Goal: Task Accomplishment & Management: Manage account settings

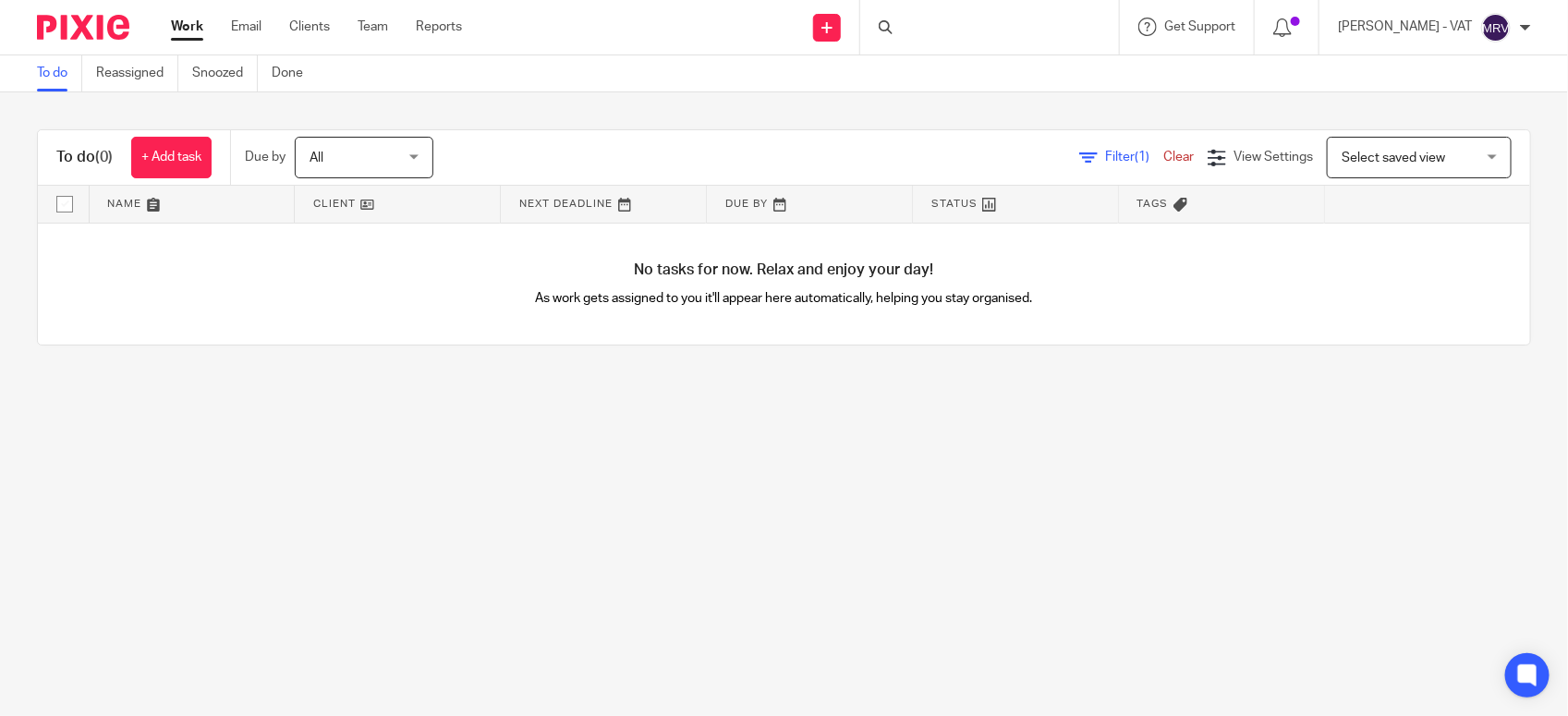
click at [192, 29] on link "Work" at bounding box center [187, 27] width 33 height 19
click at [51, 73] on link "To do" at bounding box center [60, 73] width 46 height 36
drag, startPoint x: 509, startPoint y: 298, endPoint x: 945, endPoint y: 293, distance: 436.0
click at [945, 293] on p "As work gets assigned to you it'll appear here automatically, helping you stay …" at bounding box center [784, 298] width 747 height 19
click at [610, 274] on h4 "No tasks for now. Relax and enjoy your day!" at bounding box center [784, 270] width 1493 height 20
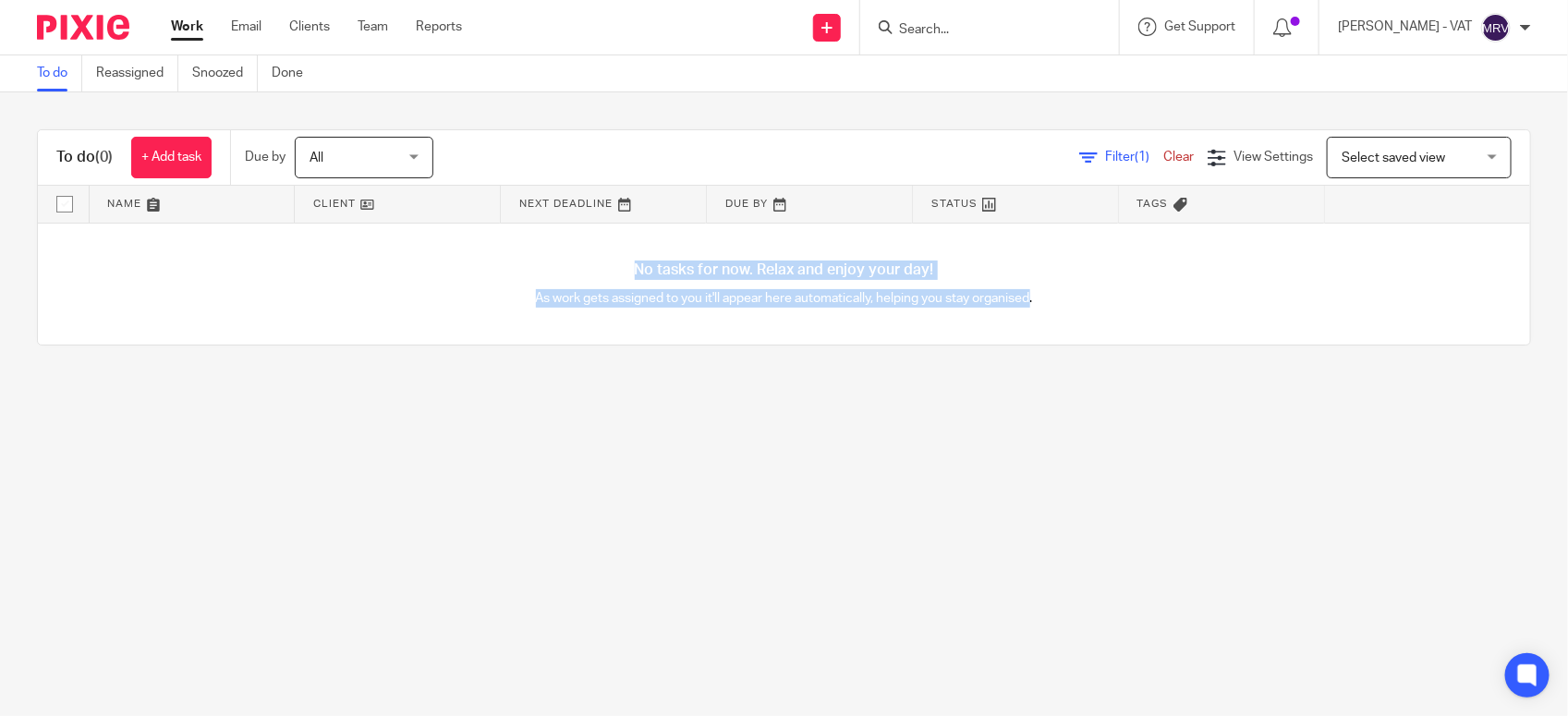
drag, startPoint x: 611, startPoint y: 265, endPoint x: 1014, endPoint y: 317, distance: 406.3
click at [1014, 317] on div "No tasks for now. Relax and enjoy your day! As work gets assigned to you it'll …" at bounding box center [784, 284] width 1493 height 122
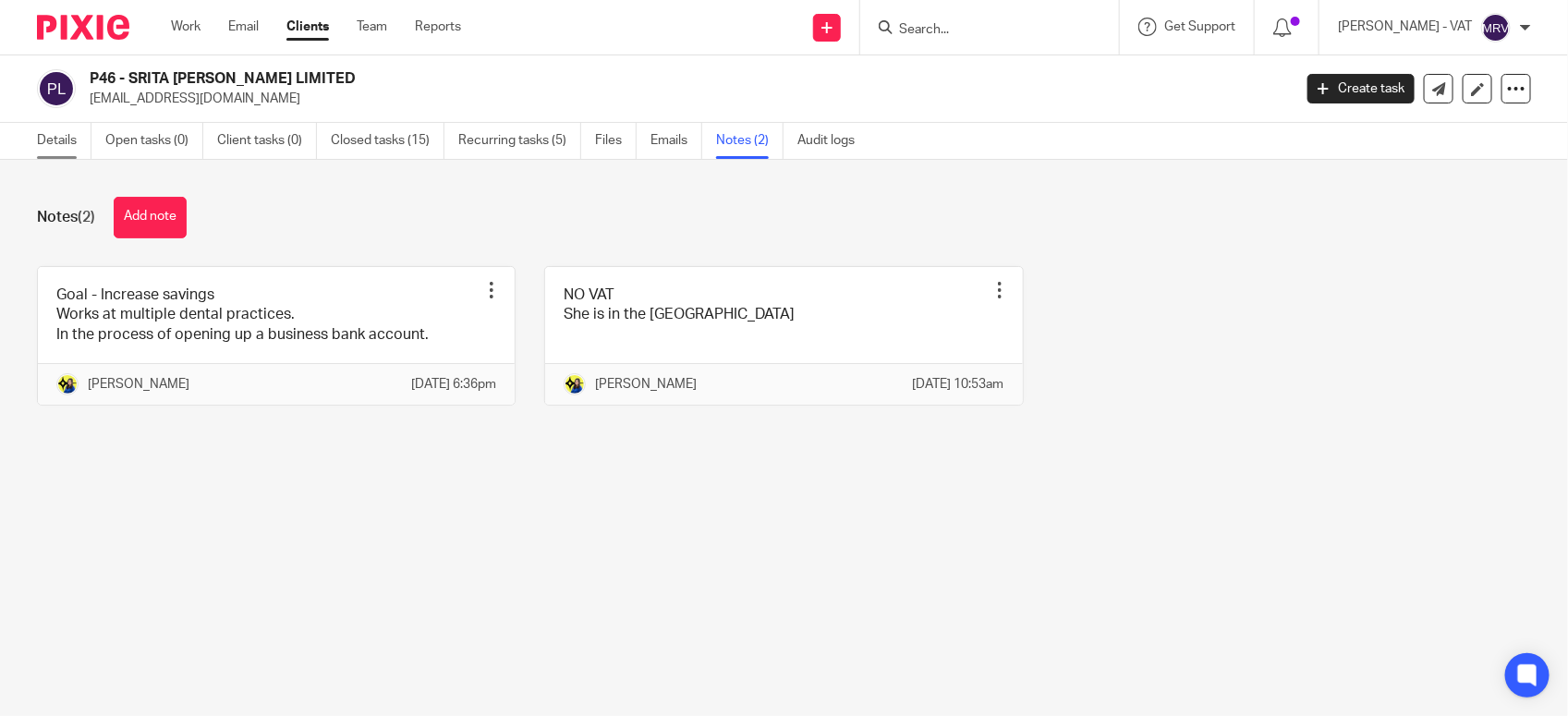
click at [43, 151] on link "Details" at bounding box center [64, 140] width 55 height 36
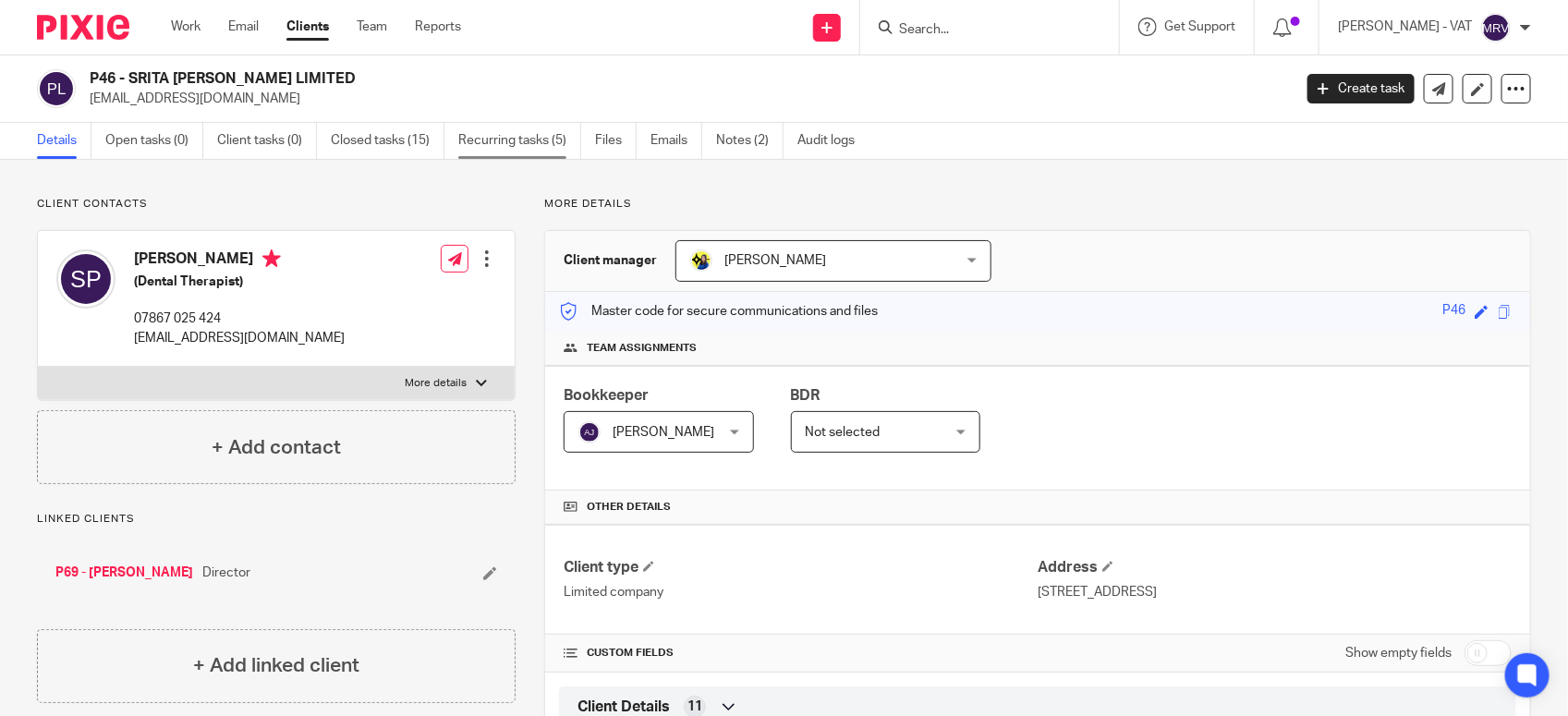
click at [497, 154] on link "Recurring tasks (5)" at bounding box center [520, 140] width 123 height 36
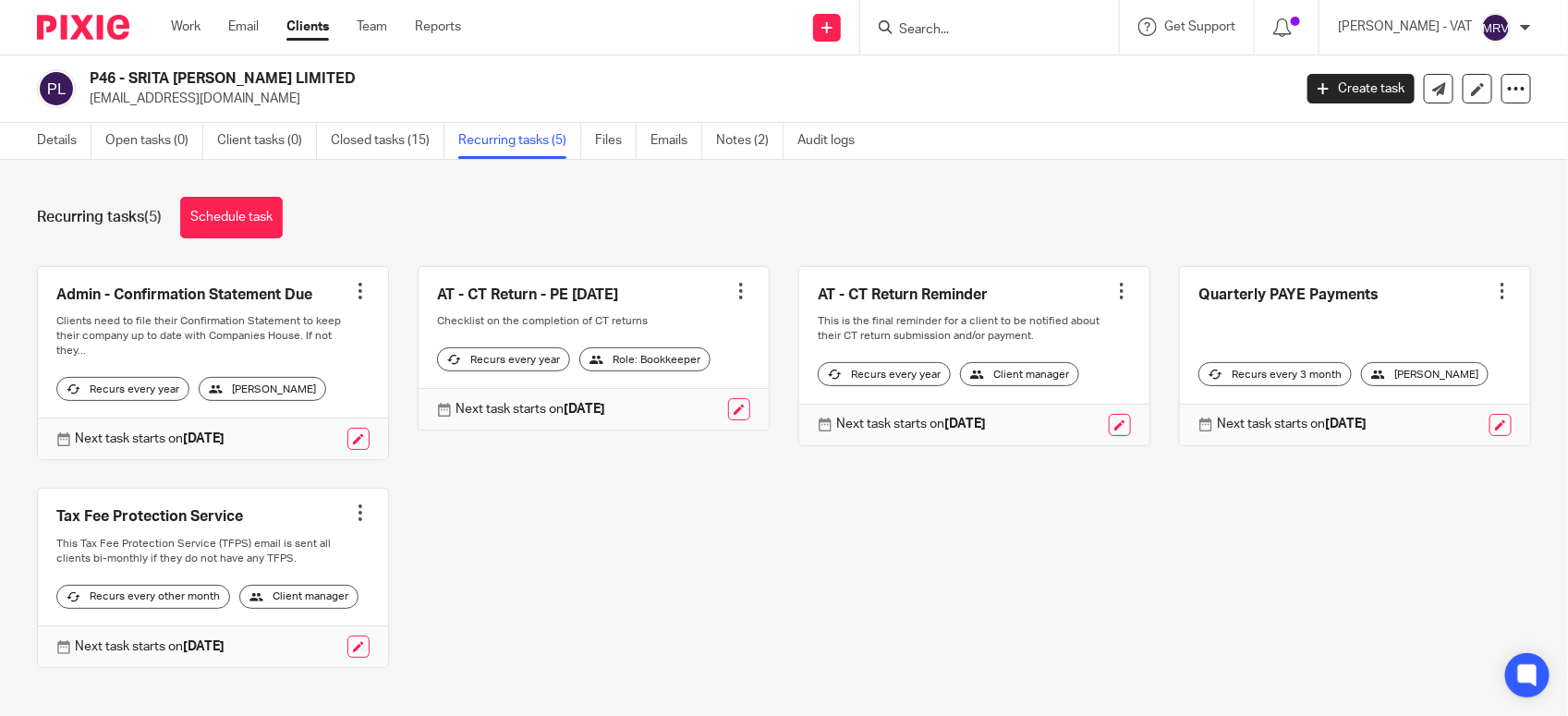
click at [676, 519] on div "Admin - Confirmation Statement Due Create task Clone template Recalculate sched…" at bounding box center [769, 481] width 1522 height 430
click at [66, 132] on link "Details" at bounding box center [64, 140] width 55 height 36
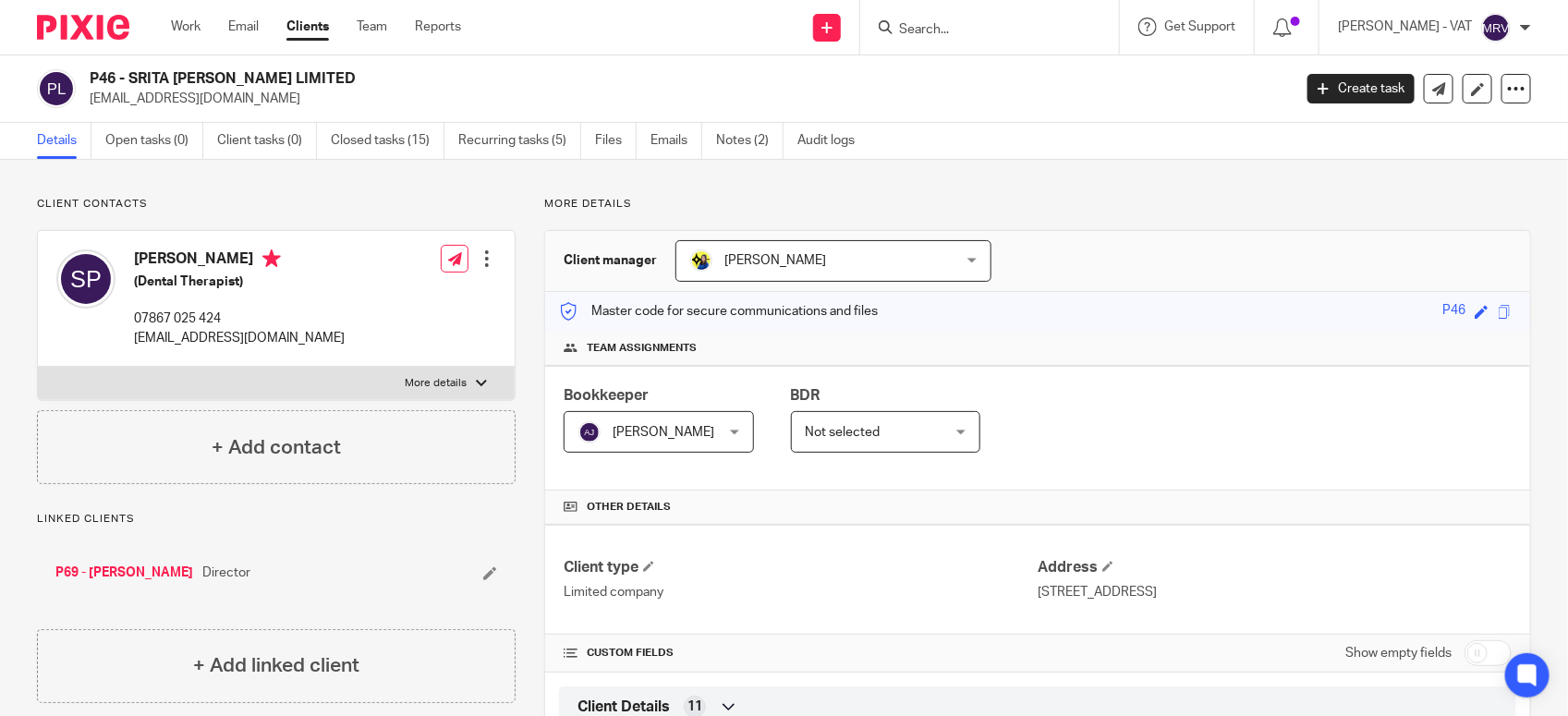
click at [949, 26] on input "Search" at bounding box center [980, 31] width 166 height 17
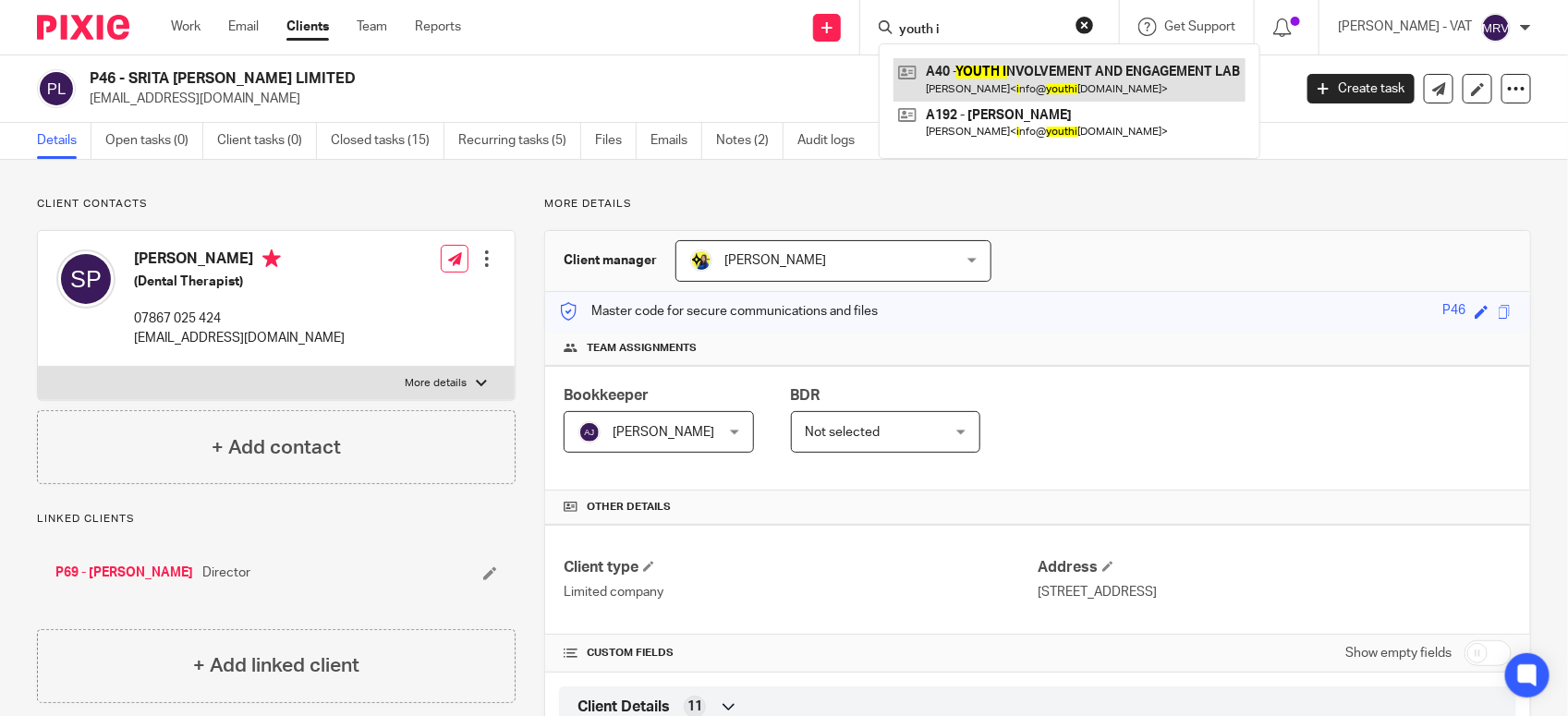
type input "youth i"
click at [1001, 62] on link at bounding box center [1070, 80] width 352 height 43
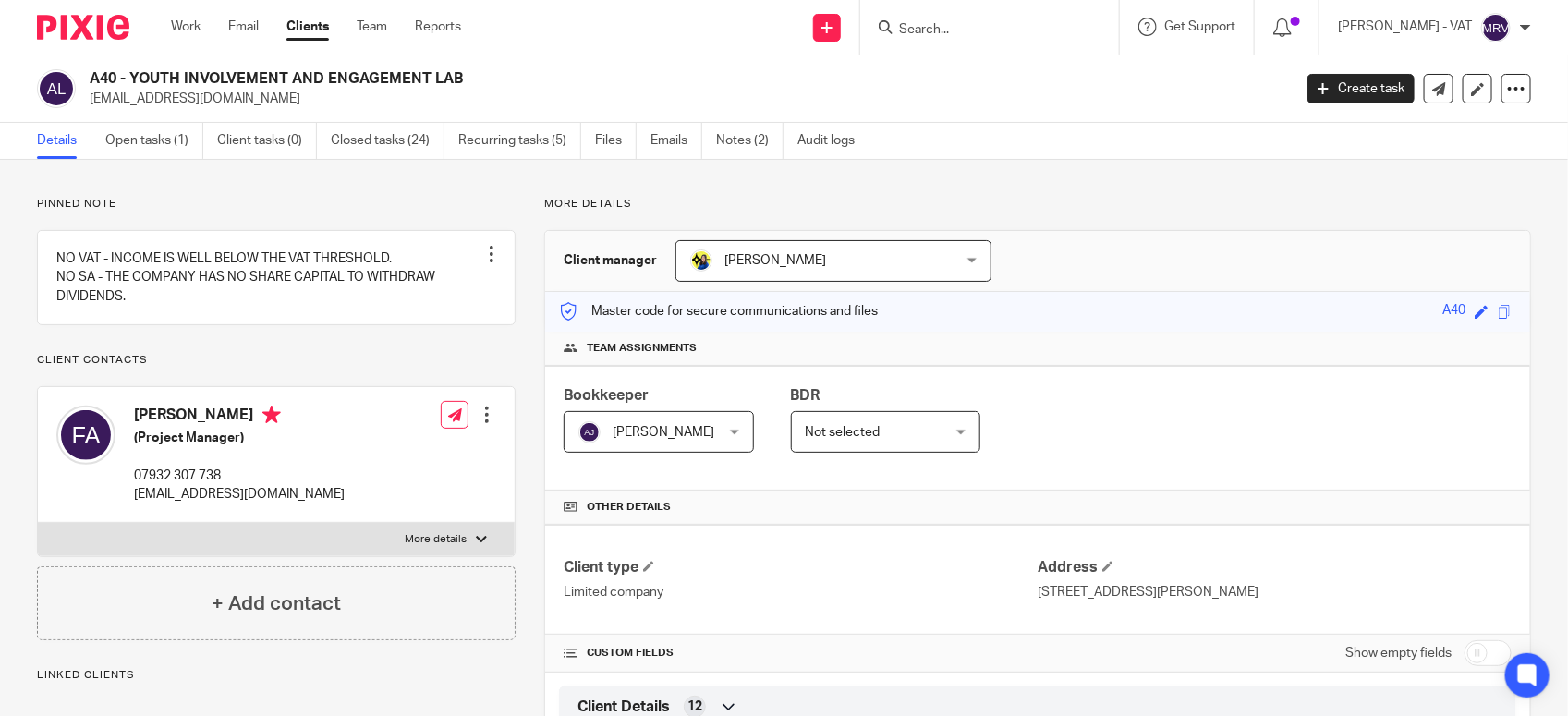
click at [1099, 243] on div "Client manager Bobo Lee Bobo Lee Abhay Jayswal Akhil Siby - Billings Anjali Gam…" at bounding box center [1037, 261] width 985 height 61
drag, startPoint x: 130, startPoint y: 76, endPoint x: 499, endPoint y: 76, distance: 369.0
click at [499, 76] on h2 "A40 - YOUTH INVOLVEMENT AND ENGAGEMENT LAB" at bounding box center [565, 79] width 951 height 20
copy h2 "YOUTH INVOLVEMENT AND ENGAGEMENT LAB"
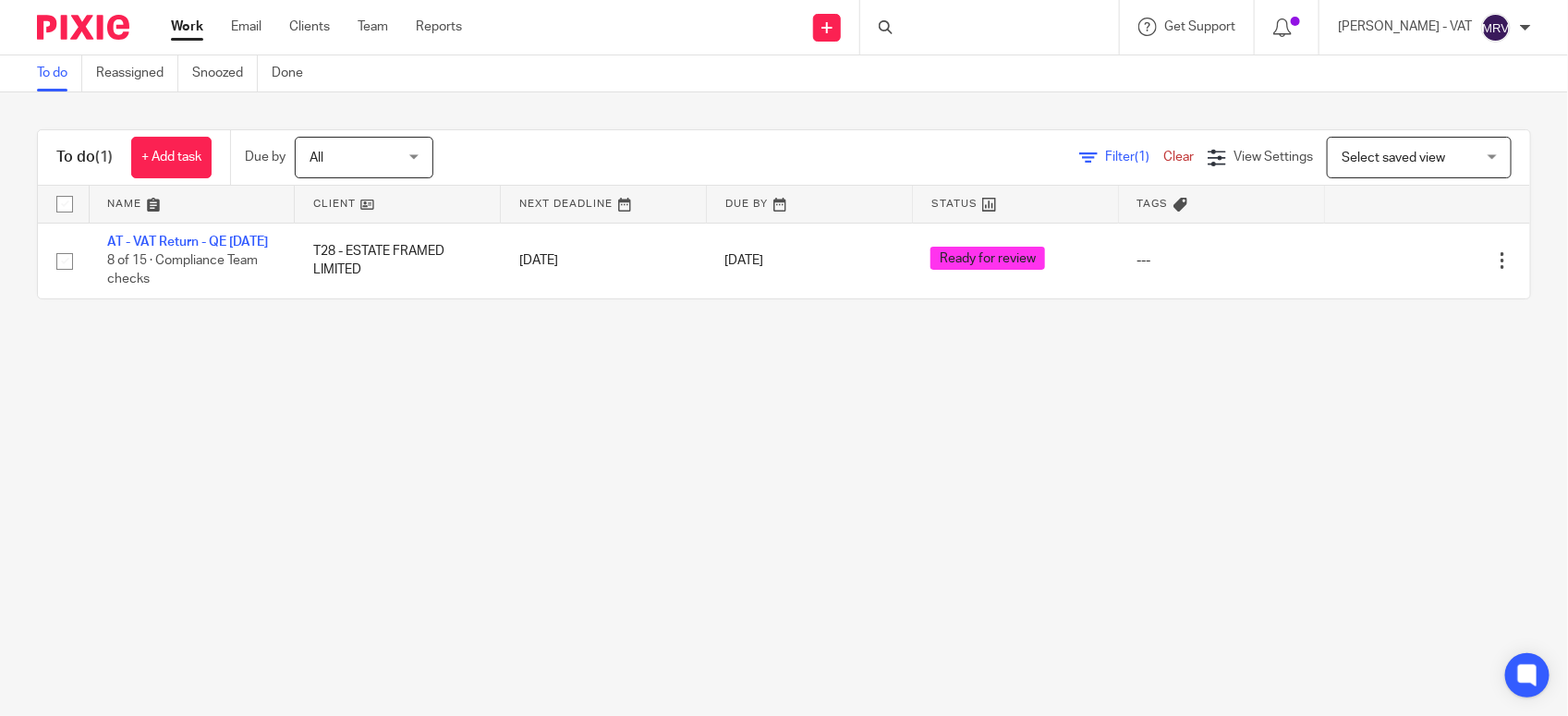
click at [143, 482] on main "To do Reassigned Snoozed Done To do (1) + Add task Due by All All Today Tomorro…" at bounding box center [784, 358] width 1568 height 716
click at [502, 337] on div "To do (1) + Add task Due by All All Today Tomorrow This week Next week This mon…" at bounding box center [784, 214] width 1568 height 244
click at [66, 73] on link "To do" at bounding box center [60, 73] width 46 height 36
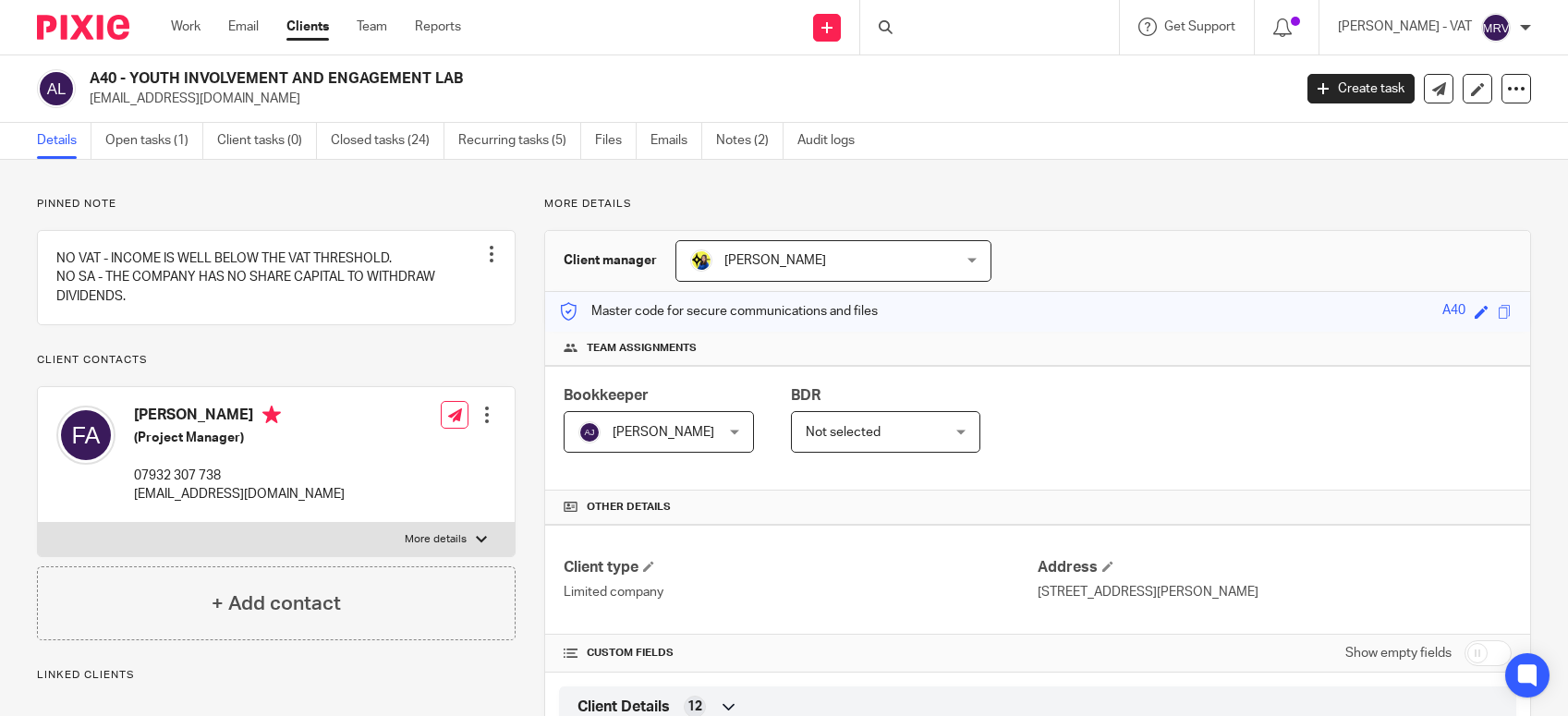
click at [953, 28] on div at bounding box center [990, 27] width 259 height 55
click at [949, 25] on div at bounding box center [990, 27] width 259 height 55
drag, startPoint x: 949, startPoint y: 25, endPoint x: 929, endPoint y: 123, distance: 100.0
click at [929, 123] on div "Details Open tasks (1) Client tasks (0) Closed tasks (24) Recurring tasks (5) F…" at bounding box center [784, 141] width 1568 height 37
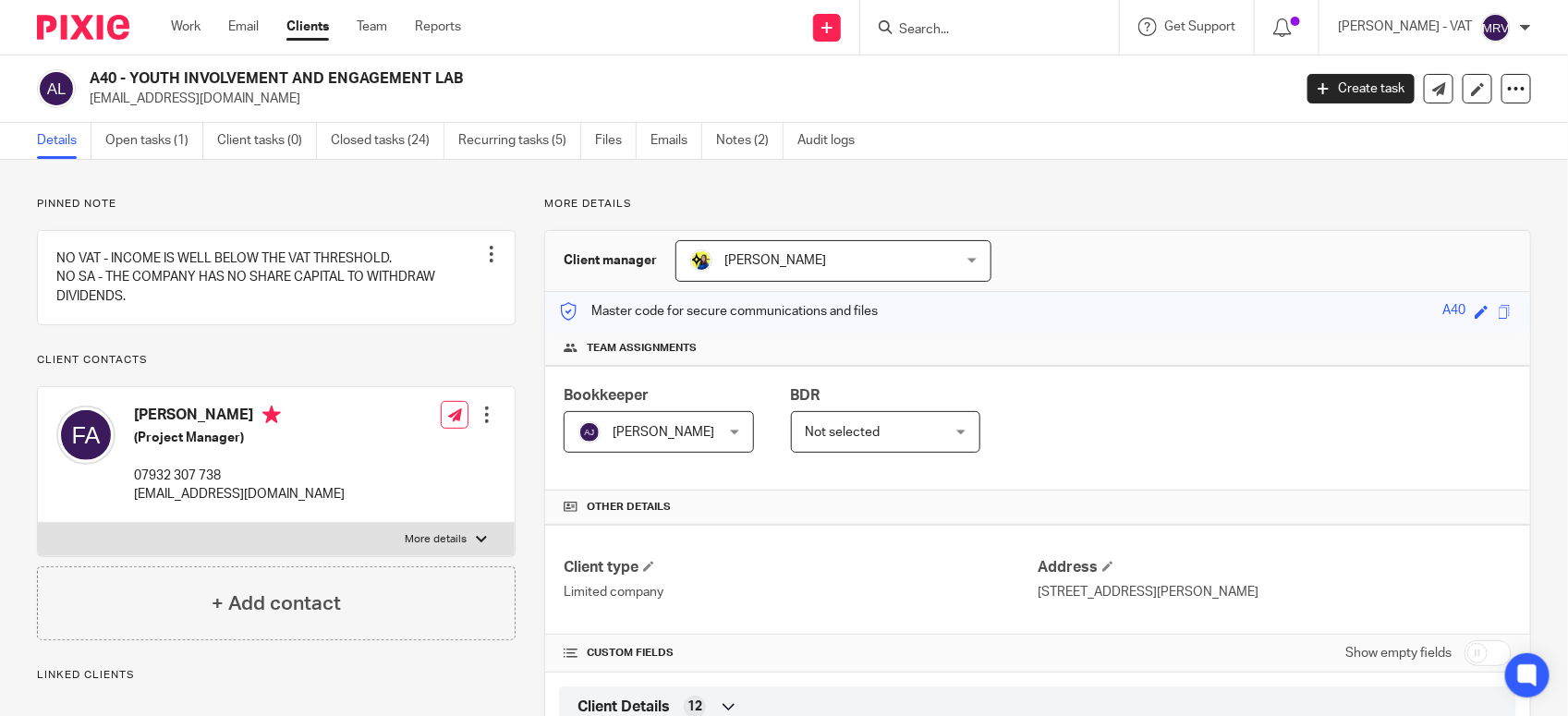
click at [925, 26] on div at bounding box center [987, 27] width 216 height 23
click at [939, 29] on input "Search" at bounding box center [980, 31] width 166 height 17
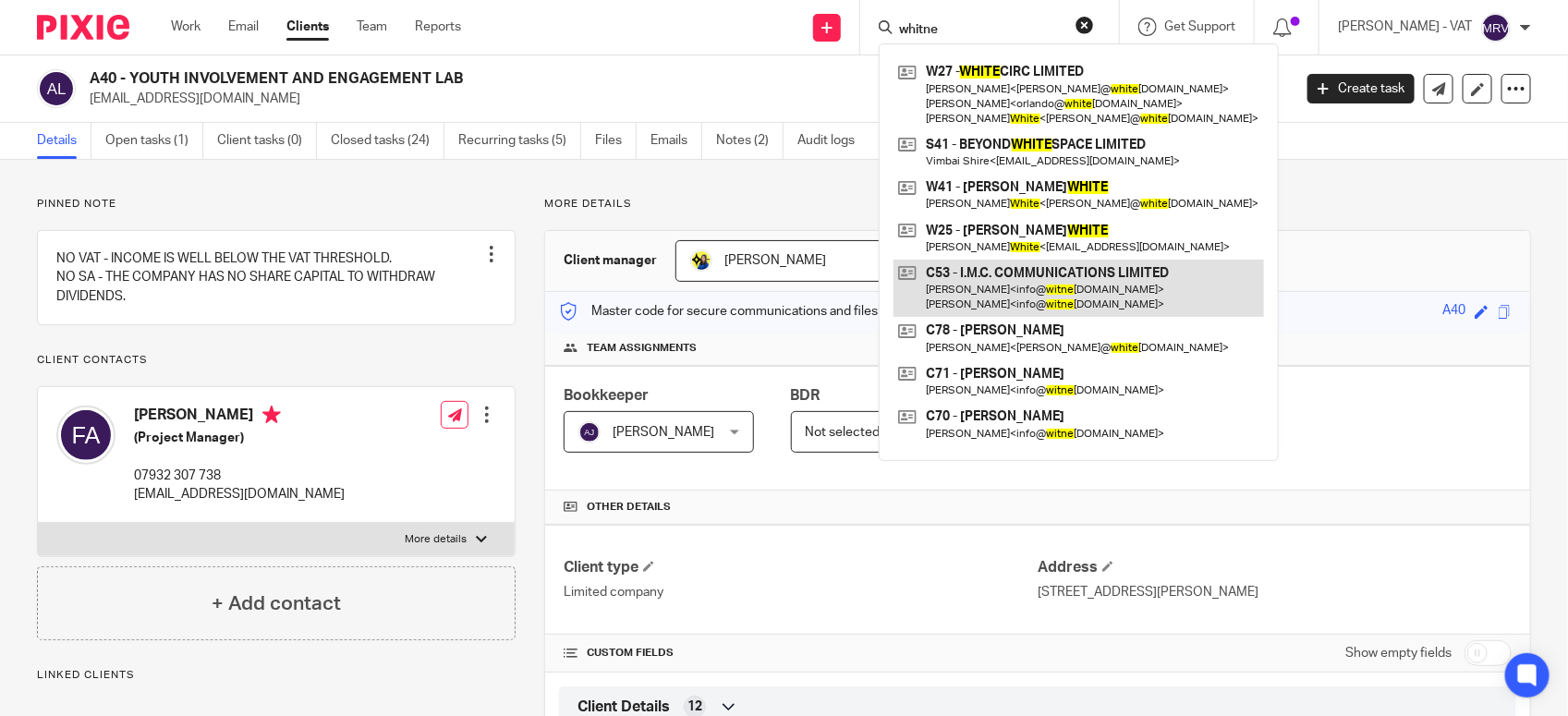
type input "whitne"
click at [1083, 302] on link at bounding box center [1079, 288] width 370 height 58
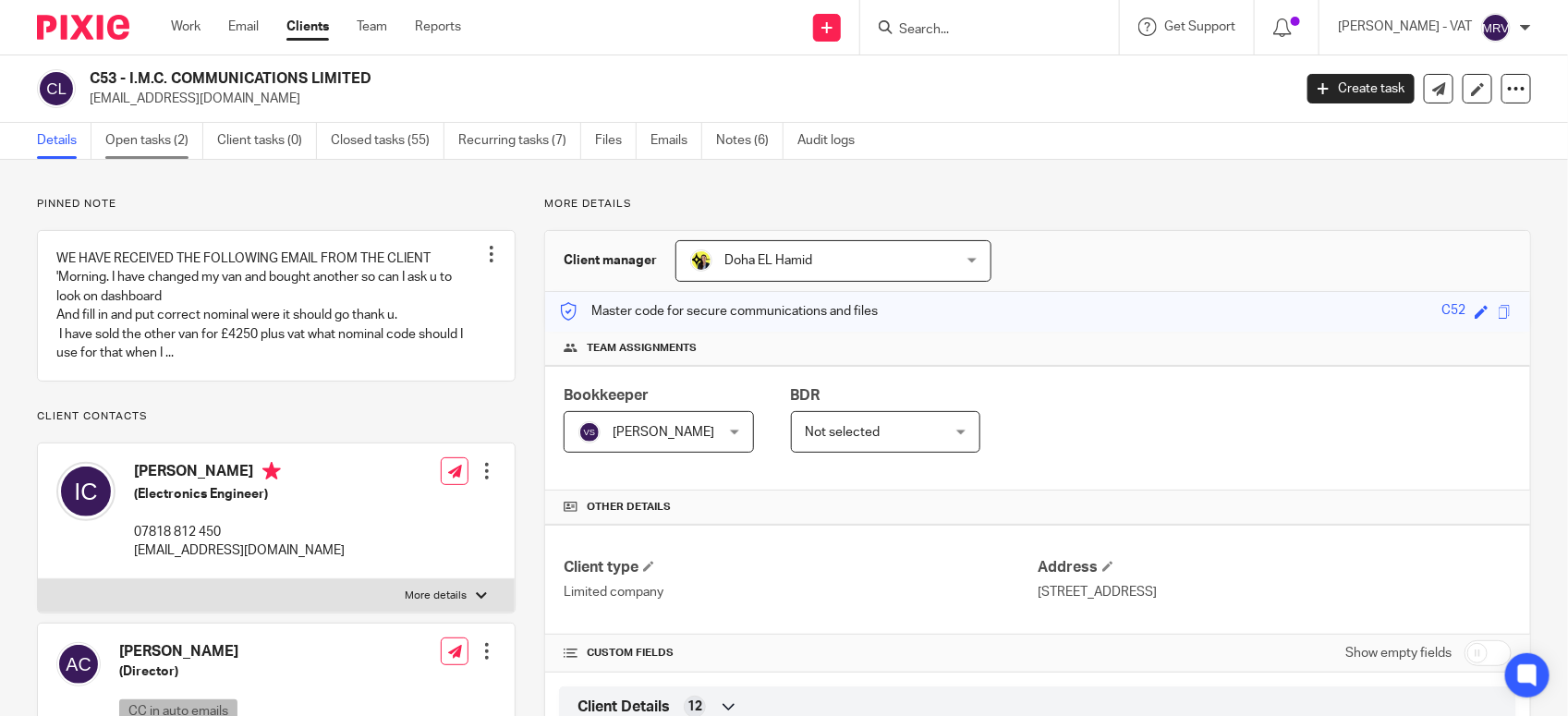
click at [164, 152] on link "Open tasks (2)" at bounding box center [153, 140] width 98 height 36
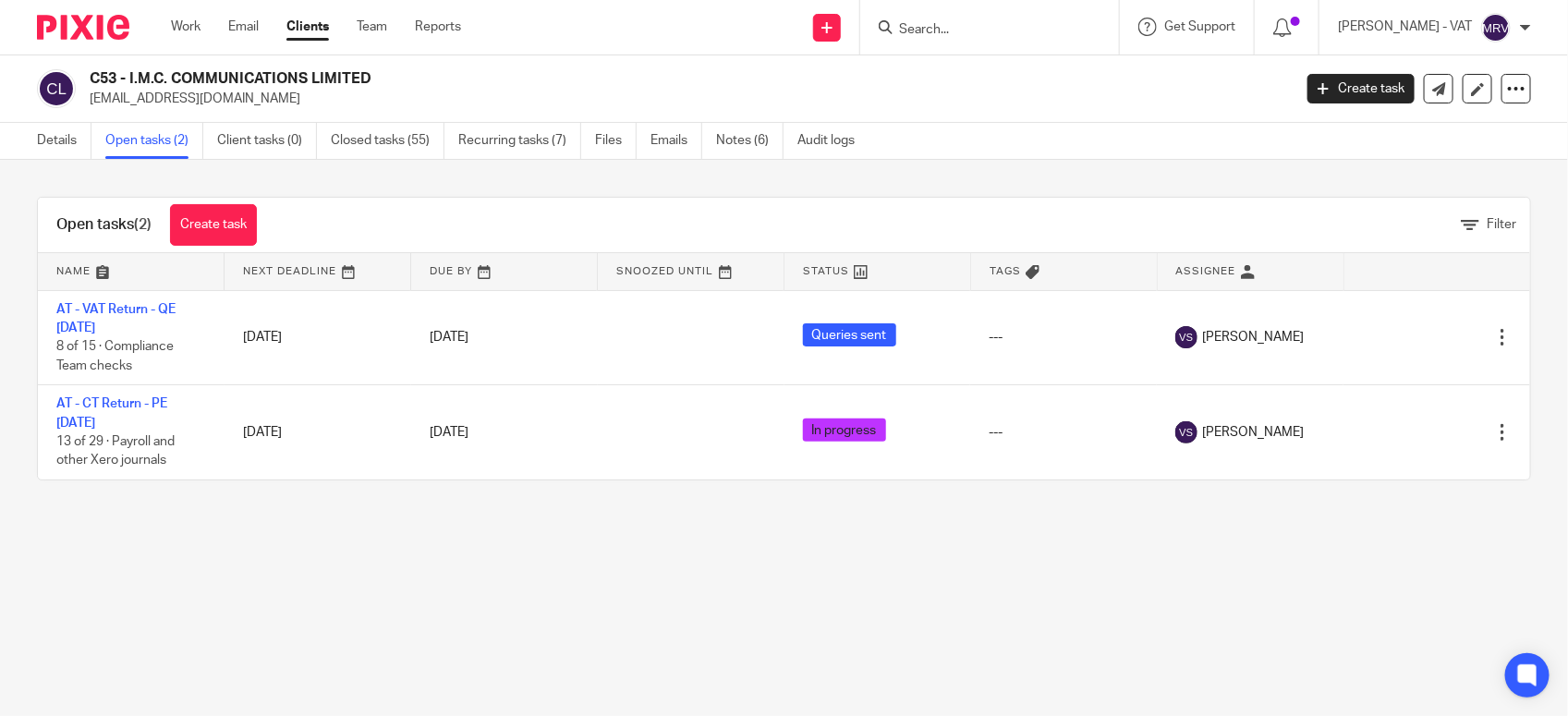
click at [953, 24] on input "Search" at bounding box center [980, 31] width 166 height 17
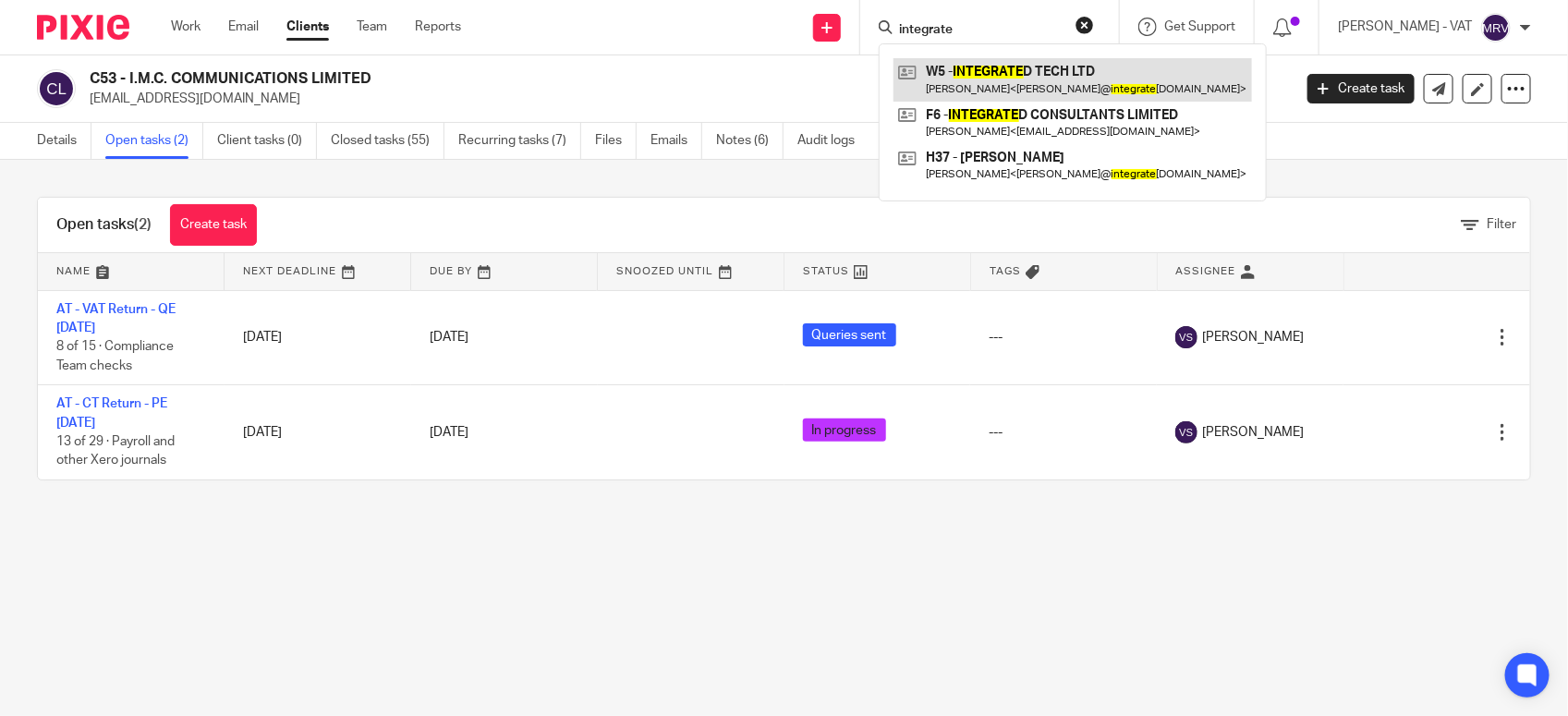
type input "integrate"
click at [1000, 76] on link at bounding box center [1073, 80] width 359 height 43
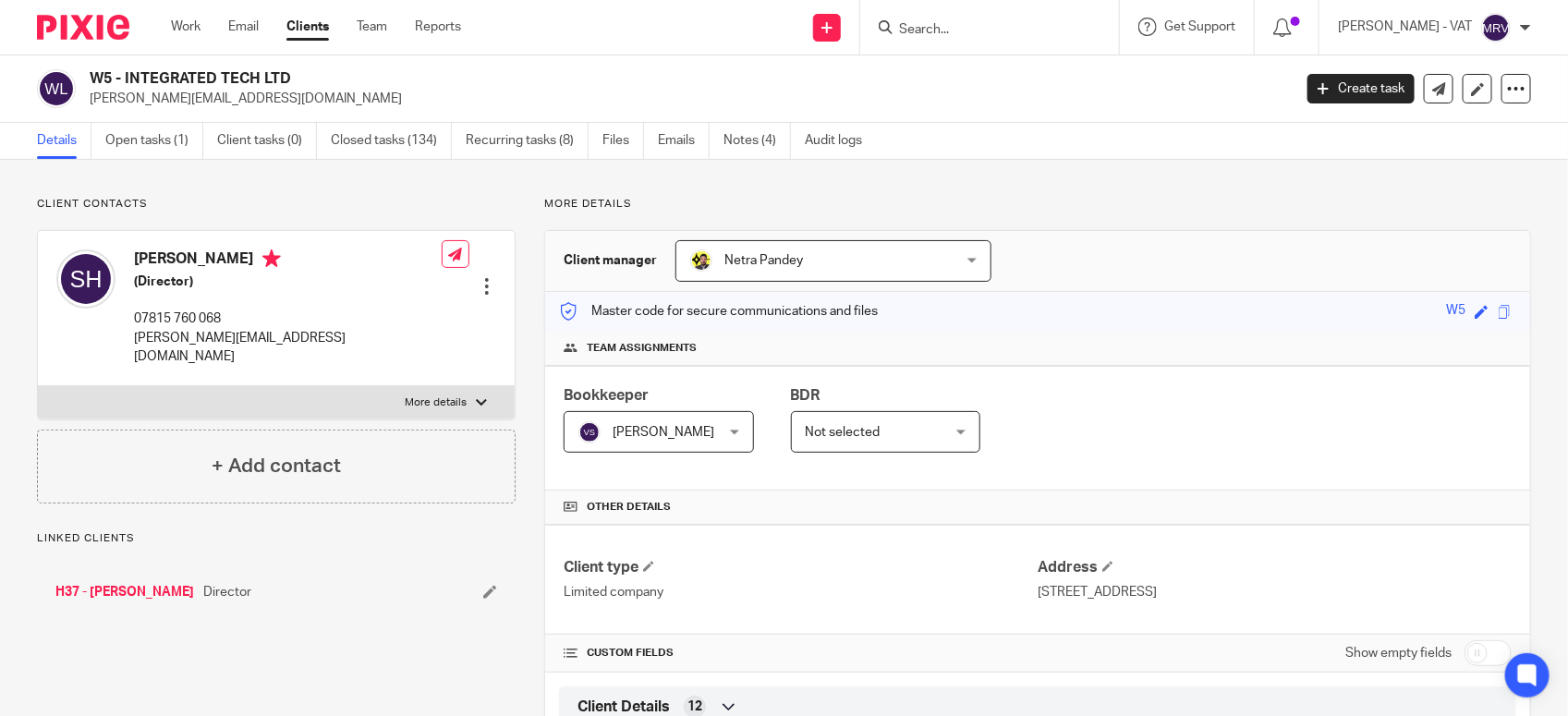
click at [958, 33] on input "Search" at bounding box center [980, 31] width 166 height 17
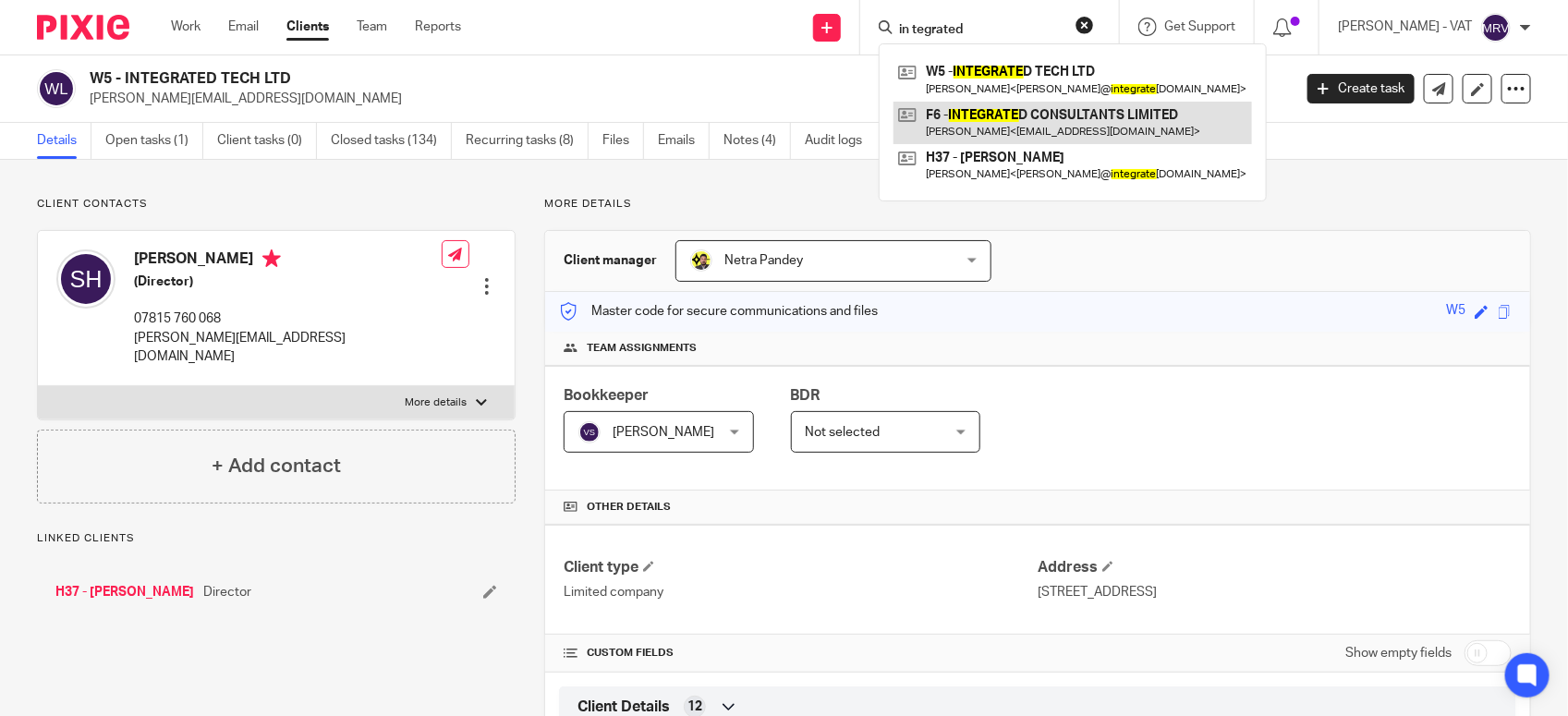
type input "in tegrated"
click at [987, 127] on link at bounding box center [1073, 123] width 359 height 43
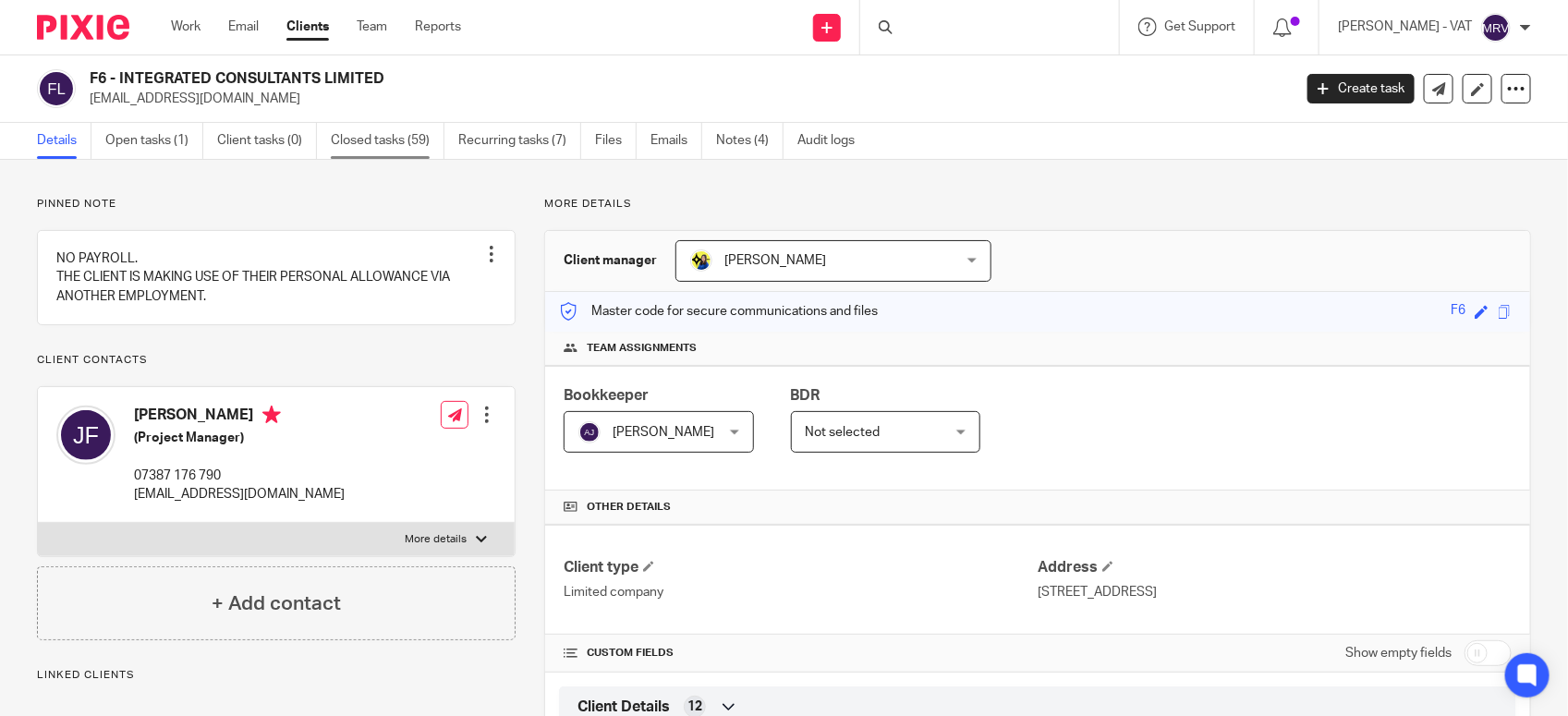
click at [395, 146] on link "Closed tasks (59)" at bounding box center [388, 140] width 113 height 36
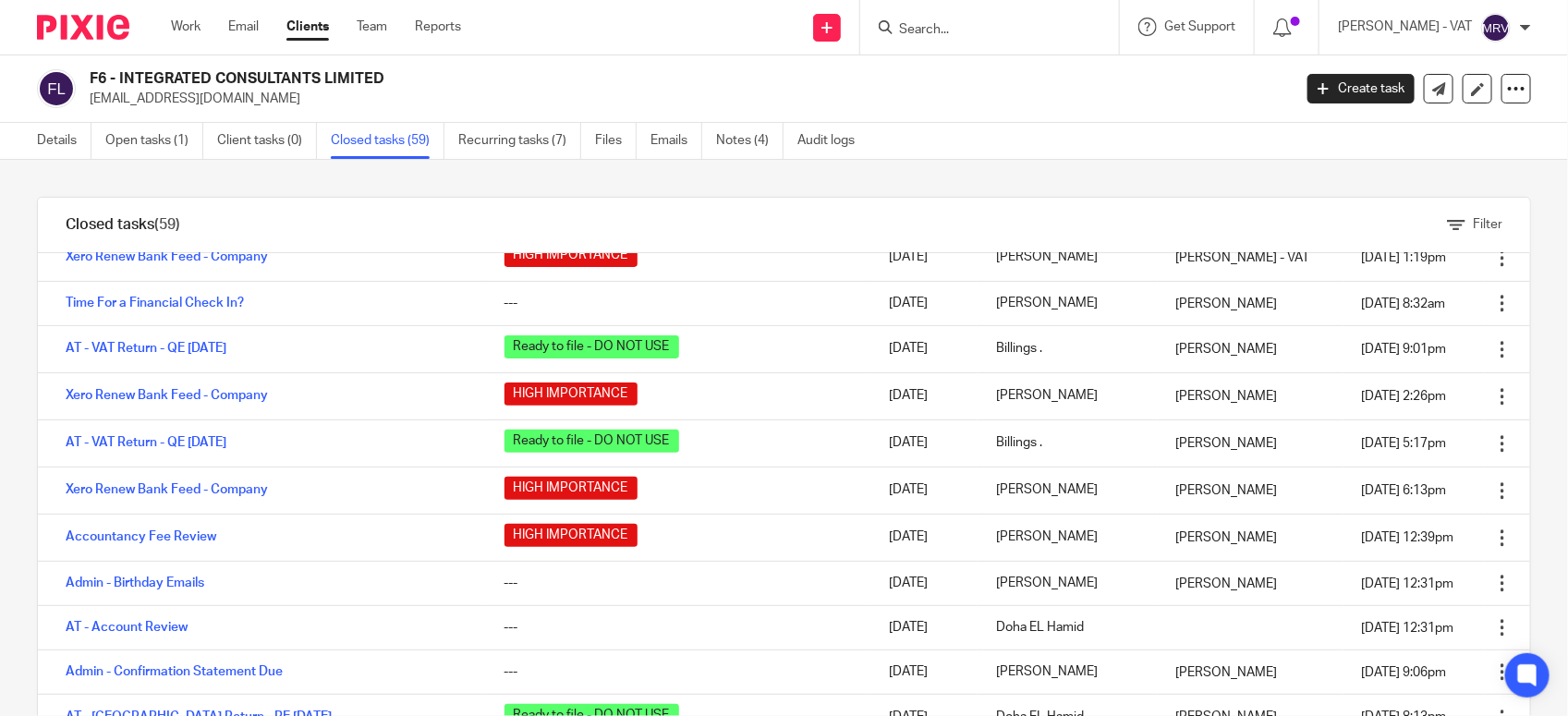
scroll to position [2270, 0]
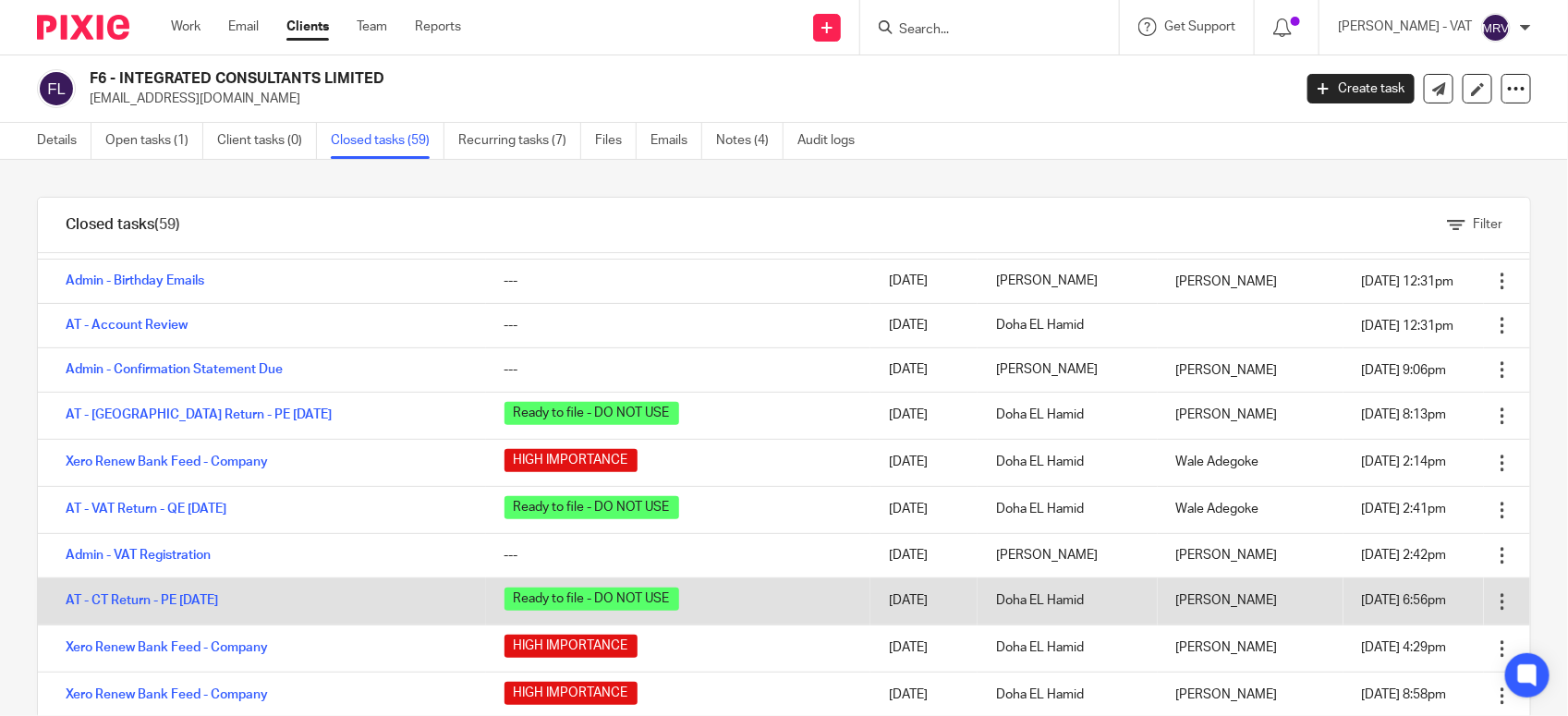
click at [190, 592] on td "AT - CT Return - PE [DATE]" at bounding box center [262, 601] width 448 height 47
click at [190, 599] on link "AT - CT Return - PE [DATE]" at bounding box center [142, 601] width 153 height 13
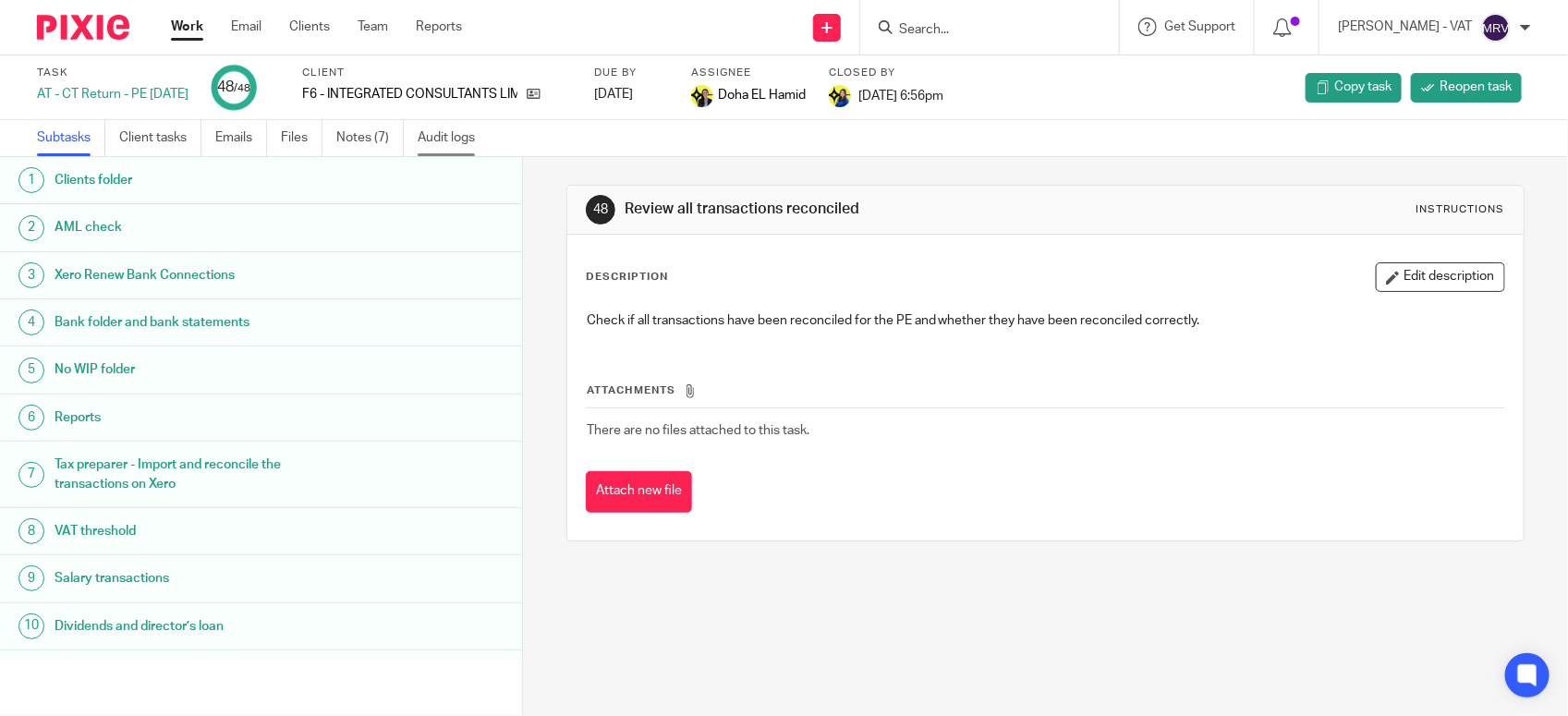
click at [455, 137] on link "Audit logs" at bounding box center [453, 138] width 72 height 36
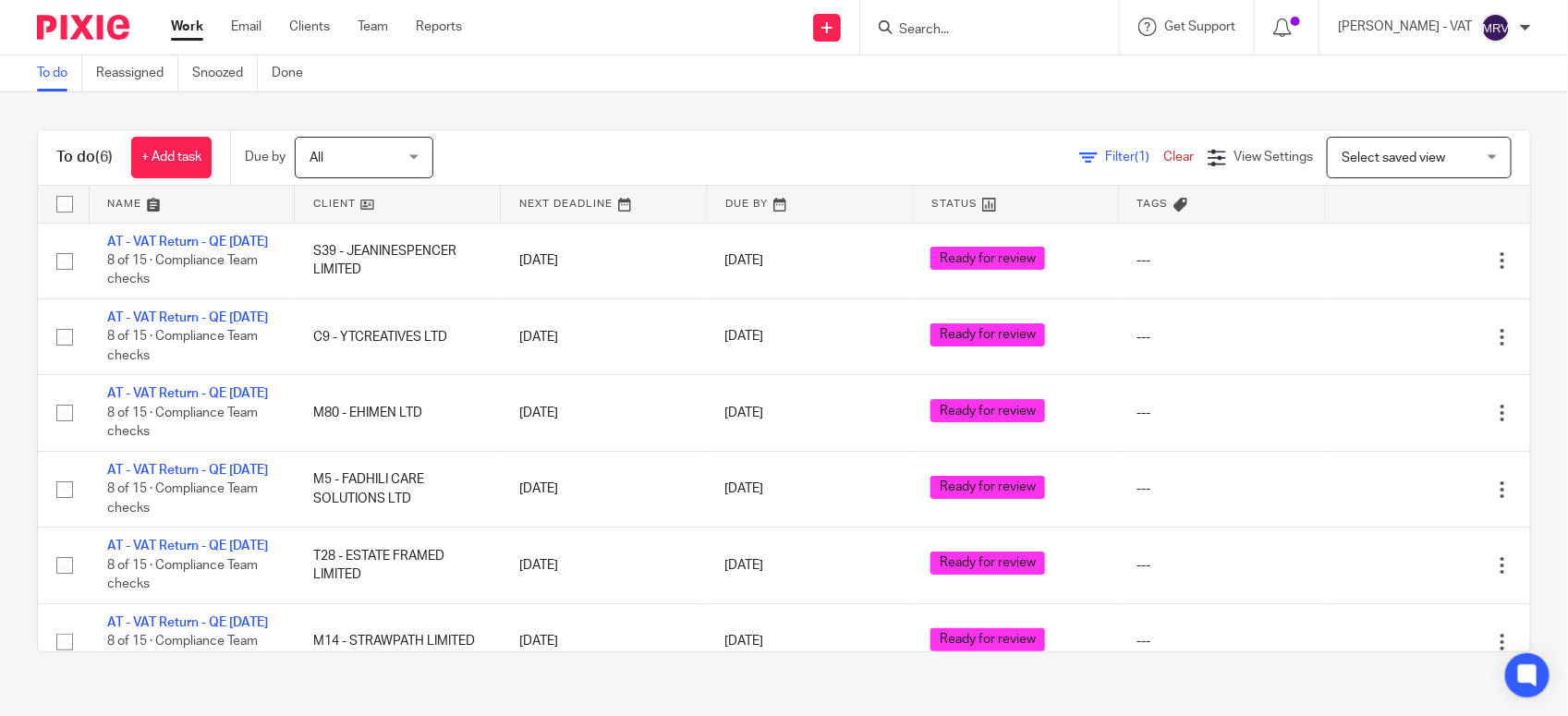
click at [0, 437] on html "Work Email Clients Team Reports Work Email Clients Team Reports Settings Send n…" at bounding box center [784, 358] width 1568 height 716
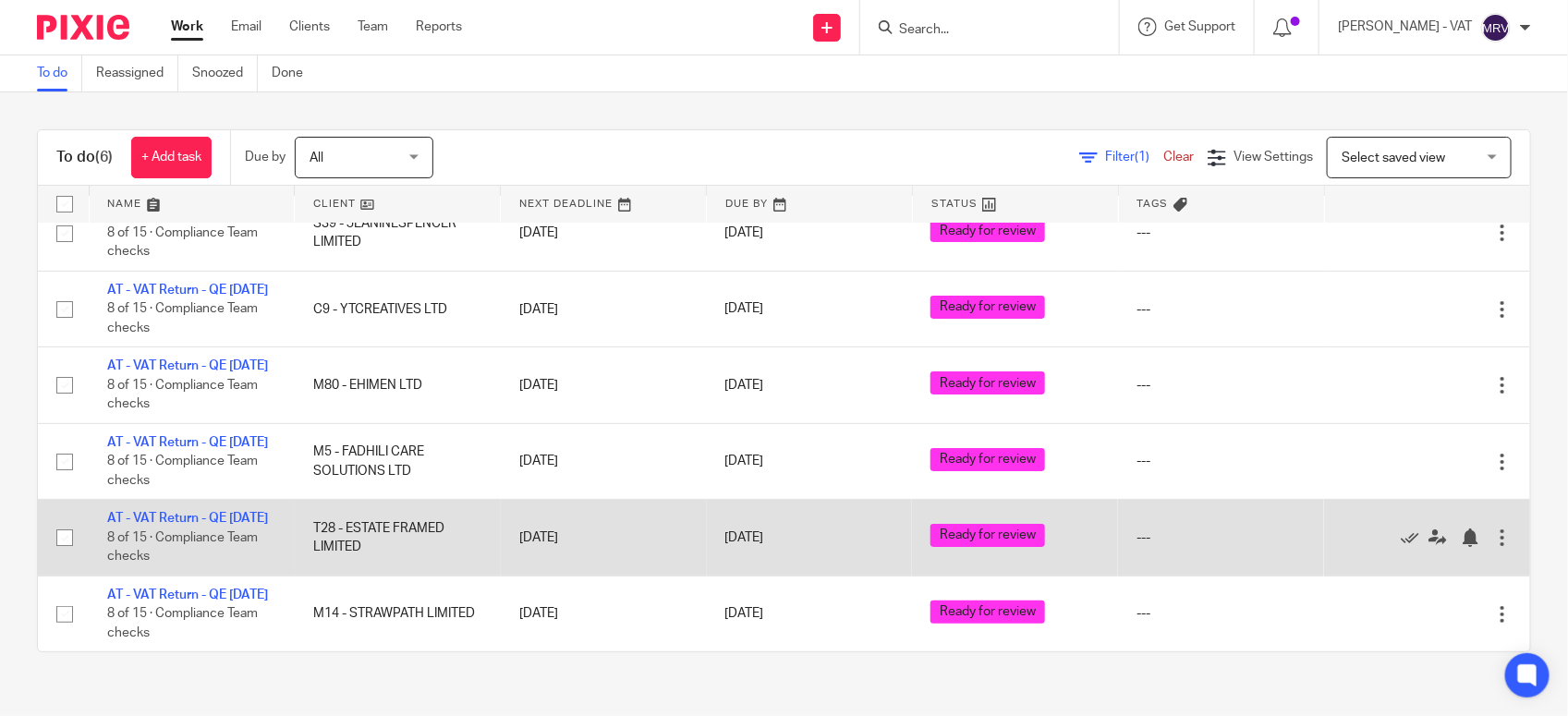
scroll to position [139, 0]
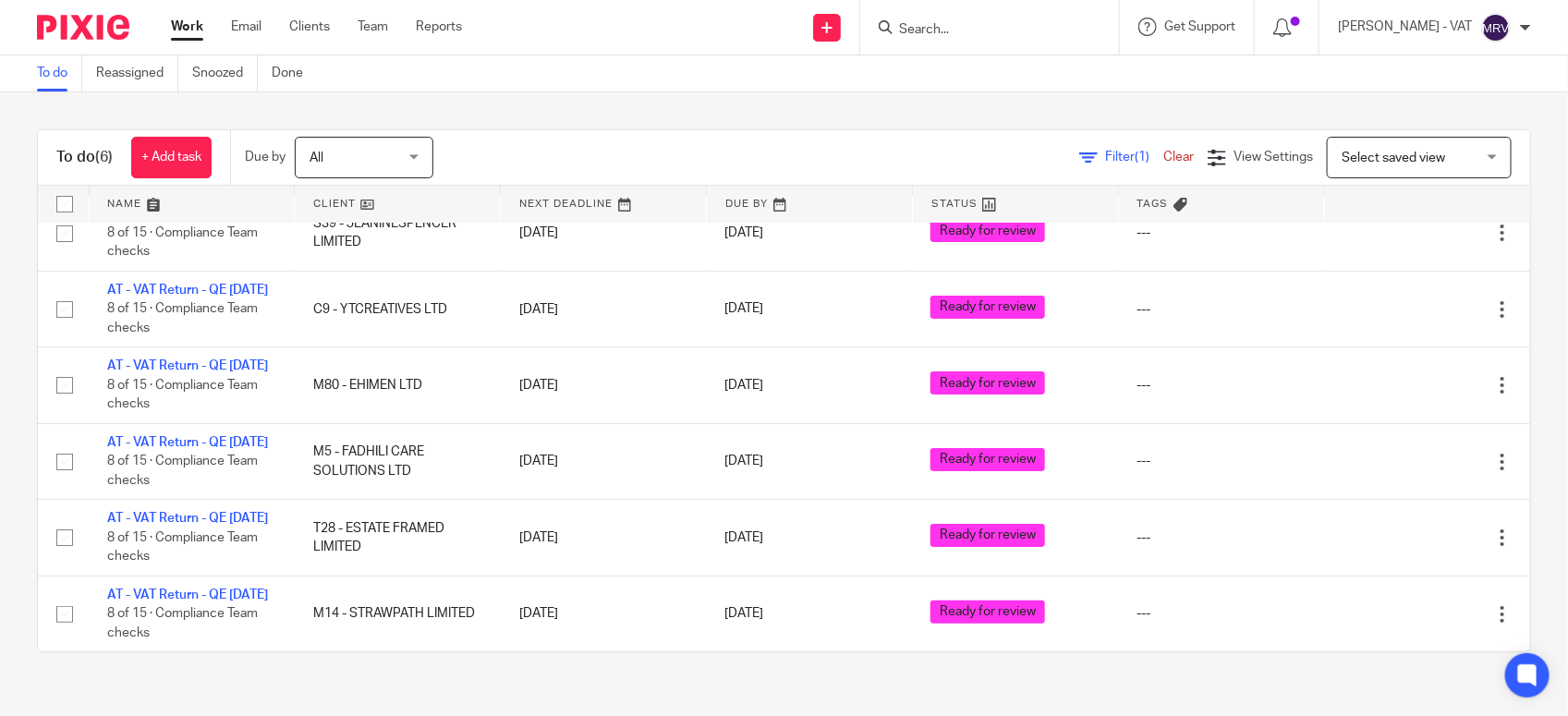
click at [0, 366] on html "Work Email Clients Team Reports Work Email Clients Team Reports Settings Send n…" at bounding box center [784, 358] width 1568 height 716
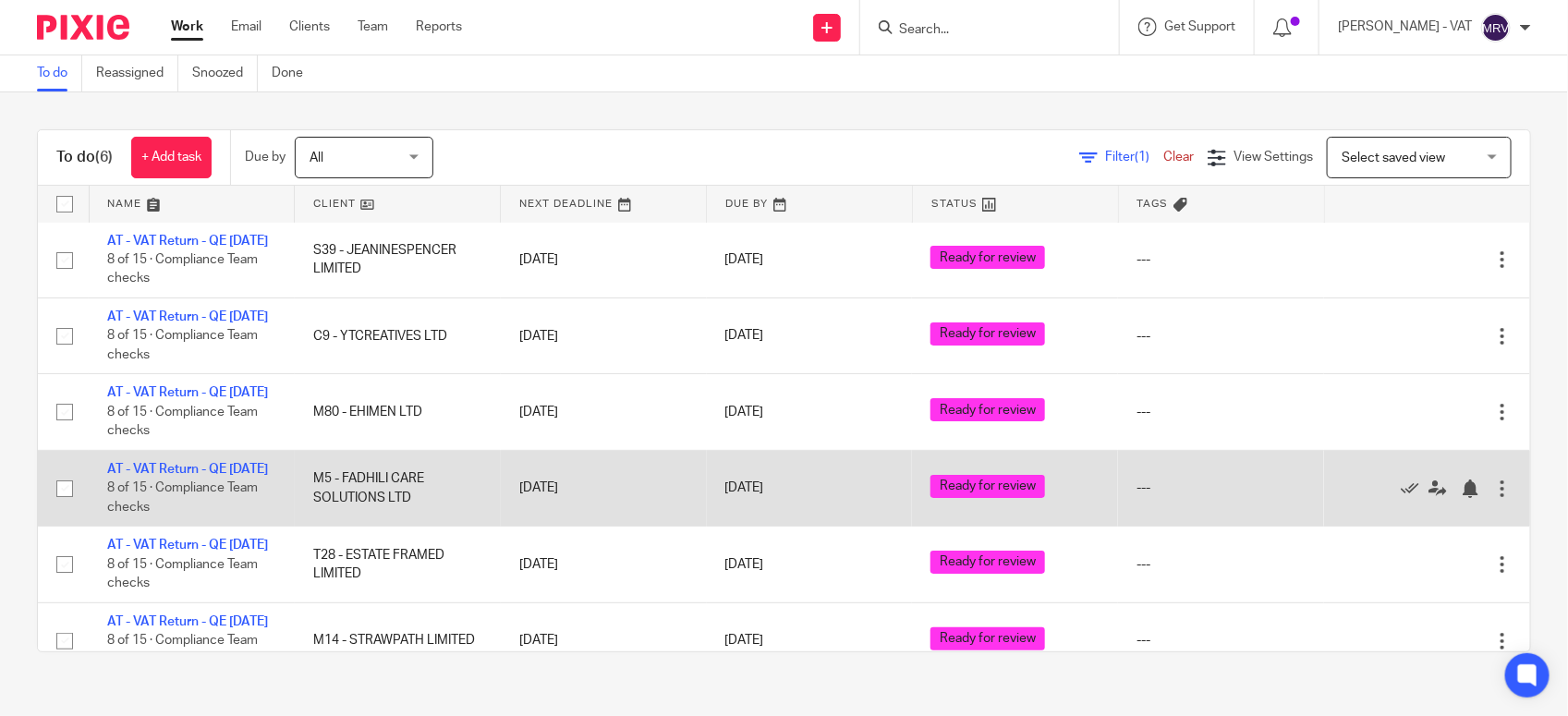
scroll to position [0, 0]
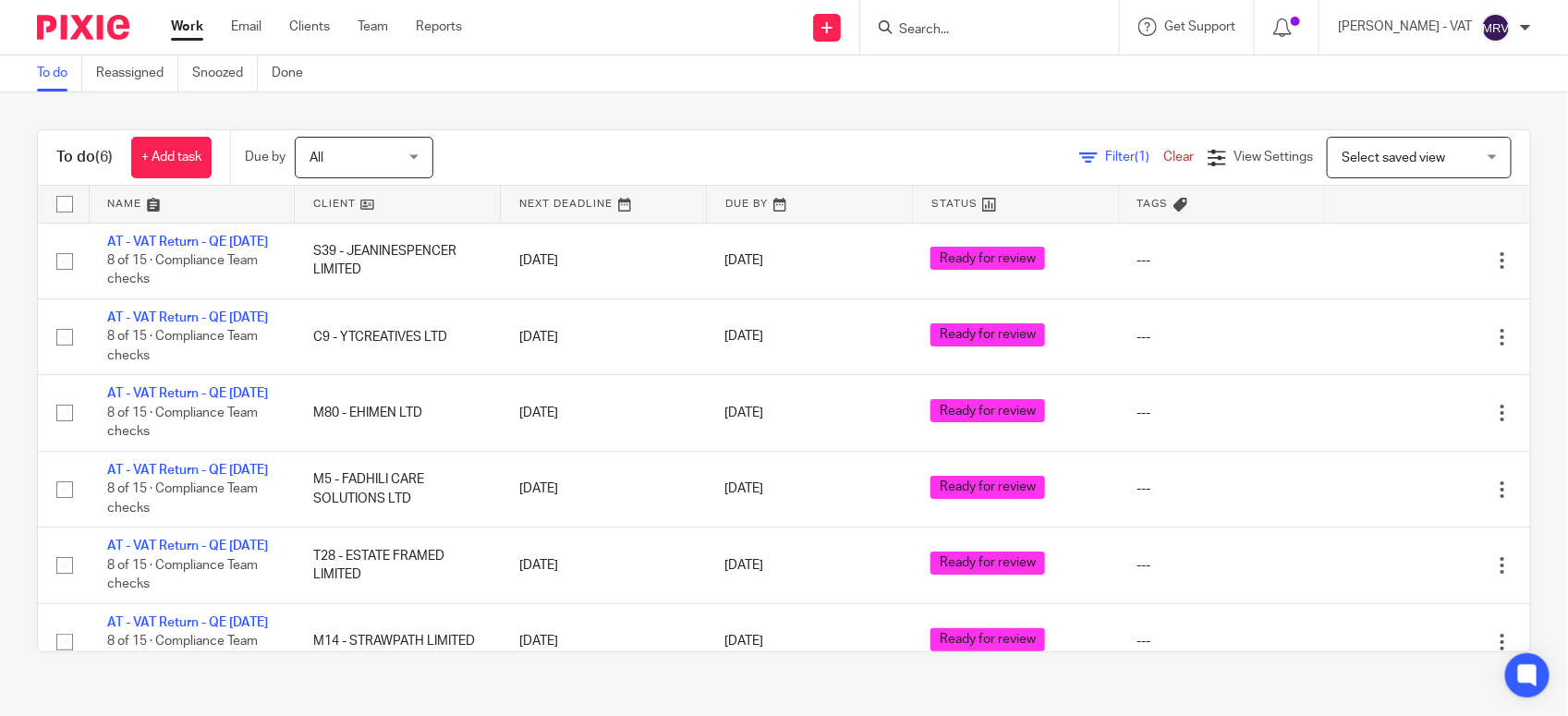
click at [611, 74] on div "To do Reassigned Snoozed Done" at bounding box center [784, 74] width 1568 height 37
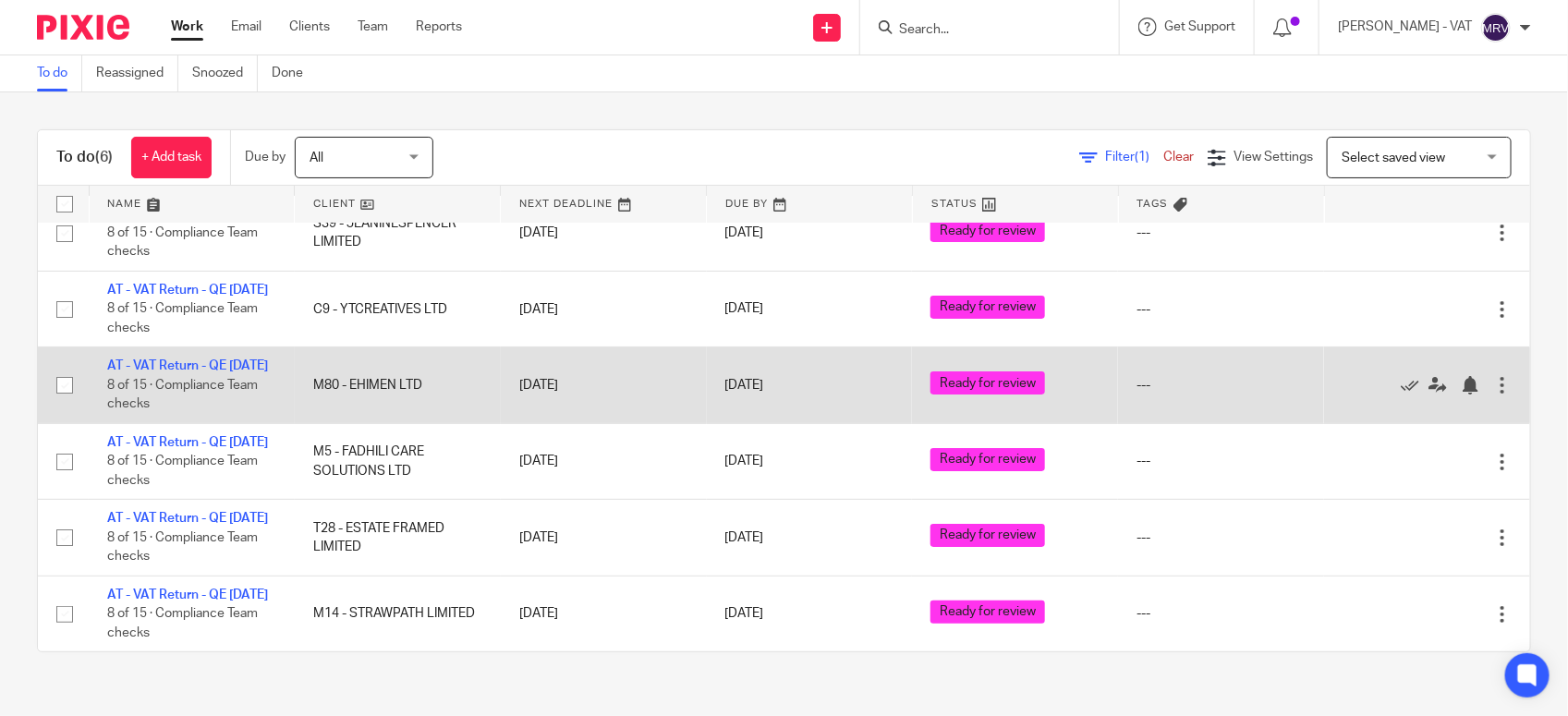
scroll to position [139, 0]
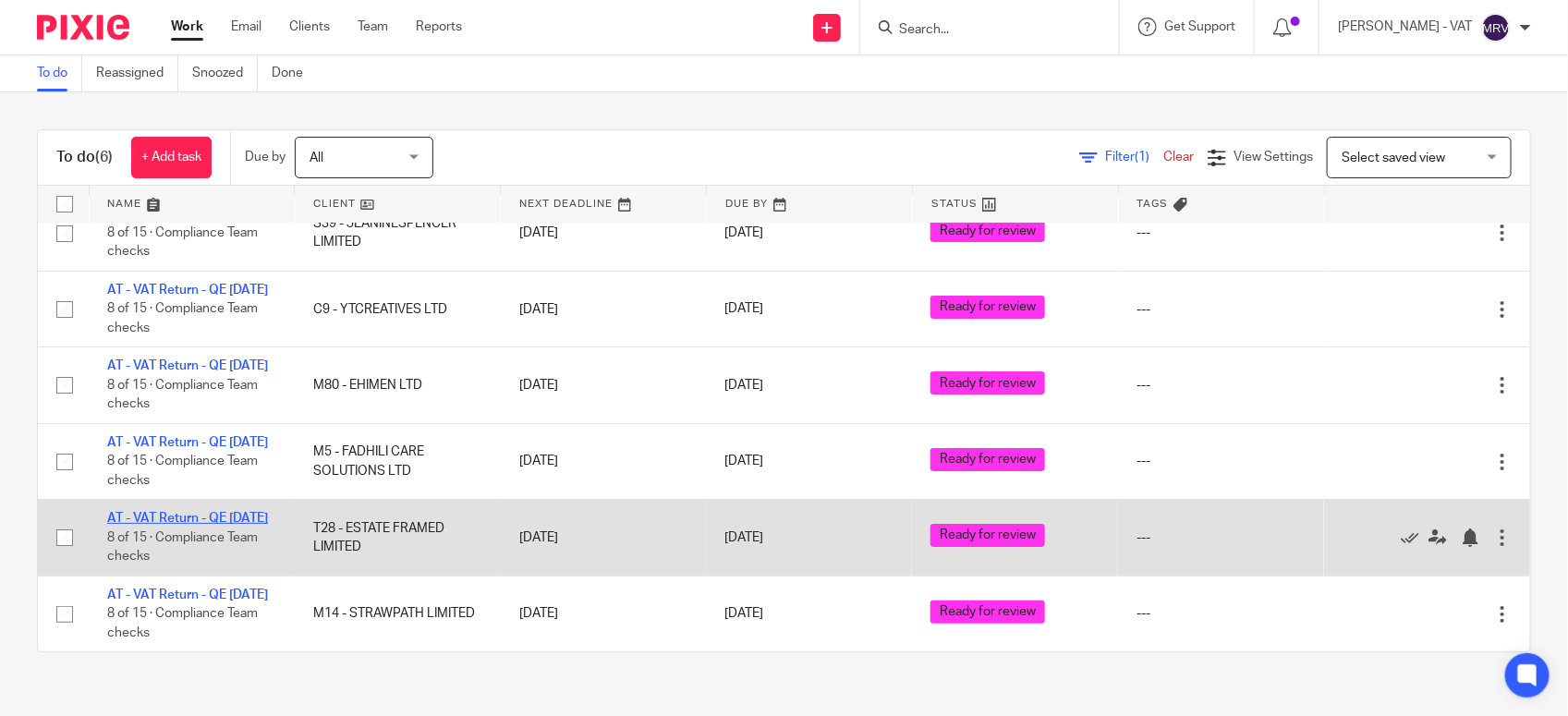
click at [148, 511] on link "AT - VAT Return - QE 31-07-2025" at bounding box center [187, 518] width 161 height 13
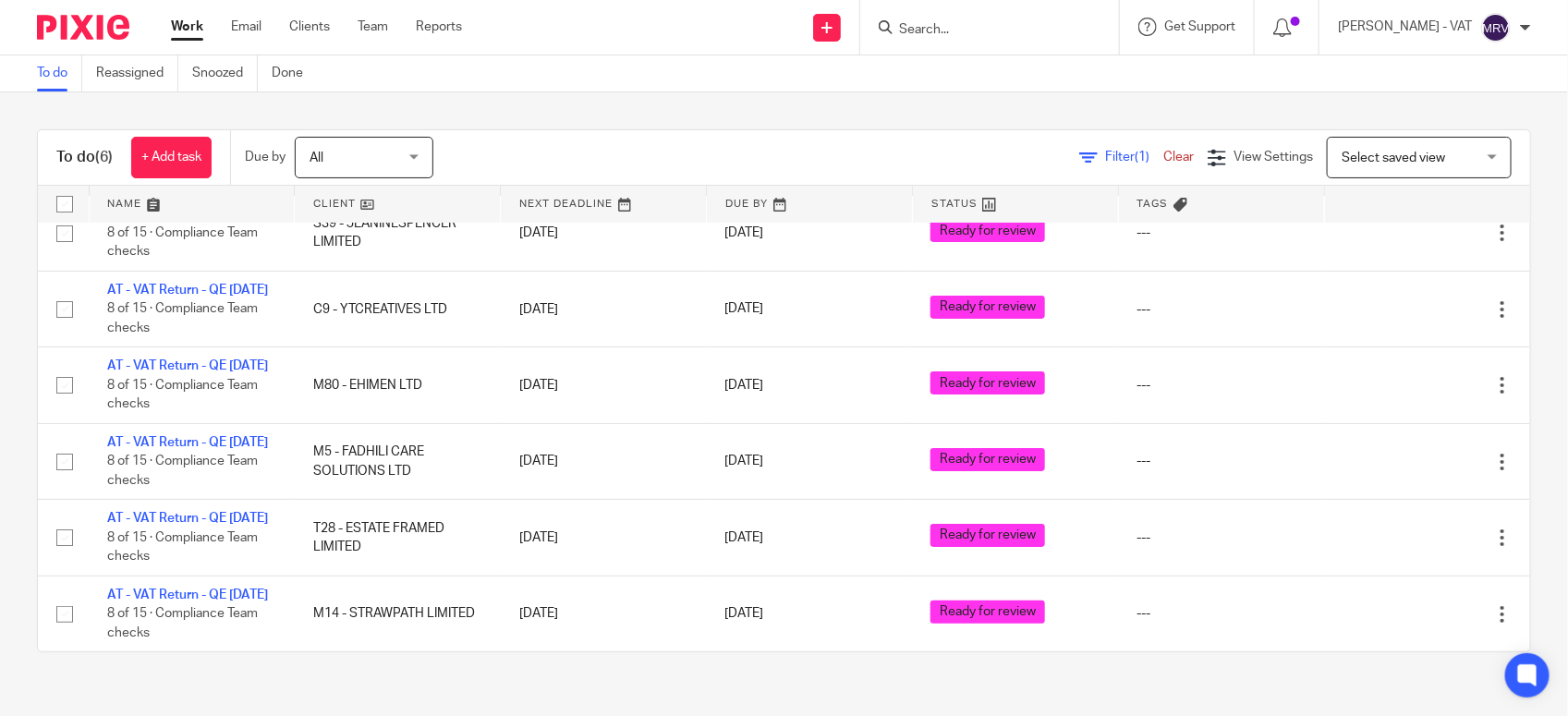
click at [458, 97] on div "To do (6) + Add task Due by All All Today Tomorrow This week Next week This mon…" at bounding box center [784, 391] width 1568 height 597
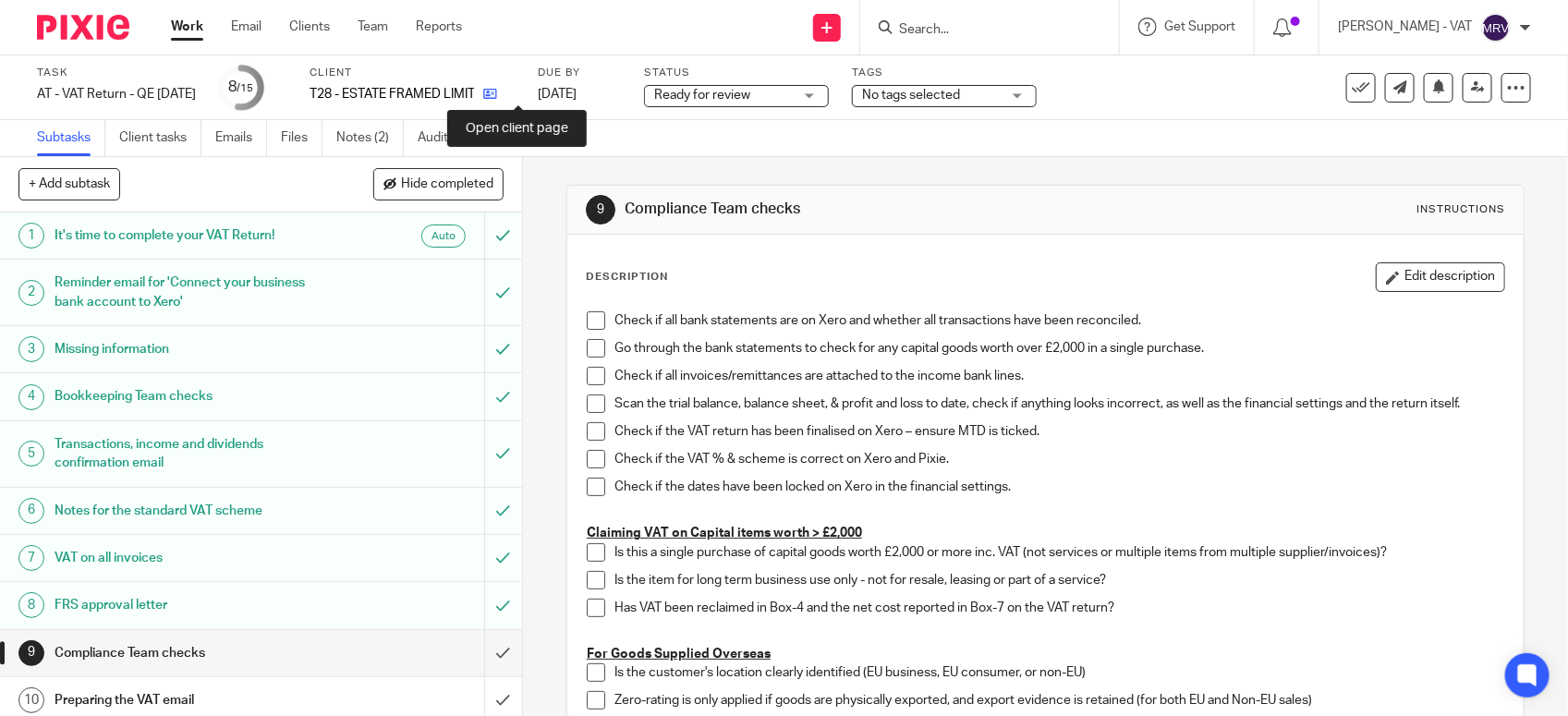
click at [498, 99] on icon at bounding box center [490, 93] width 14 height 14
click at [590, 312] on span at bounding box center [596, 321] width 19 height 19
click at [587, 376] on span at bounding box center [596, 376] width 19 height 19
click at [590, 356] on span at bounding box center [596, 349] width 19 height 19
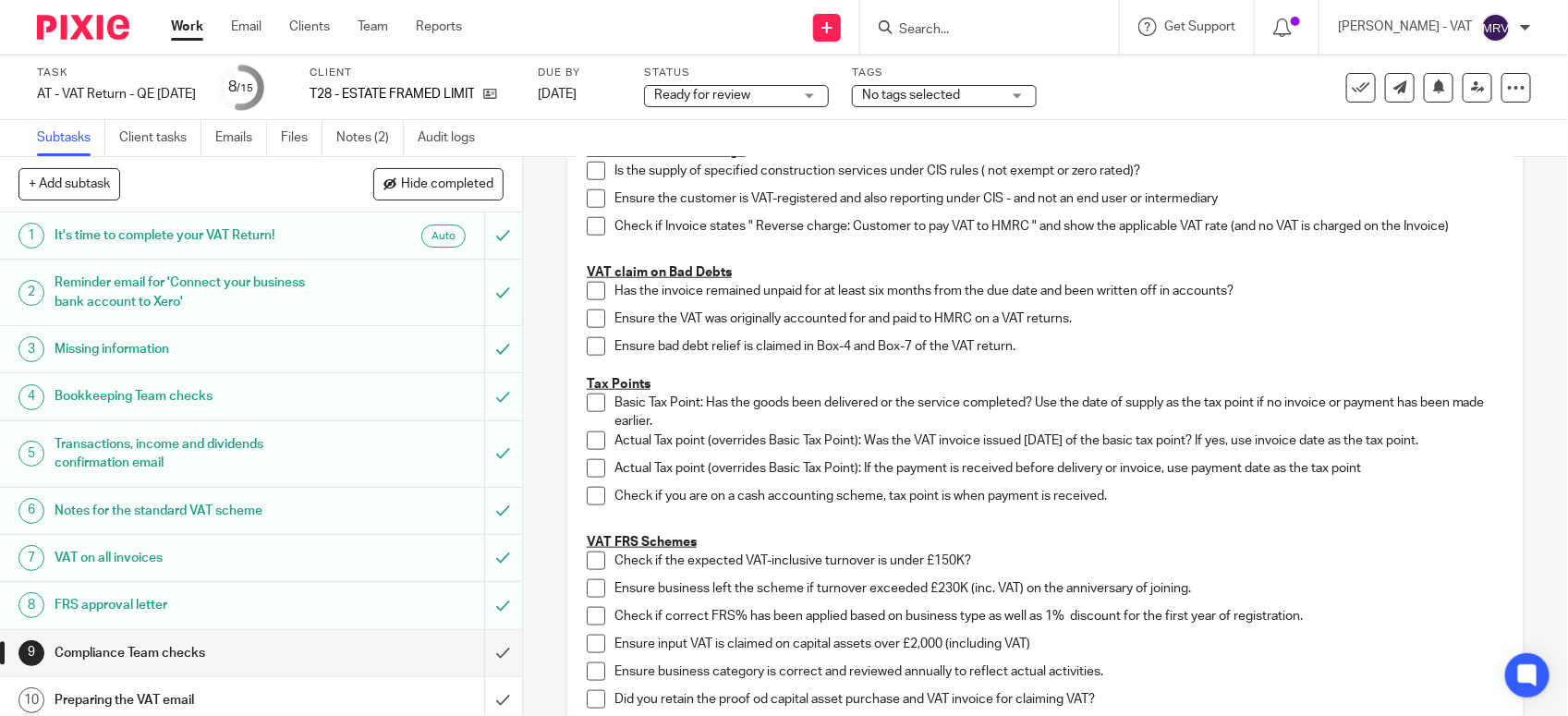
scroll to position [924, 0]
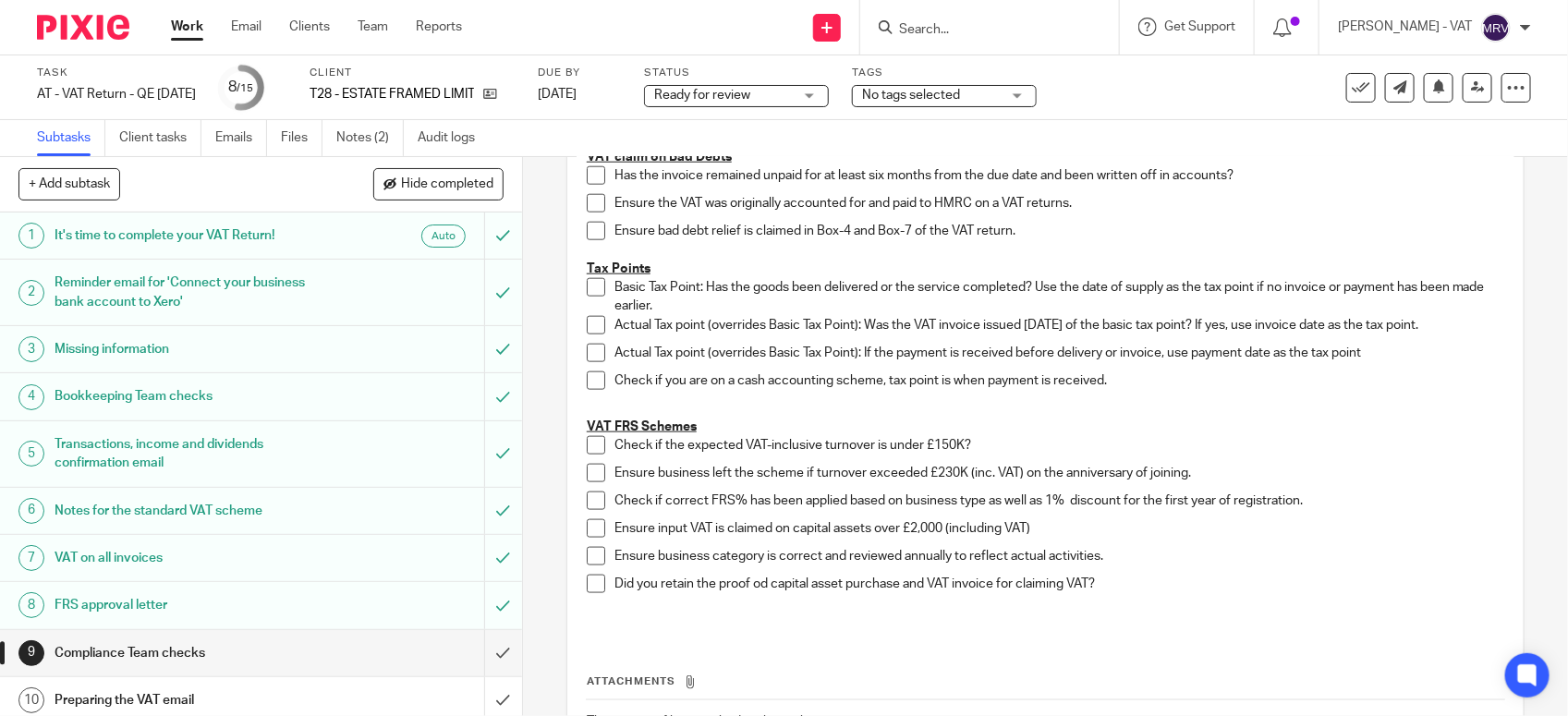
click at [592, 444] on span at bounding box center [596, 445] width 19 height 19
click at [593, 478] on span at bounding box center [596, 473] width 19 height 19
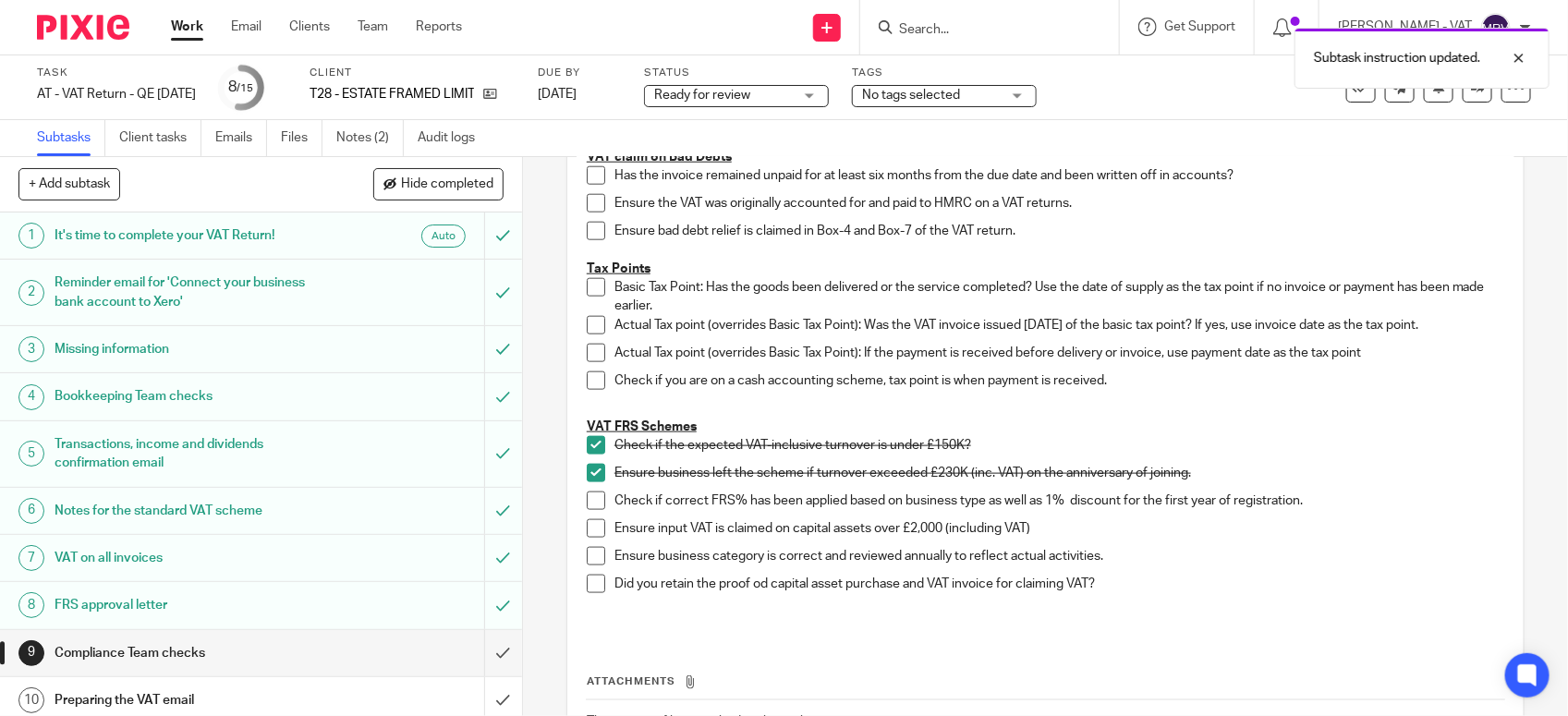
click at [587, 501] on span at bounding box center [596, 501] width 19 height 19
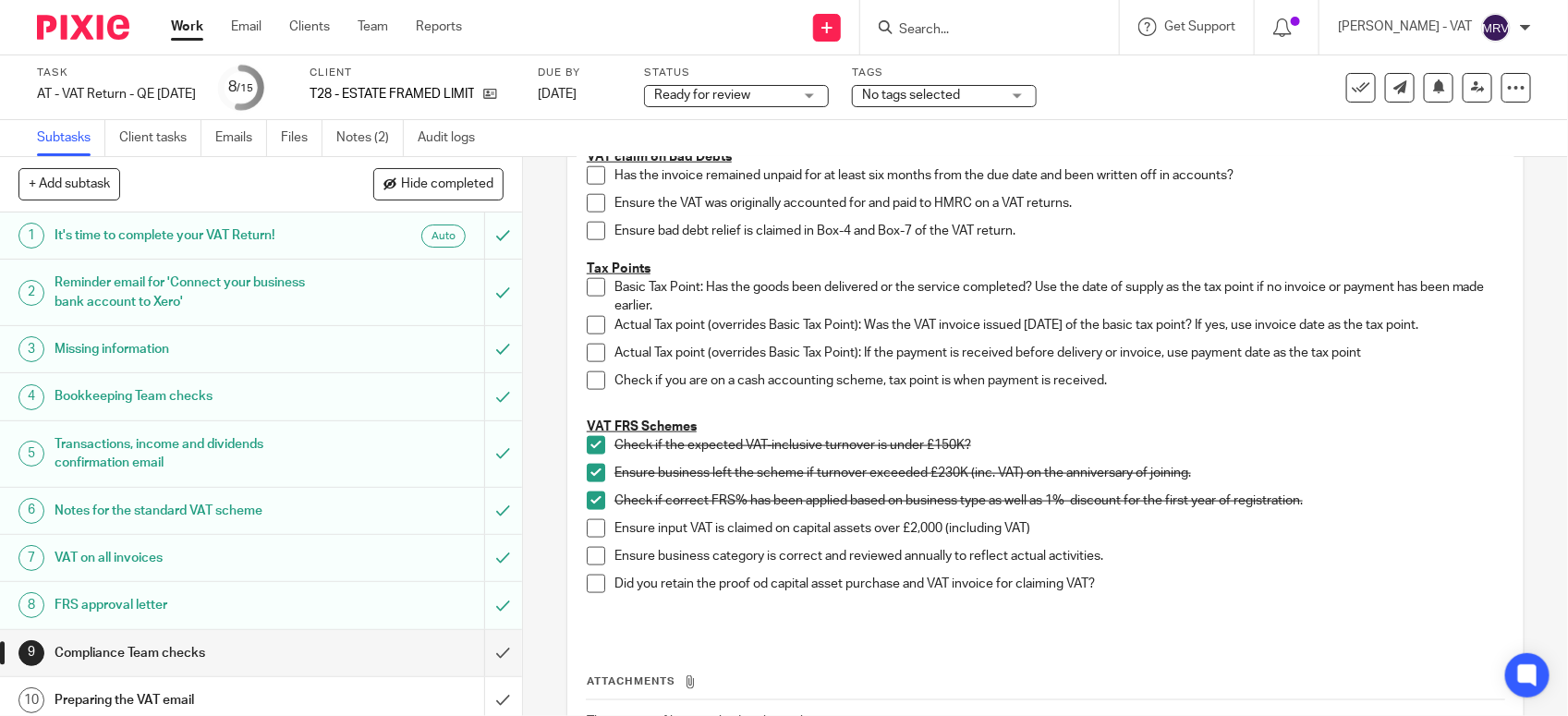
click at [587, 564] on span at bounding box center [596, 556] width 19 height 19
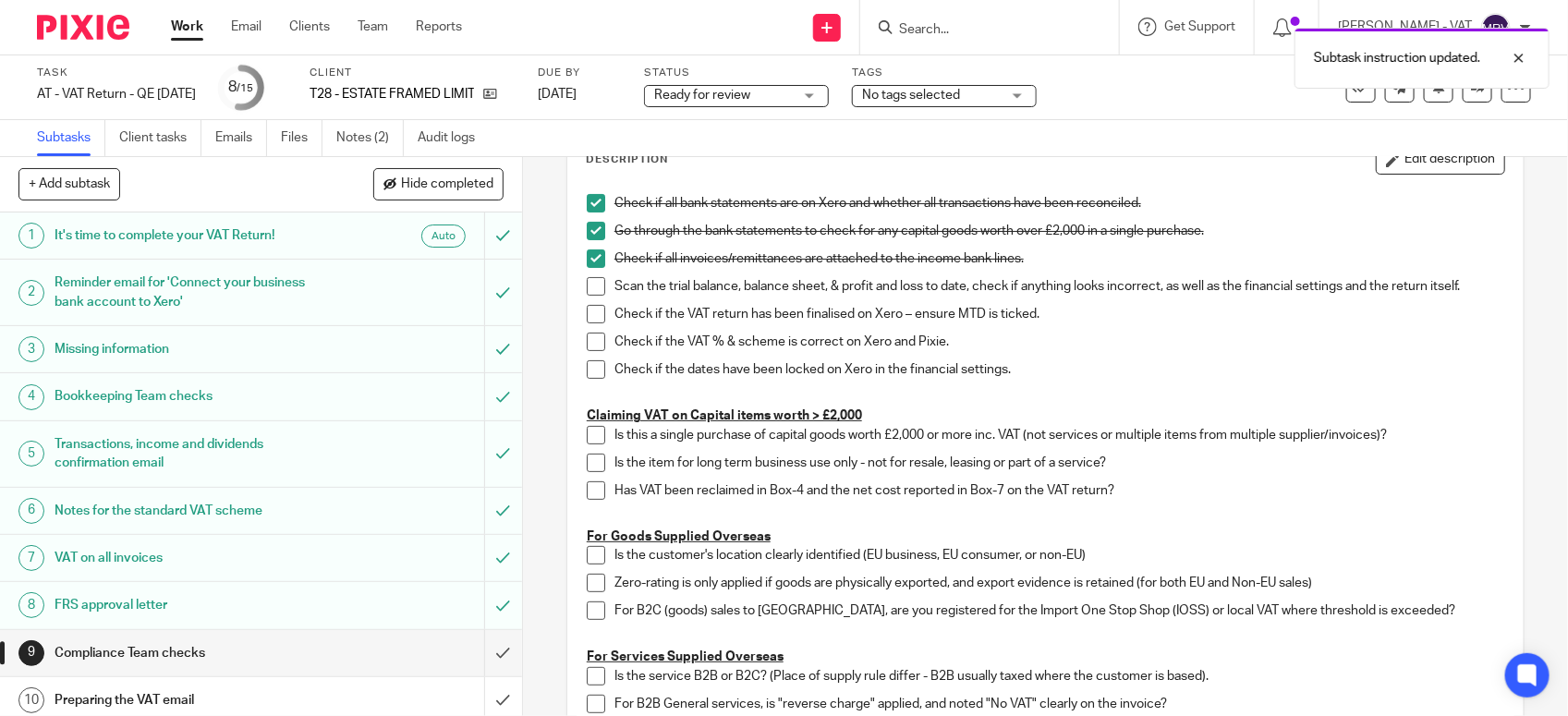
scroll to position [115, 0]
click at [597, 288] on span at bounding box center [596, 288] width 19 height 19
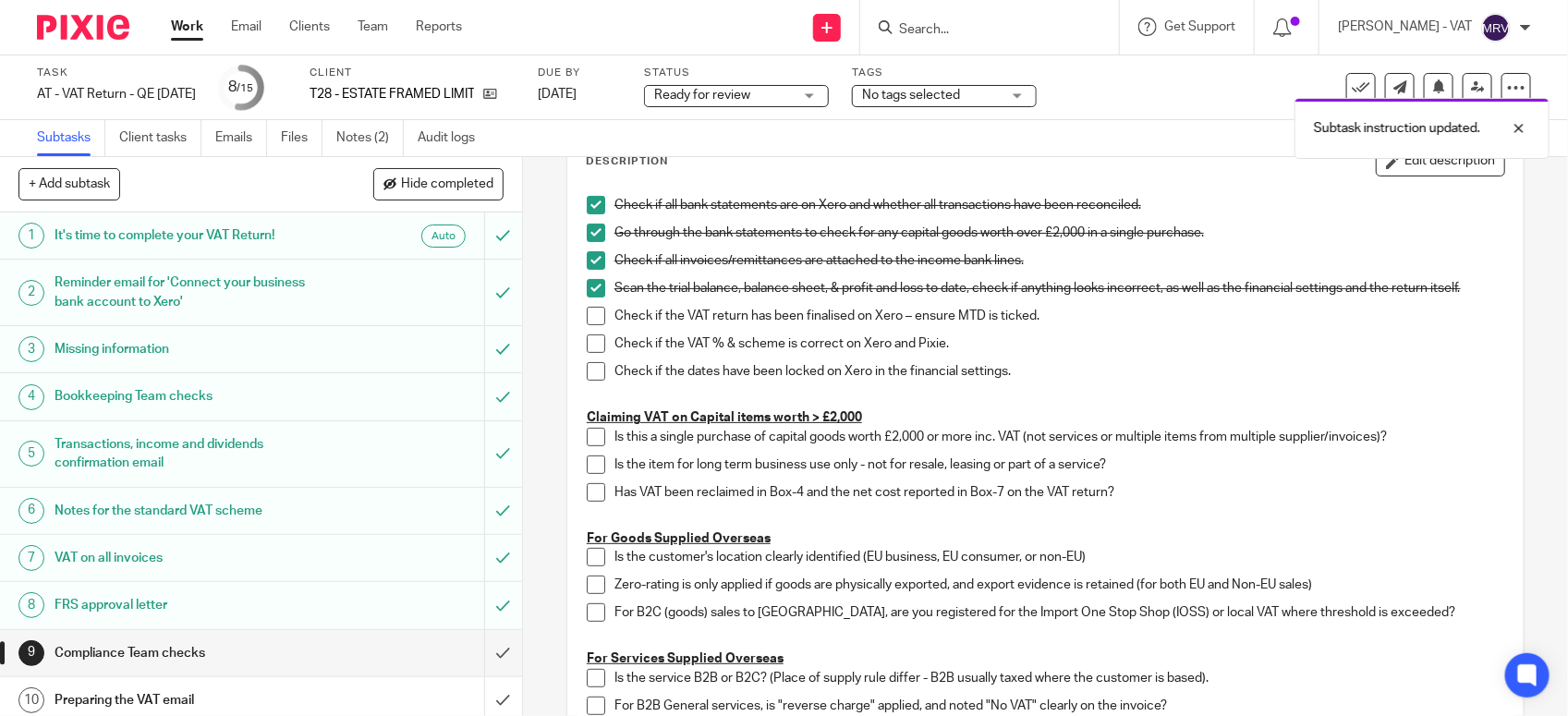
click at [588, 319] on span at bounding box center [596, 316] width 19 height 19
click at [591, 349] on span at bounding box center [596, 344] width 19 height 19
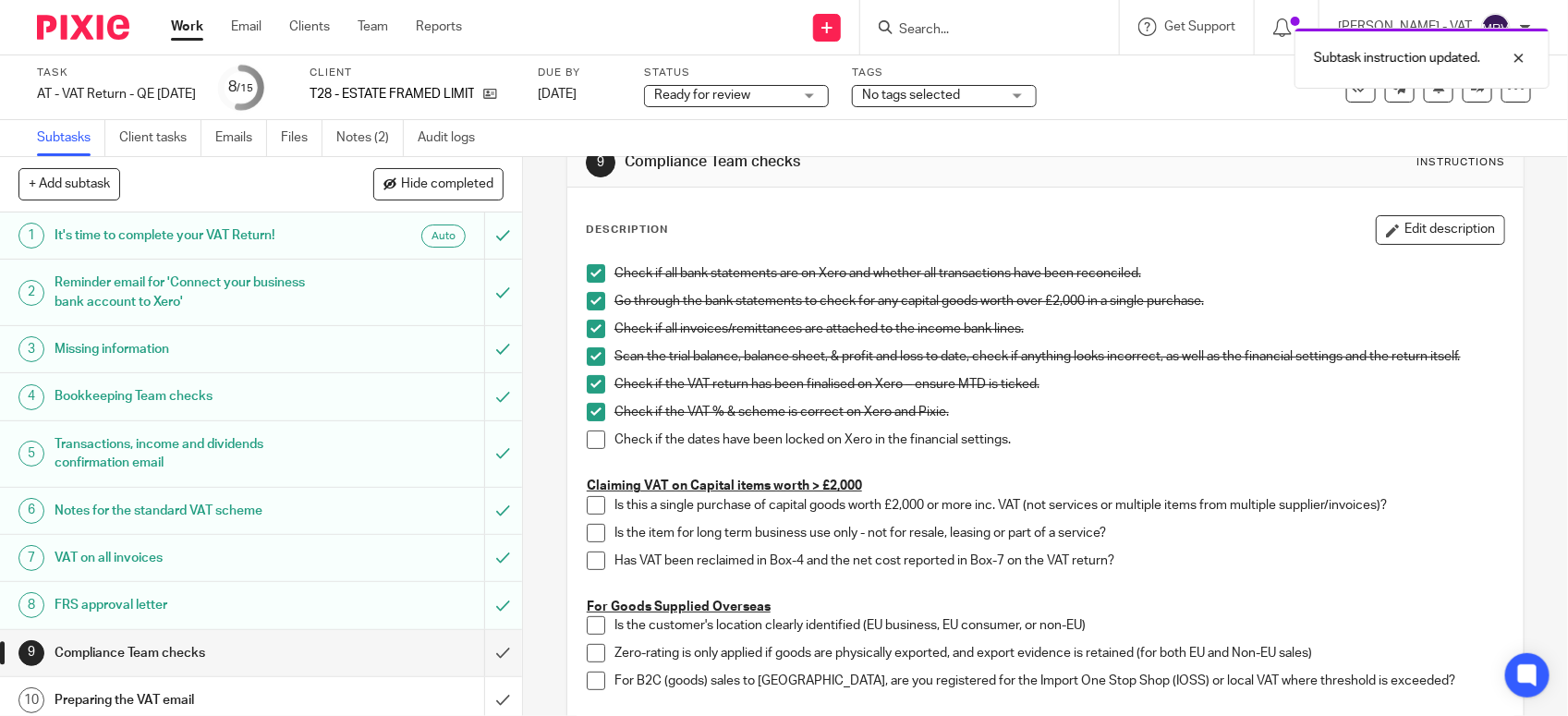
scroll to position [0, 0]
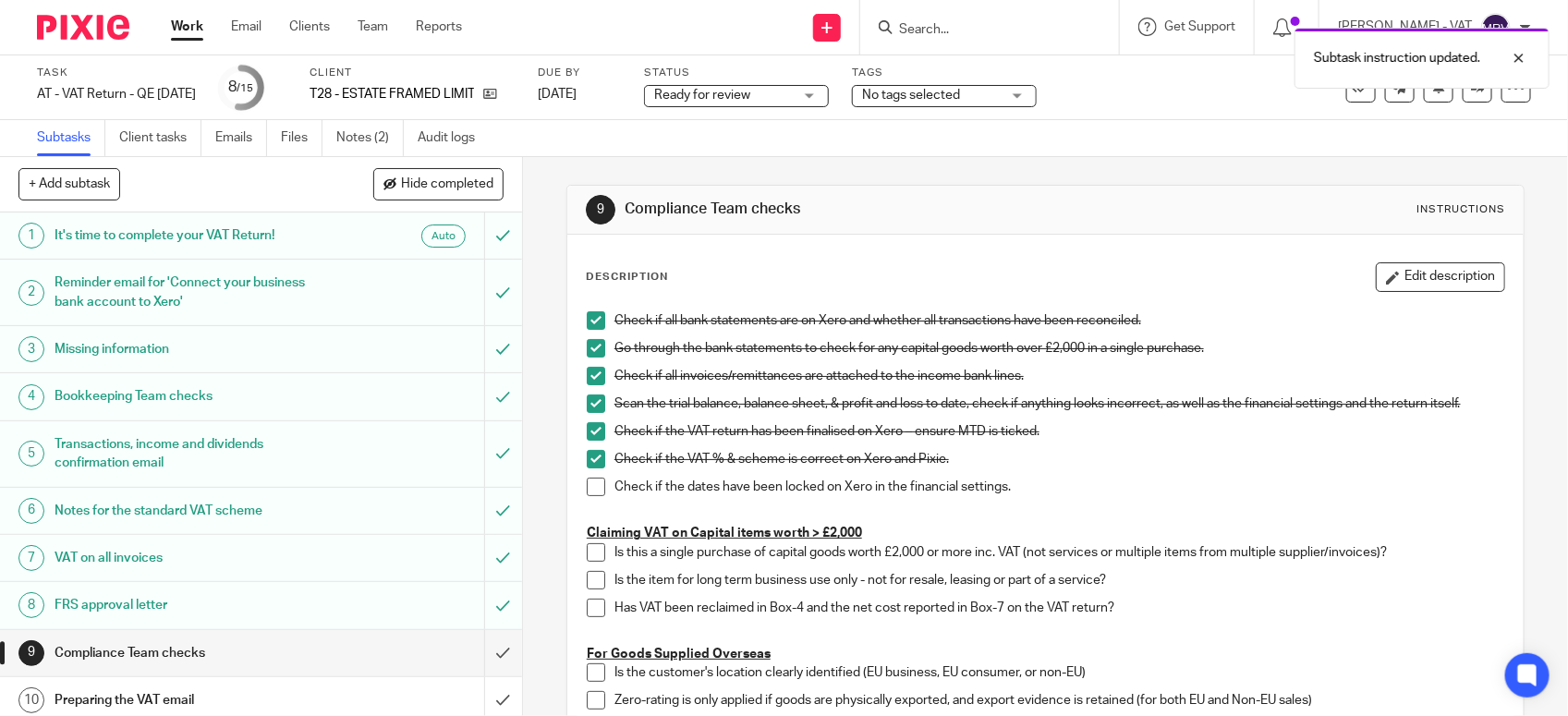
click at [1149, 86] on div "Subtask instruction updated." at bounding box center [1168, 54] width 766 height 71
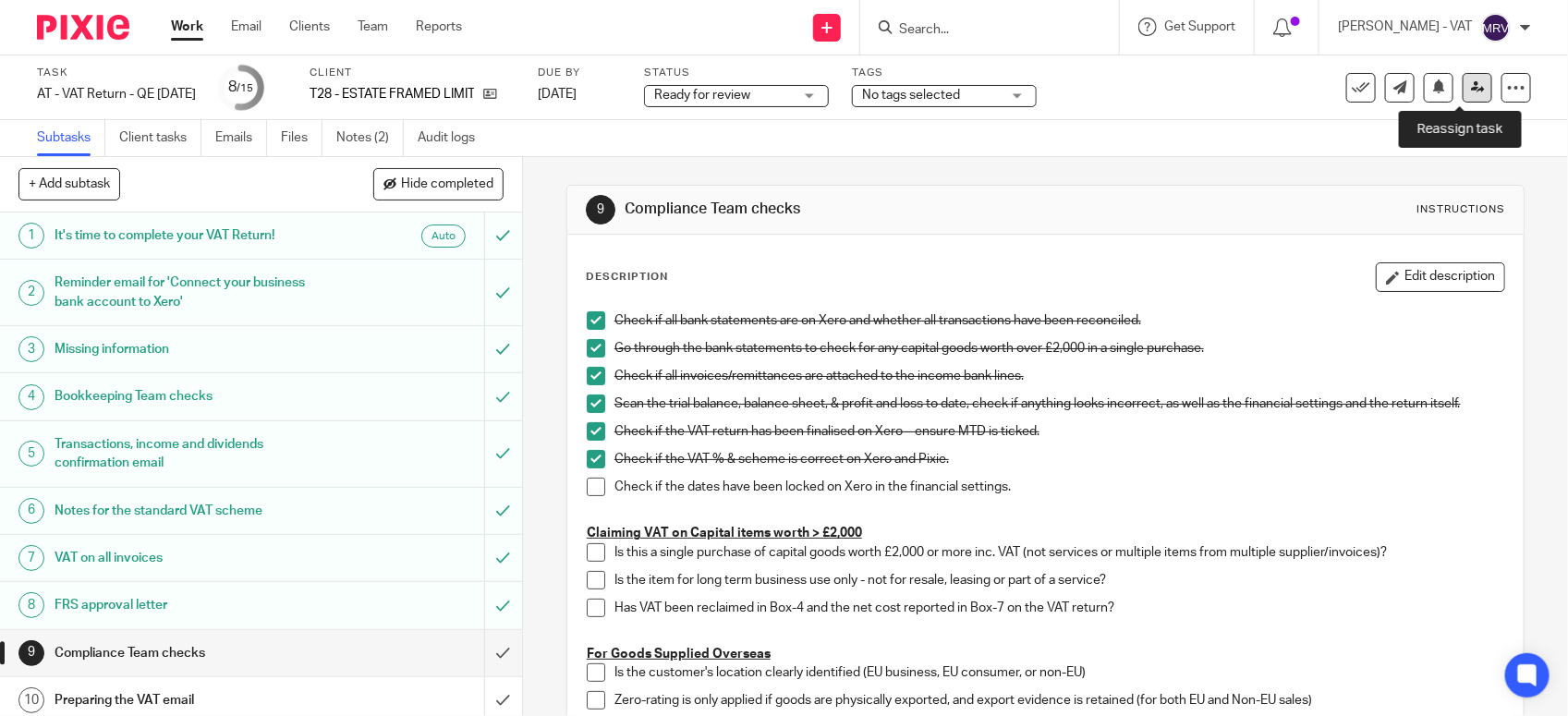
click at [1463, 99] on link at bounding box center [1478, 87] width 30 height 30
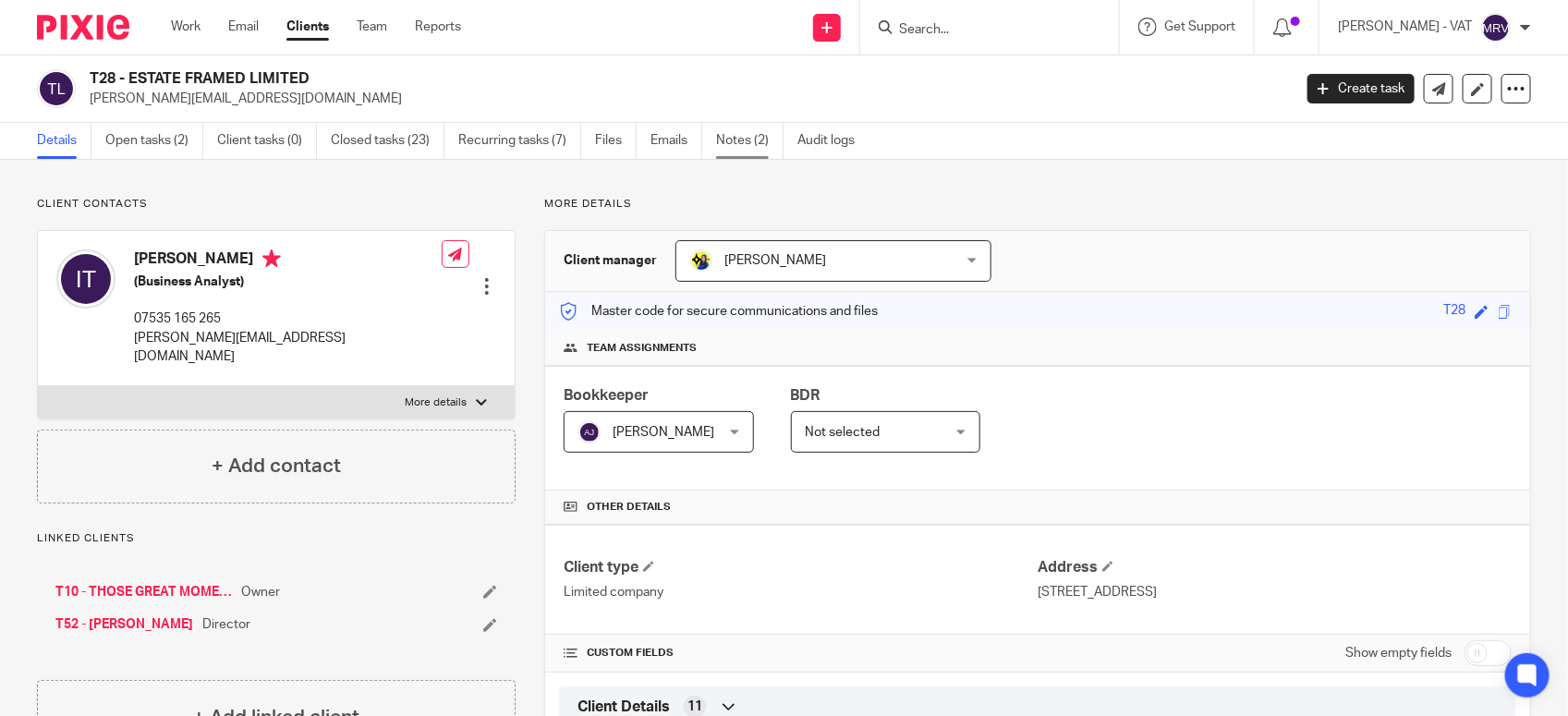
click at [746, 141] on link "Notes (2)" at bounding box center [750, 140] width 68 height 36
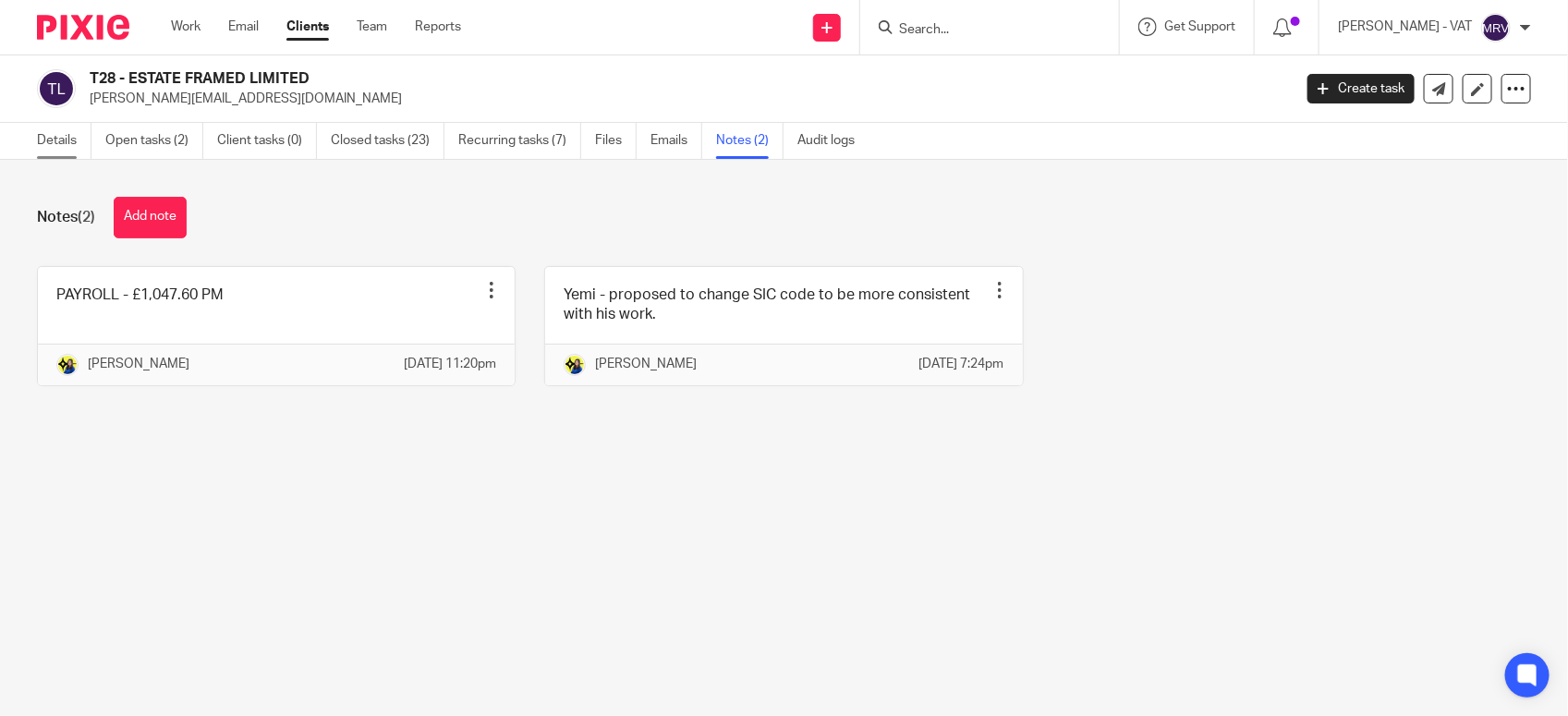
click at [65, 144] on link "Details" at bounding box center [64, 140] width 55 height 36
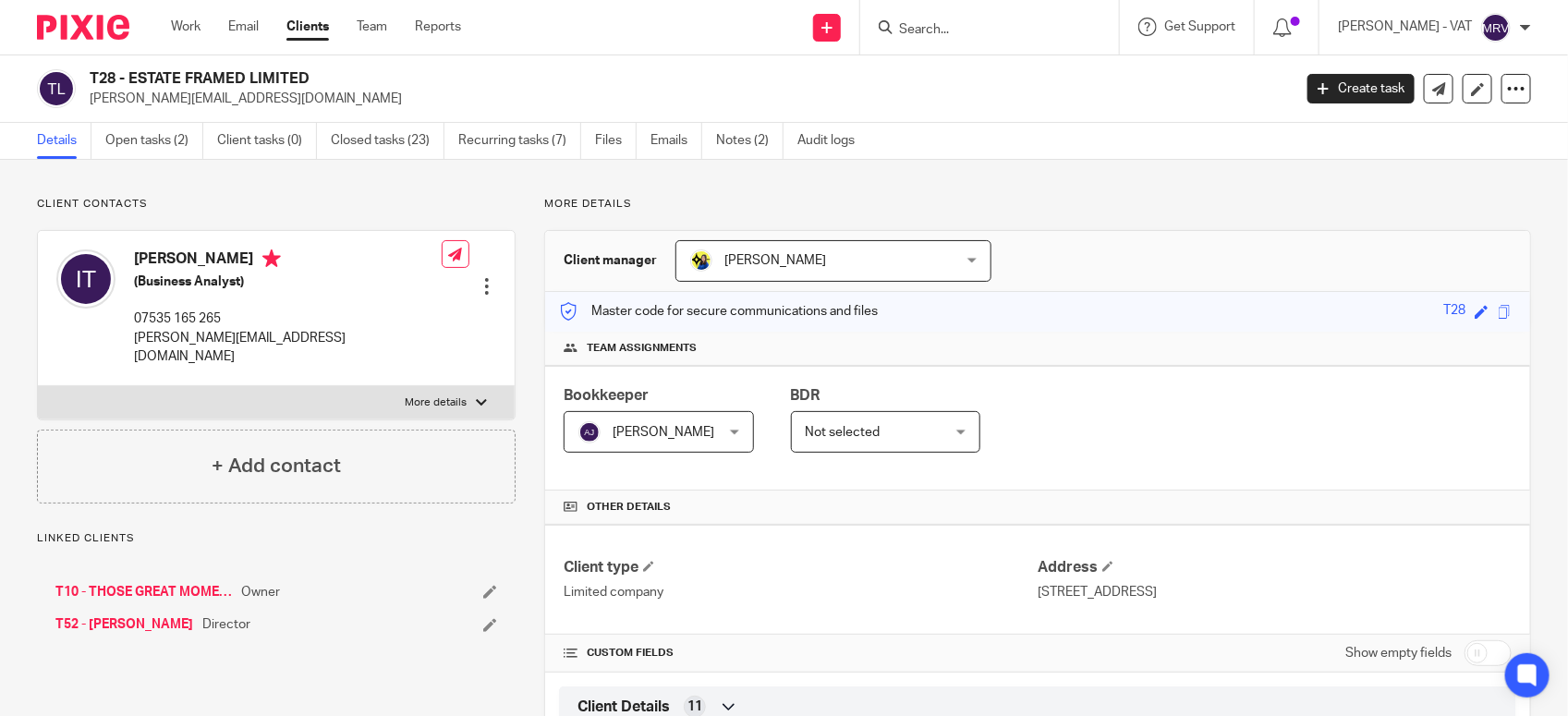
drag, startPoint x: 127, startPoint y: 74, endPoint x: 357, endPoint y: 75, distance: 230.0
click at [357, 75] on h2 "T28 - ESTATE FRAMED LIMITED" at bounding box center [565, 79] width 951 height 20
copy h2 "ESTATE FRAMED LIMITED"
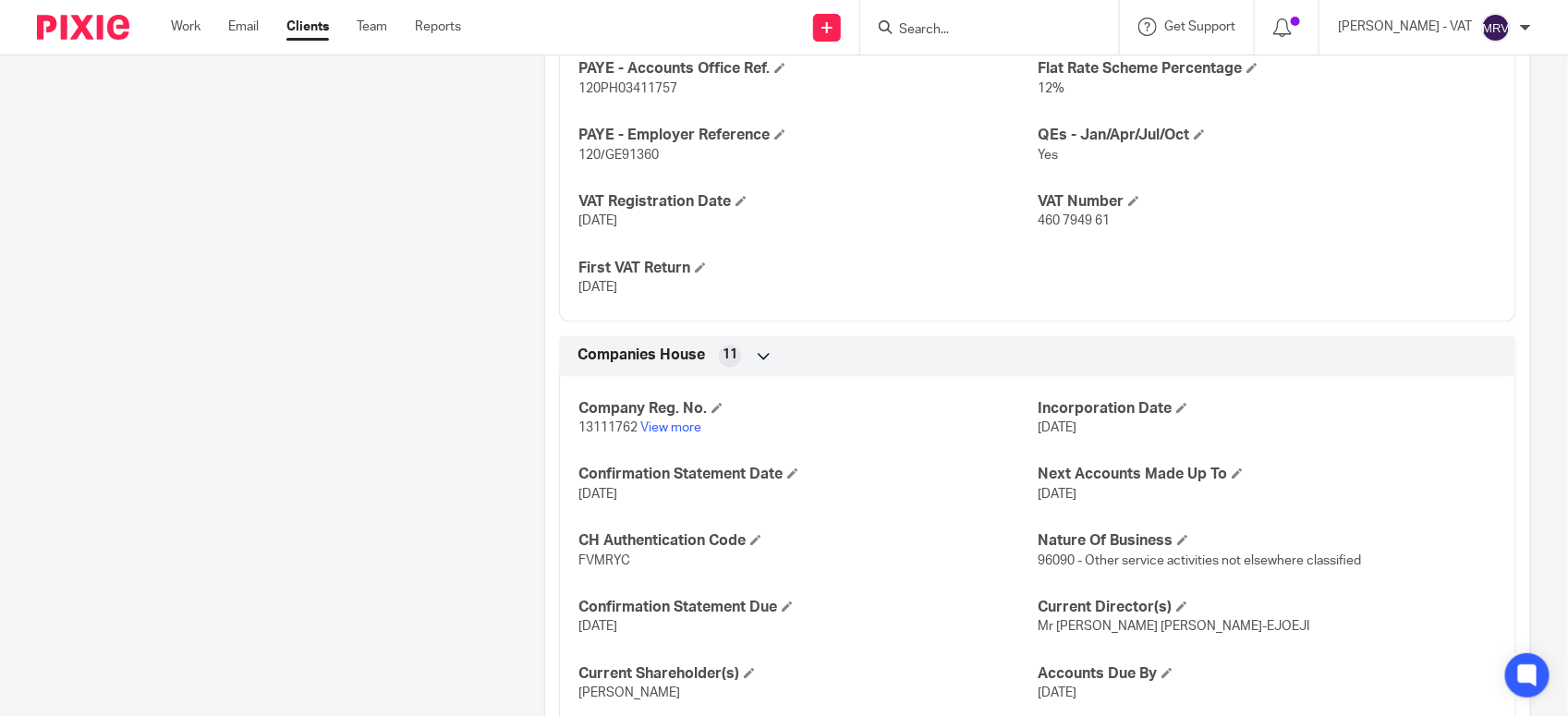
scroll to position [1617, 0]
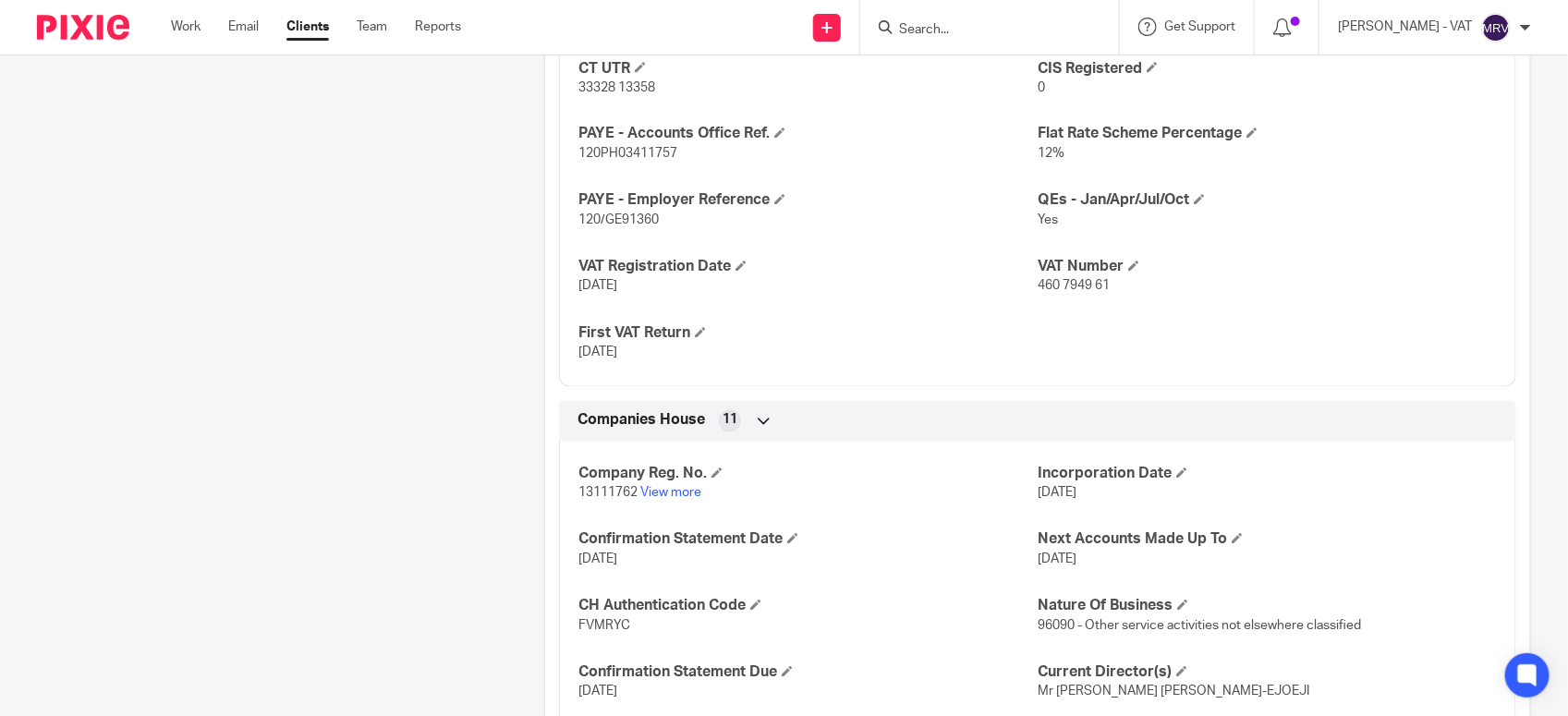
scroll to position [1386, 0]
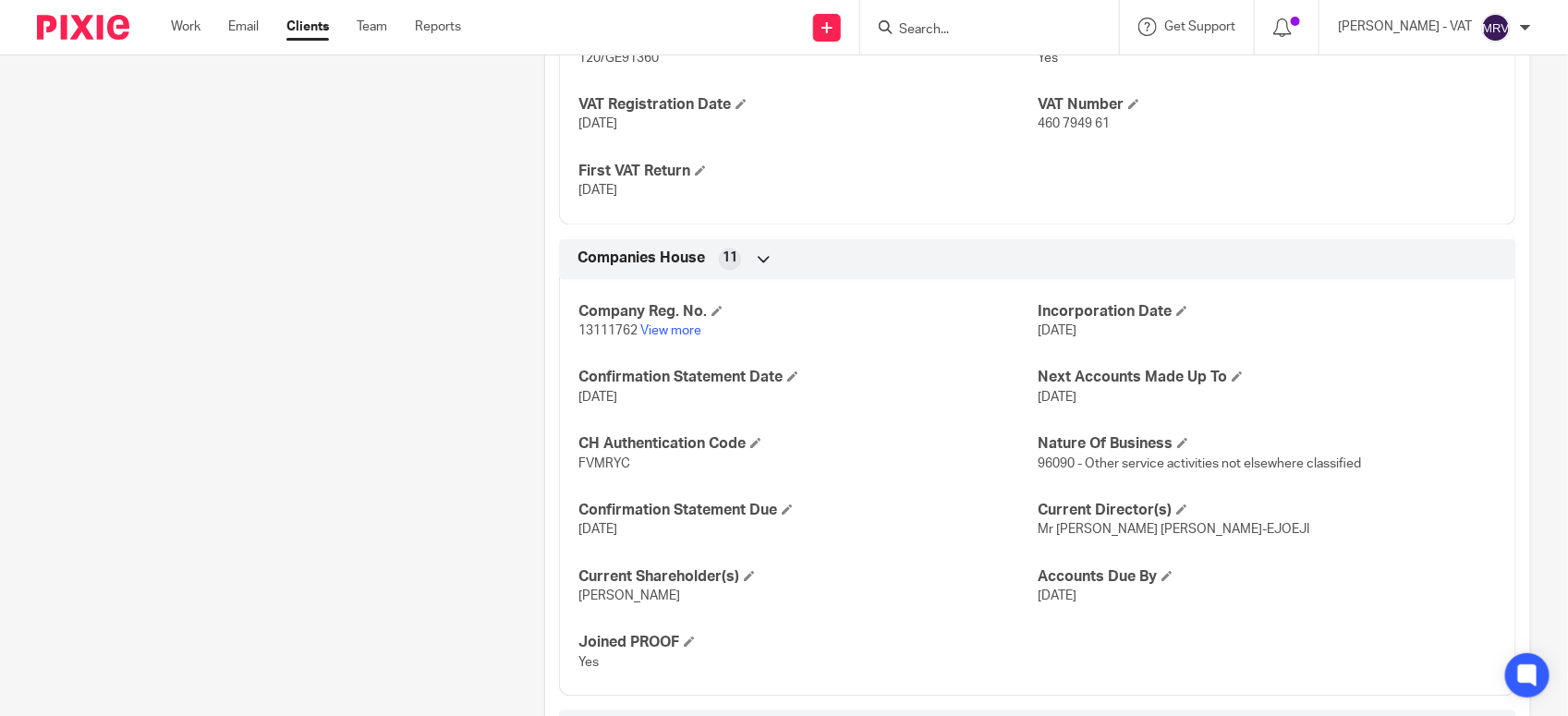
scroll to position [1513, 0]
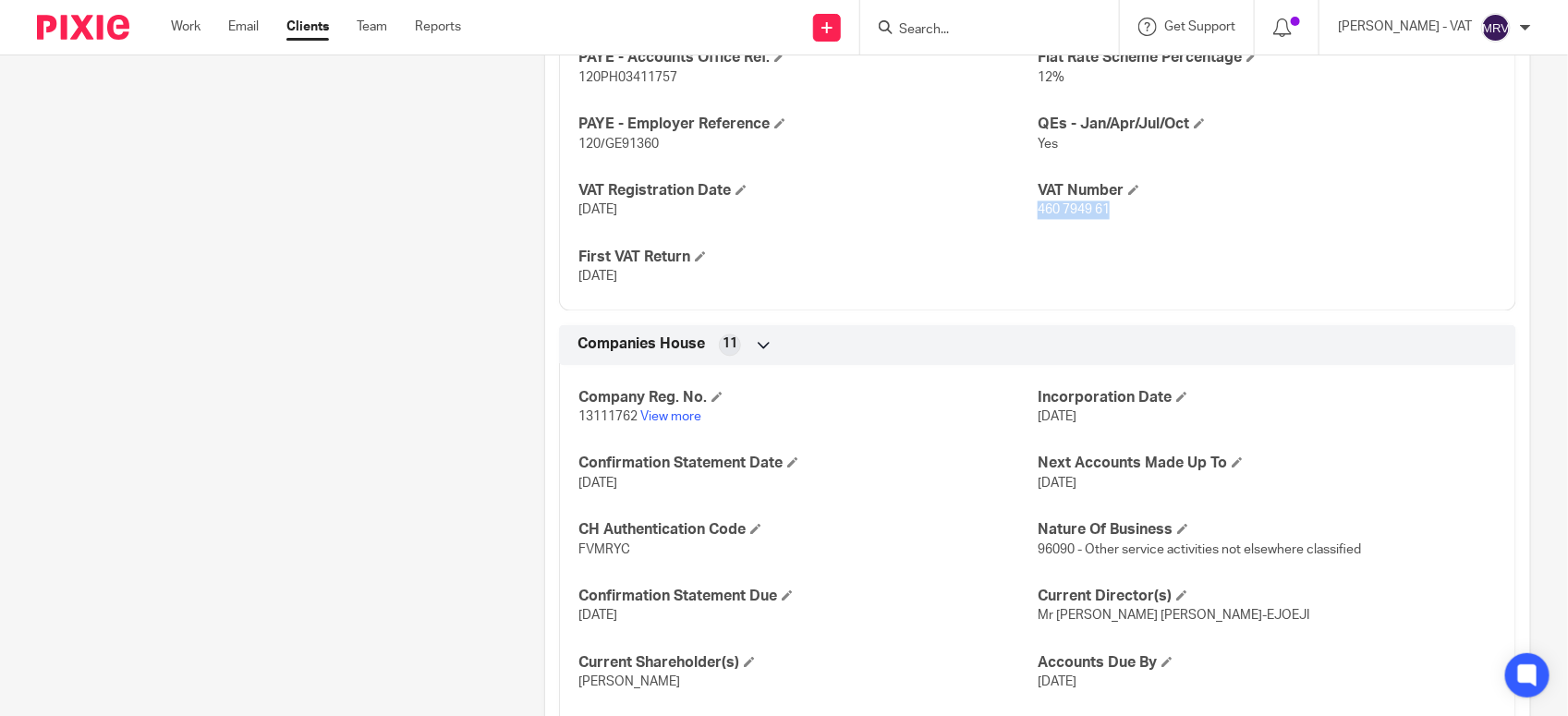
drag, startPoint x: 1028, startPoint y: 210, endPoint x: 1099, endPoint y: 214, distance: 71.1
click at [1099, 214] on span "460 7949 61" at bounding box center [1074, 211] width 73 height 13
copy span "460 7949 61"
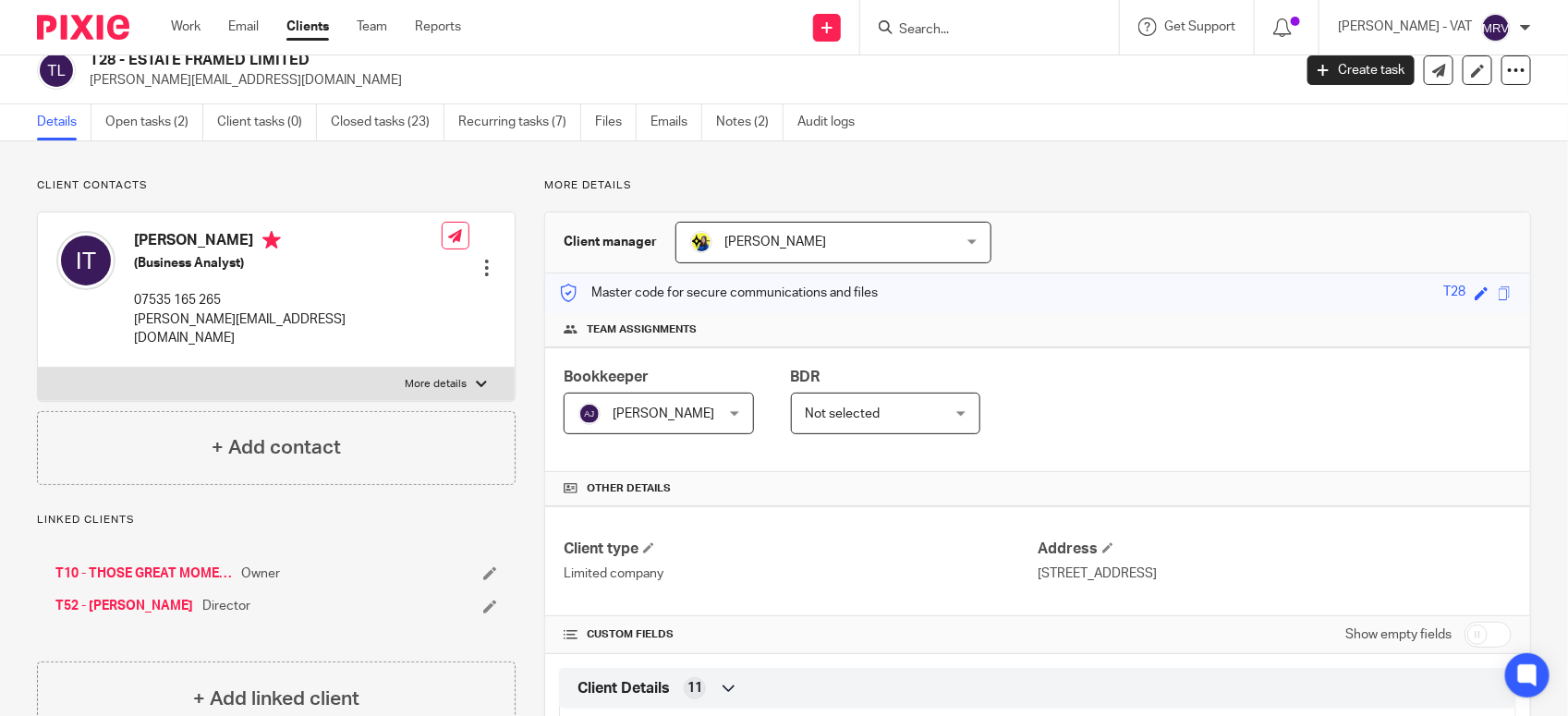
scroll to position [0, 0]
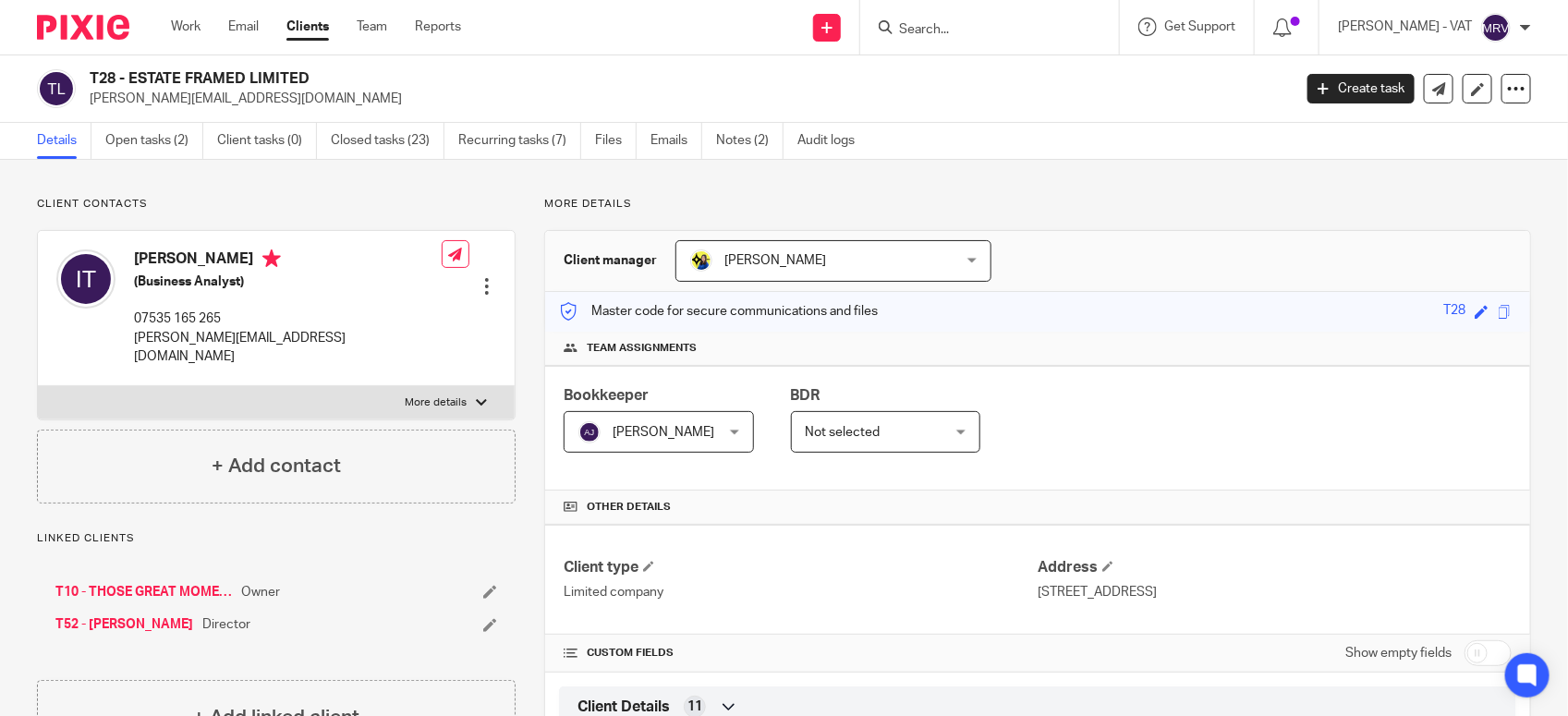
drag, startPoint x: 127, startPoint y: 75, endPoint x: 299, endPoint y: 84, distance: 172.2
click at [299, 84] on h2 "T28 - ESTATE FRAMED LIMITED" at bounding box center [565, 79] width 951 height 20
click at [303, 80] on h2 "T28 - ESTATE FRAMED LIMITED" at bounding box center [565, 79] width 951 height 20
click at [308, 73] on h2 "T28 - ESTATE FRAMED LIMITED" at bounding box center [565, 79] width 951 height 20
copy h2 "ESTATE FRAMED LIMITED"
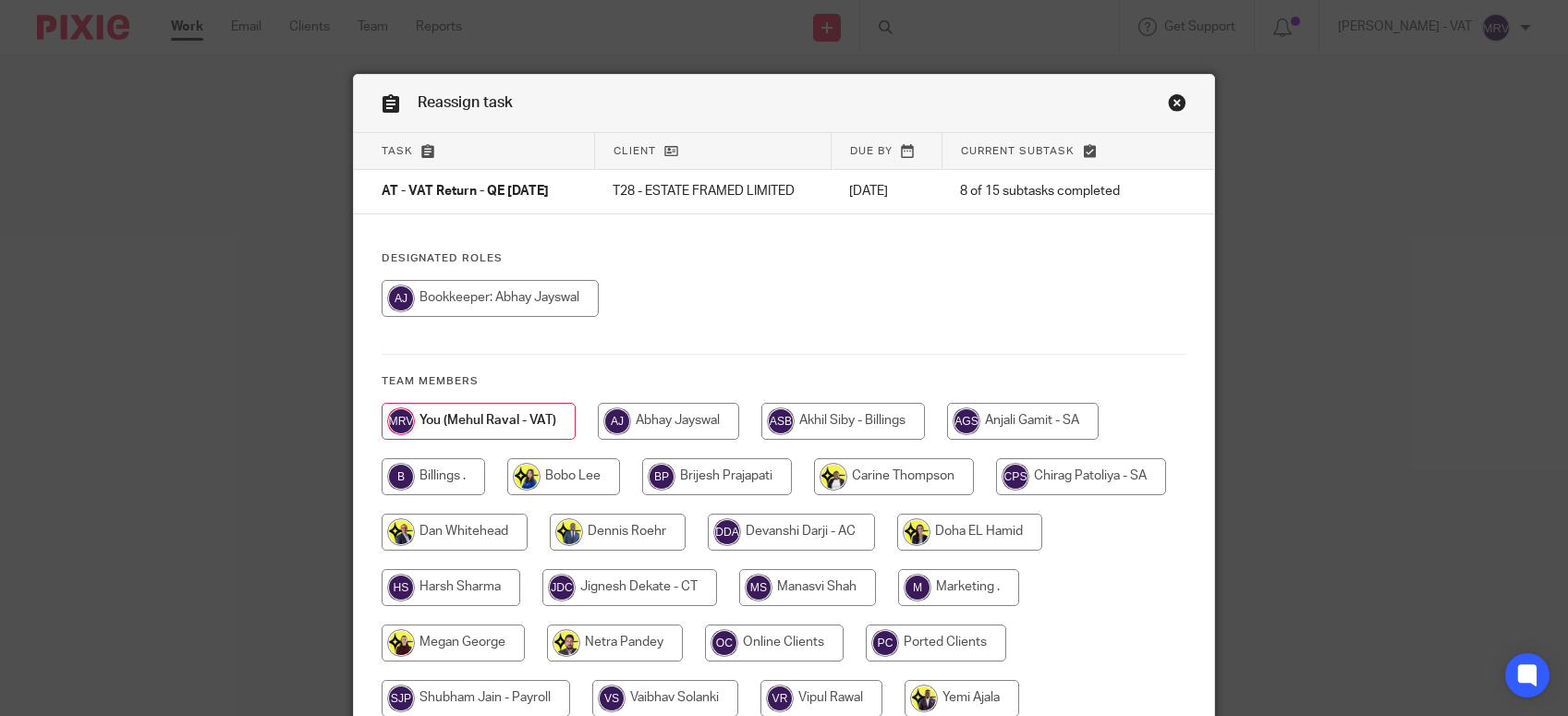
click at [829, 297] on div at bounding box center [783, 308] width 804 height 56
click at [526, 302] on input "radio" at bounding box center [489, 298] width 217 height 37
radio input "true"
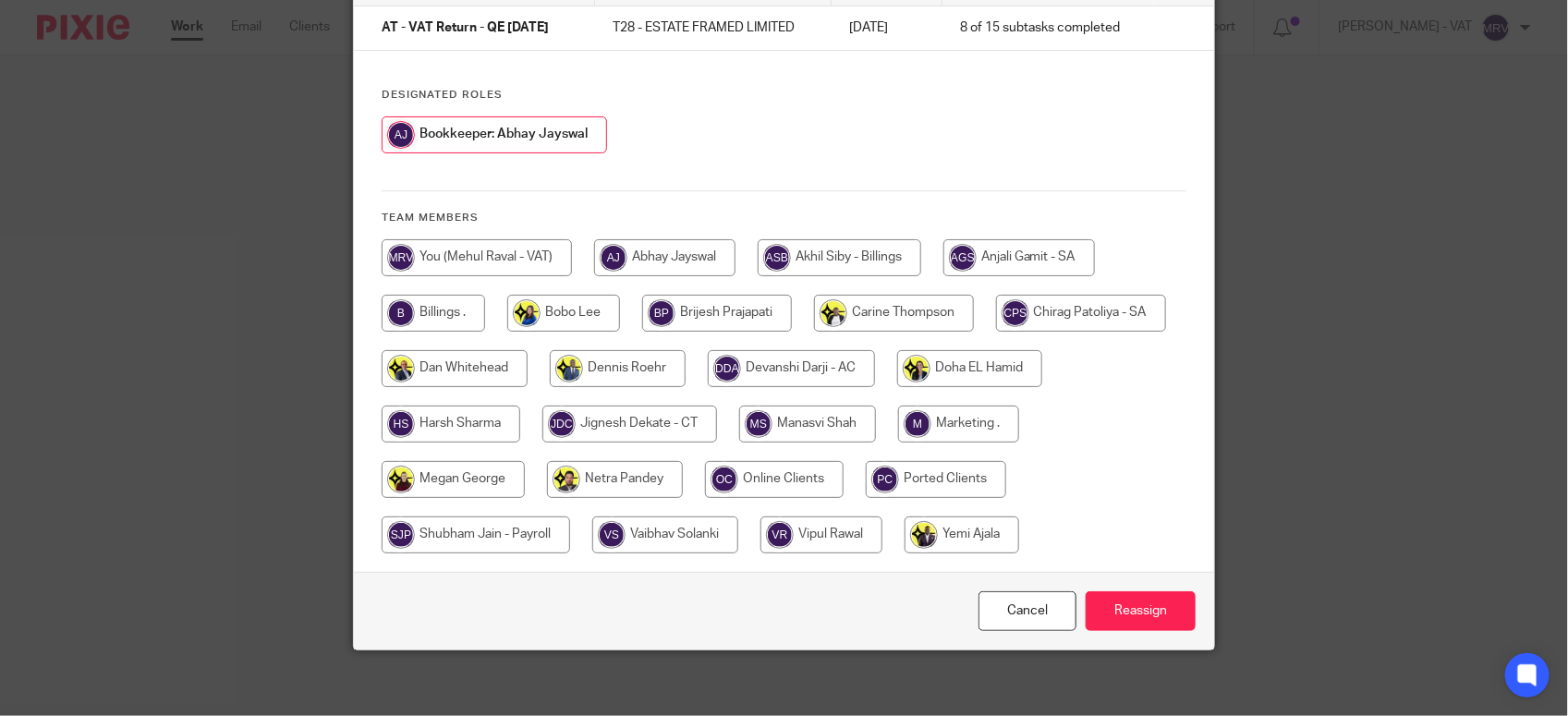
scroll to position [173, 0]
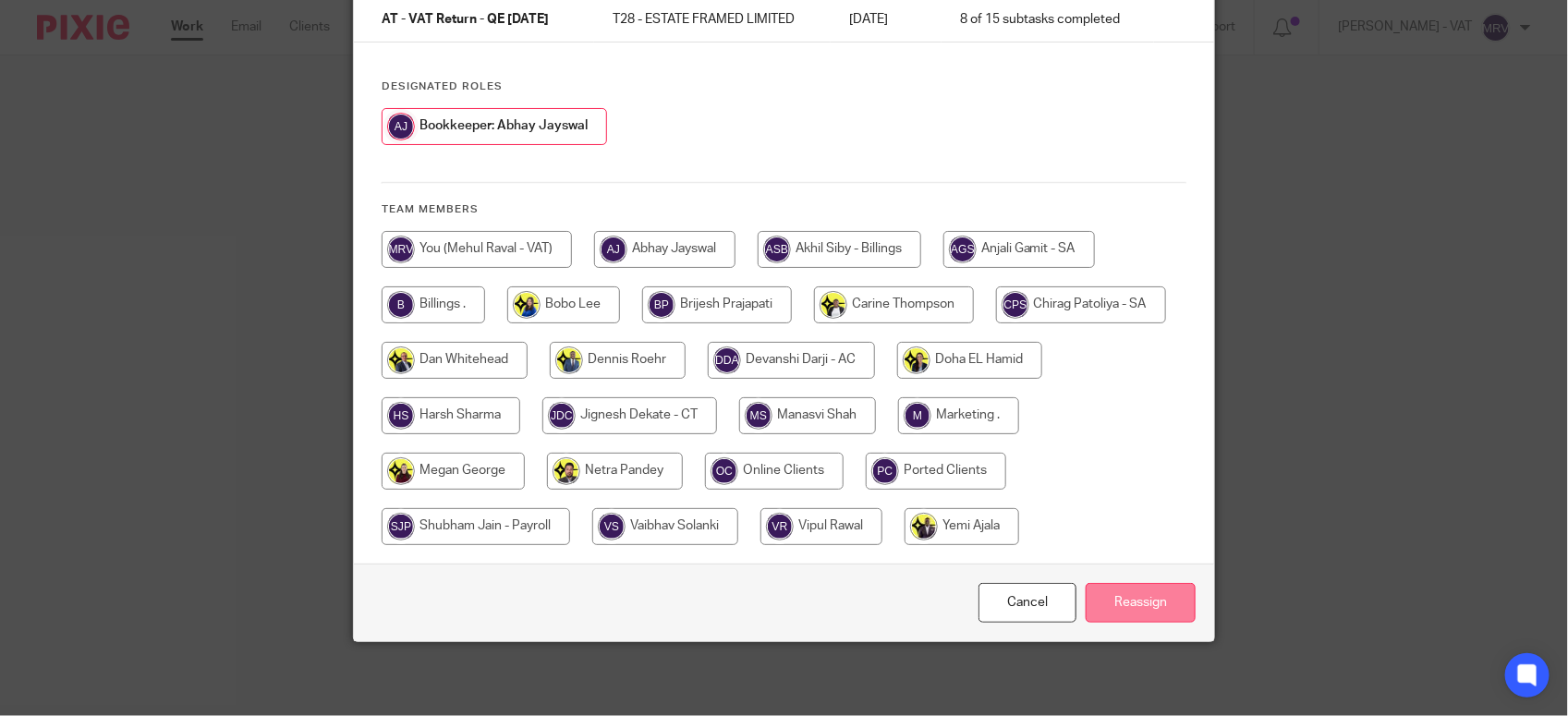
click at [1125, 612] on input "Reassign" at bounding box center [1140, 603] width 110 height 40
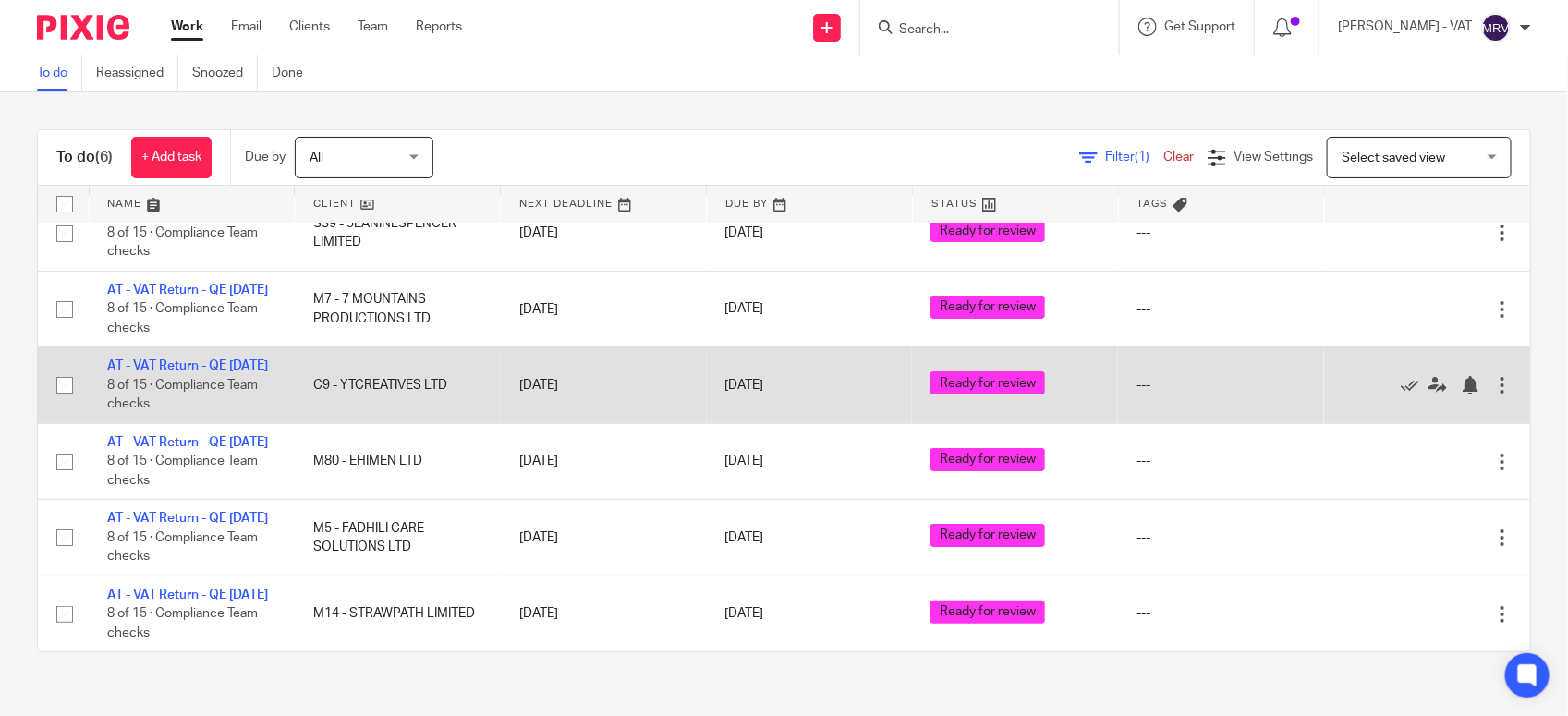
scroll to position [139, 0]
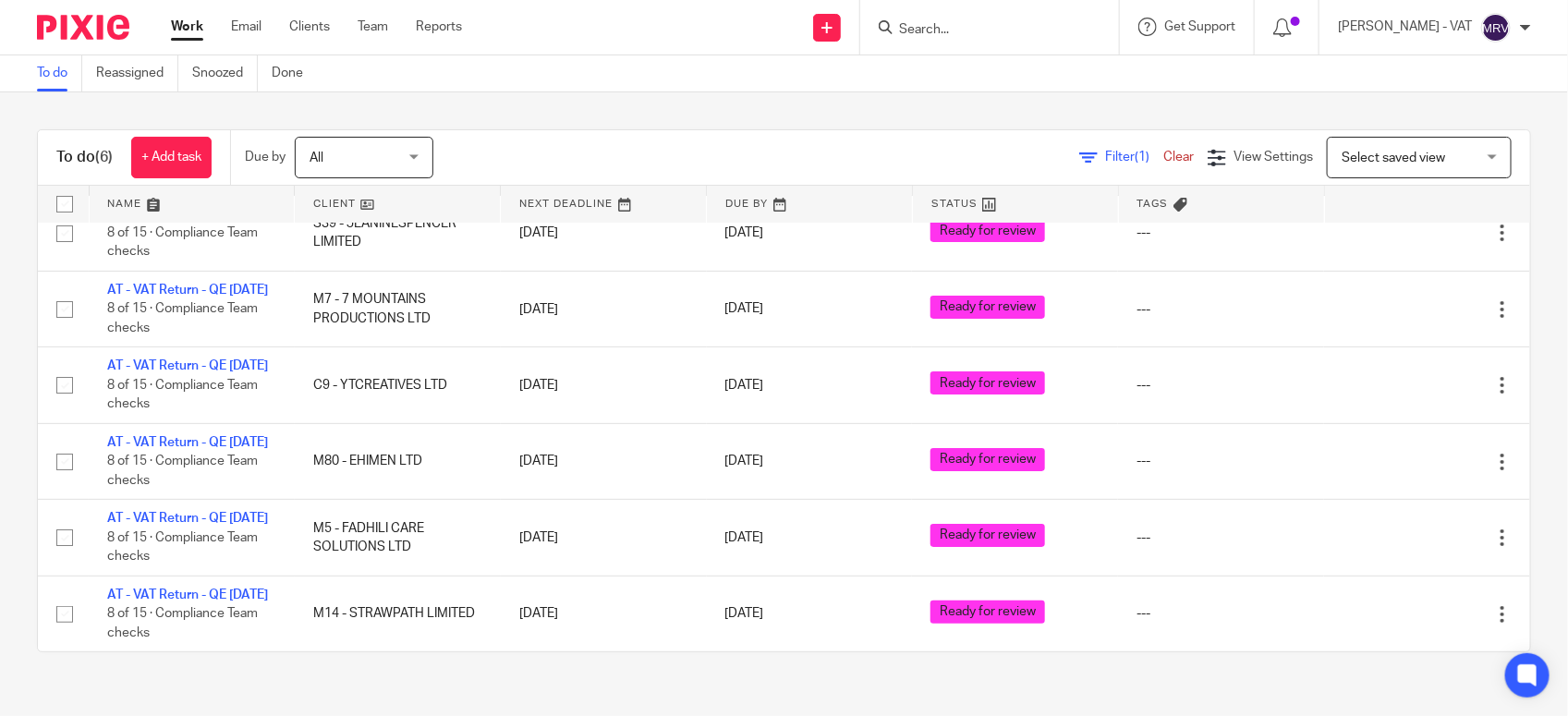
click at [0, 448] on html "Work Email Clients Team Reports Work Email Clients Team Reports Settings Send n…" at bounding box center [784, 358] width 1568 height 716
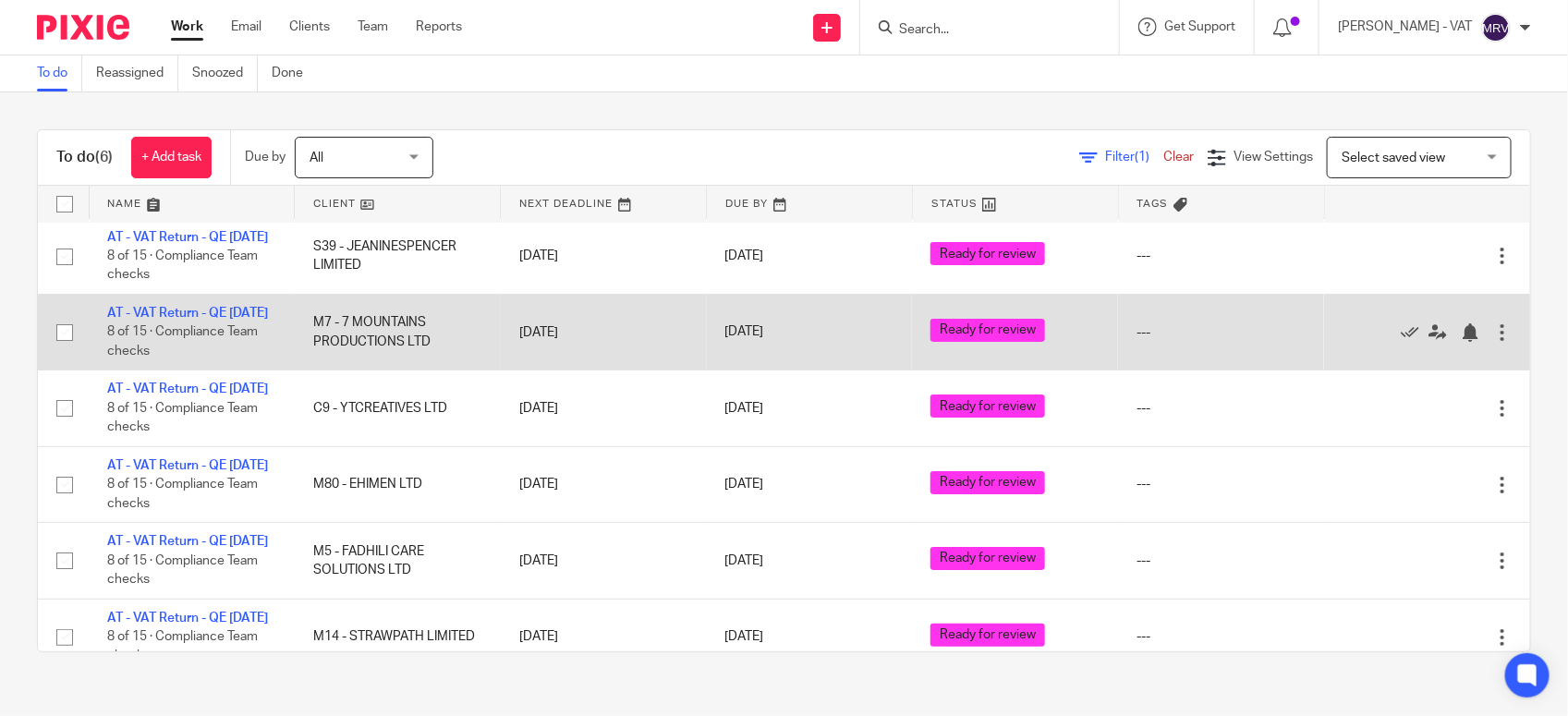
scroll to position [0, 0]
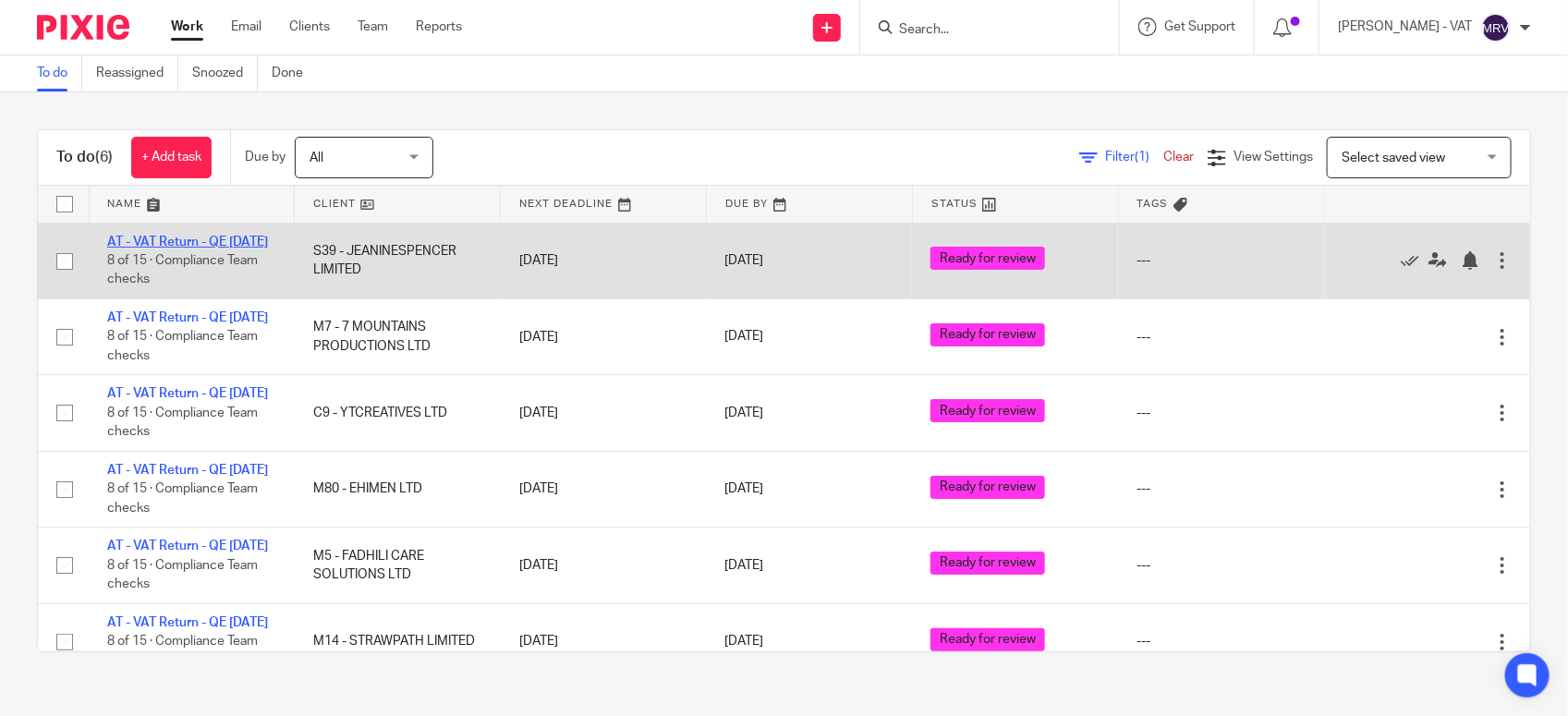
click at [141, 245] on link "AT - VAT Return - QE 31-07-2025" at bounding box center [187, 242] width 161 height 13
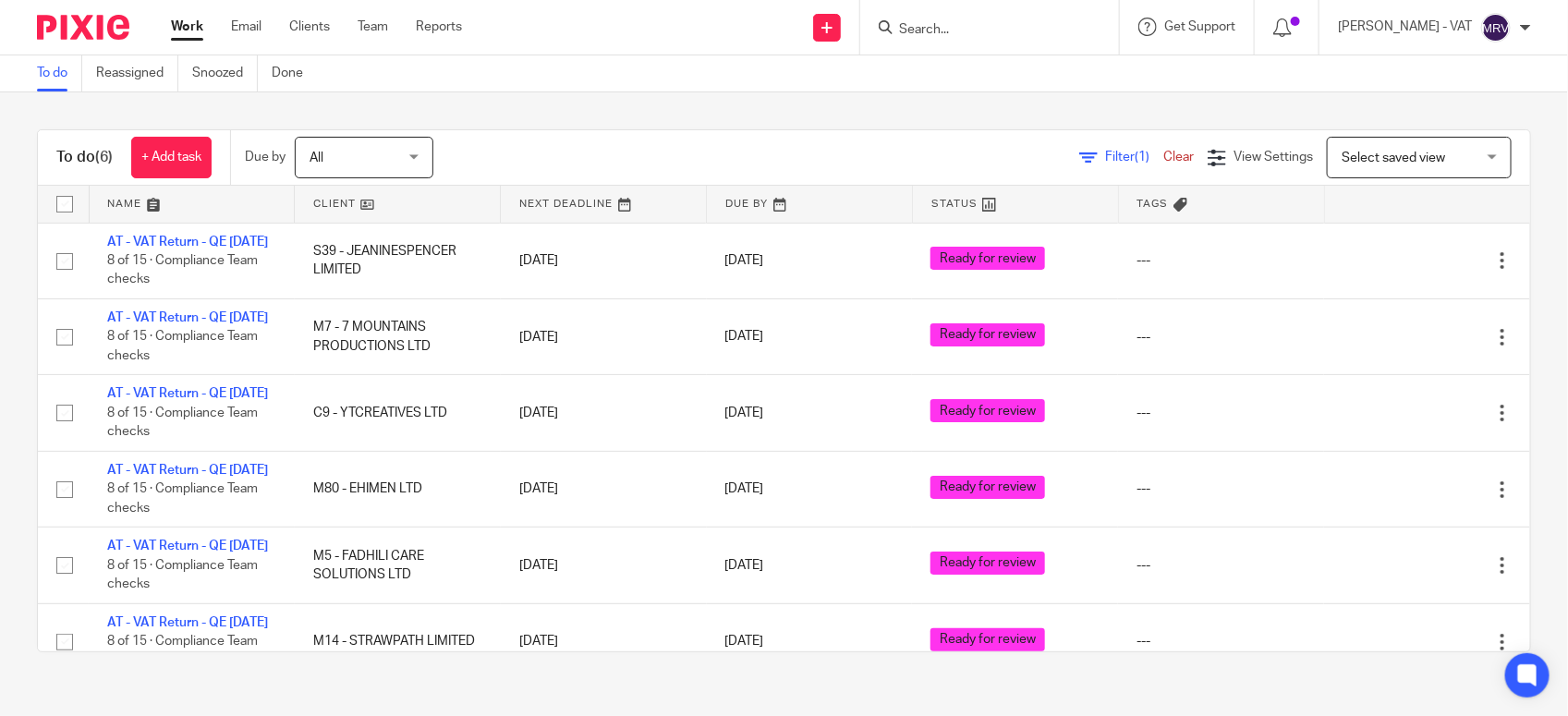
click at [656, 103] on div "To do (6) + Add task Due by All All Today Tomorrow This week Next week This mon…" at bounding box center [784, 391] width 1568 height 597
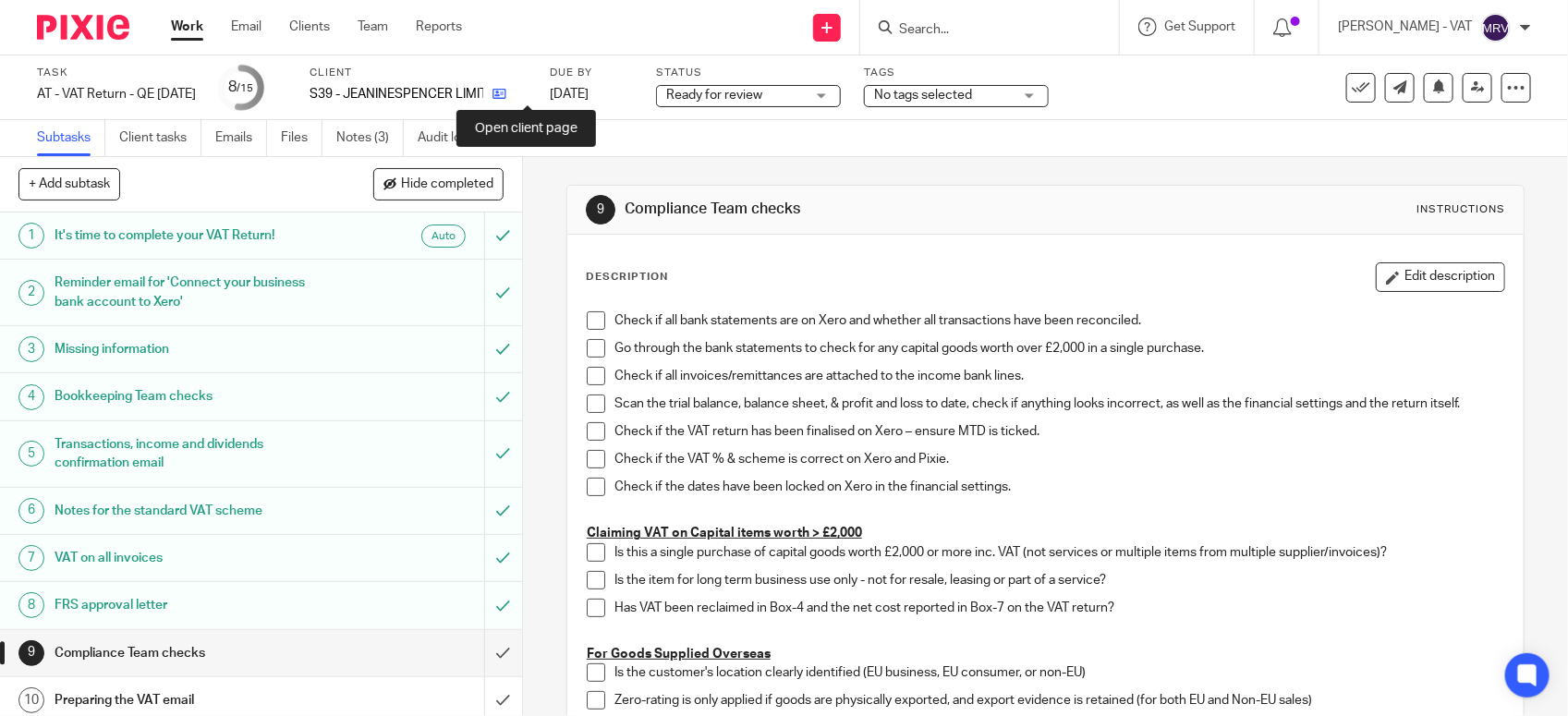
click at [506, 95] on icon at bounding box center [499, 93] width 14 height 14
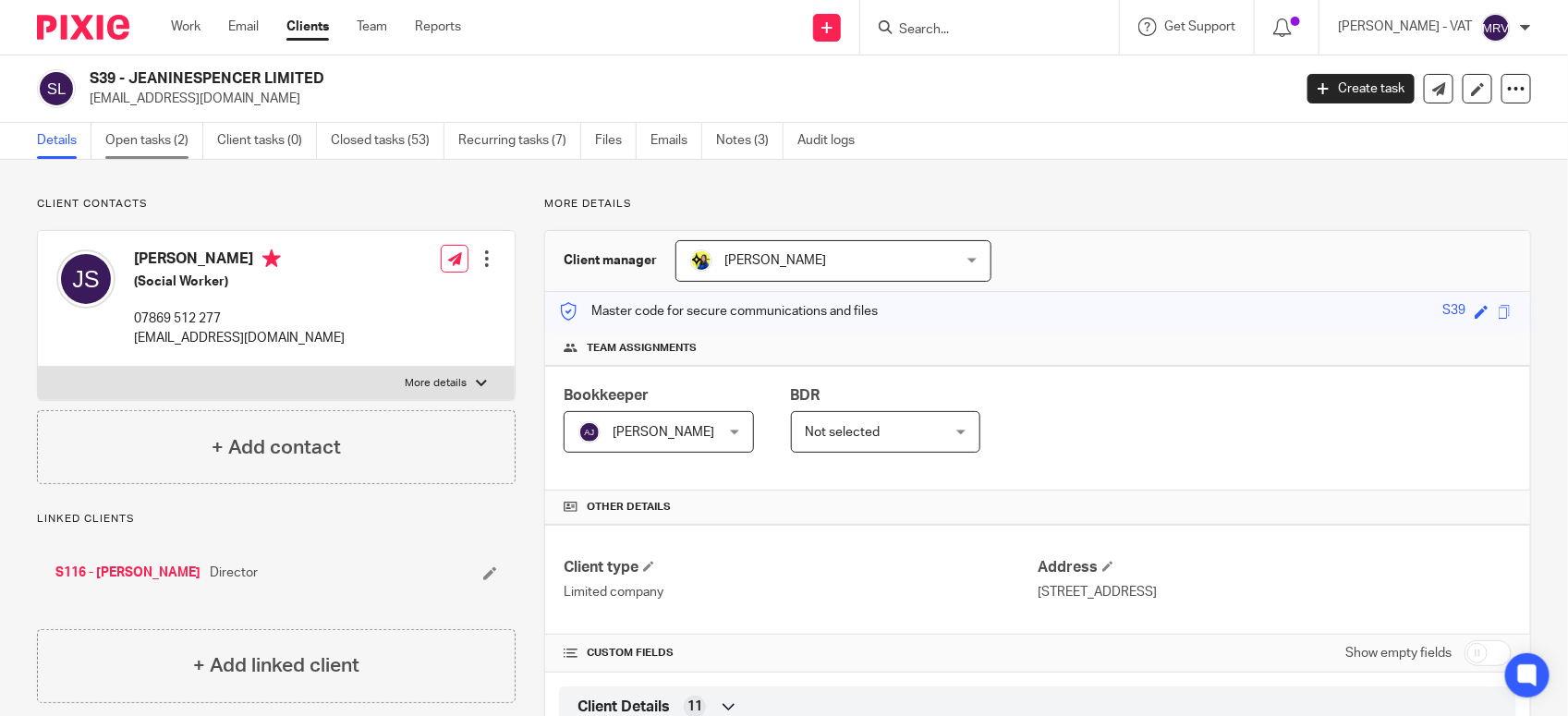
click at [160, 150] on link "Open tasks (2)" at bounding box center [153, 140] width 98 height 36
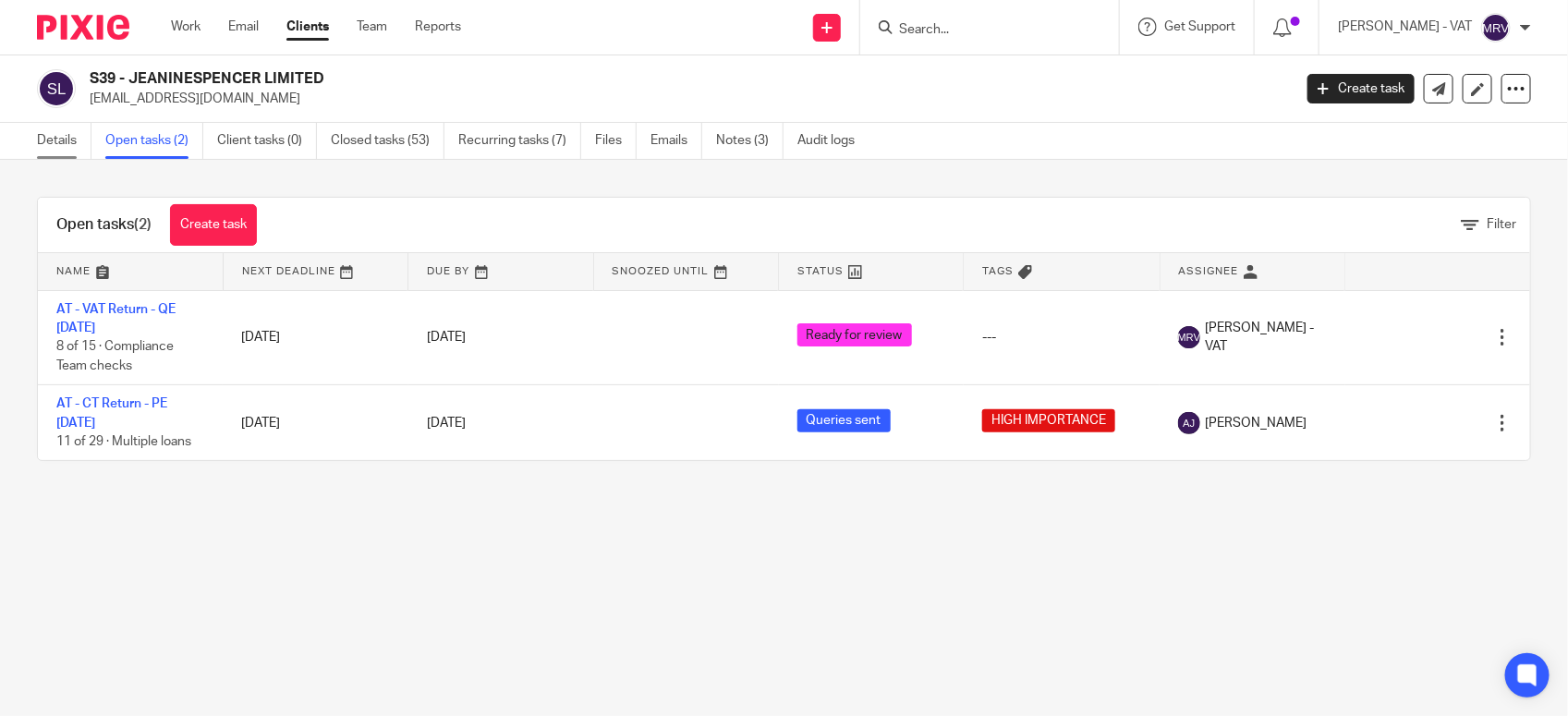
click at [51, 148] on link "Details" at bounding box center [64, 140] width 55 height 36
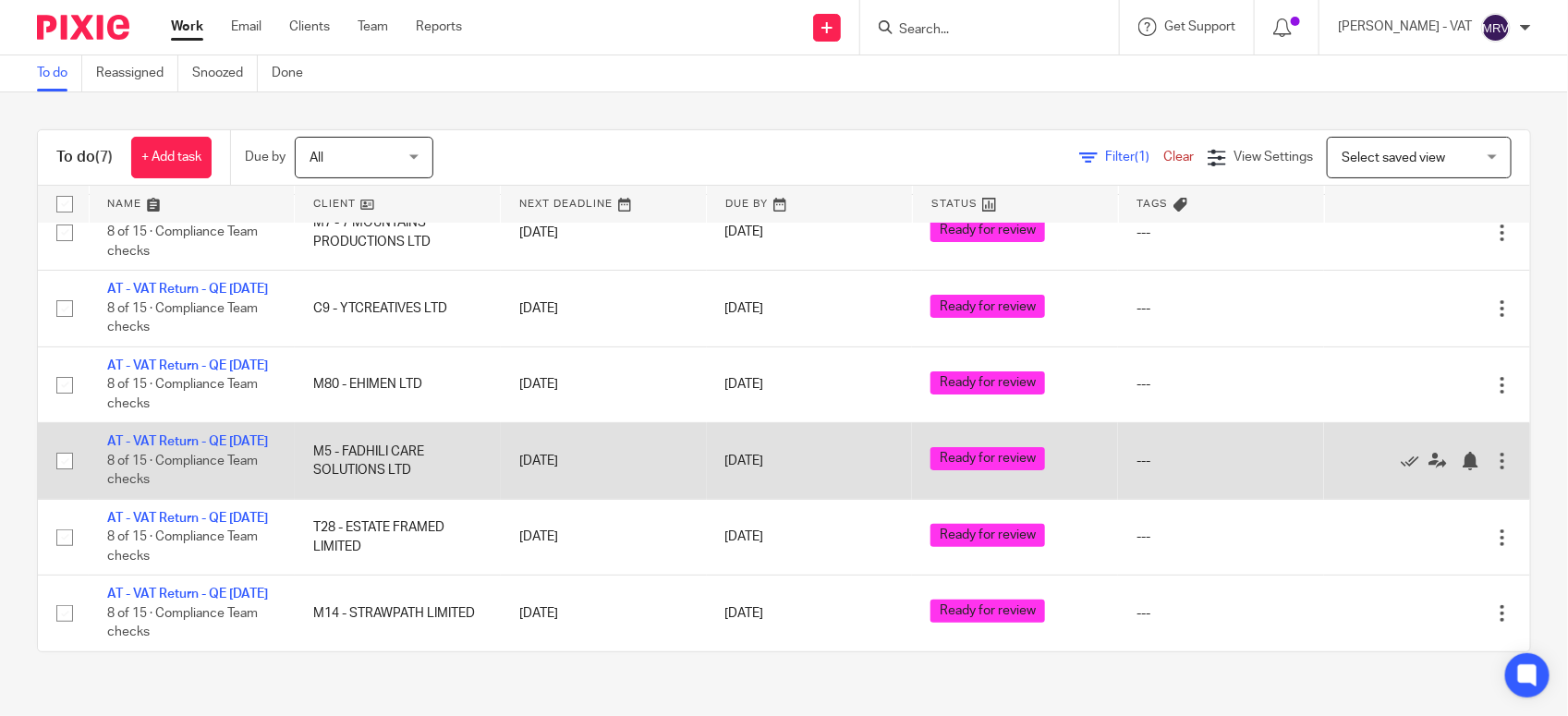
scroll to position [233, 0]
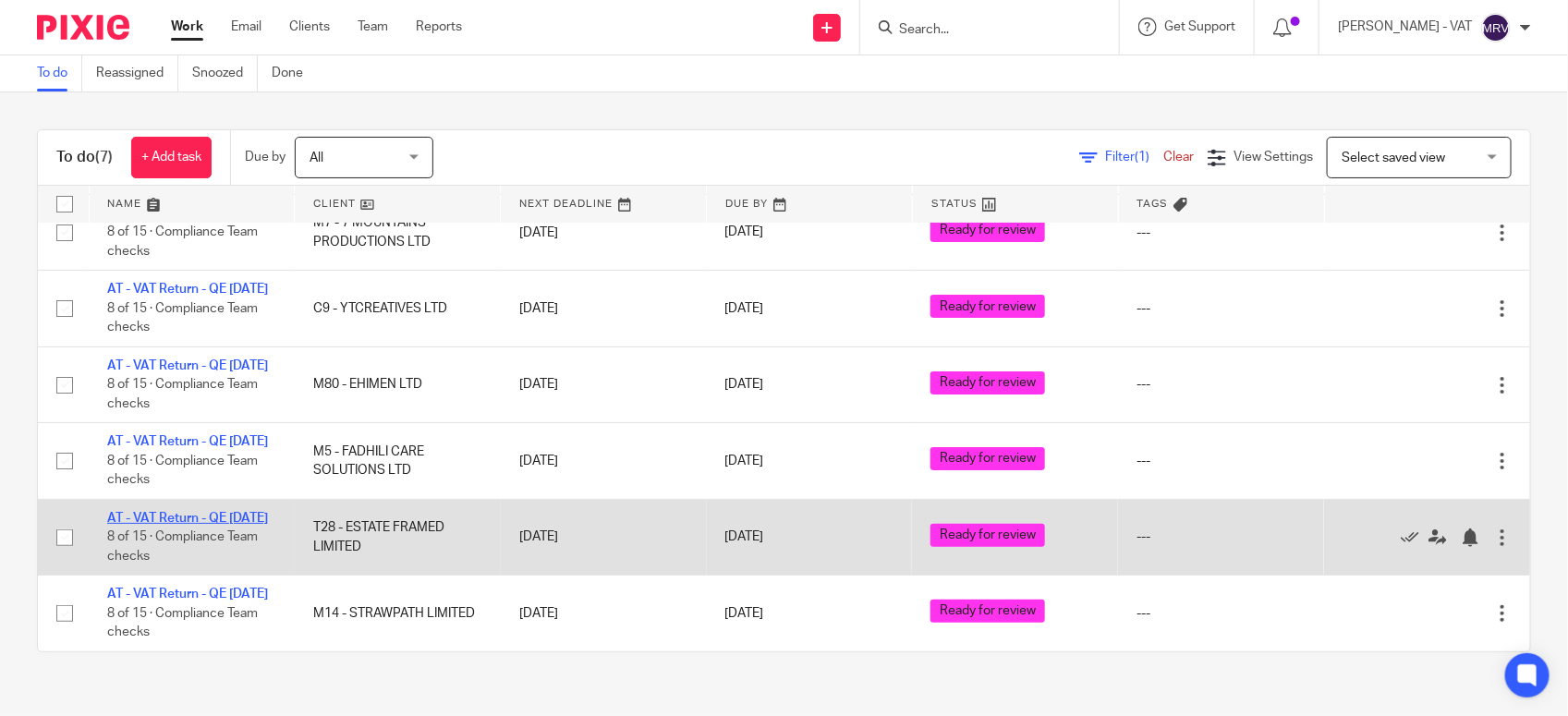
click at [196, 511] on link "AT - VAT Return - QE [DATE]" at bounding box center [187, 518] width 161 height 13
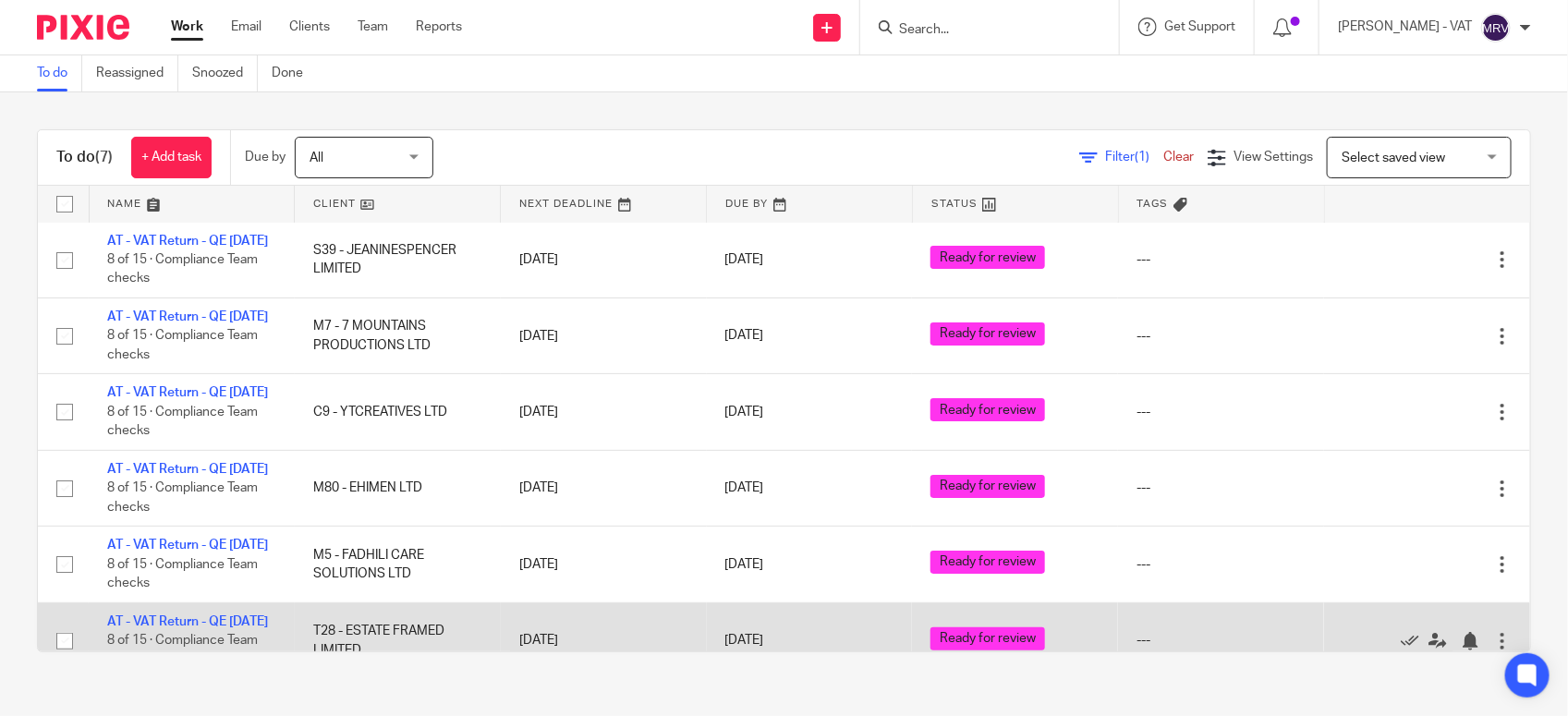
scroll to position [0, 0]
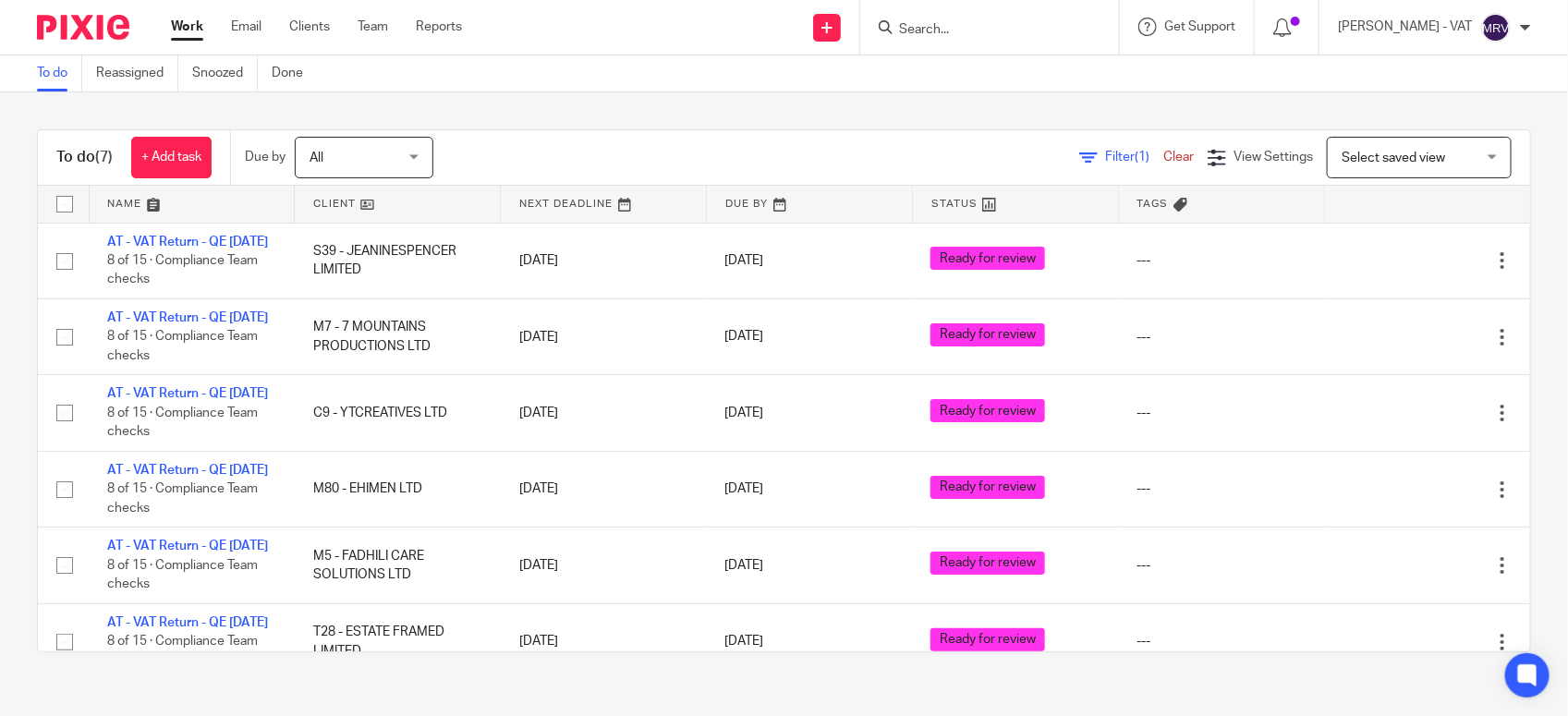
click at [588, 79] on div "To do Reassigned Snoozed Done" at bounding box center [784, 74] width 1568 height 37
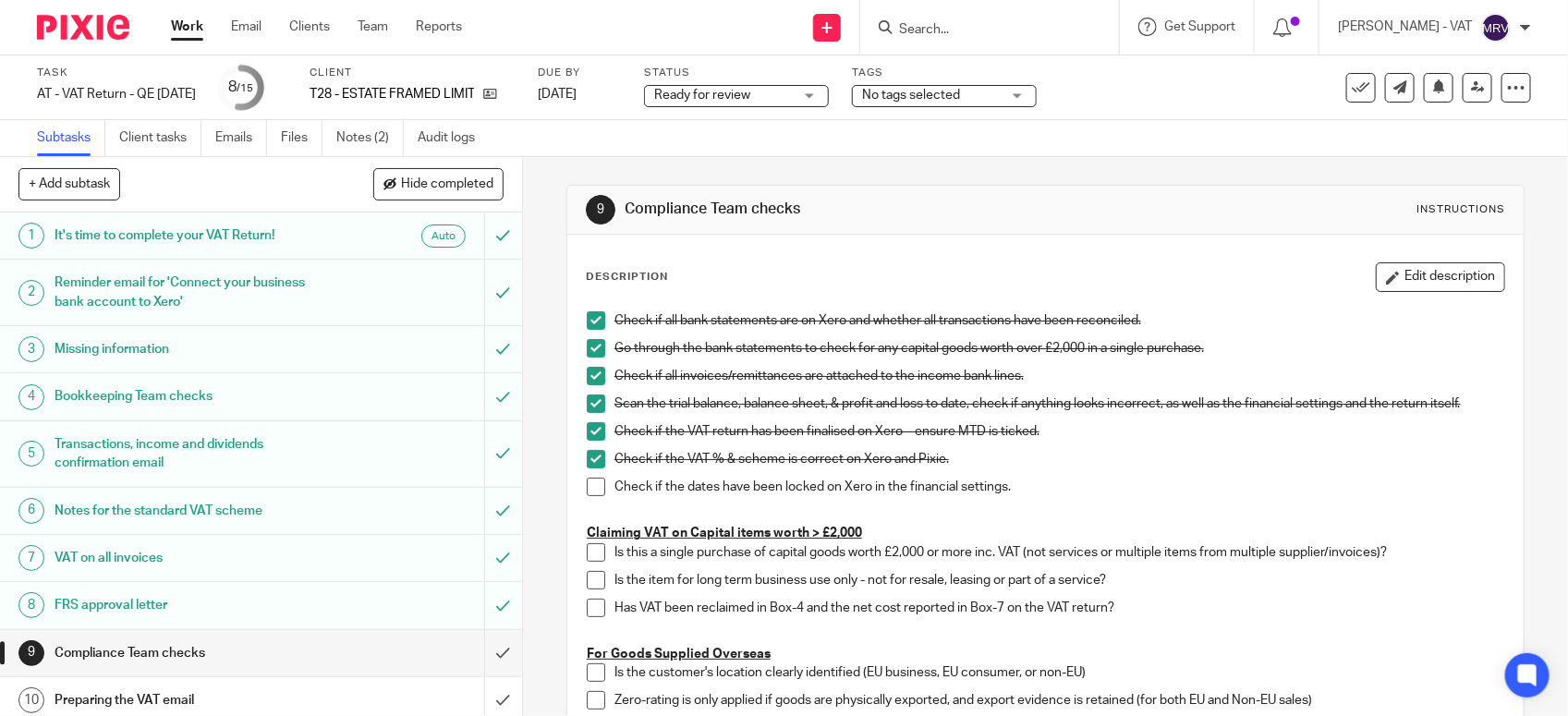
click at [588, 484] on span at bounding box center [596, 487] width 19 height 19
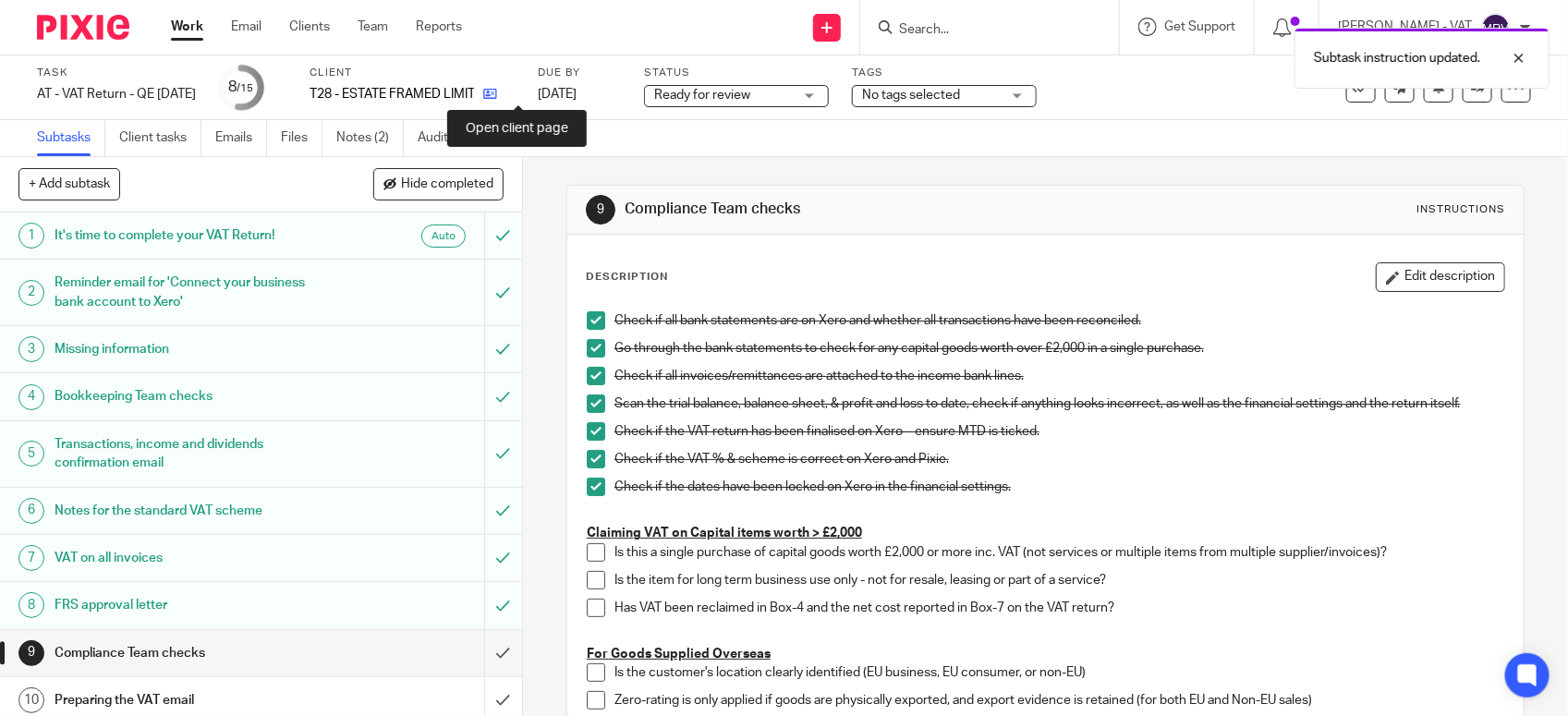
click at [498, 93] on icon at bounding box center [490, 93] width 14 height 14
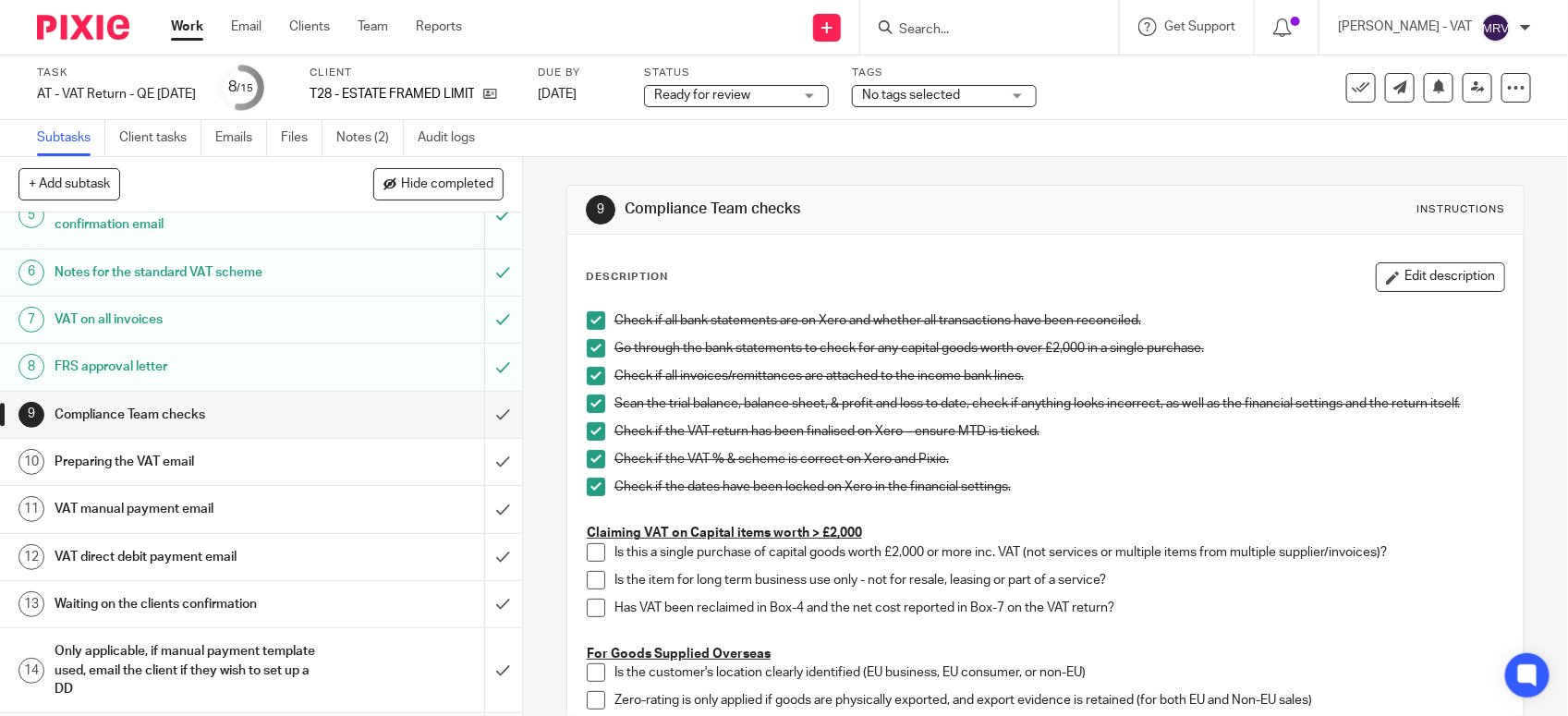
scroll to position [287, 0]
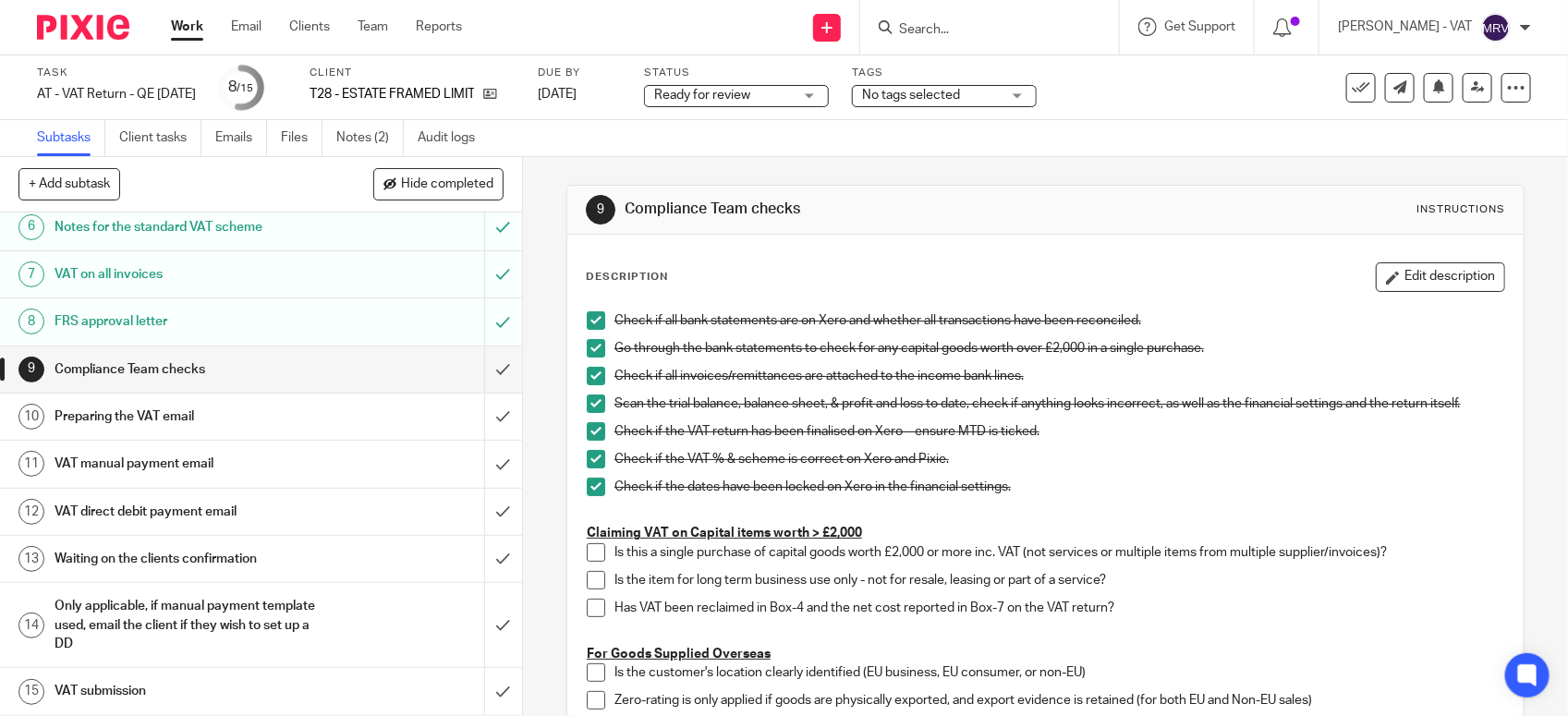
click at [1101, 497] on p "Check if the dates have been locked on Xero in the financial settings." at bounding box center [1059, 487] width 890 height 19
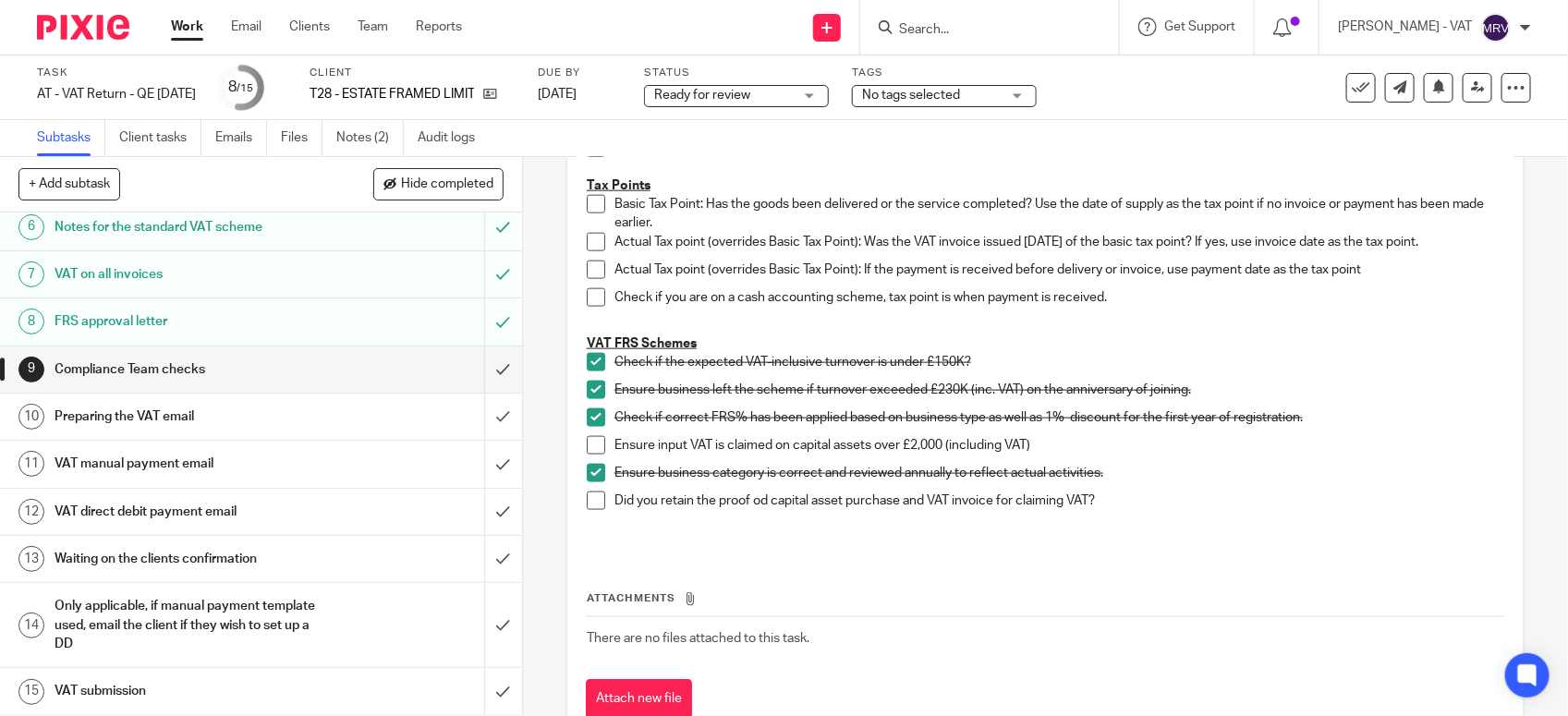
scroll to position [1040, 0]
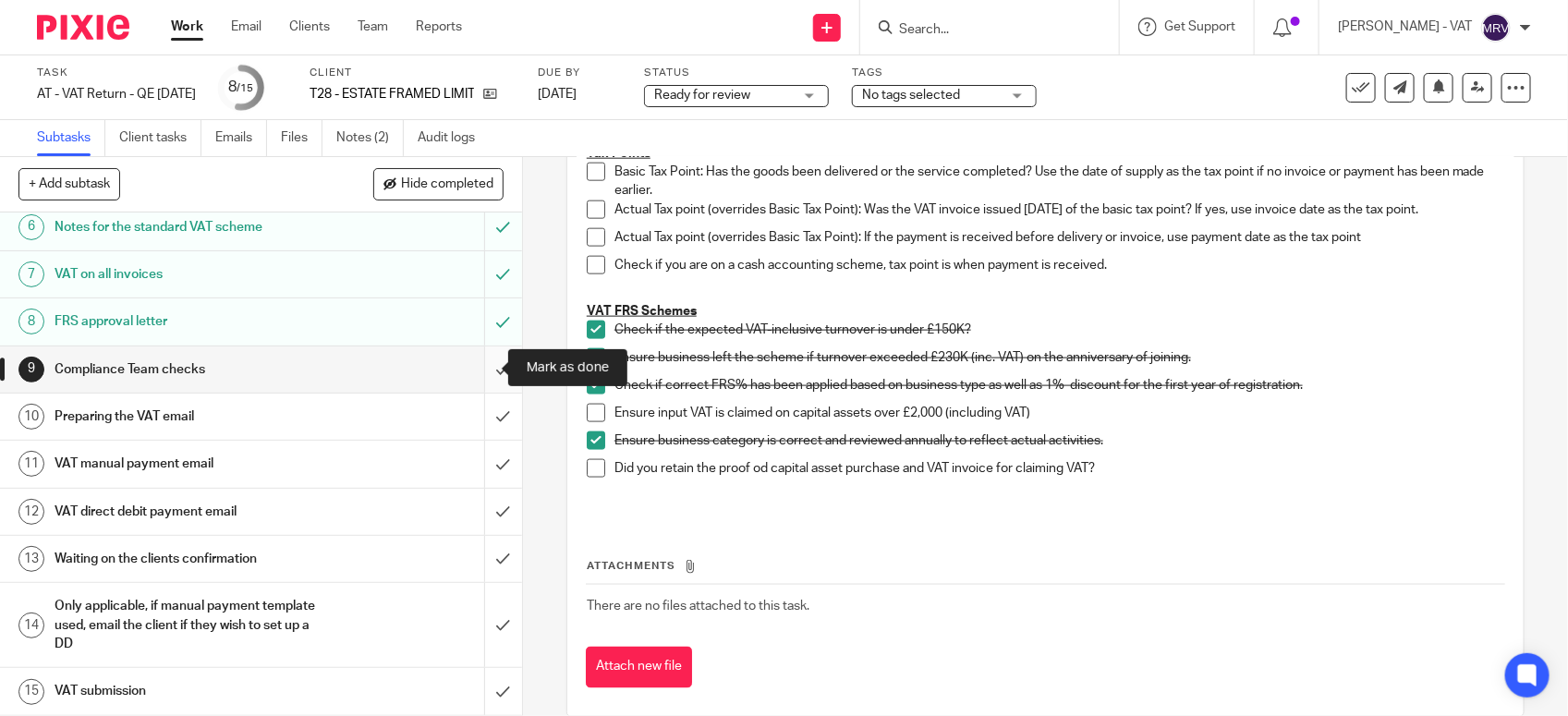
click at [483, 369] on input "submit" at bounding box center [260, 370] width 522 height 46
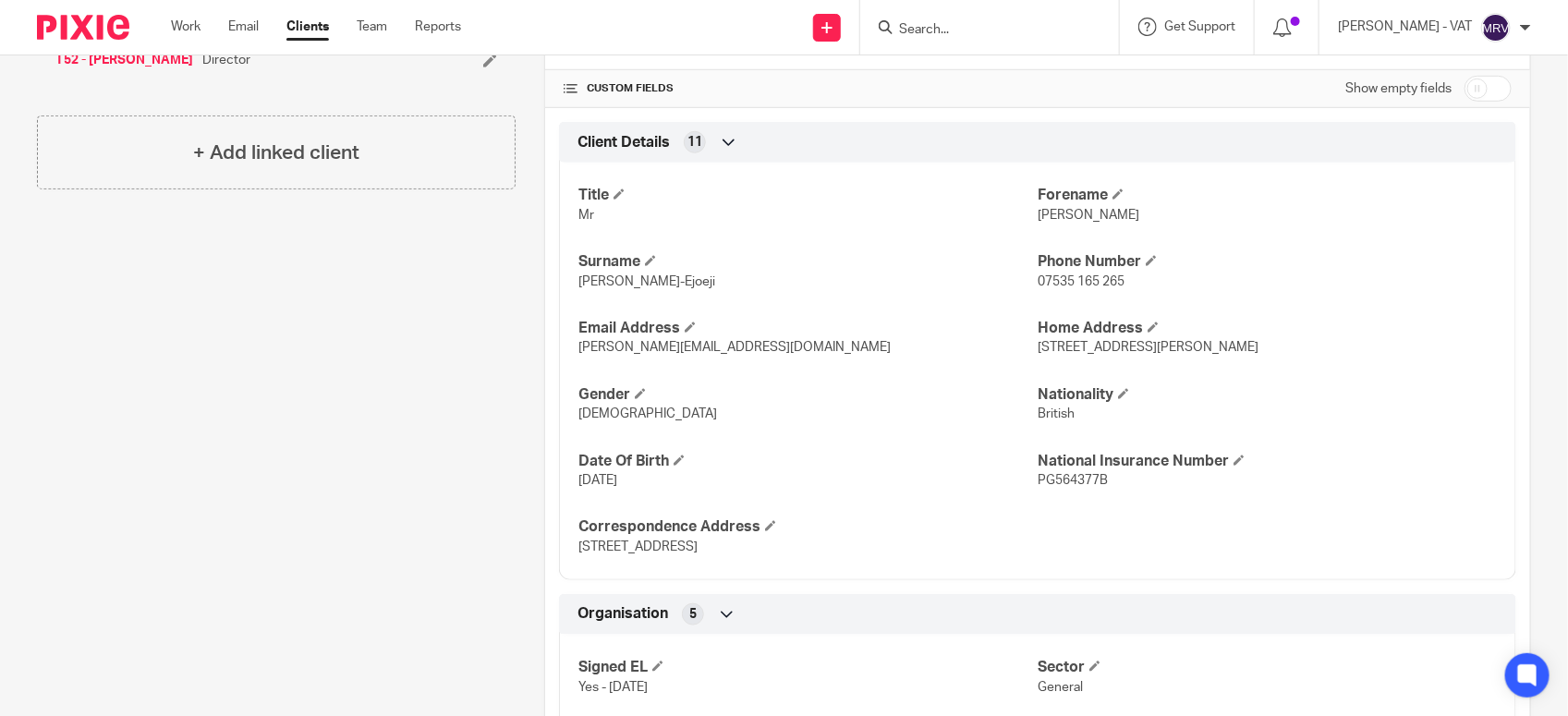
scroll to position [577, 0]
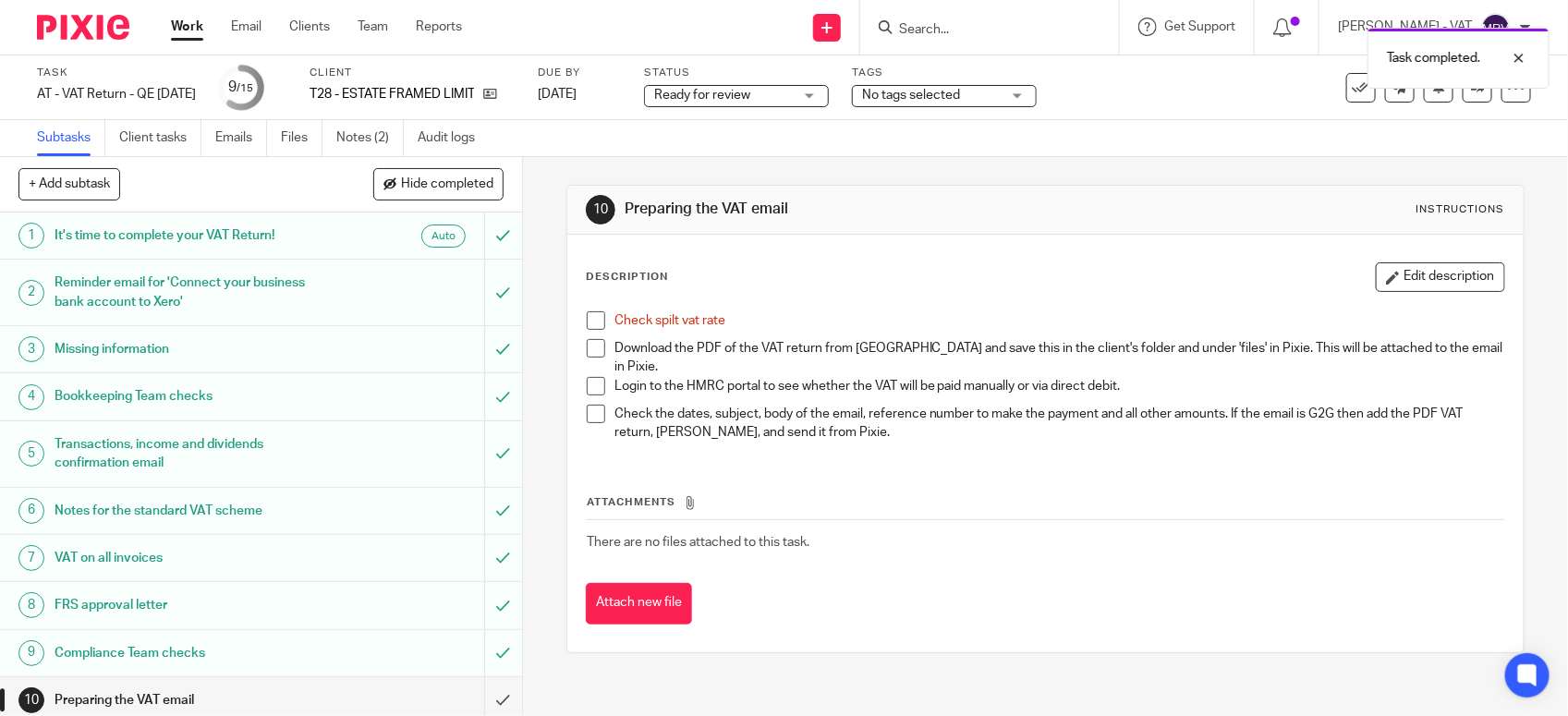
click at [587, 317] on span at bounding box center [596, 321] width 19 height 19
click at [292, 134] on link "Files" at bounding box center [301, 138] width 42 height 36
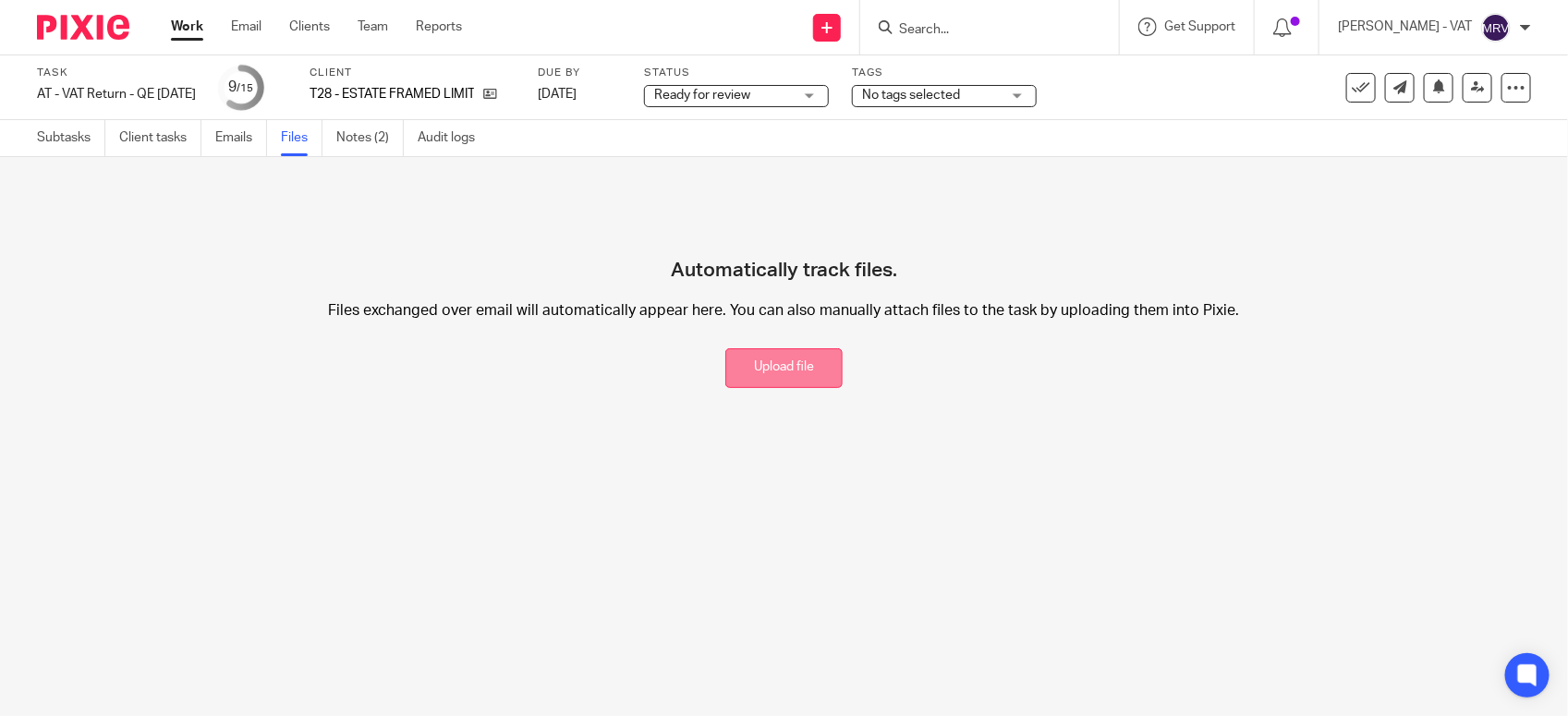
click at [750, 366] on button "Upload file" at bounding box center [784, 368] width 117 height 40
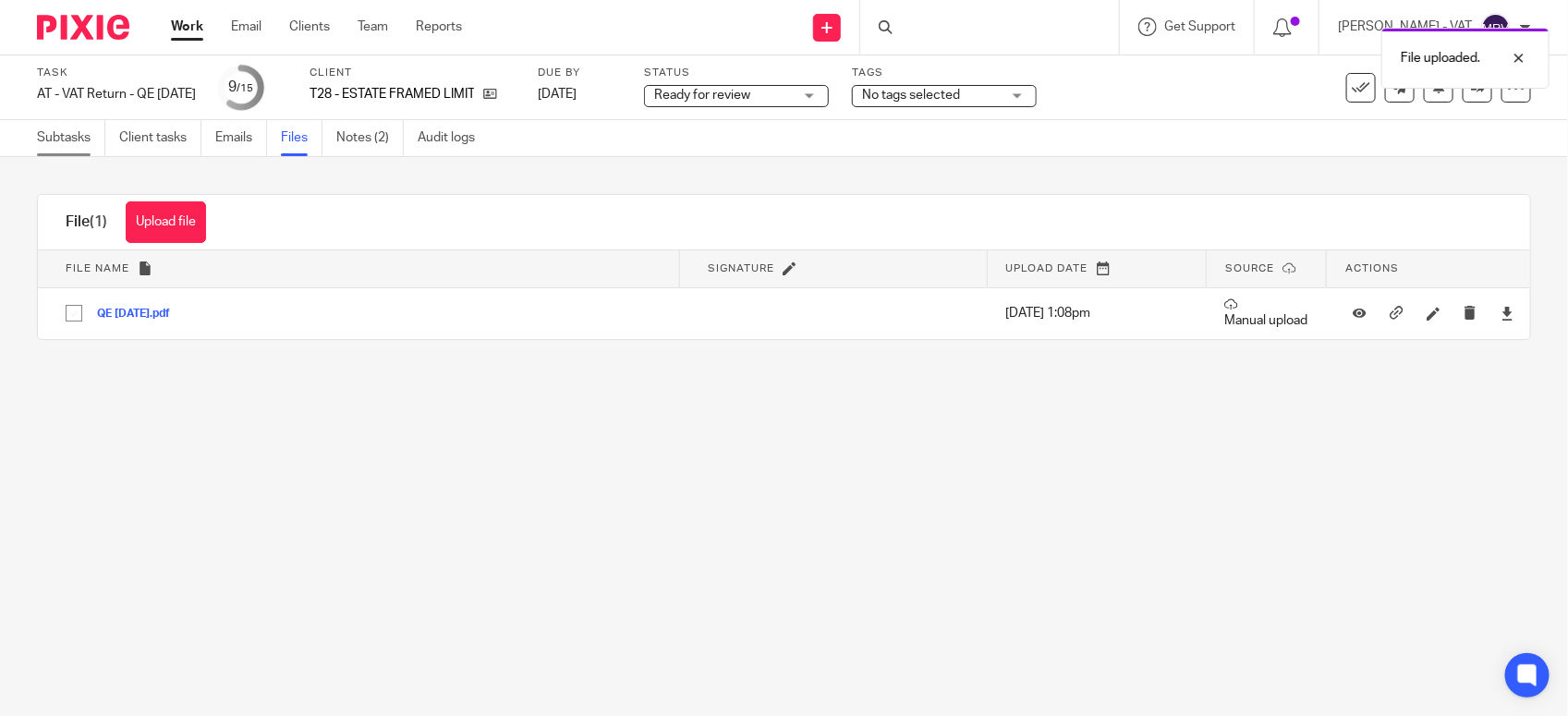
click at [63, 143] on link "Subtasks" at bounding box center [72, 138] width 69 height 36
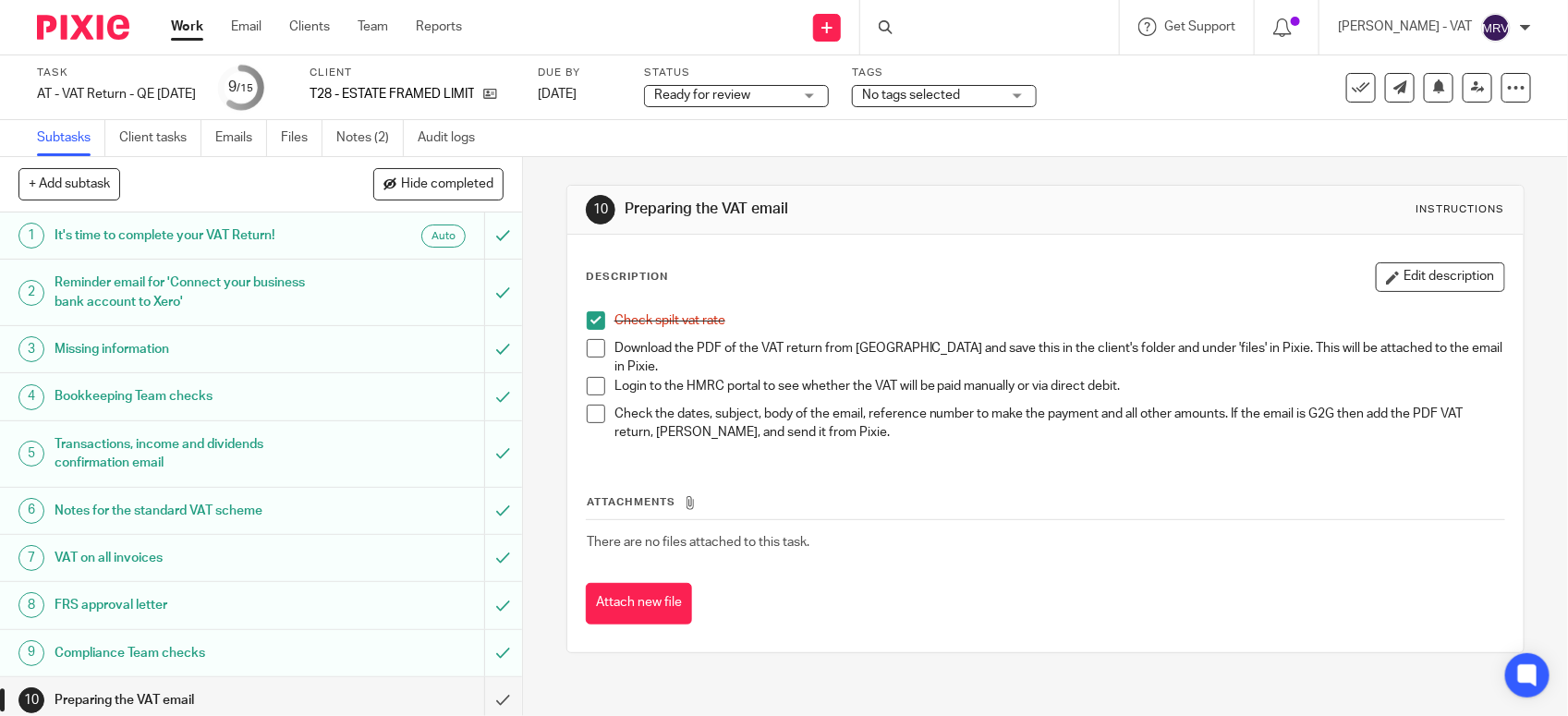
click at [587, 350] on span at bounding box center [596, 349] width 19 height 19
click at [1379, 270] on button "Edit description" at bounding box center [1440, 277] width 129 height 30
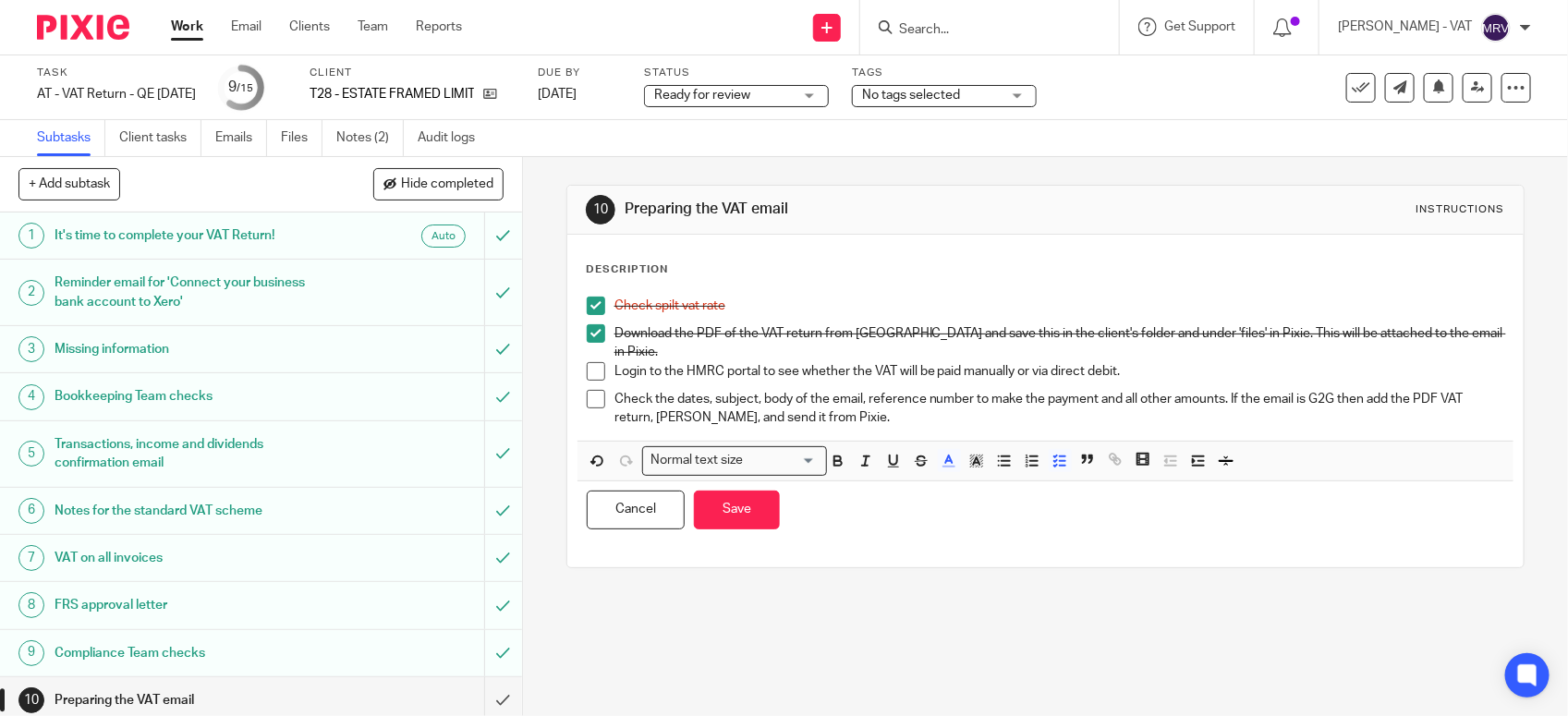
click at [1115, 362] on p "Login to the HMRC portal to see whether the VAT will be paid manually or via di…" at bounding box center [1059, 371] width 890 height 19
click at [747, 500] on button "Save" at bounding box center [737, 510] width 86 height 40
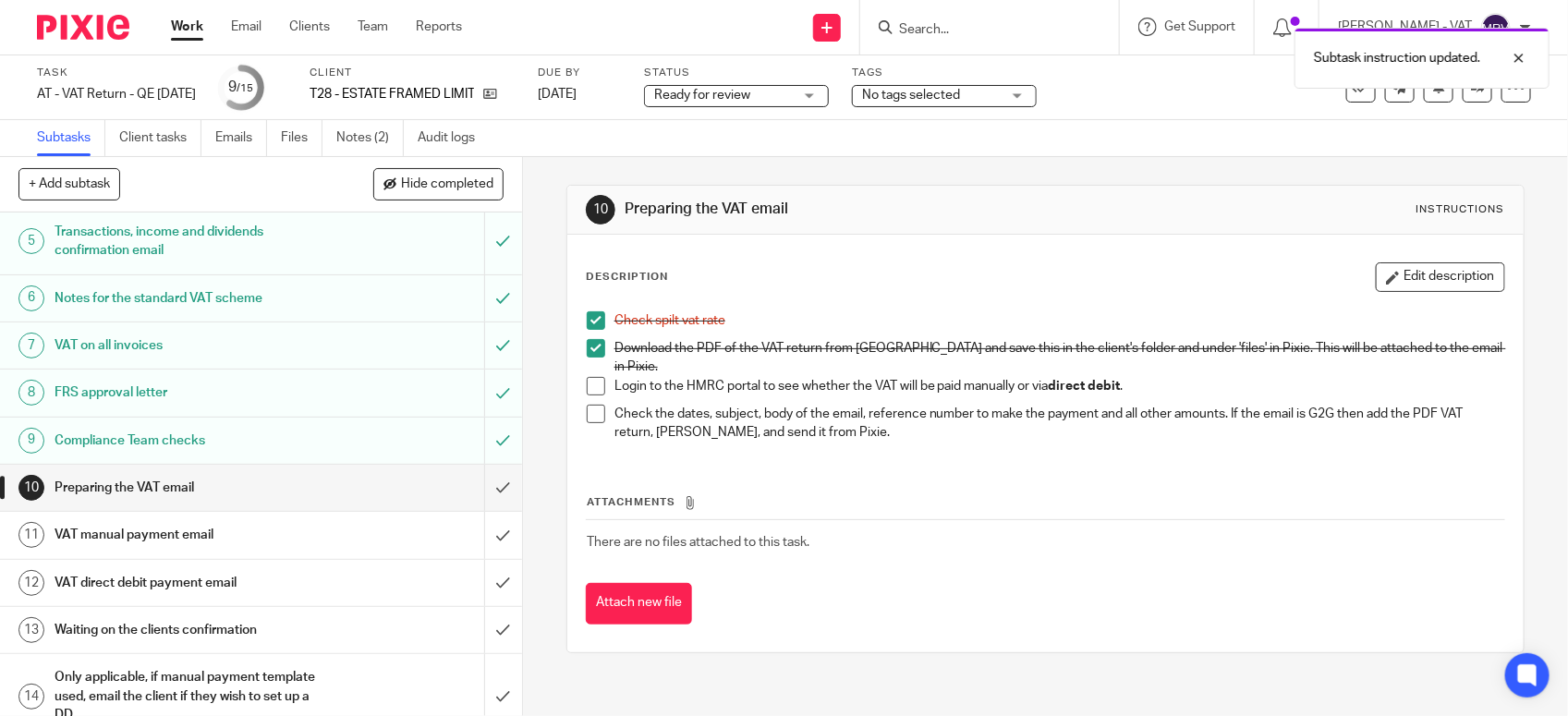
scroll to position [287, 0]
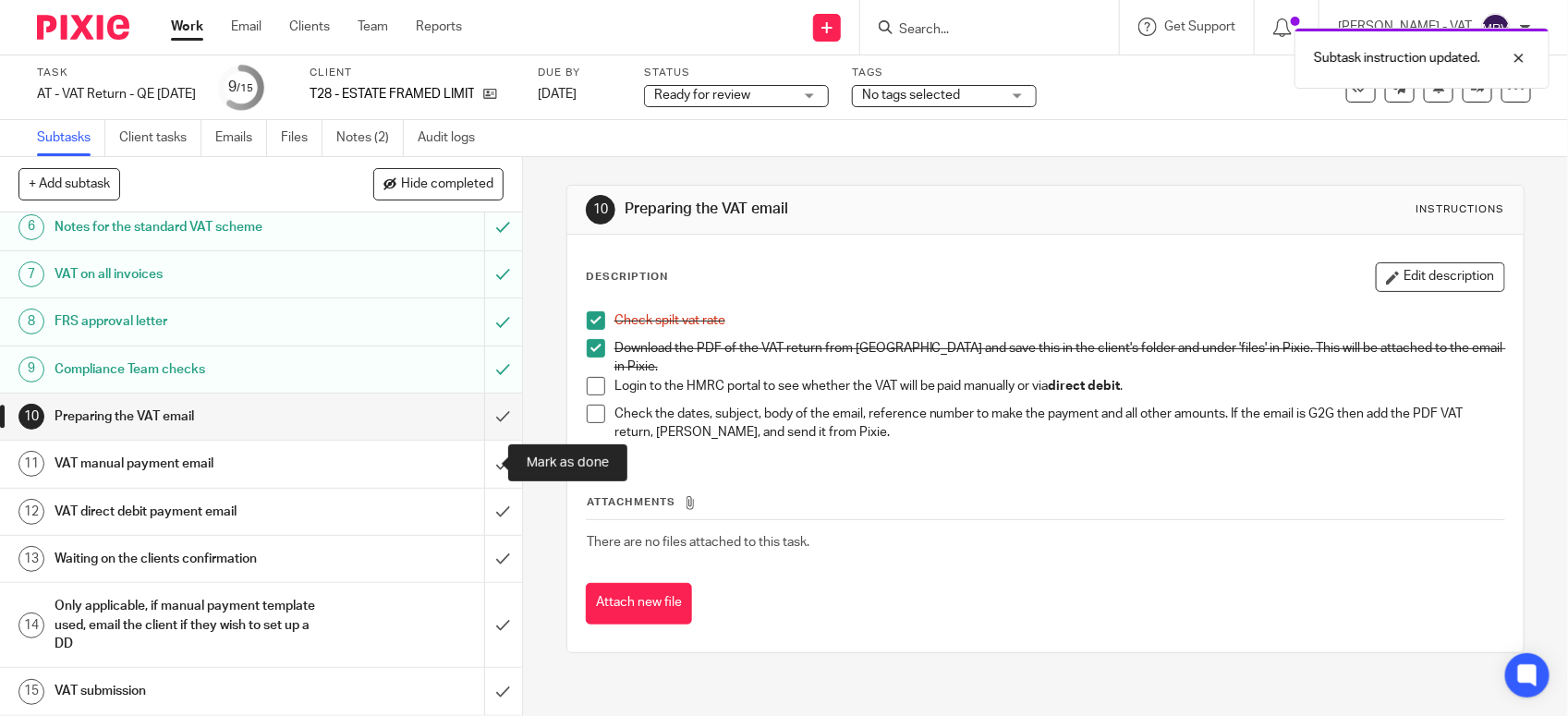
drag, startPoint x: 474, startPoint y: 467, endPoint x: 518, endPoint y: 481, distance: 46.2
click at [474, 467] on input "submit" at bounding box center [260, 464] width 522 height 46
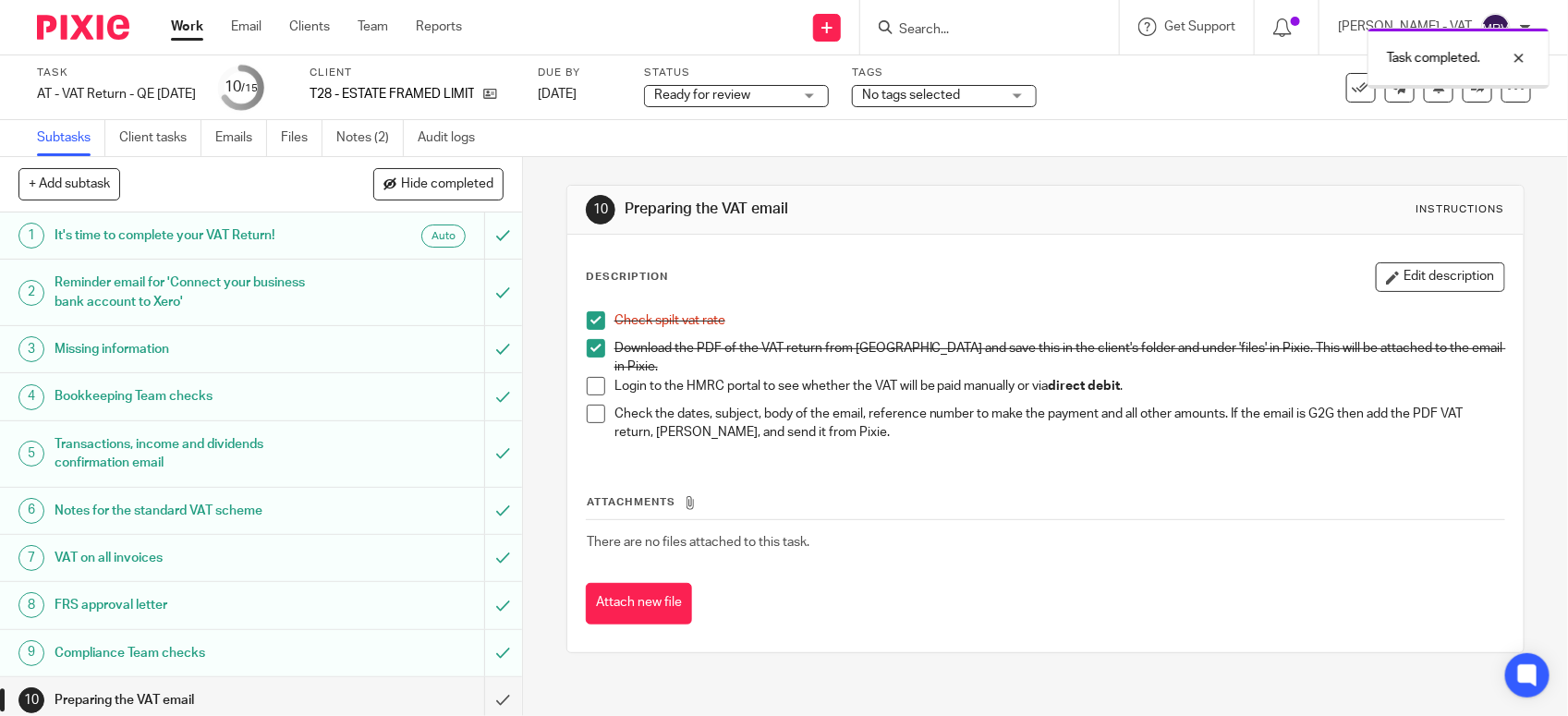
scroll to position [287, 0]
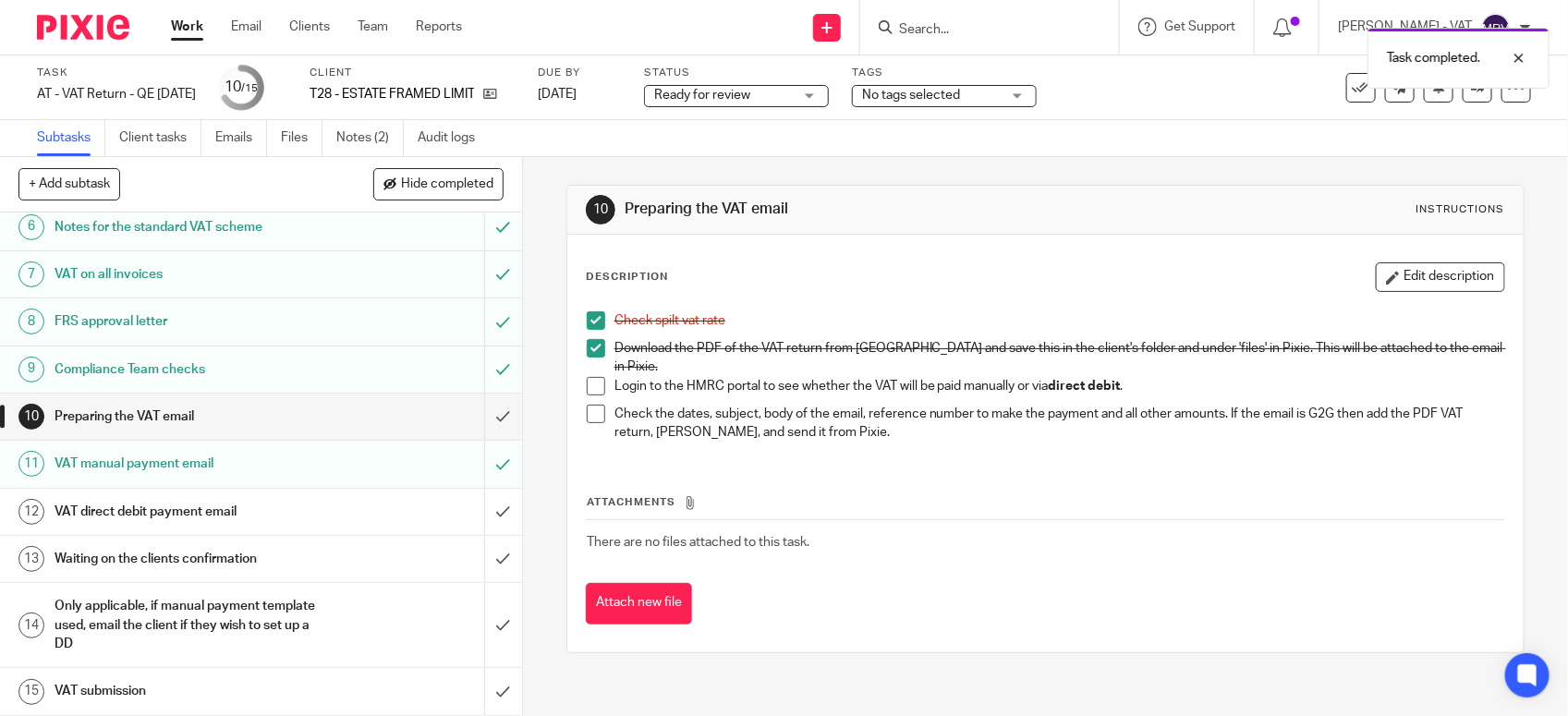
click at [247, 498] on h1 "VAT direct debit payment email" at bounding box center [192, 512] width 274 height 28
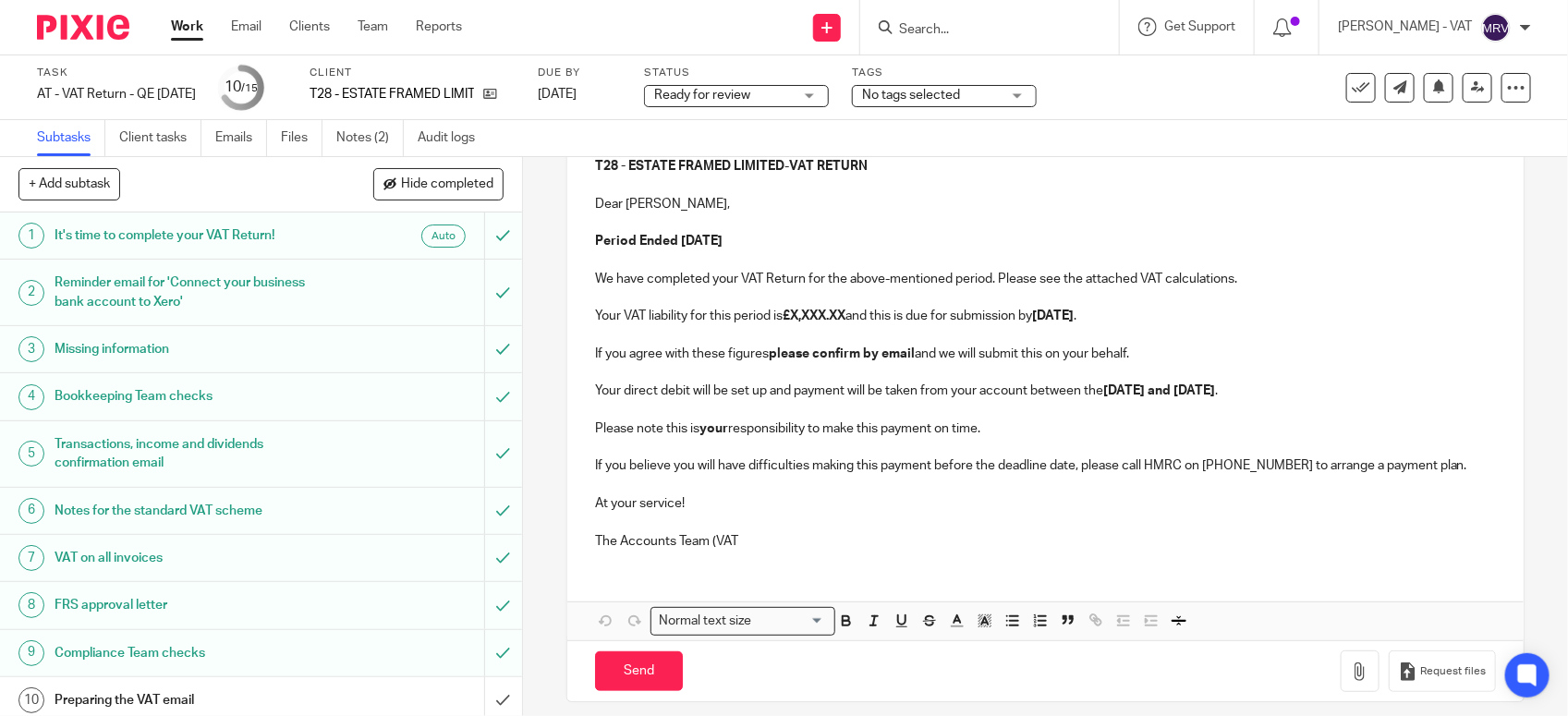
scroll to position [231, 0]
click at [917, 215] on p at bounding box center [1045, 220] width 901 height 19
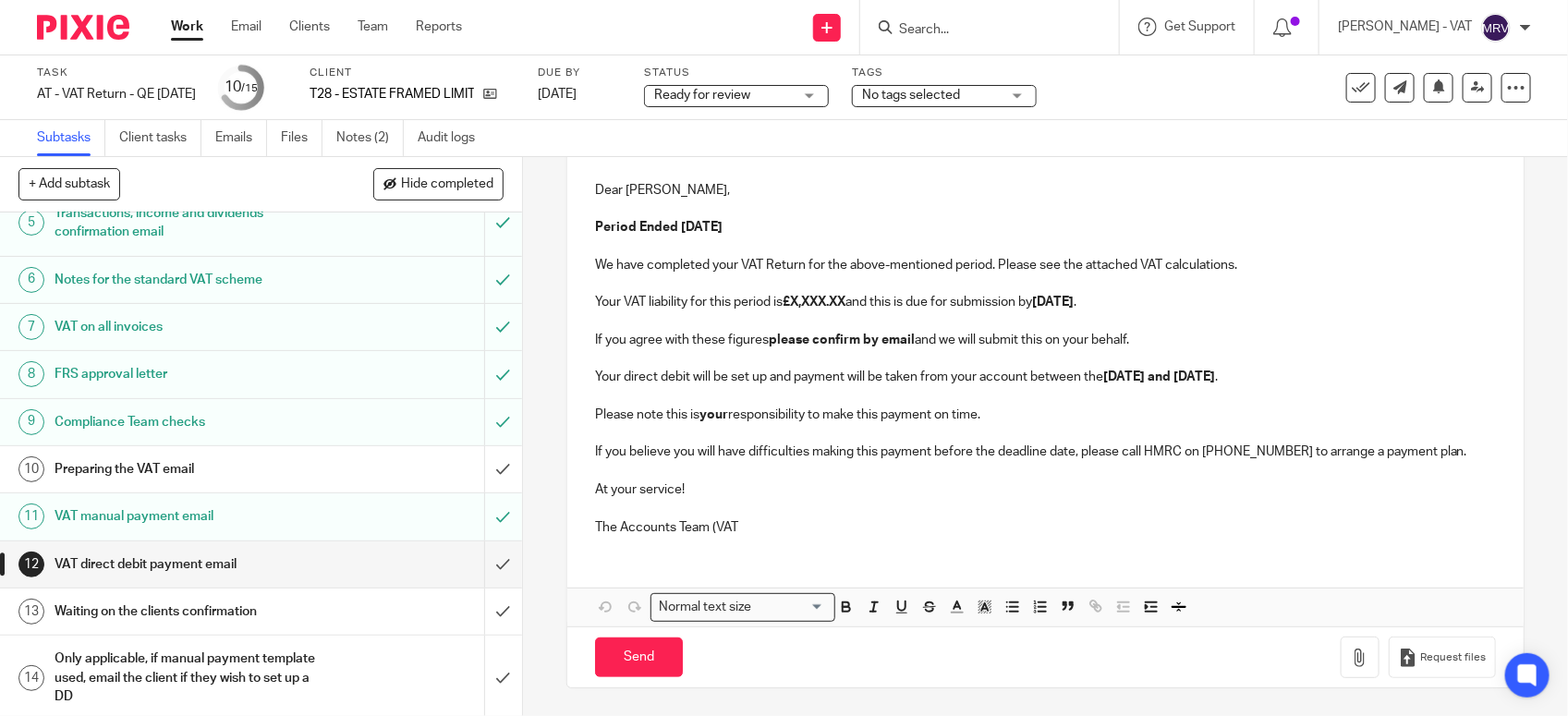
click at [845, 305] on strong "£X,XXX.XX" at bounding box center [815, 302] width 63 height 13
paste div
click at [735, 513] on p at bounding box center [1045, 509] width 901 height 19
click at [739, 520] on p "The Accounts Team (VAT" at bounding box center [1045, 527] width 901 height 19
click at [971, 650] on button "Save draft" at bounding box center [980, 657] width 116 height 40
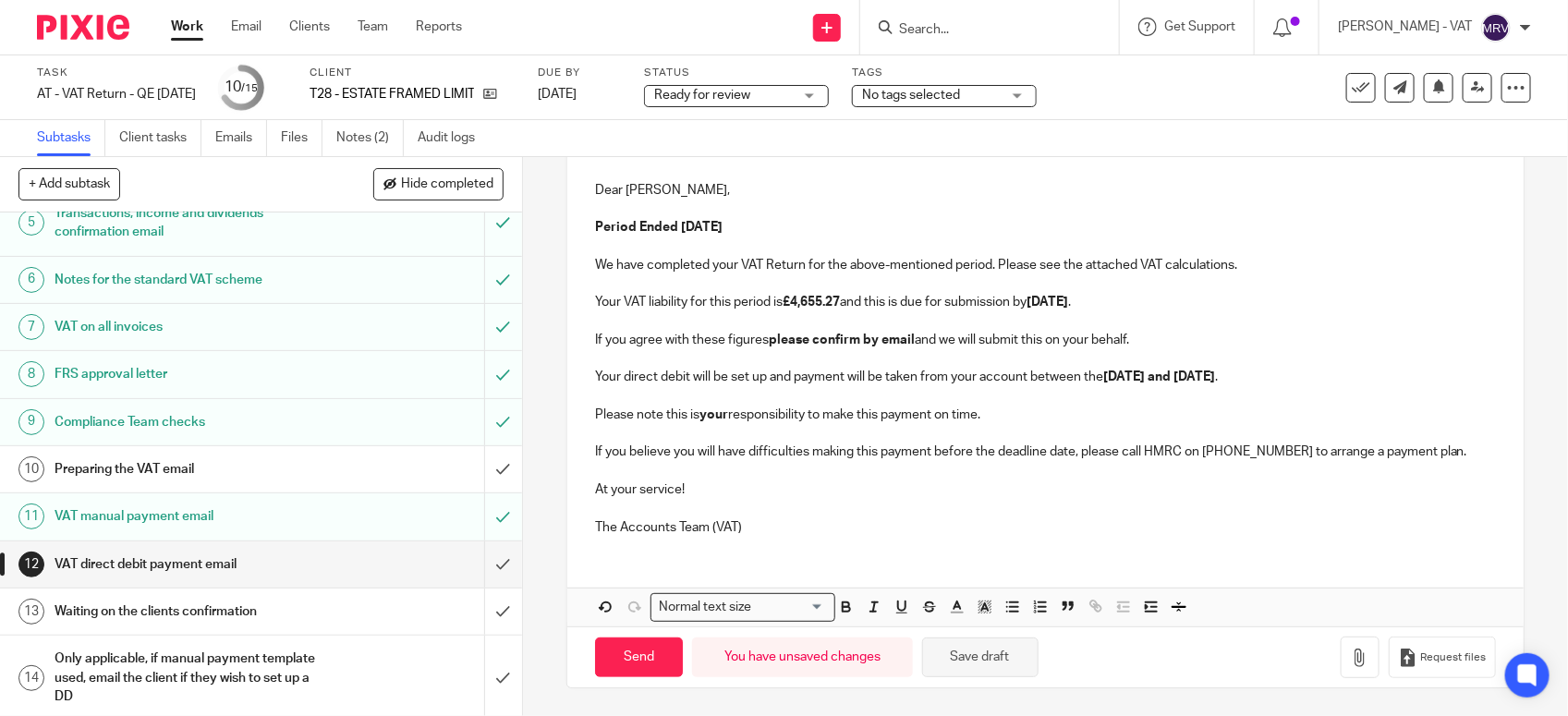
click at [971, 650] on button "Save draft" at bounding box center [980, 657] width 116 height 40
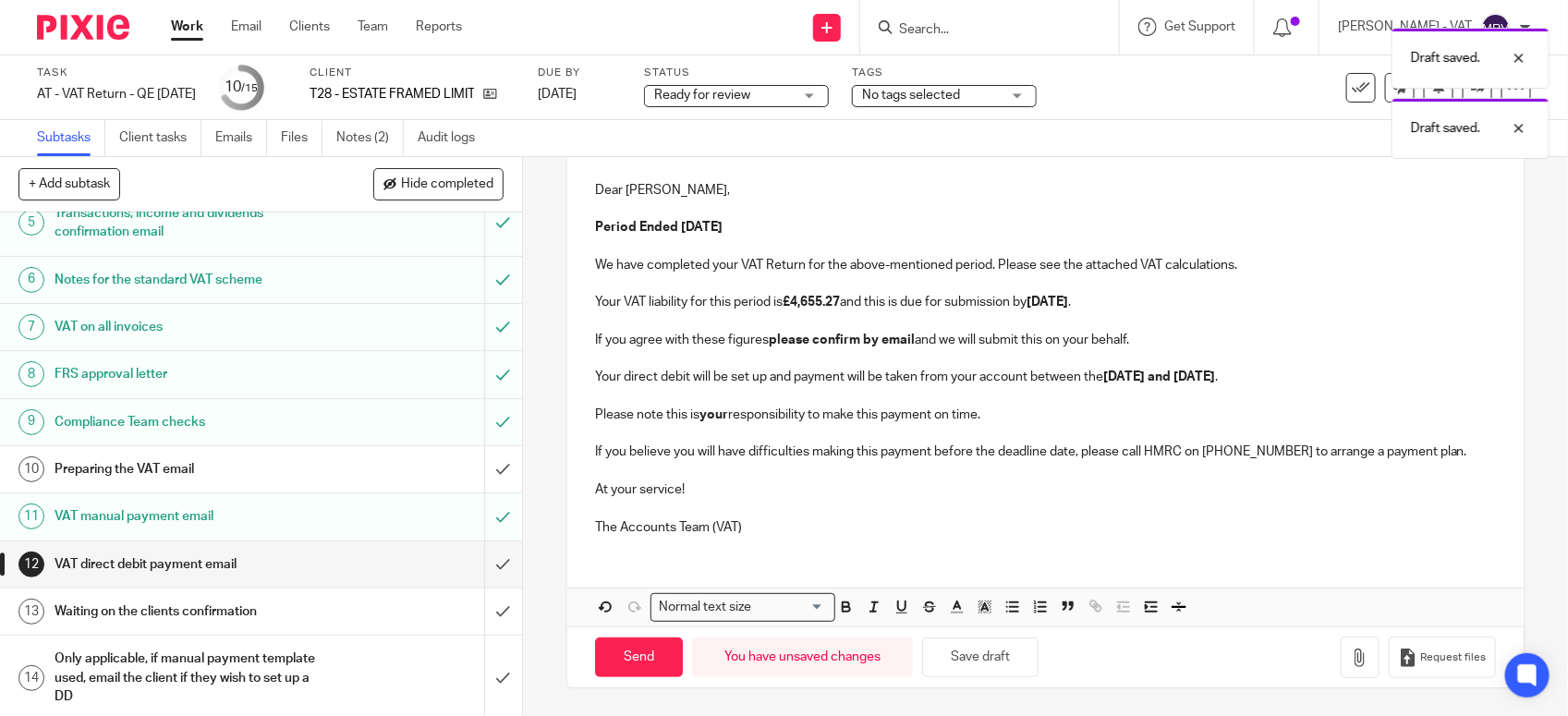
click at [830, 492] on p "At your service!" at bounding box center [1045, 490] width 901 height 19
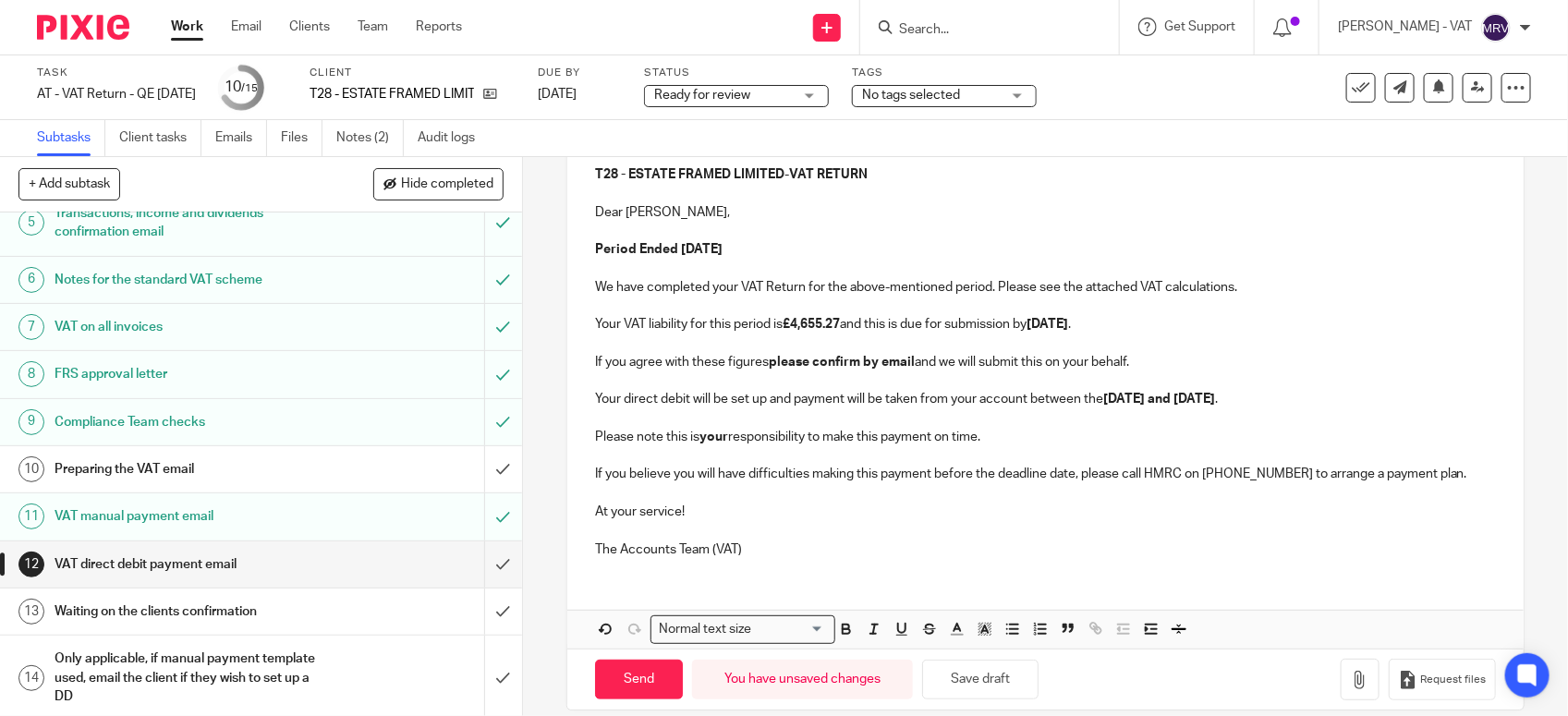
scroll to position [245, 0]
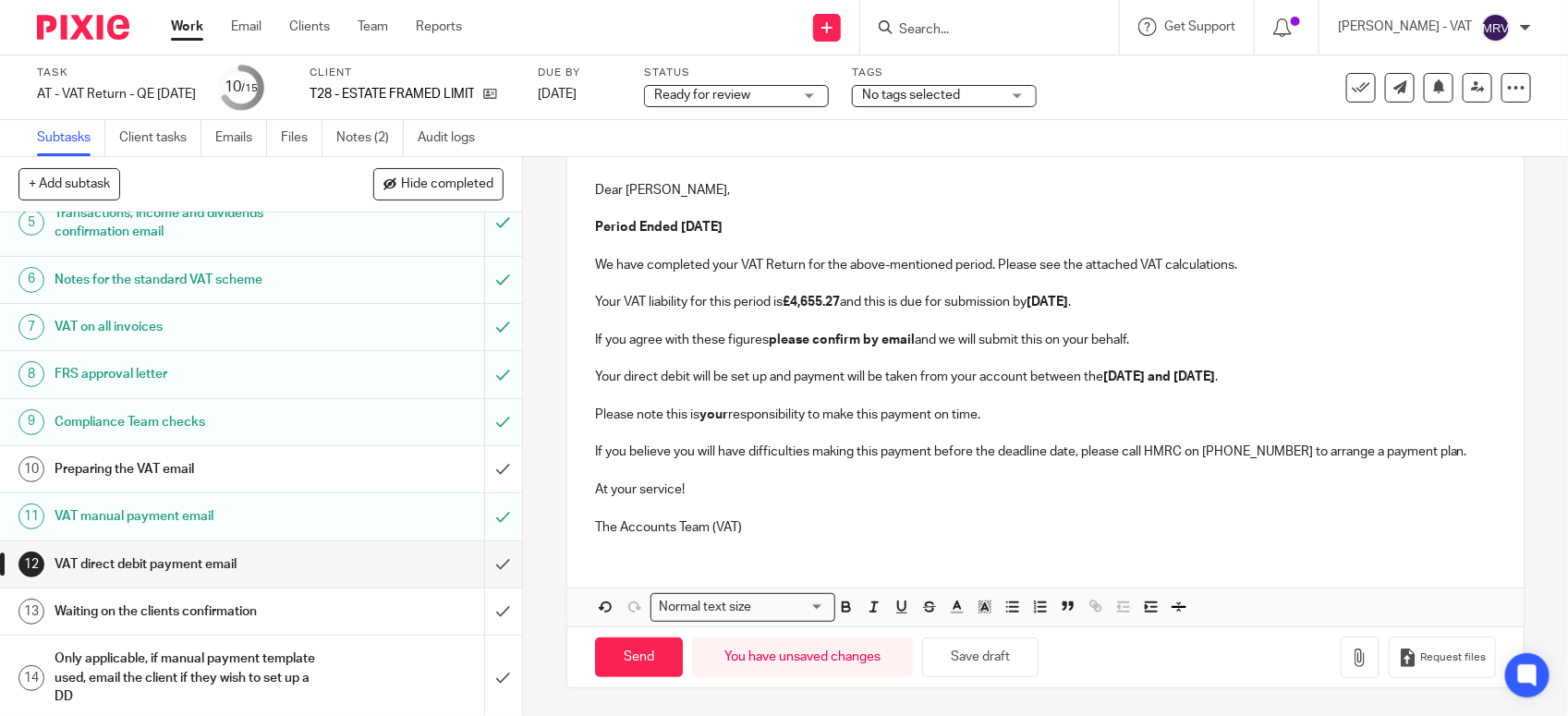
click at [986, 440] on p at bounding box center [1045, 433] width 901 height 19
click at [1070, 470] on p at bounding box center [1045, 471] width 901 height 19
click at [956, 667] on button "Save draft" at bounding box center [980, 657] width 116 height 40
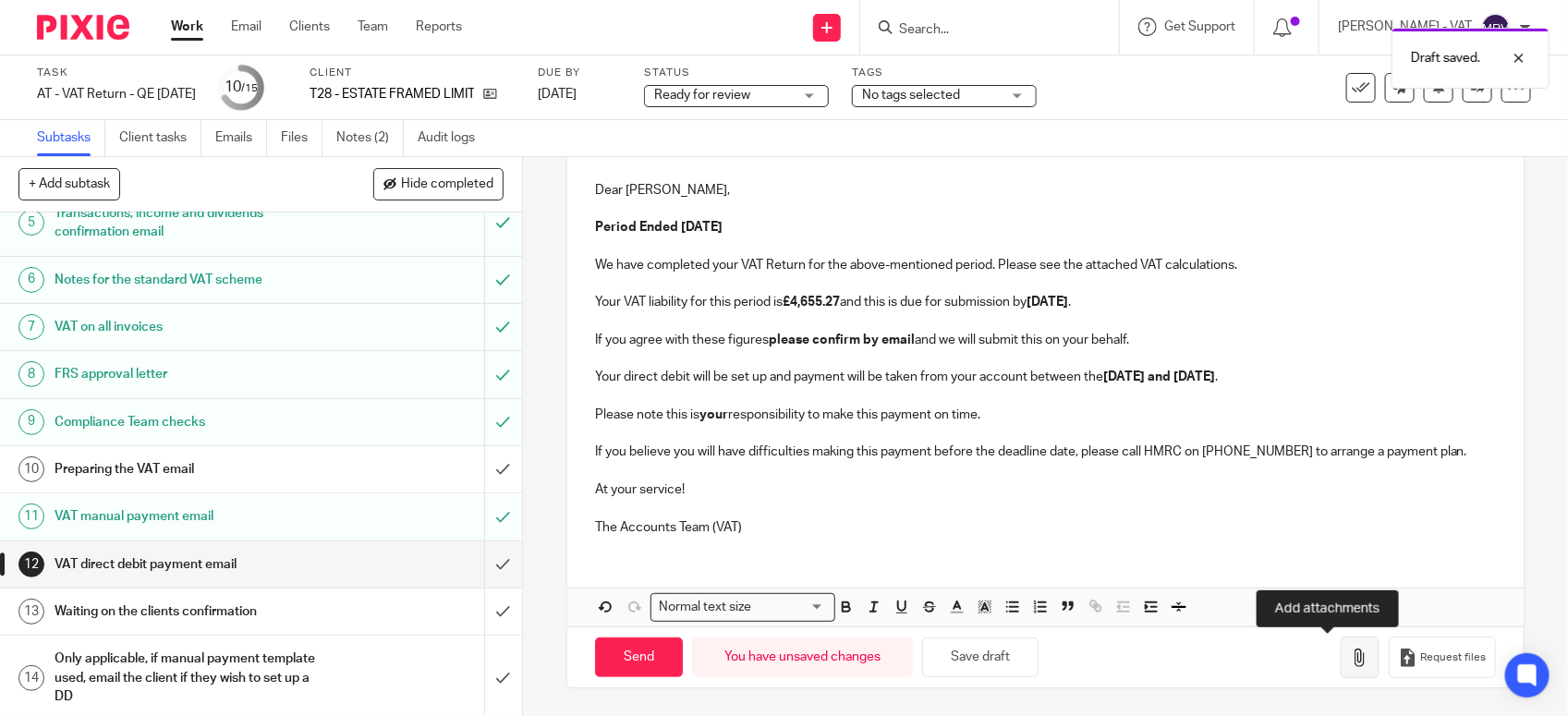
click at [1351, 656] on icon "button" at bounding box center [1361, 658] width 19 height 19
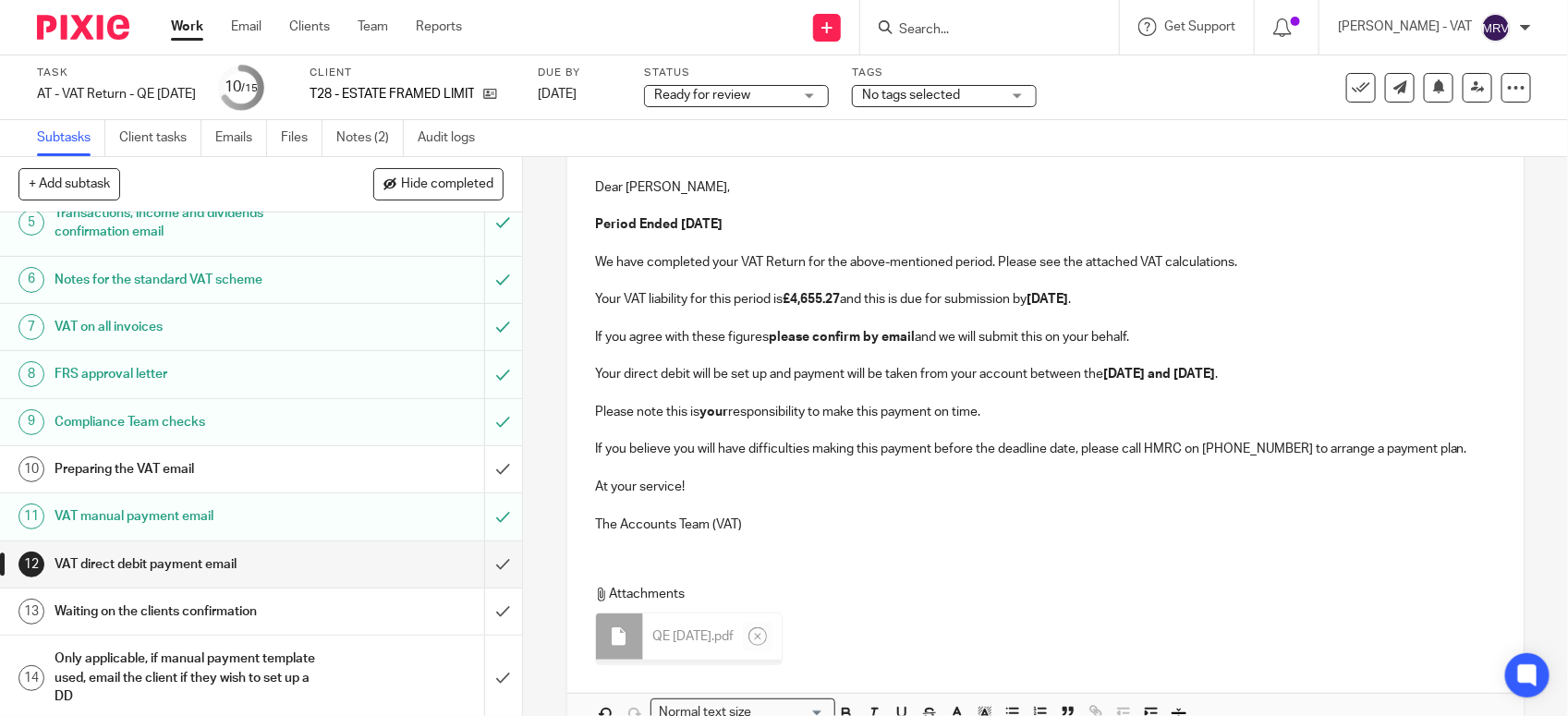
click at [838, 455] on p "If you believe you will have difficulties making this payment before the deadli…" at bounding box center [1045, 449] width 901 height 19
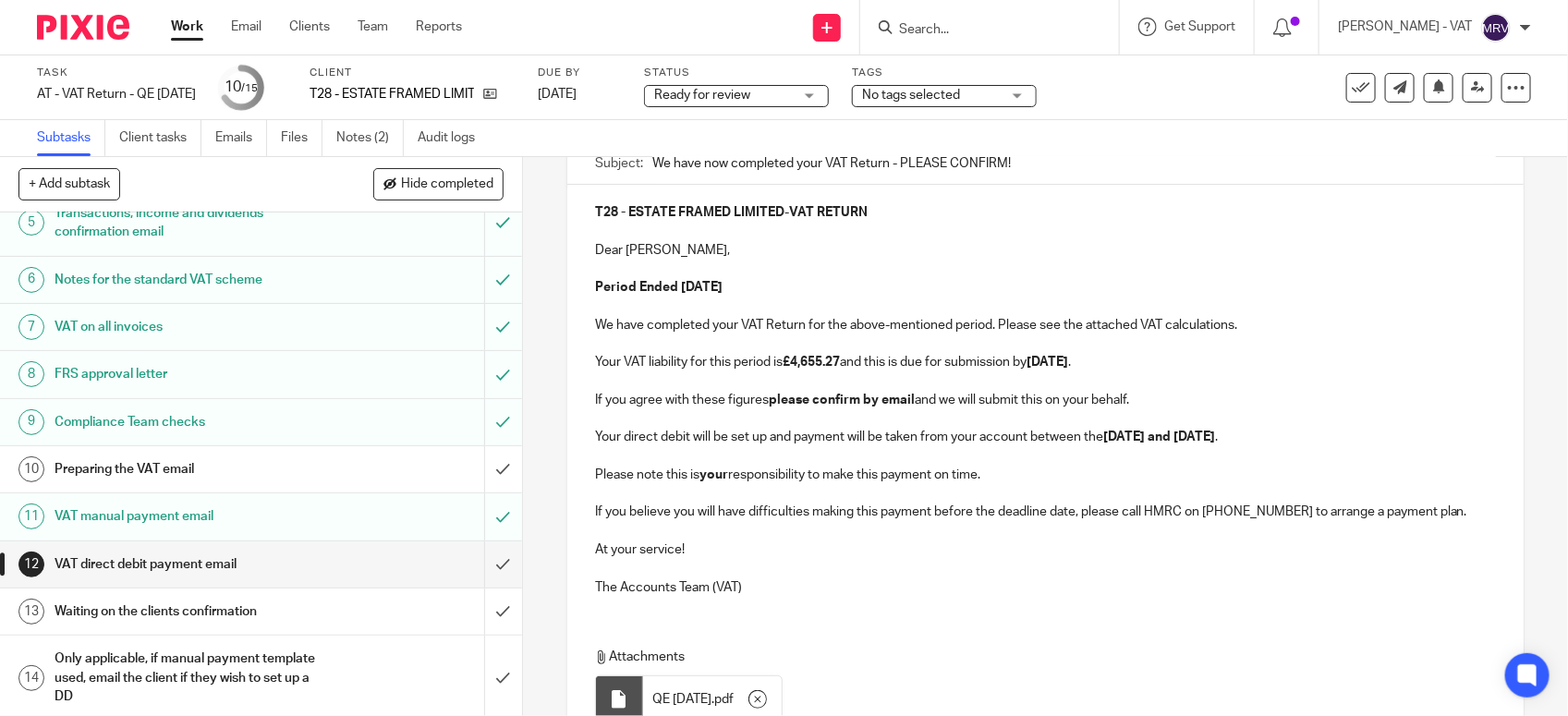
scroll to position [129, 0]
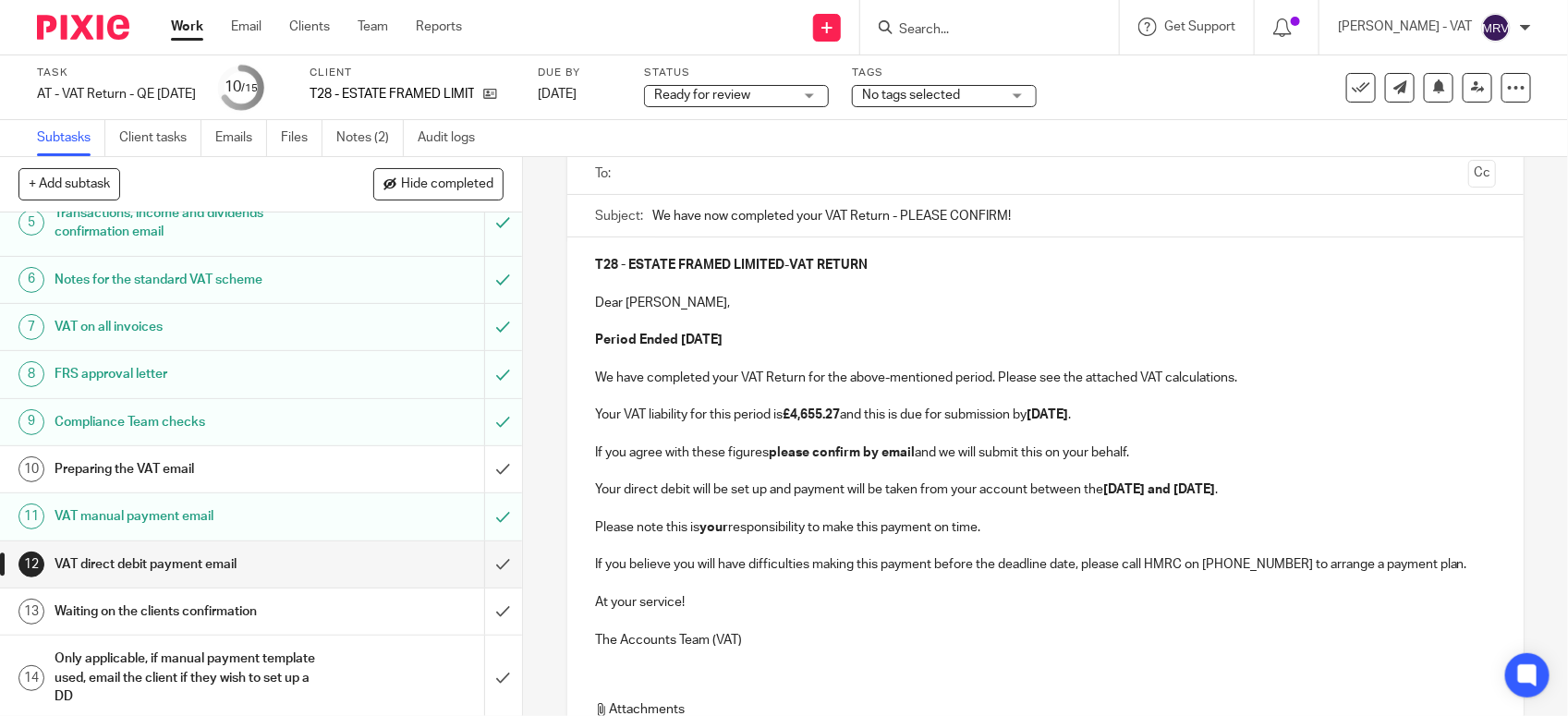
click at [676, 312] on p at bounding box center [1045, 322] width 901 height 19
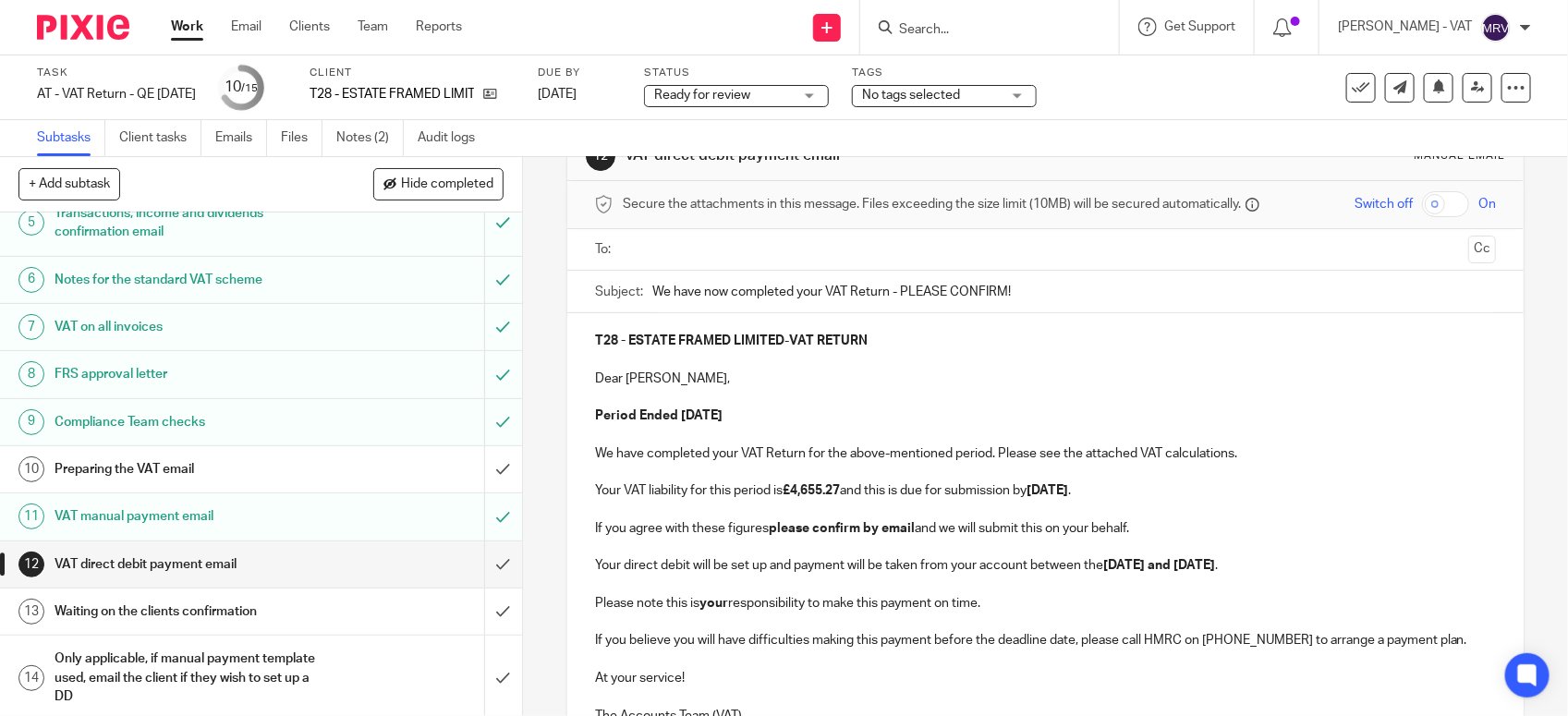
scroll to position [0, 0]
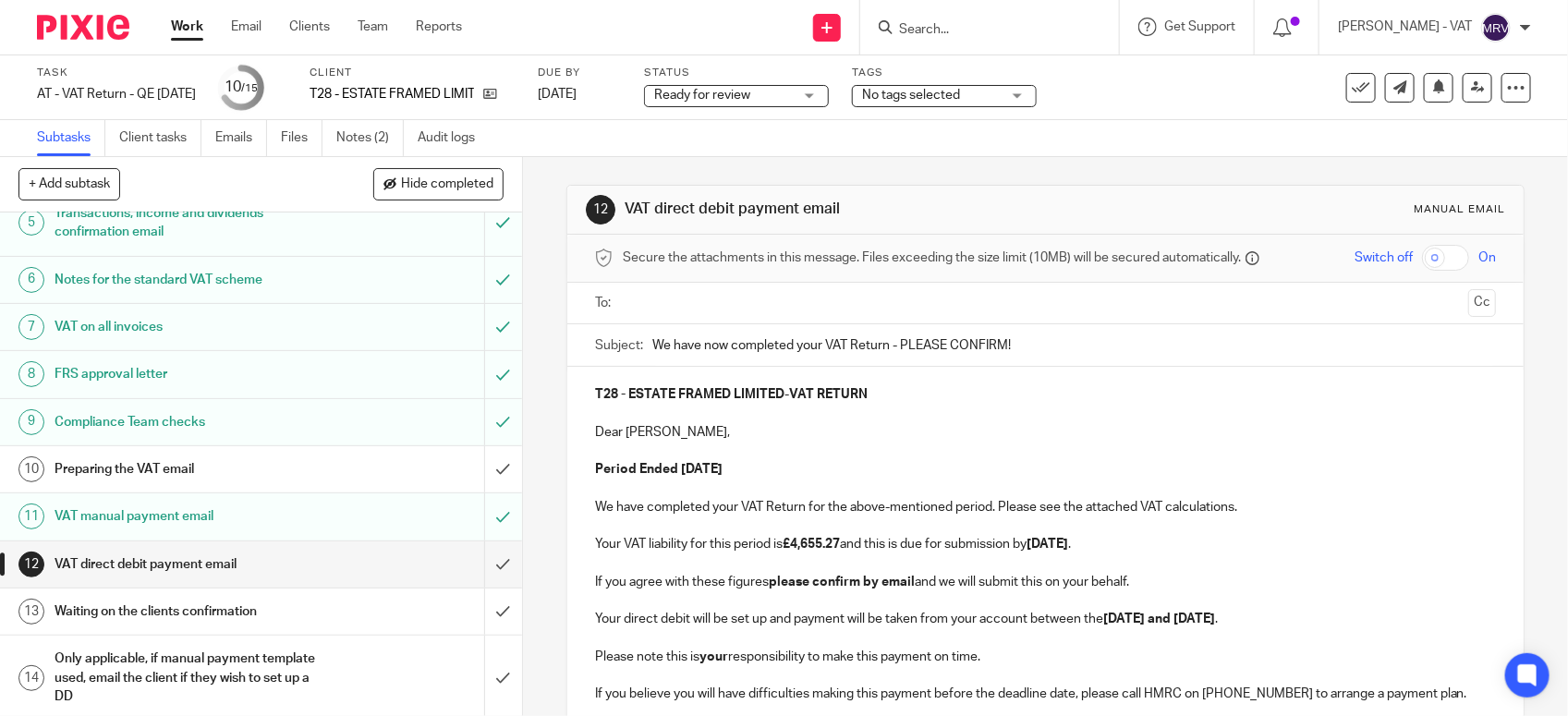
click at [716, 308] on input "text" at bounding box center [1045, 303] width 831 height 21
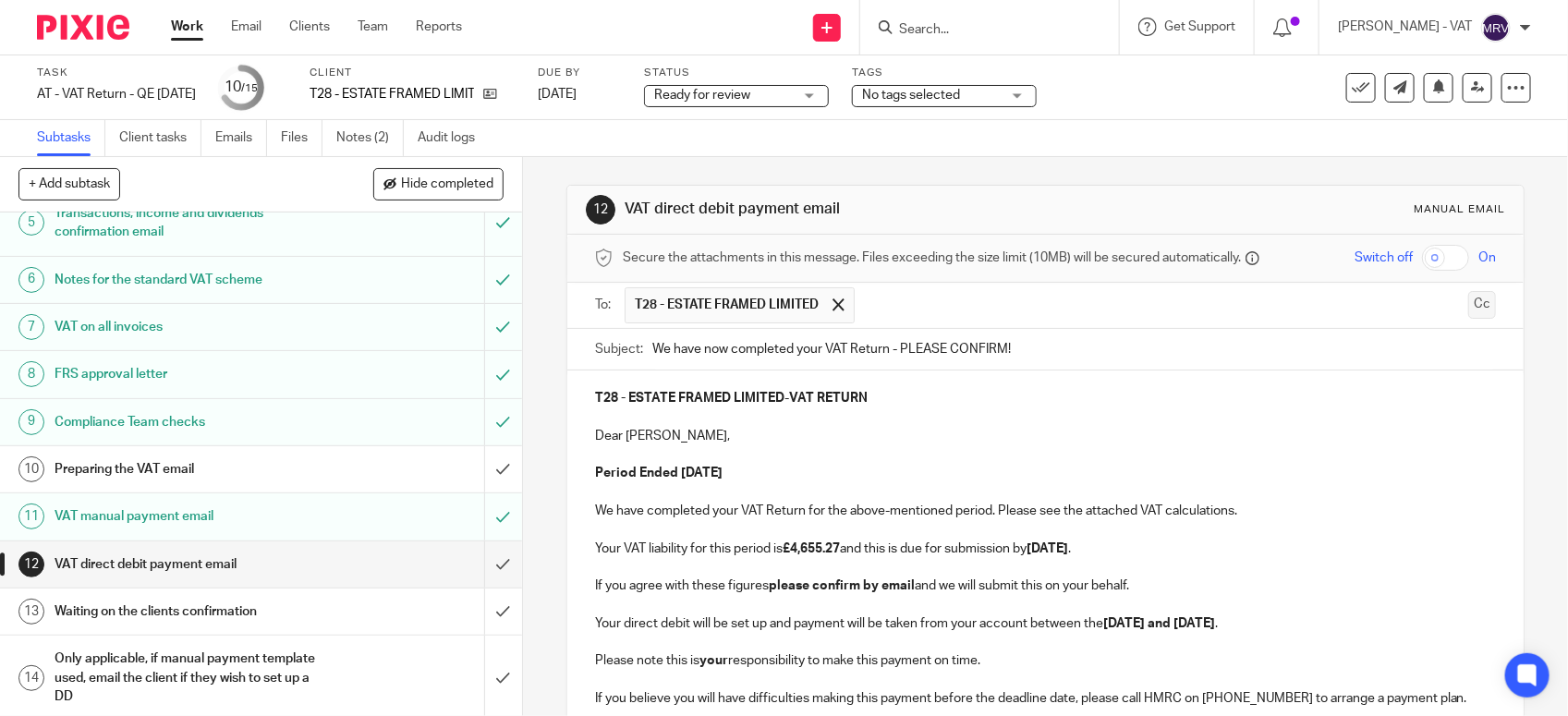
click at [1468, 305] on button "Cc" at bounding box center [1482, 305] width 28 height 28
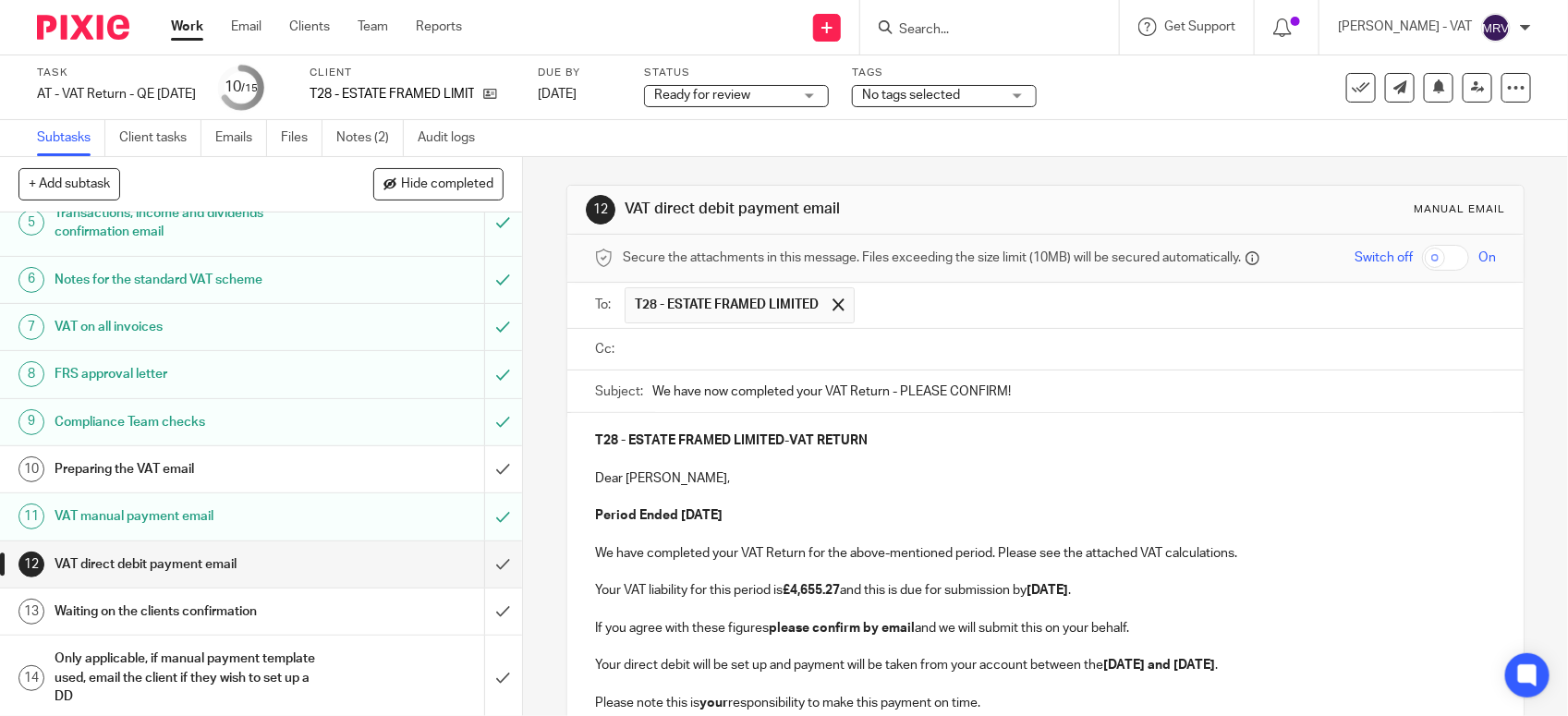
click at [688, 348] on input "text" at bounding box center [1059, 350] width 859 height 21
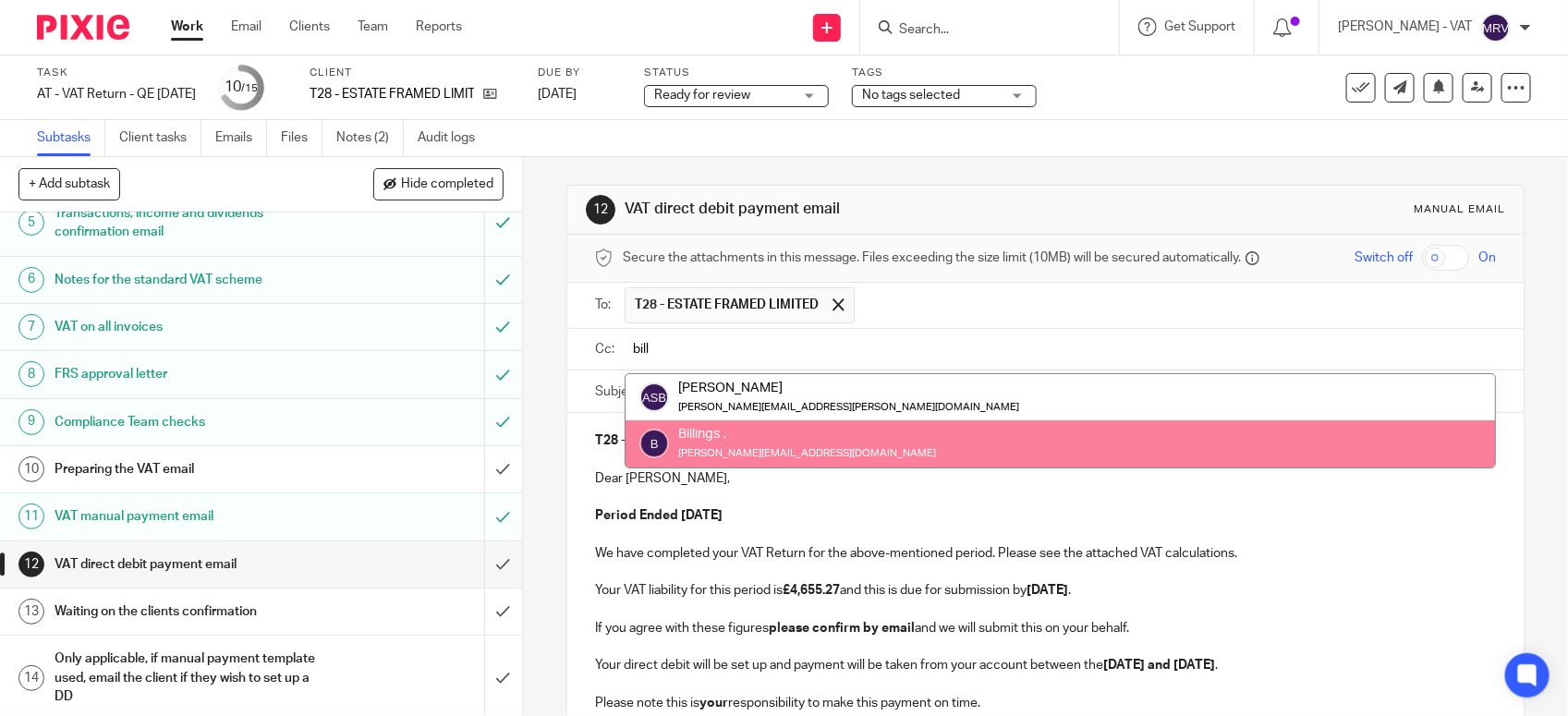
type input "bill"
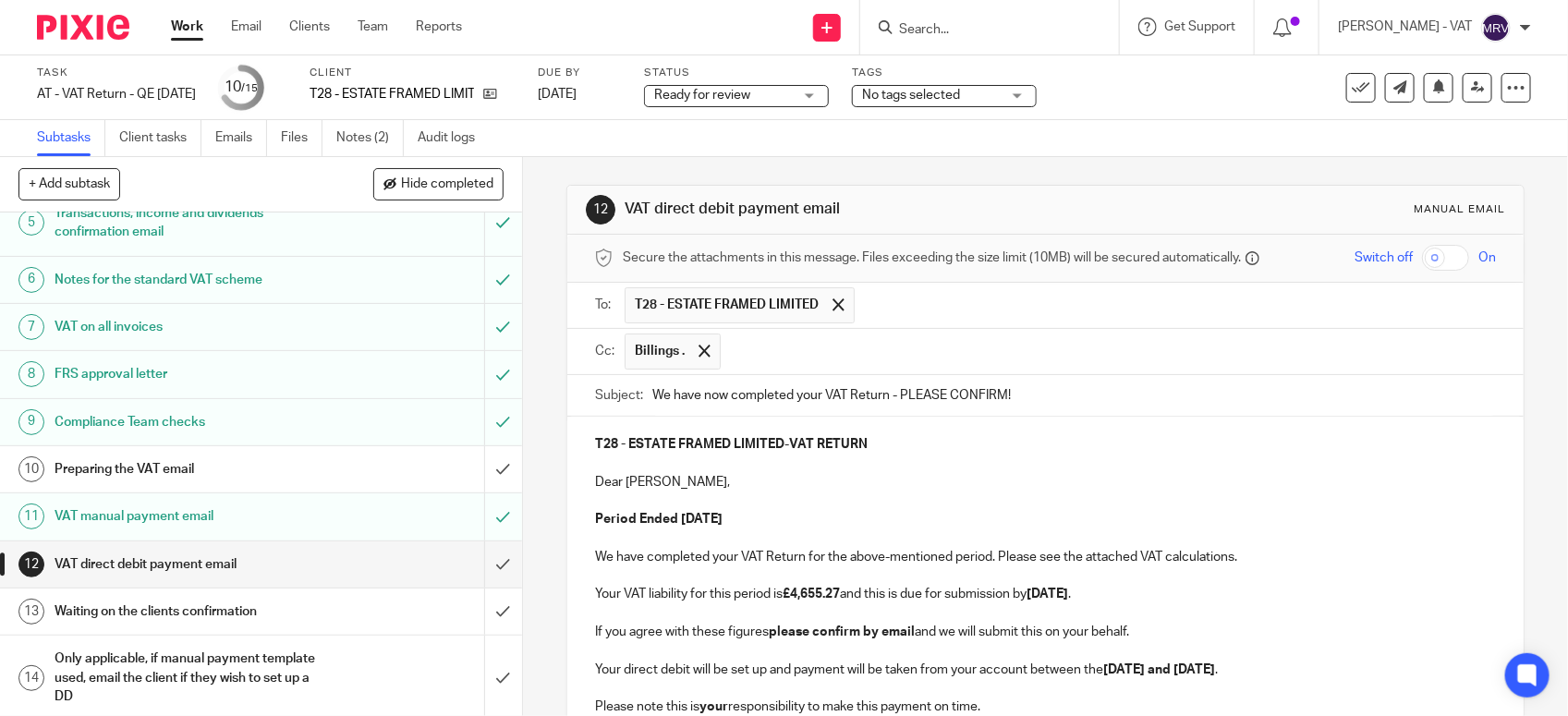
click at [723, 518] on strong "Period Ended 31st July 2025" at bounding box center [658, 519] width 127 height 13
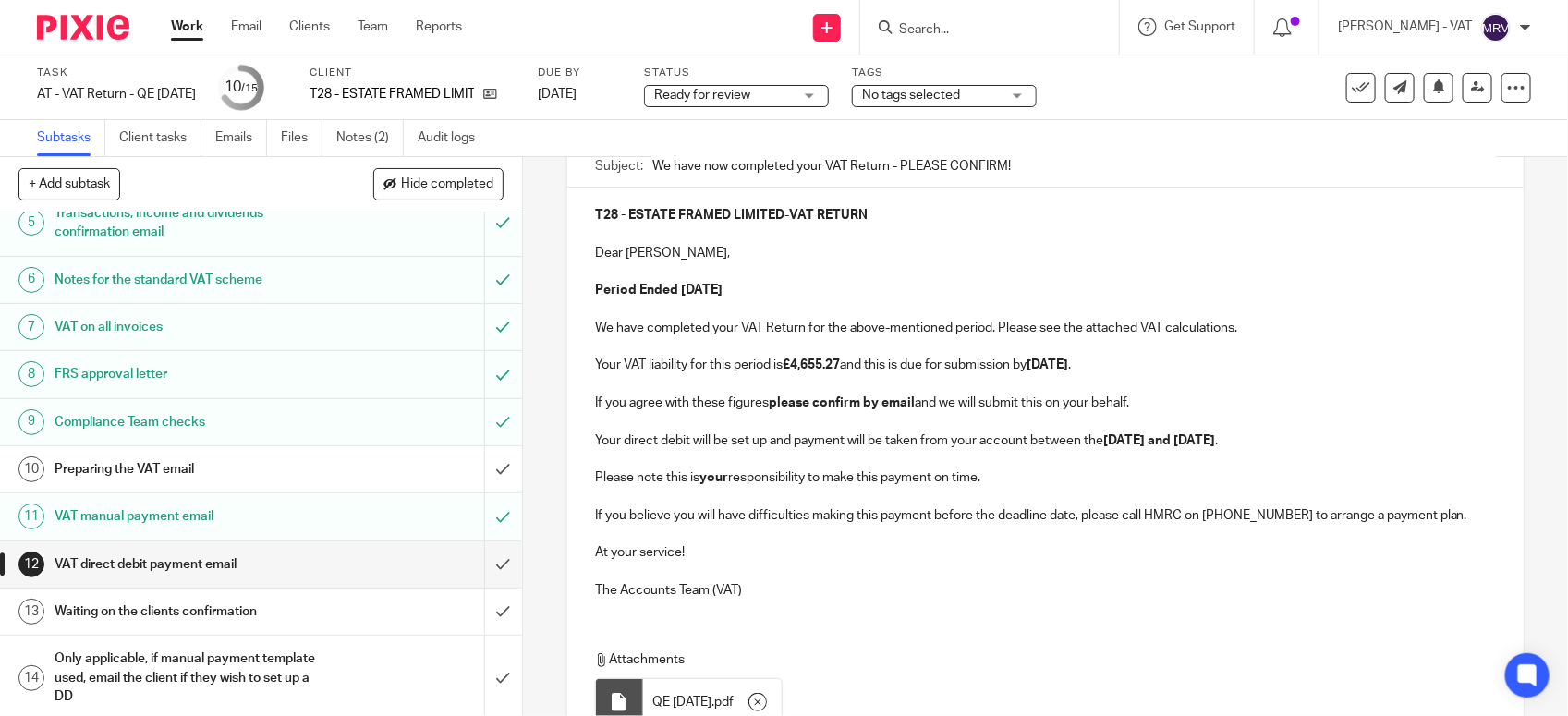
scroll to position [231, 0]
click at [843, 344] on p at bounding box center [1045, 345] width 901 height 19
click at [690, 260] on p "Dear Ian," at bounding box center [1045, 251] width 901 height 19
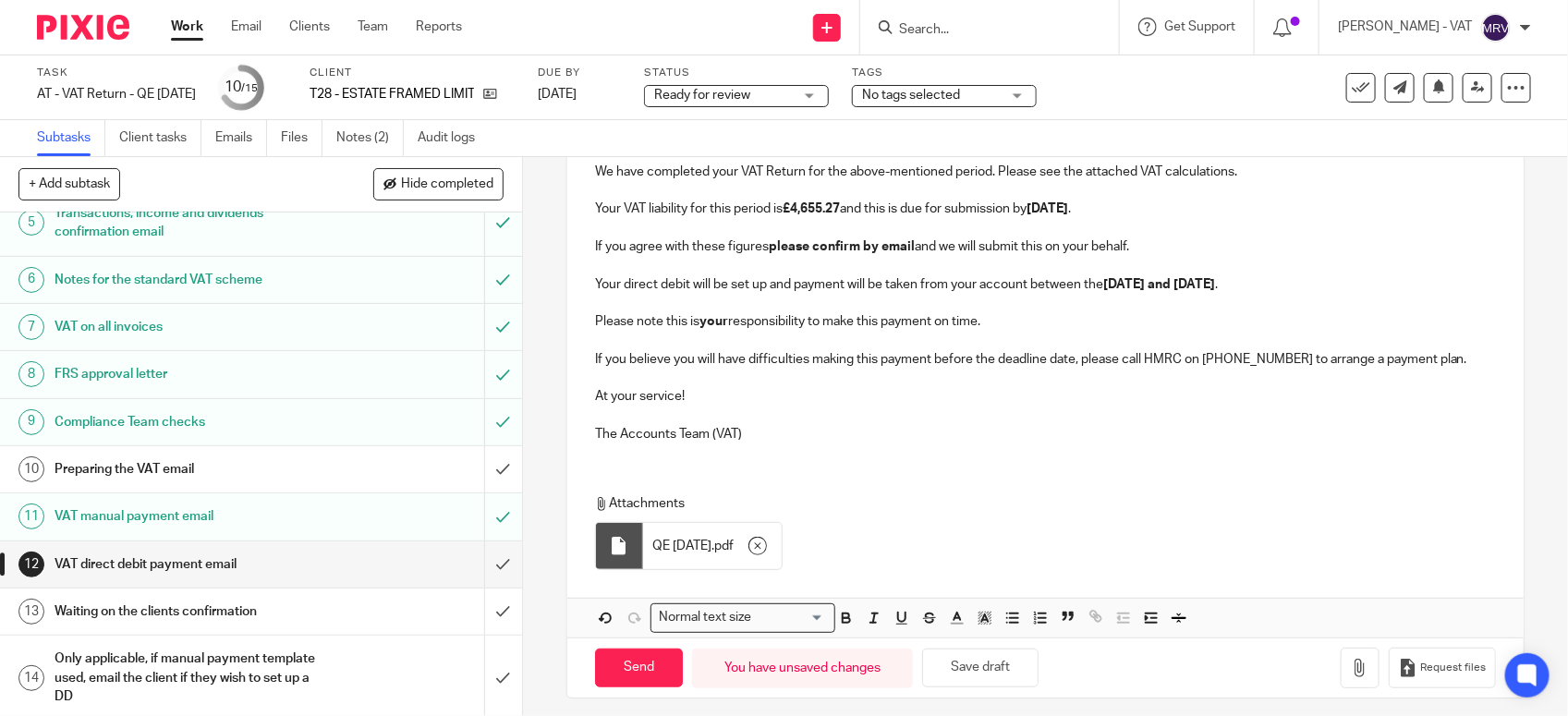
scroll to position [402, 0]
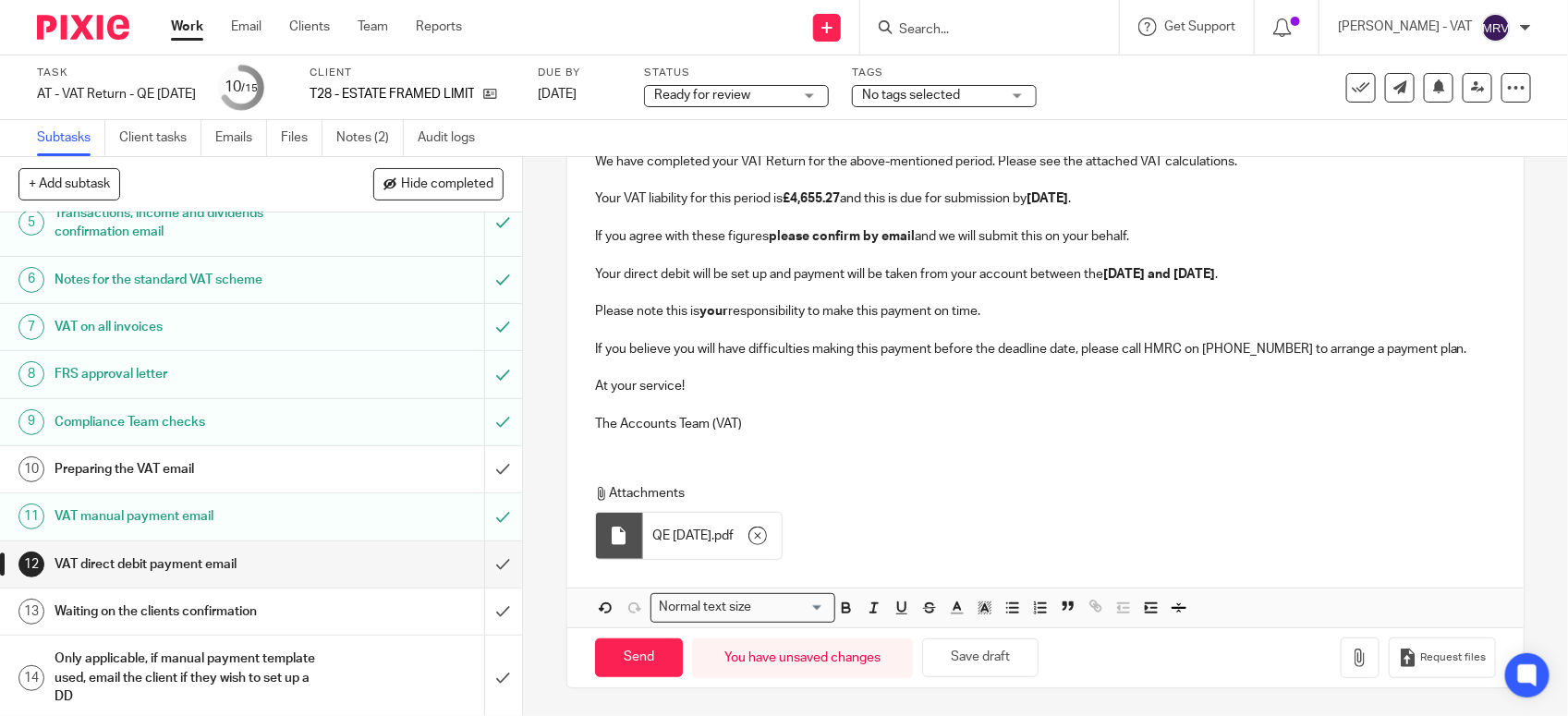
click at [760, 415] on p "The Accounts Team (VAT)" at bounding box center [1045, 424] width 901 height 19
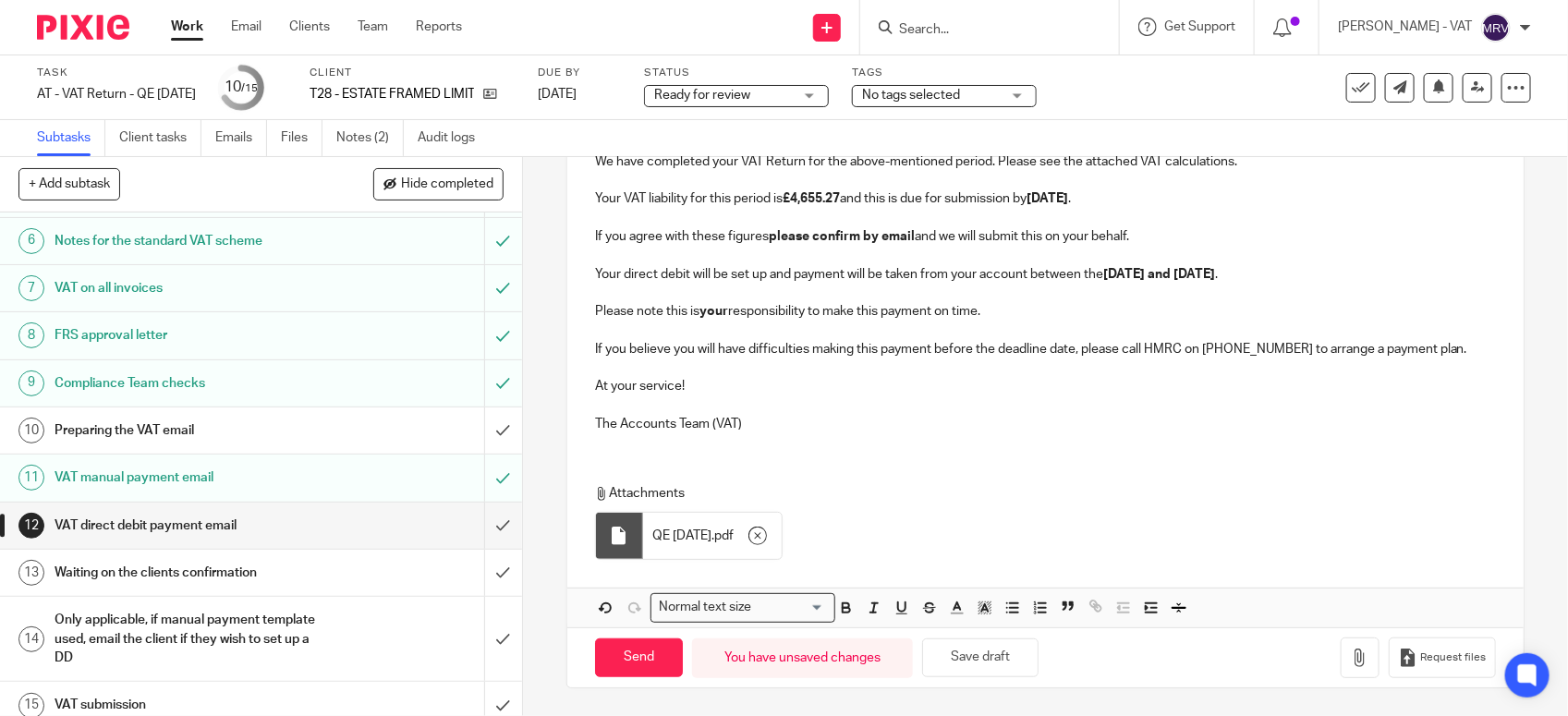
scroll to position [287, 0]
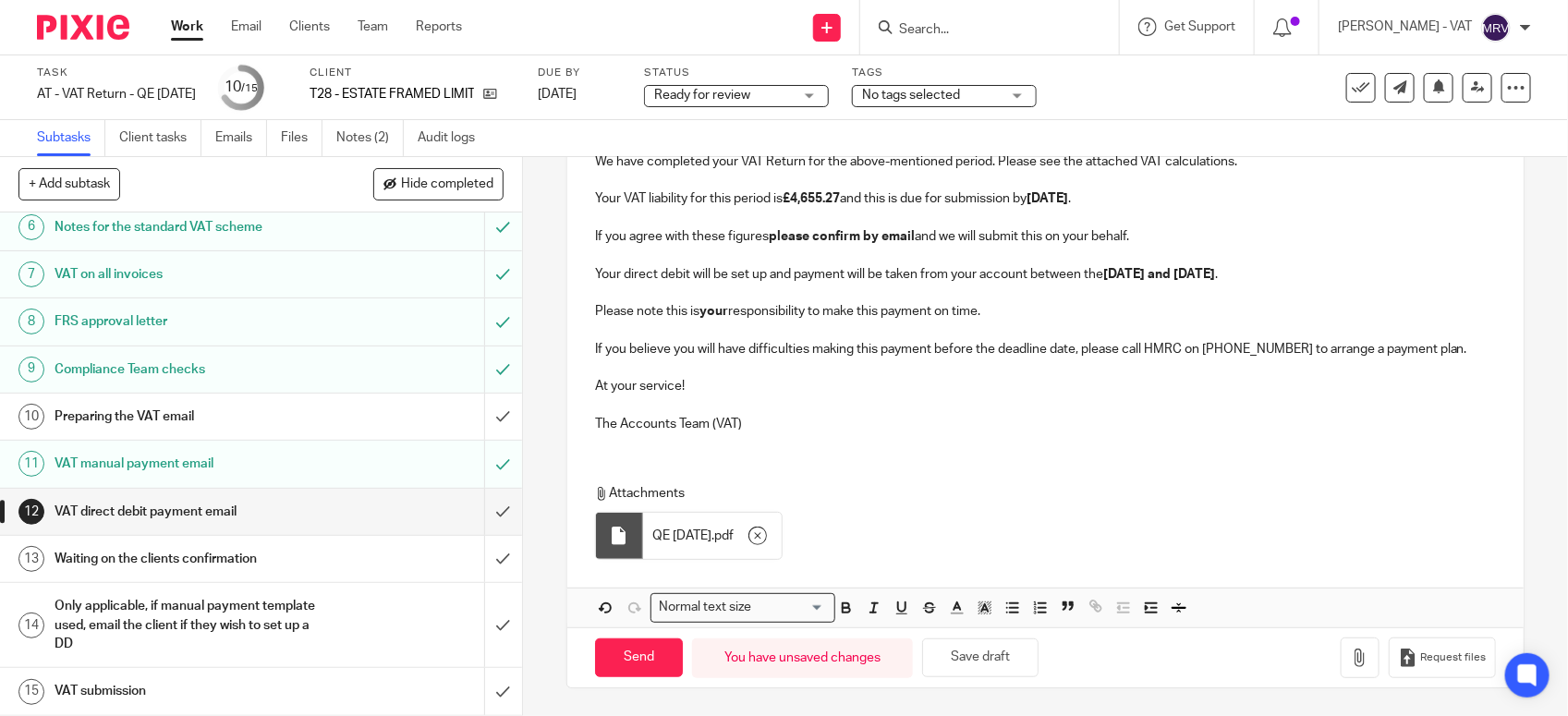
click at [767, 415] on p "The Accounts Team (VAT)" at bounding box center [1045, 424] width 901 height 19
click at [990, 314] on p "Please note this is your responsibility to make this payment on time." at bounding box center [1045, 312] width 901 height 19
click at [1310, 270] on p "Your direct debit will be set up and payment will be taken from your account be…" at bounding box center [1045, 274] width 901 height 19
click at [1156, 235] on p "If you agree with these figures please confirm by email and we will submit this…" at bounding box center [1045, 236] width 901 height 19
click at [1174, 204] on p "Your VAT liability for this period is £4,655.27 and this is due for submission …" at bounding box center [1045, 199] width 901 height 19
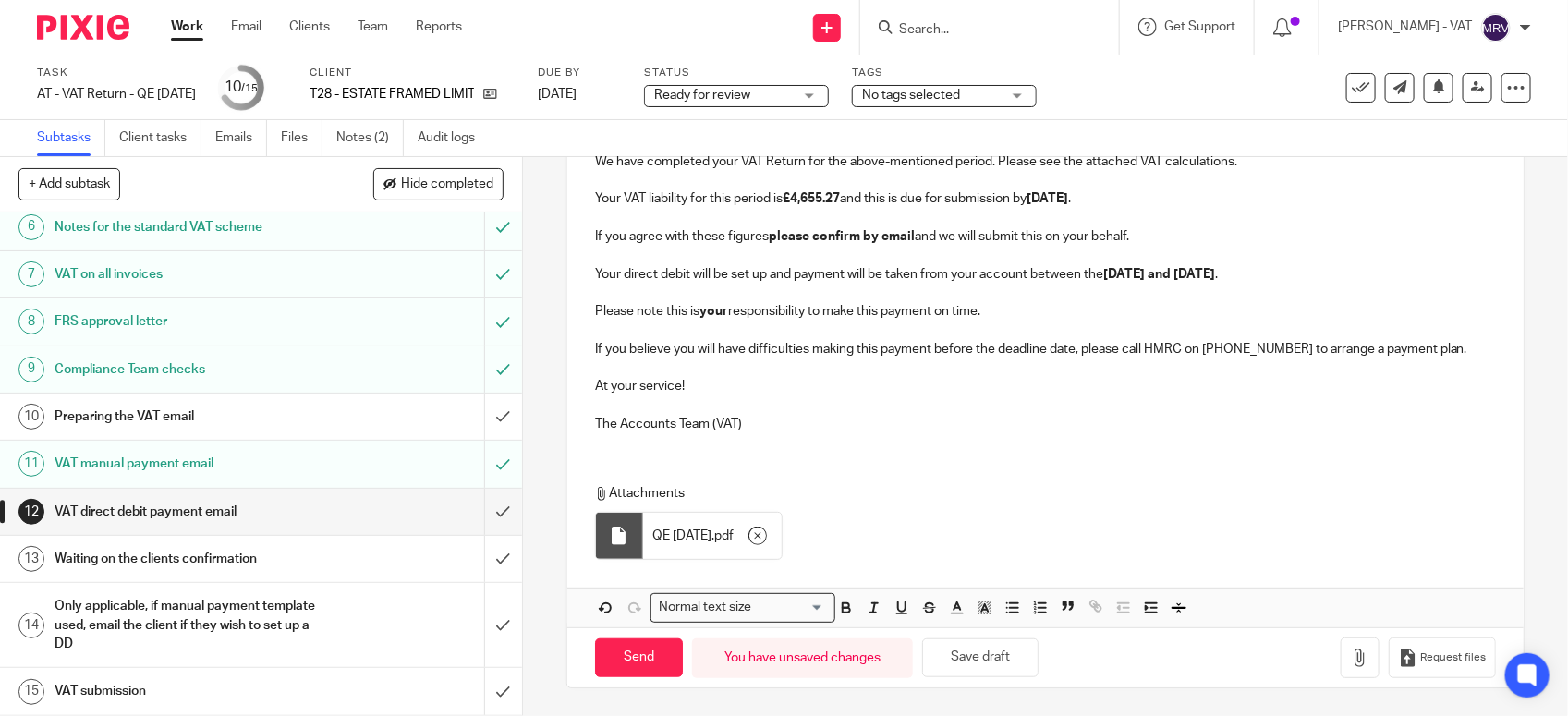
scroll to position [286, 0]
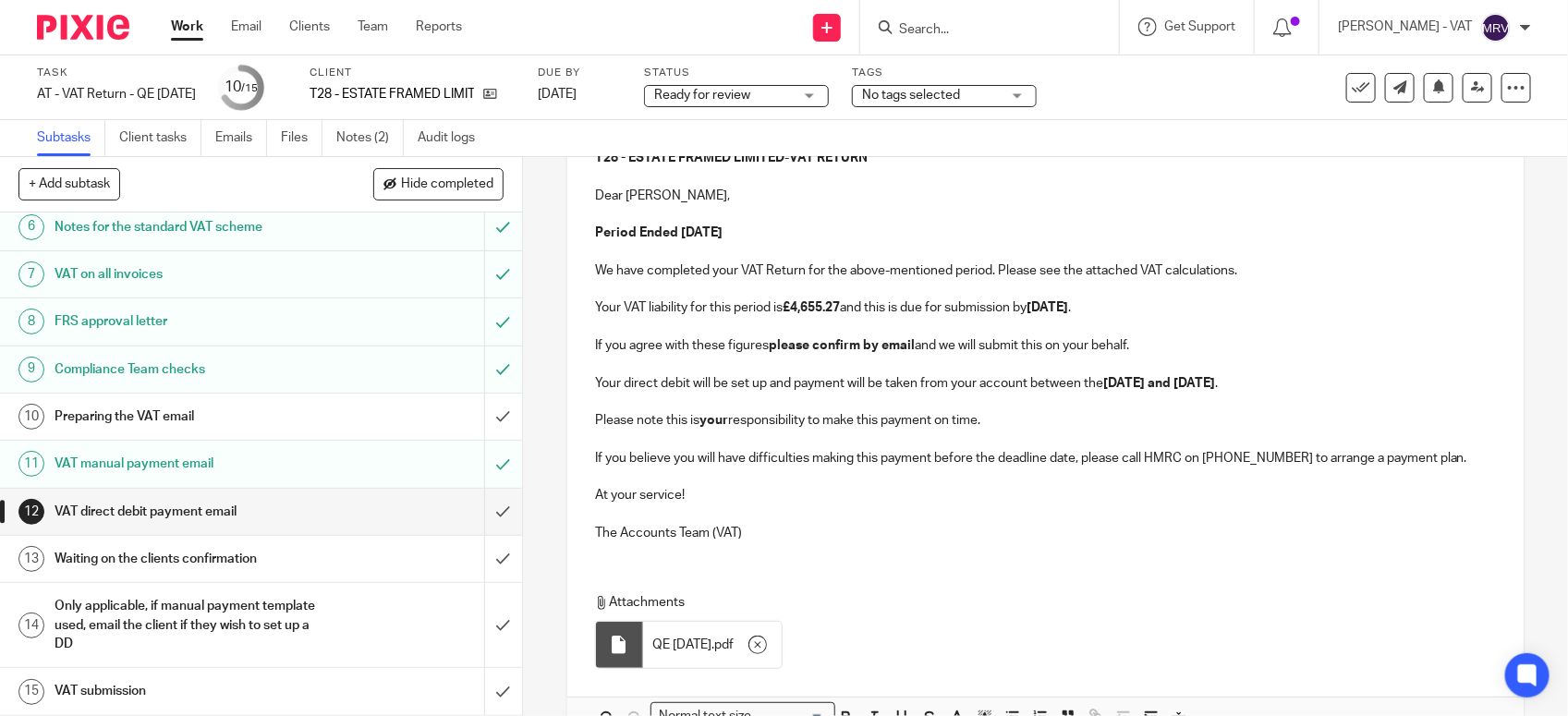
click at [867, 242] on p "Period Ended 31st July 2025" at bounding box center [1045, 232] width 901 height 19
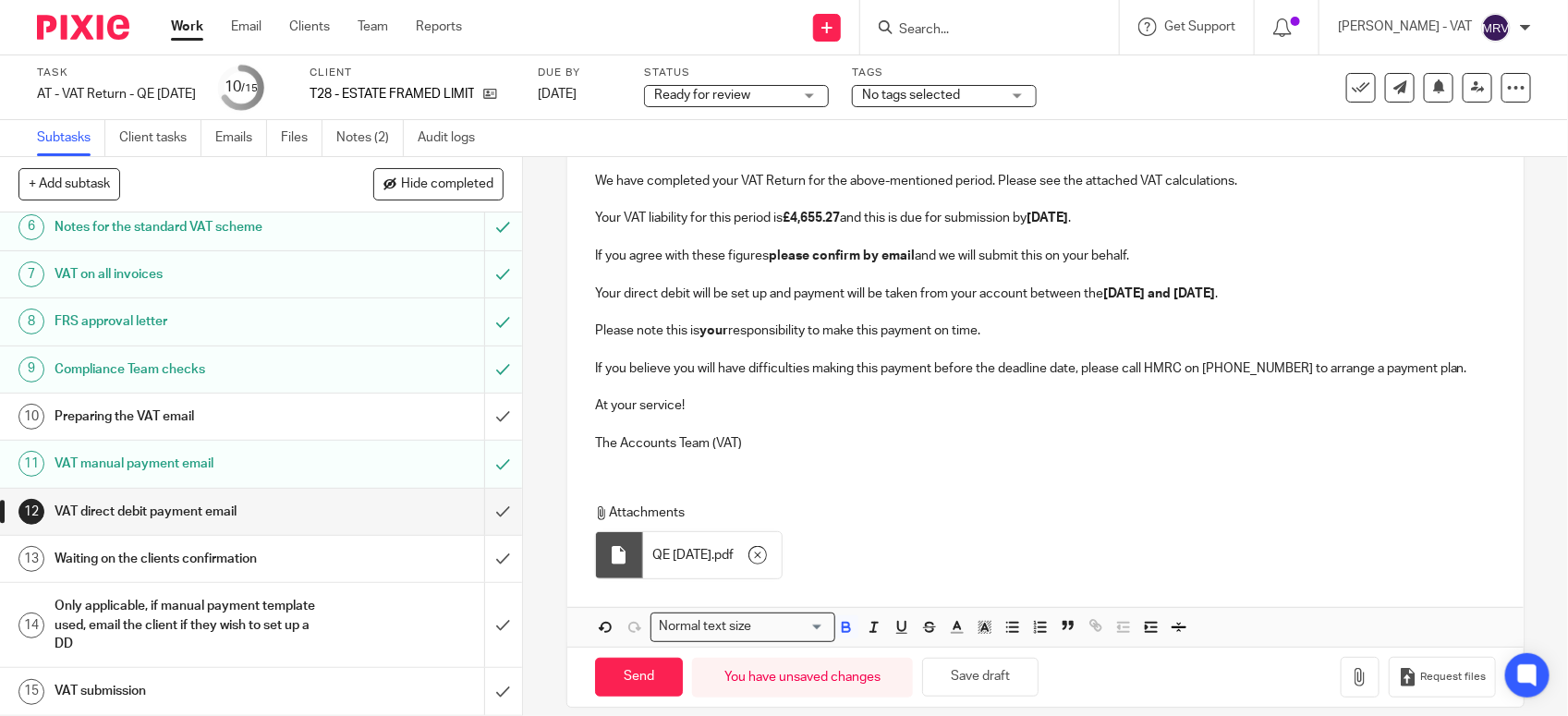
scroll to position [402, 0]
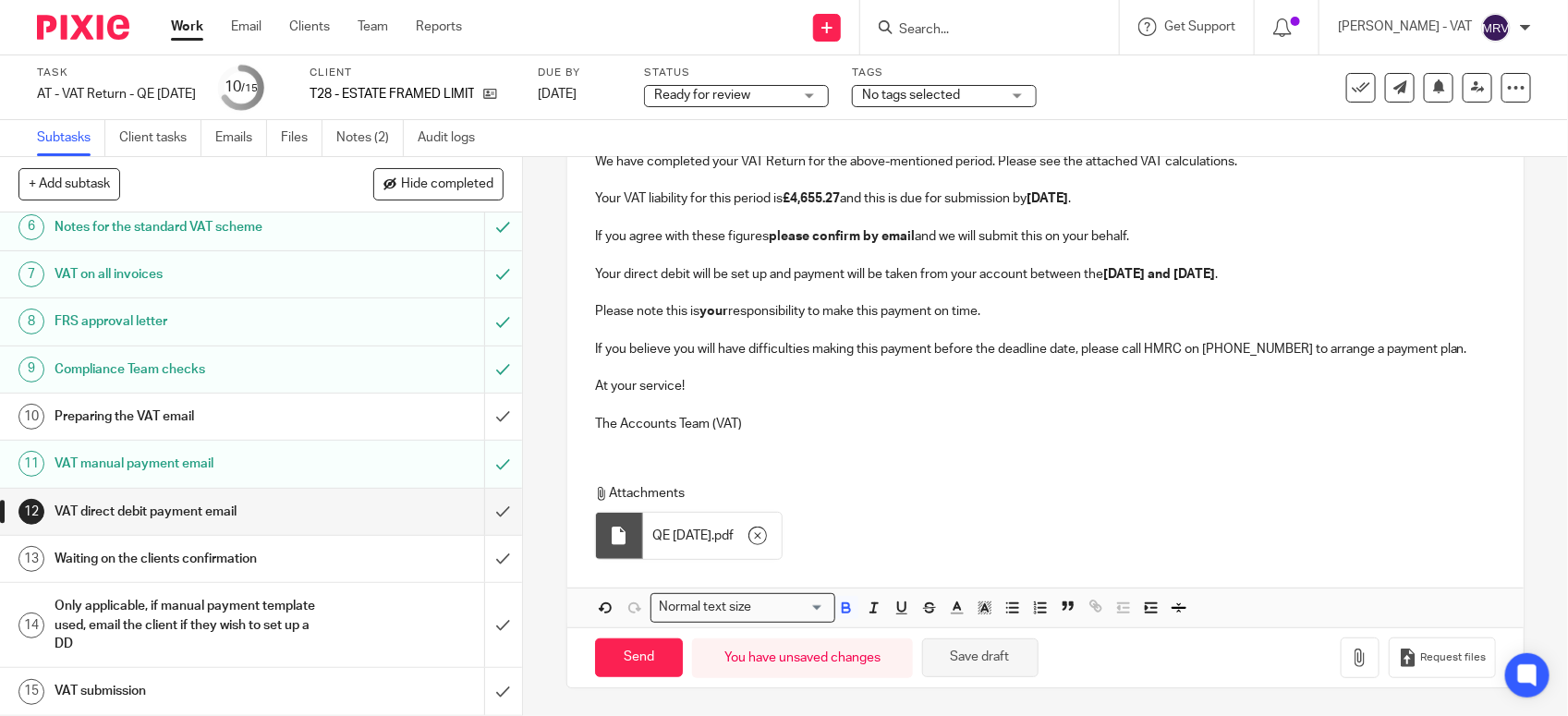
click at [1003, 656] on button "Save draft" at bounding box center [980, 658] width 116 height 40
click at [753, 418] on p "The Accounts Team (VAT)" at bounding box center [1045, 424] width 901 height 19
click at [1064, 306] on p "Please note this is your responsibility to make this payment on time." at bounding box center [1045, 312] width 901 height 19
click at [651, 658] on input "Send" at bounding box center [639, 658] width 87 height 40
type input "Sent"
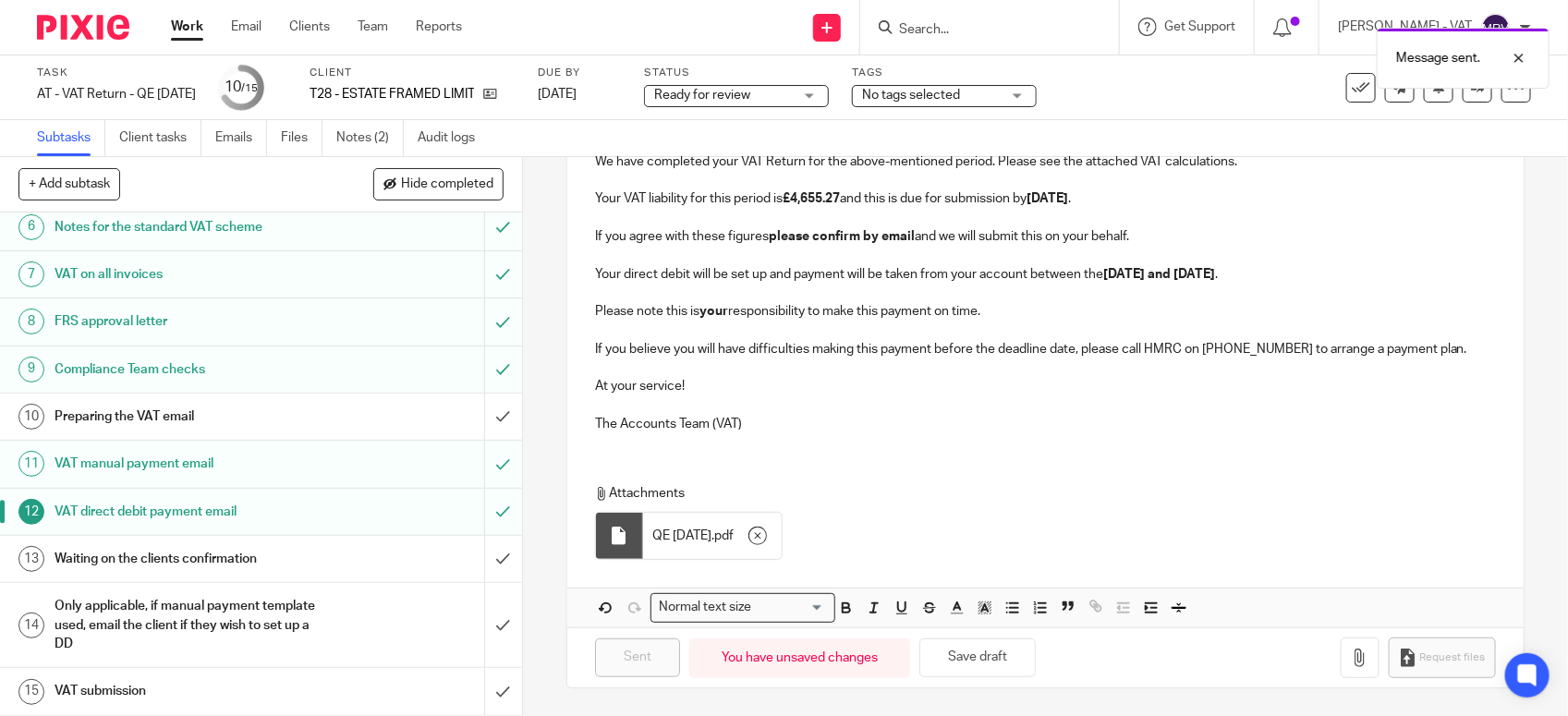
click at [182, 420] on h1 "Preparing the VAT email" at bounding box center [192, 417] width 274 height 28
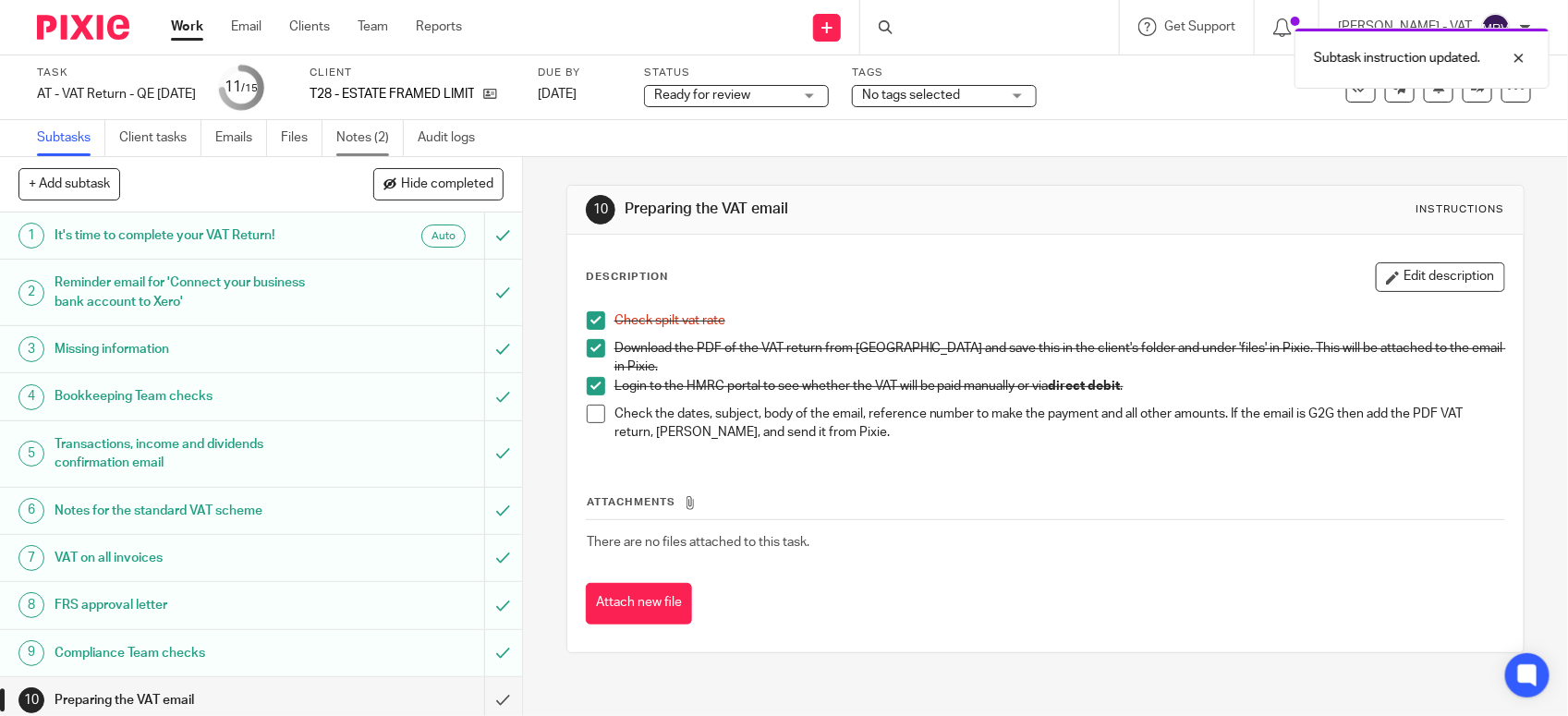
click at [345, 134] on link "Notes (2)" at bounding box center [370, 138] width 68 height 36
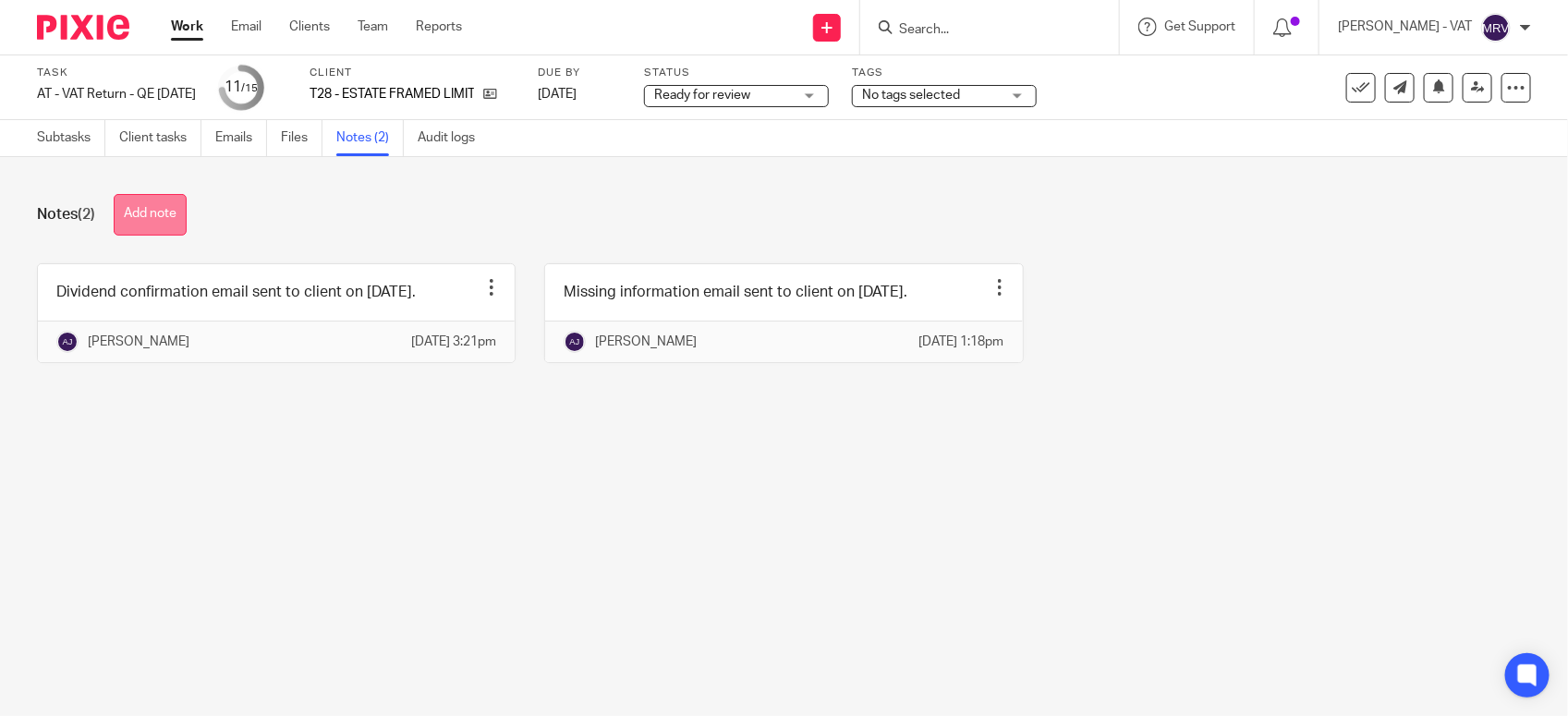
click at [168, 223] on button "Add note" at bounding box center [150, 215] width 73 height 42
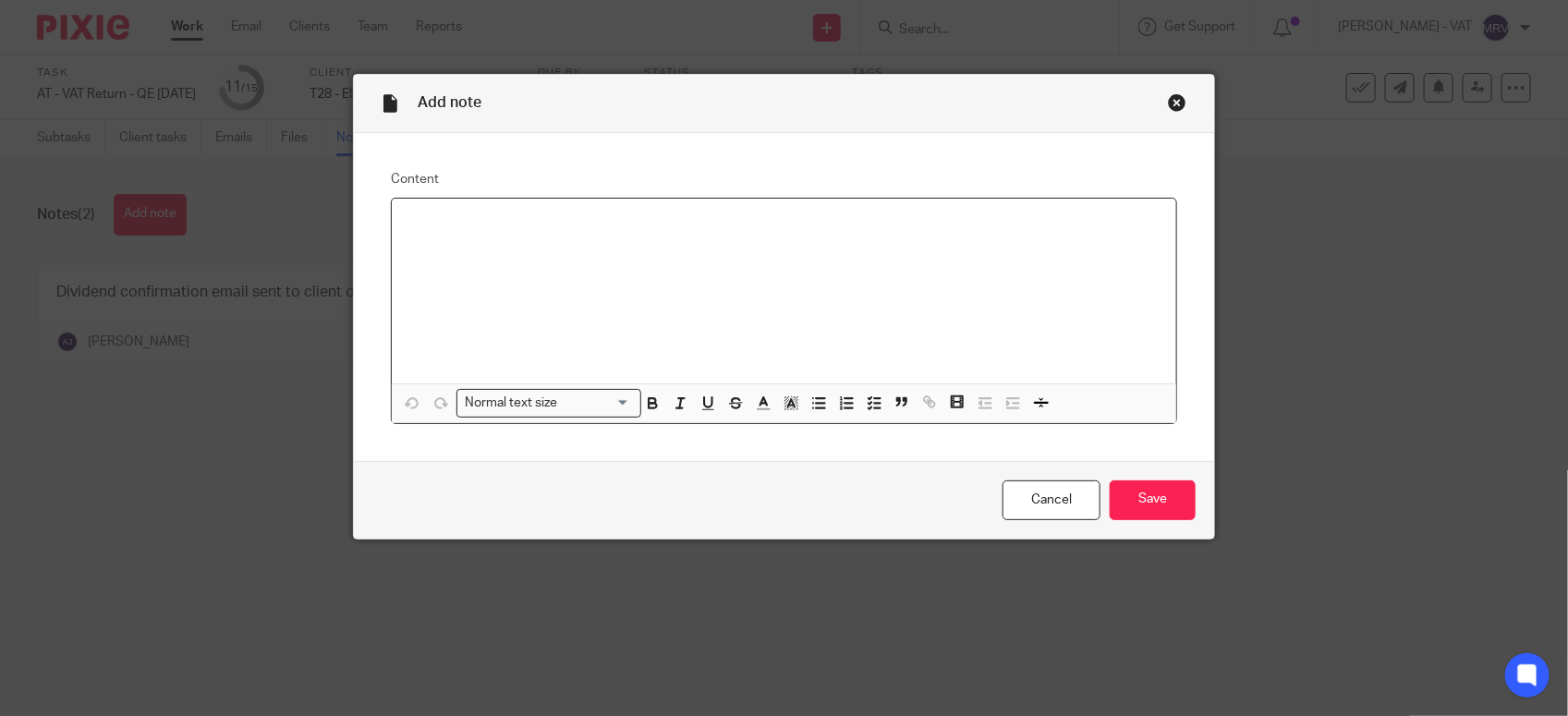
click at [547, 260] on div at bounding box center [784, 291] width 785 height 185
click at [1137, 492] on input "Save" at bounding box center [1152, 500] width 86 height 40
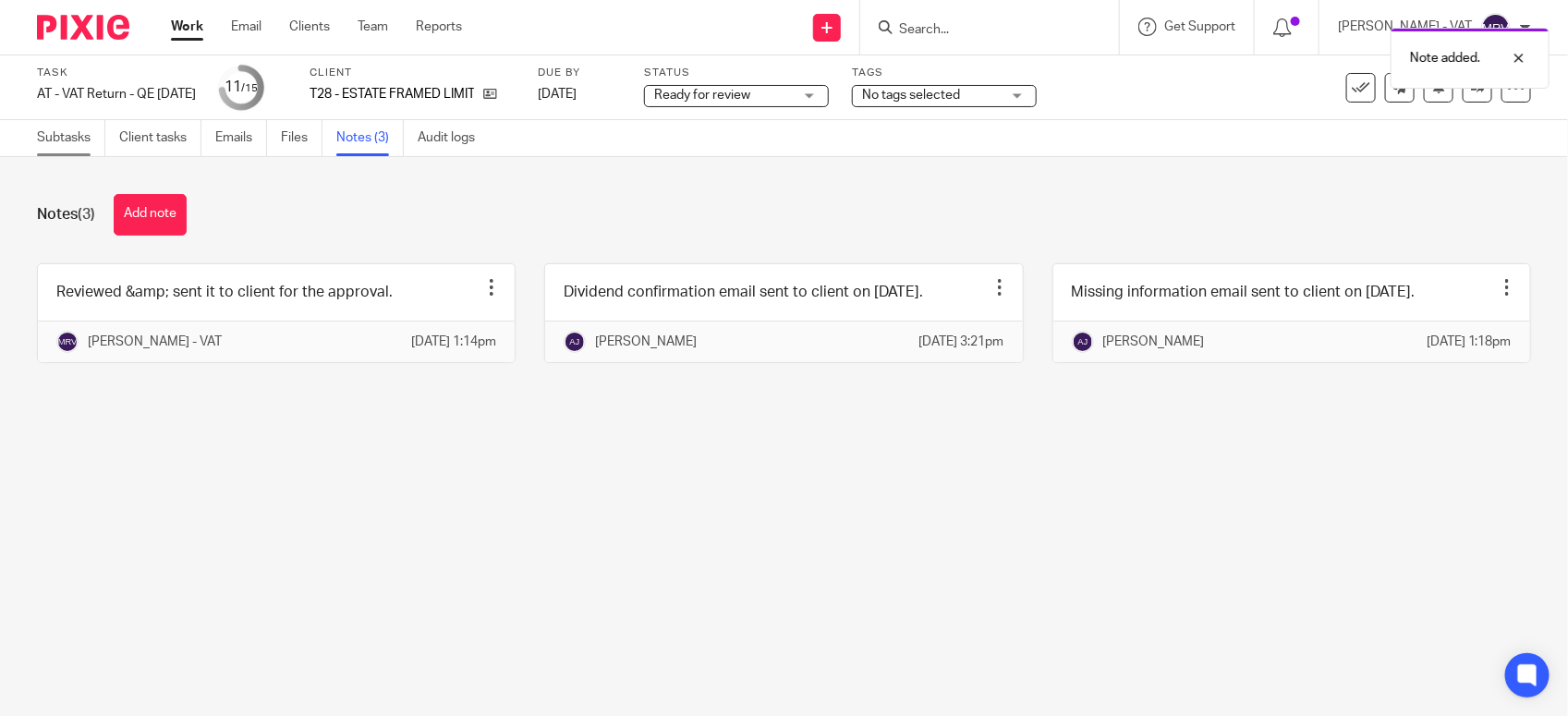
click at [59, 132] on link "Subtasks" at bounding box center [72, 138] width 69 height 36
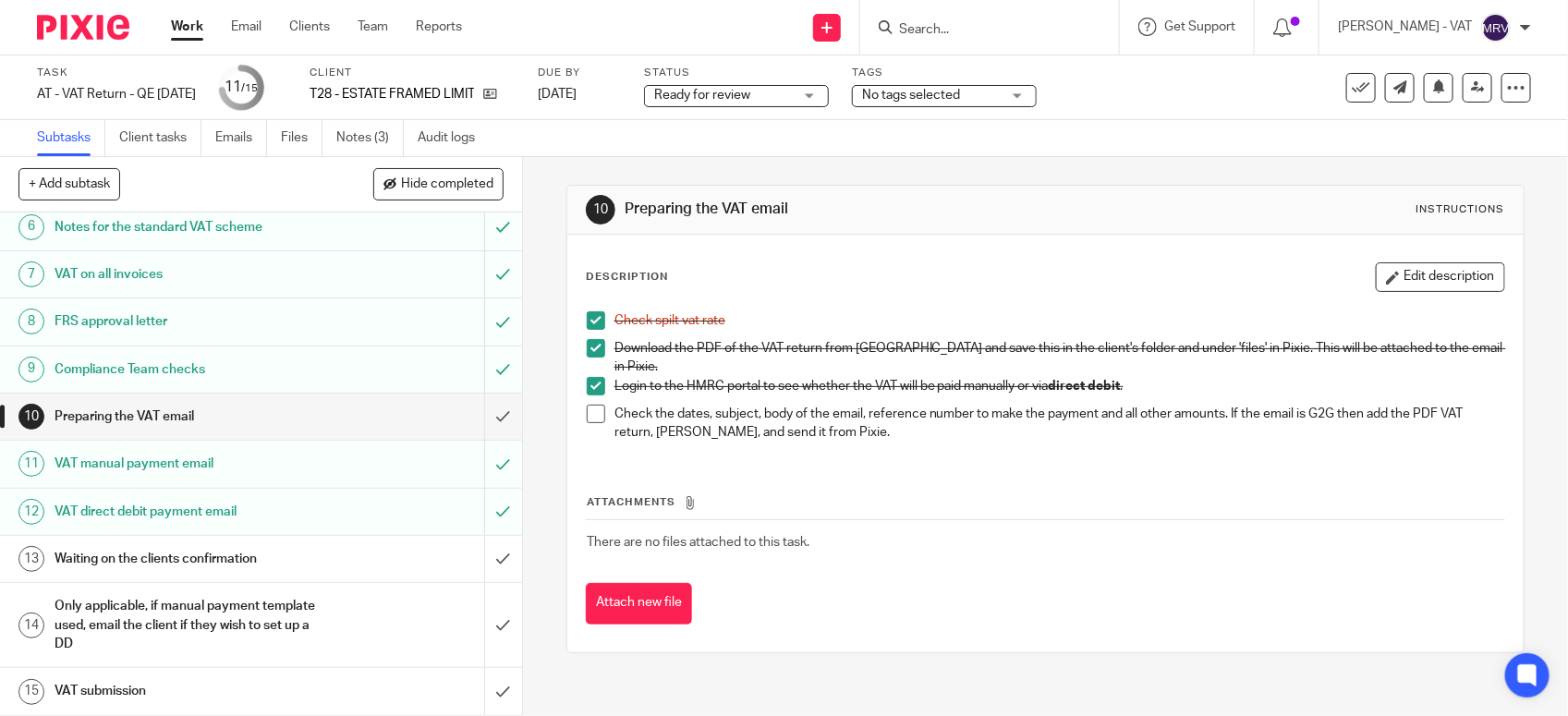
scroll to position [287, 0]
click at [904, 458] on div "Attachments There are no files attached to this task. Attach new file" at bounding box center [1045, 540] width 920 height 168
click at [590, 411] on span at bounding box center [596, 414] width 19 height 19
click at [922, 494] on th "Attachments" at bounding box center [1045, 507] width 920 height 27
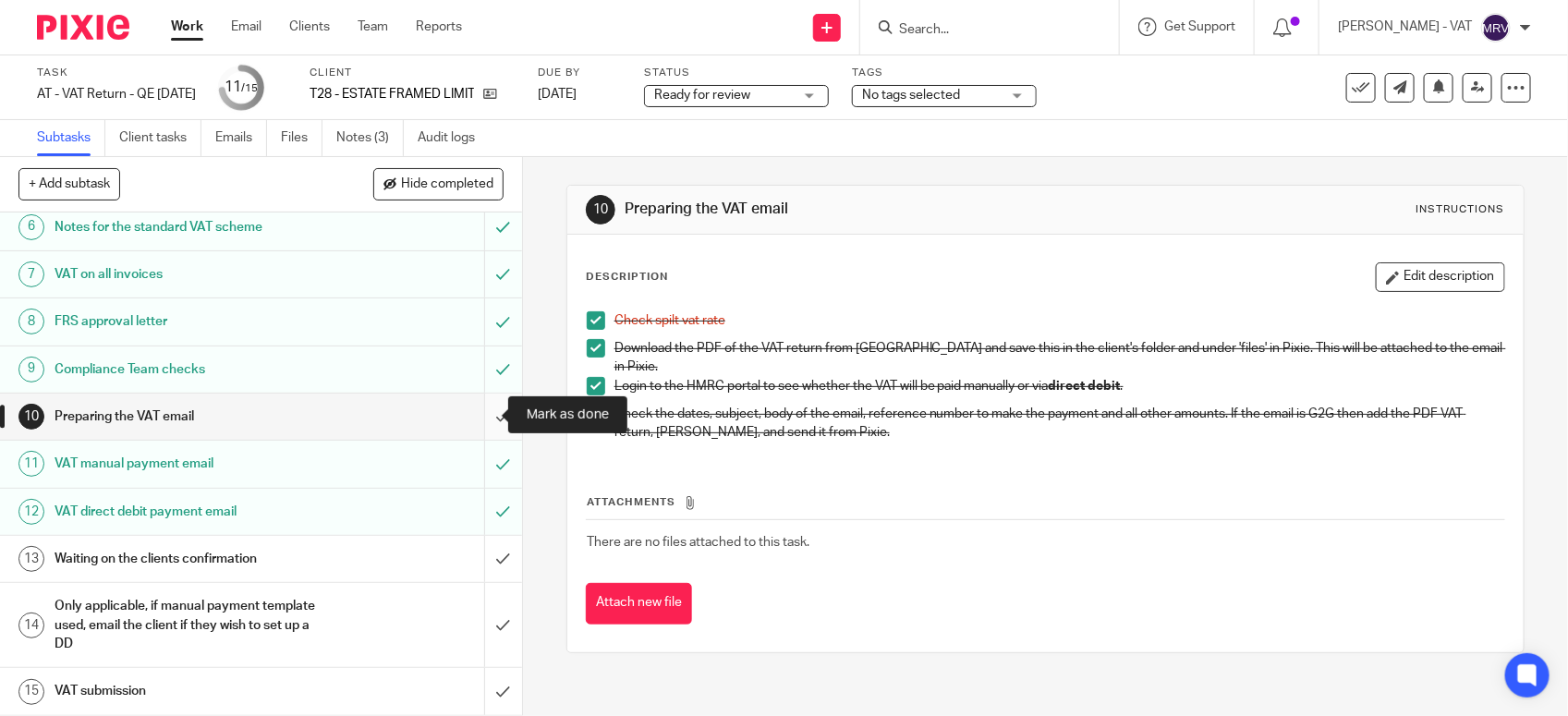
click at [477, 418] on input "submit" at bounding box center [260, 417] width 522 height 46
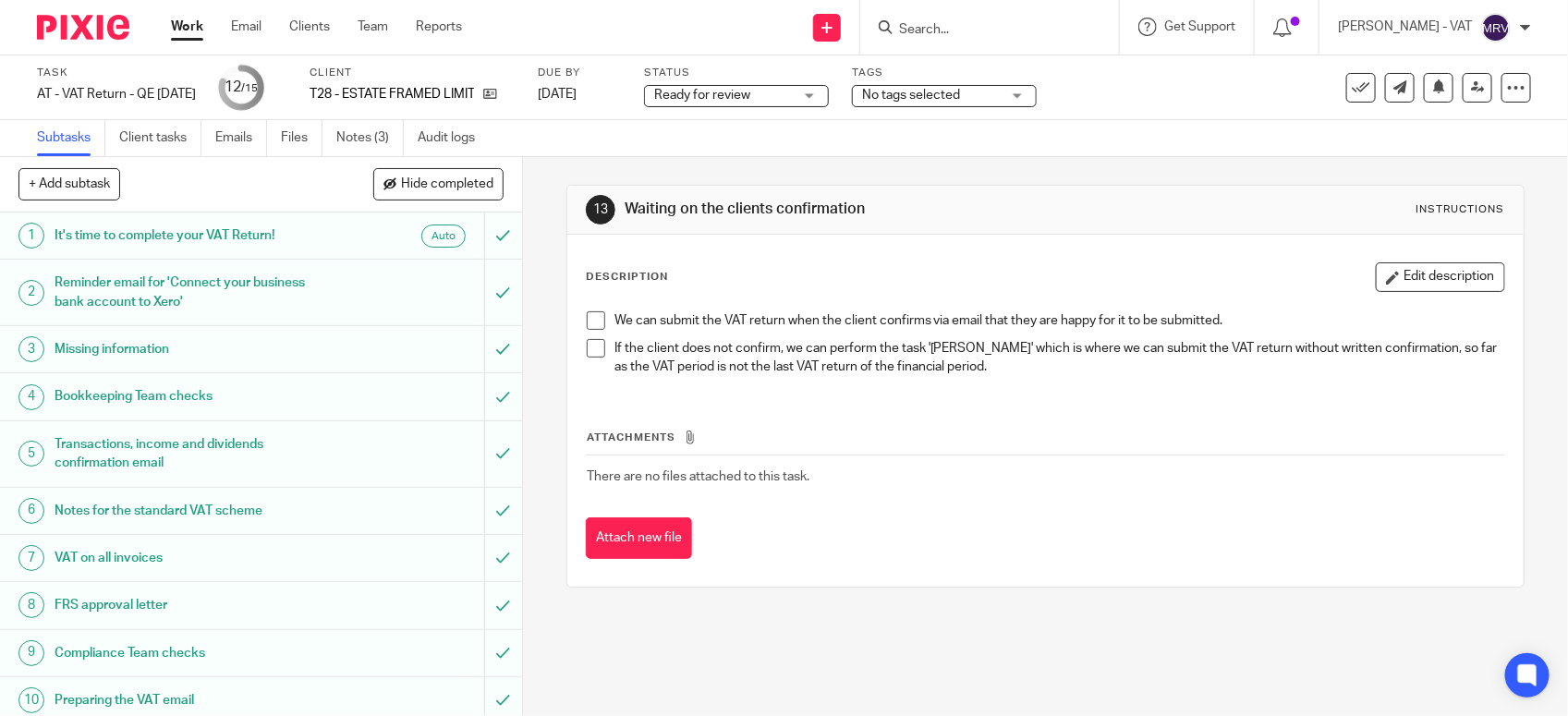
click at [1019, 219] on div "13 Waiting on the clients confirmation Instructions" at bounding box center [1045, 210] width 920 height 30
click at [1471, 92] on icon at bounding box center [1478, 86] width 14 height 14
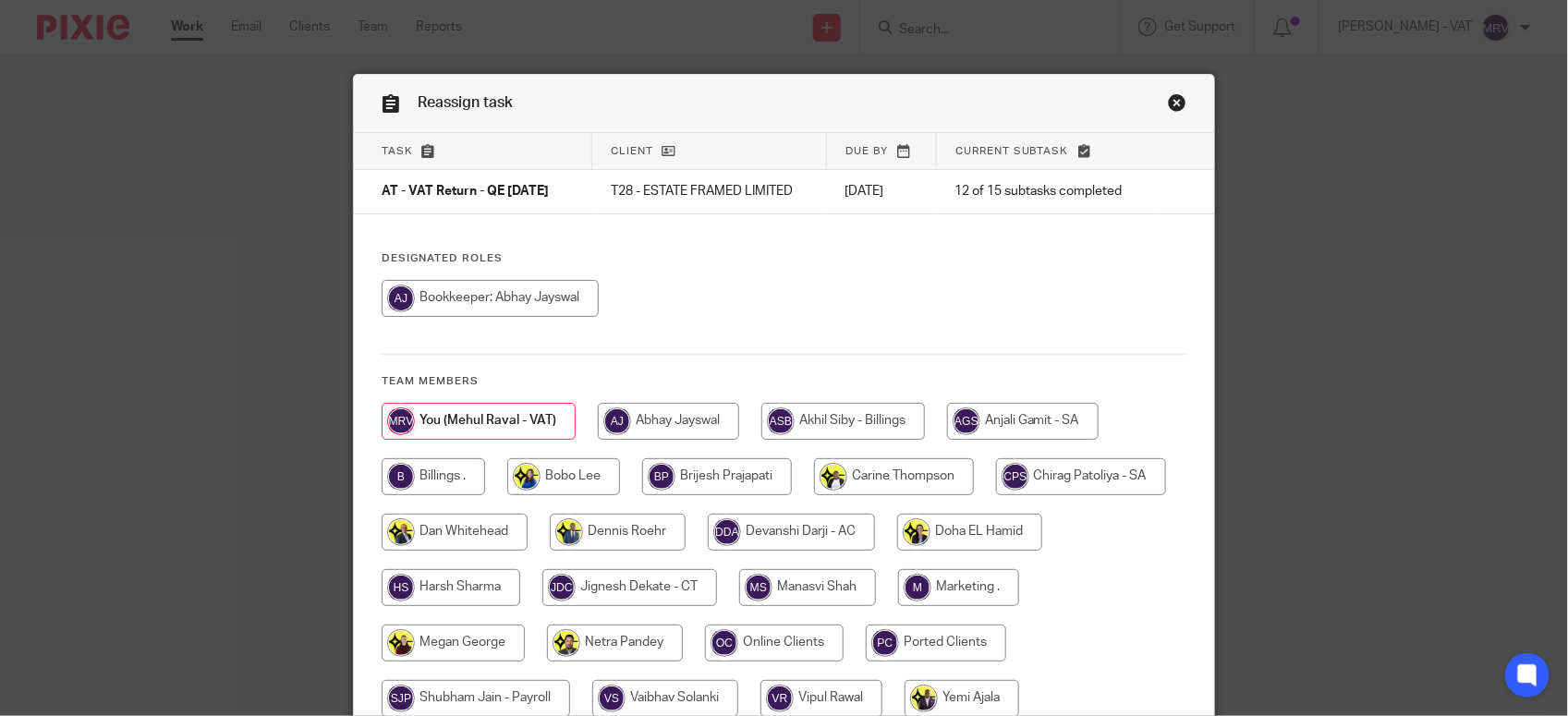
scroll to position [115, 0]
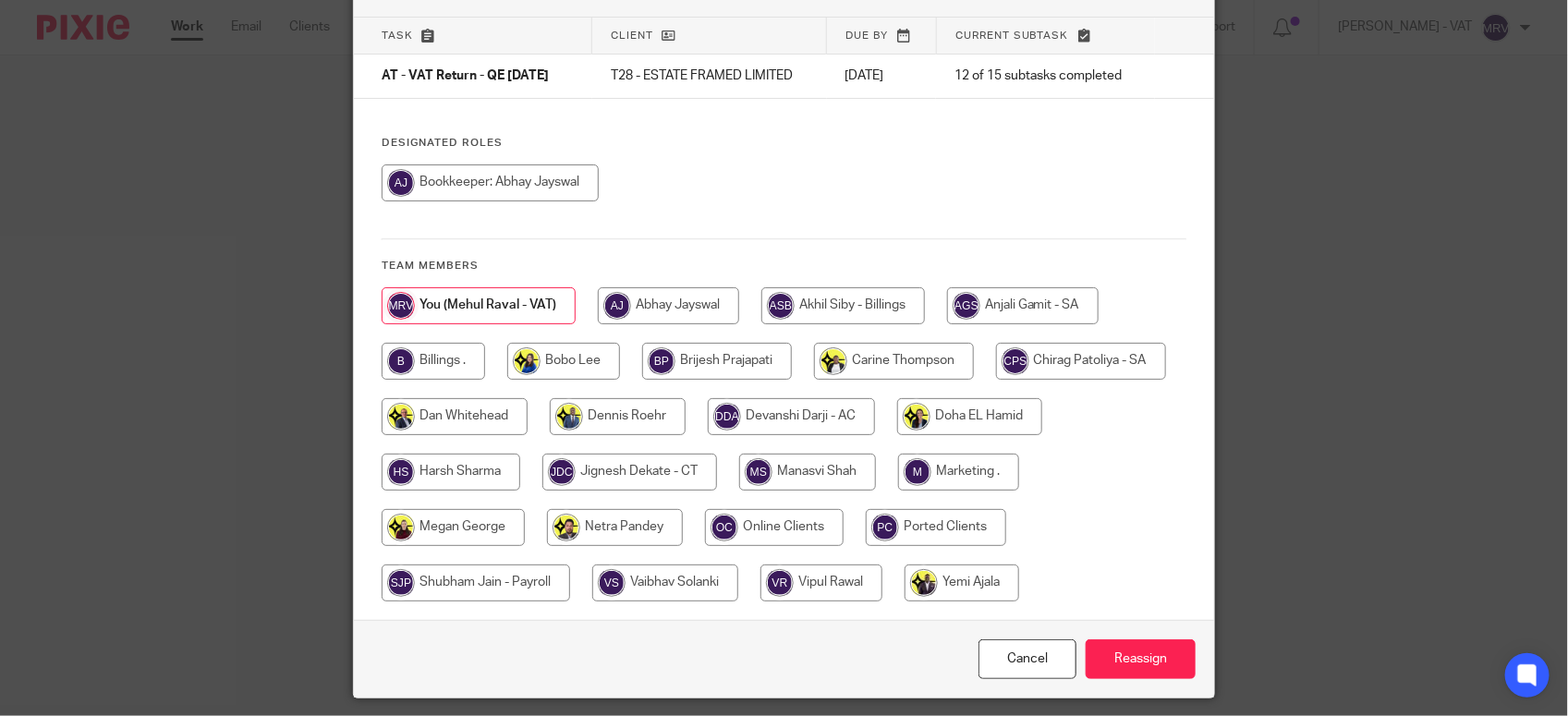
click at [389, 367] on input "radio" at bounding box center [432, 362] width 103 height 37
radio input "true"
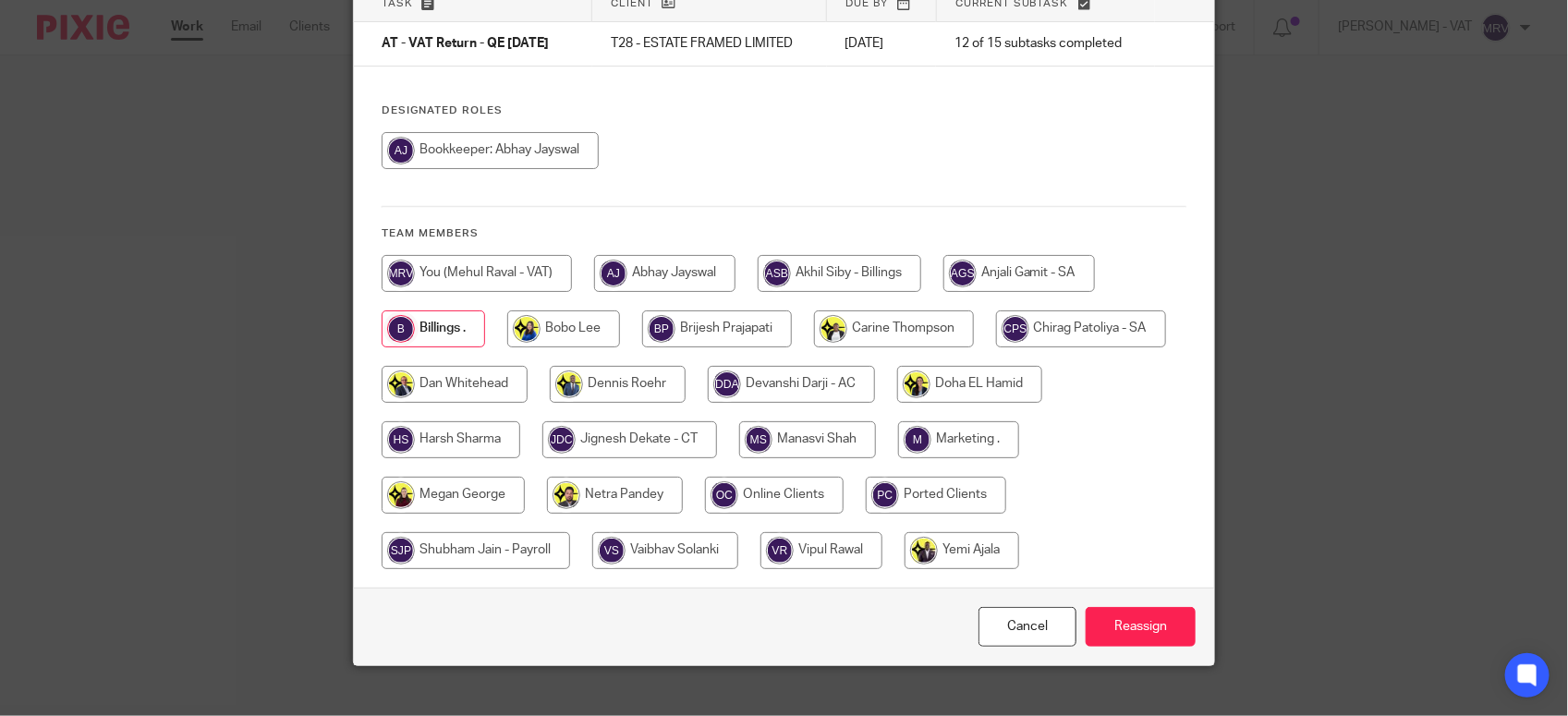
scroll to position [173, 0]
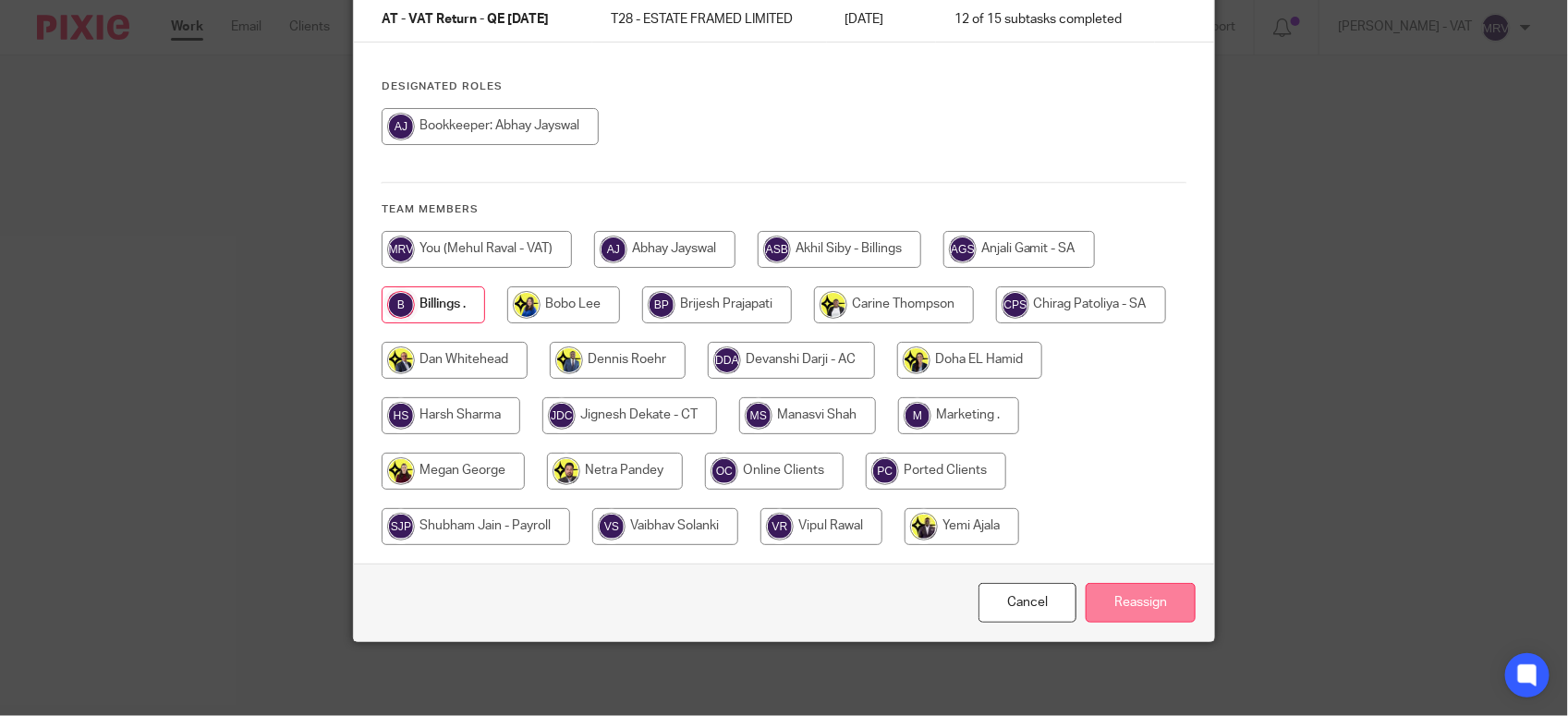
click at [1167, 596] on input "Reassign" at bounding box center [1140, 603] width 110 height 40
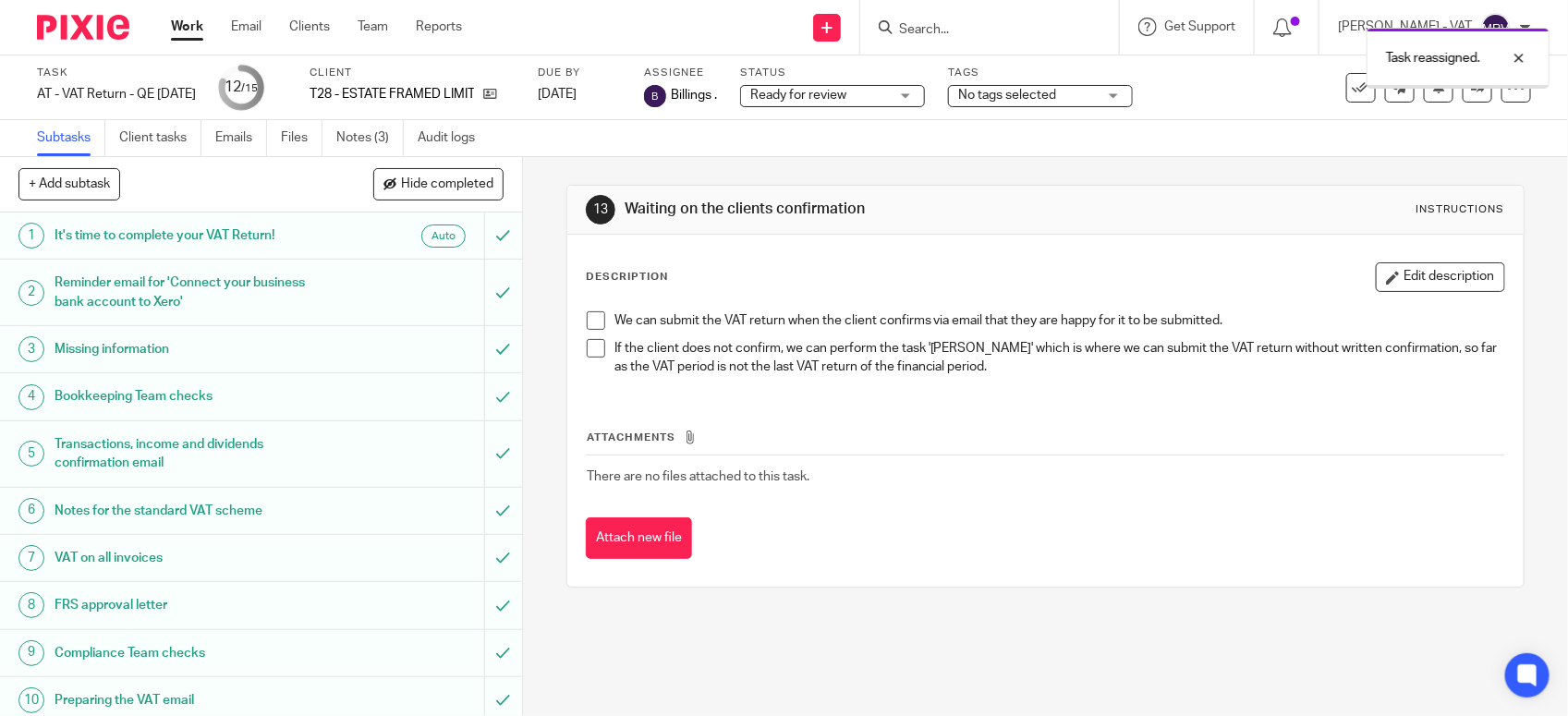
click at [957, 349] on p "If the client does not confirm, we can perform the task '[PERSON_NAME]' which i…" at bounding box center [1059, 358] width 890 height 38
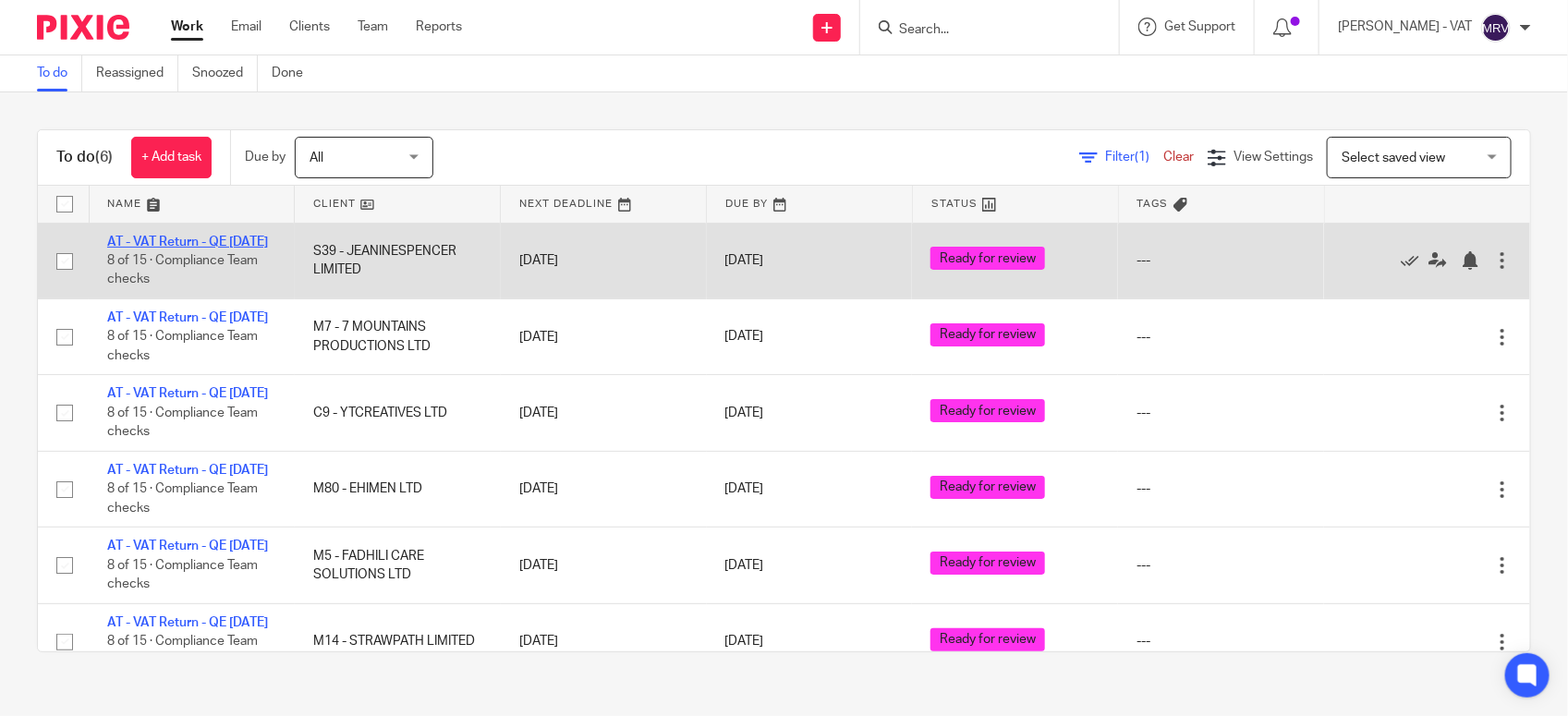
click at [165, 242] on link "AT - VAT Return - QE 31-07-2025" at bounding box center [187, 242] width 161 height 13
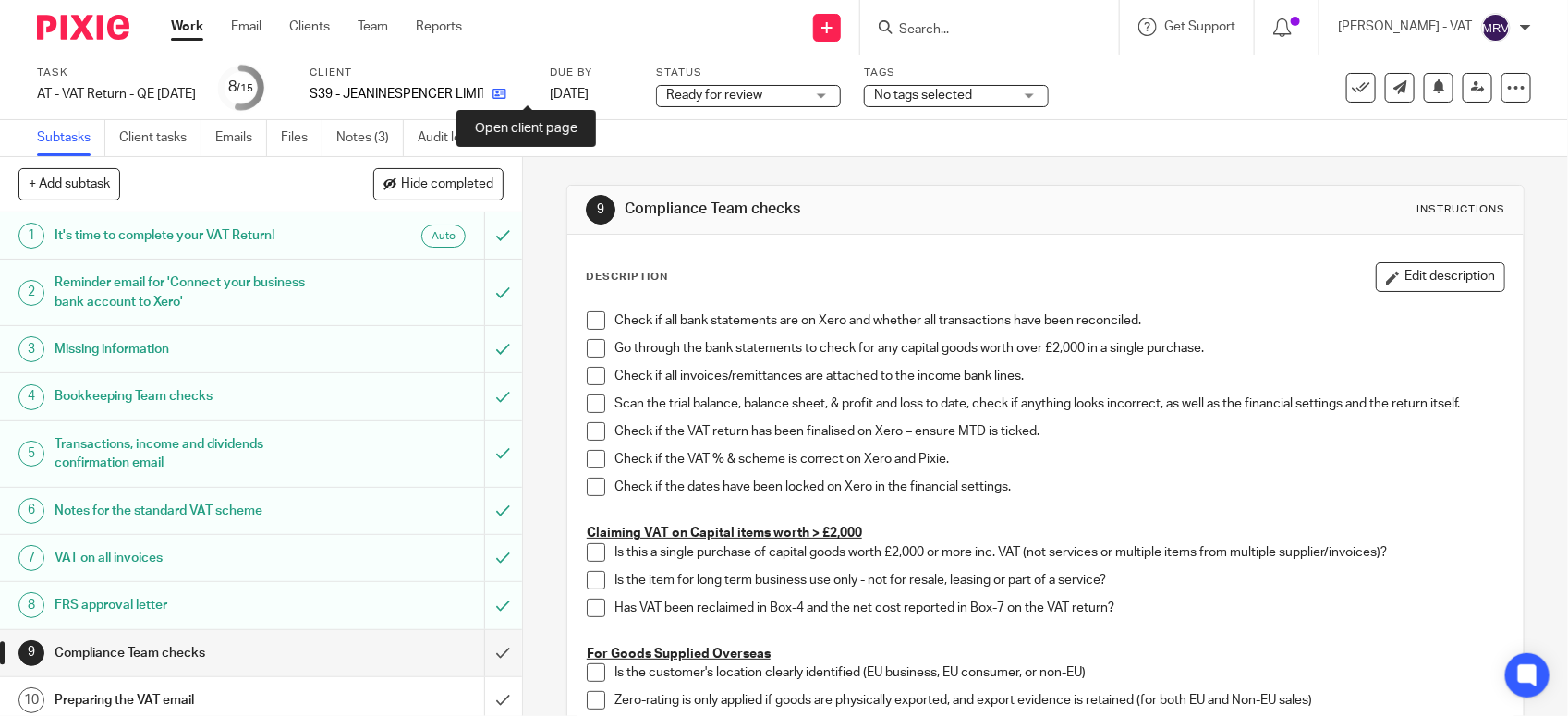
click at [506, 95] on icon at bounding box center [499, 93] width 14 height 14
click at [587, 320] on span at bounding box center [596, 321] width 19 height 19
click at [587, 352] on span at bounding box center [596, 349] width 19 height 19
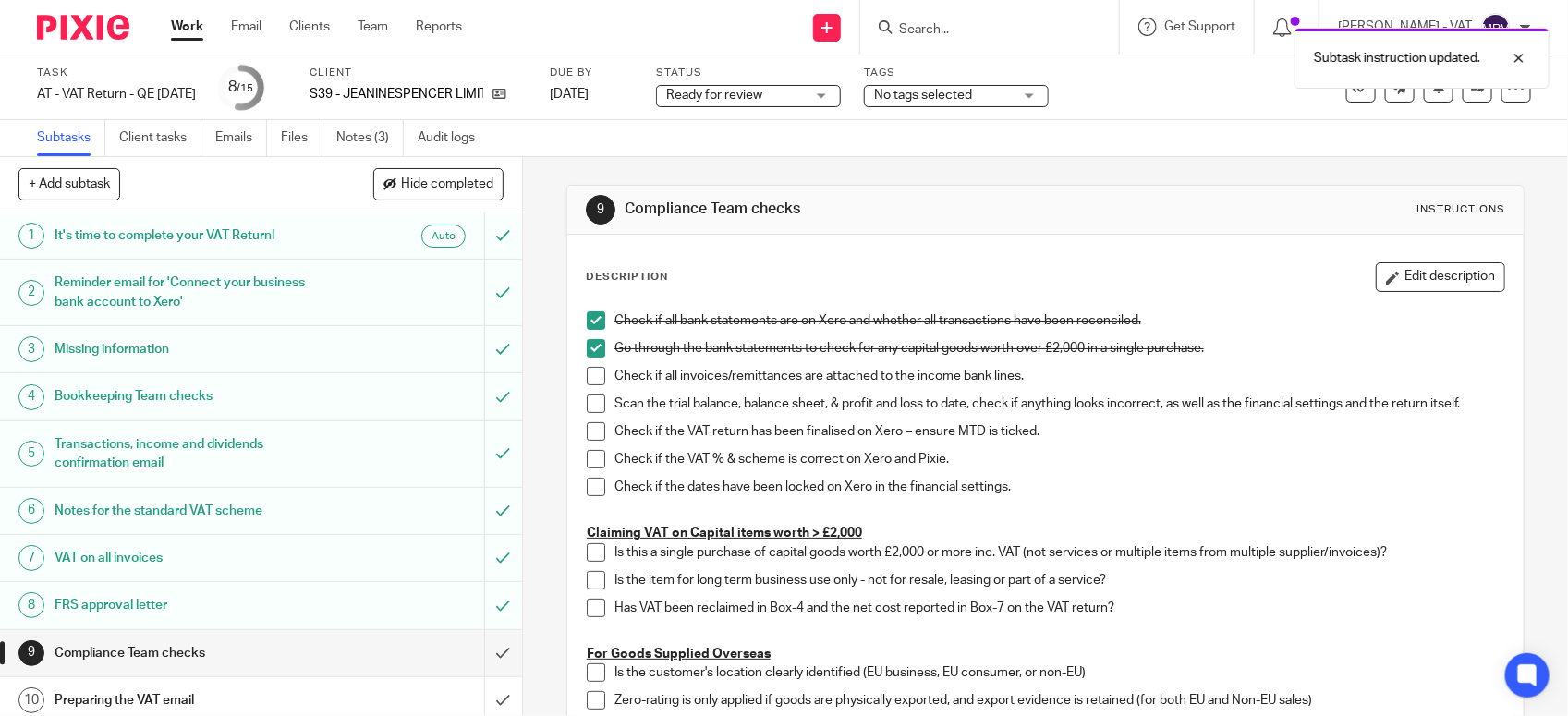
click at [588, 378] on span at bounding box center [596, 376] width 19 height 19
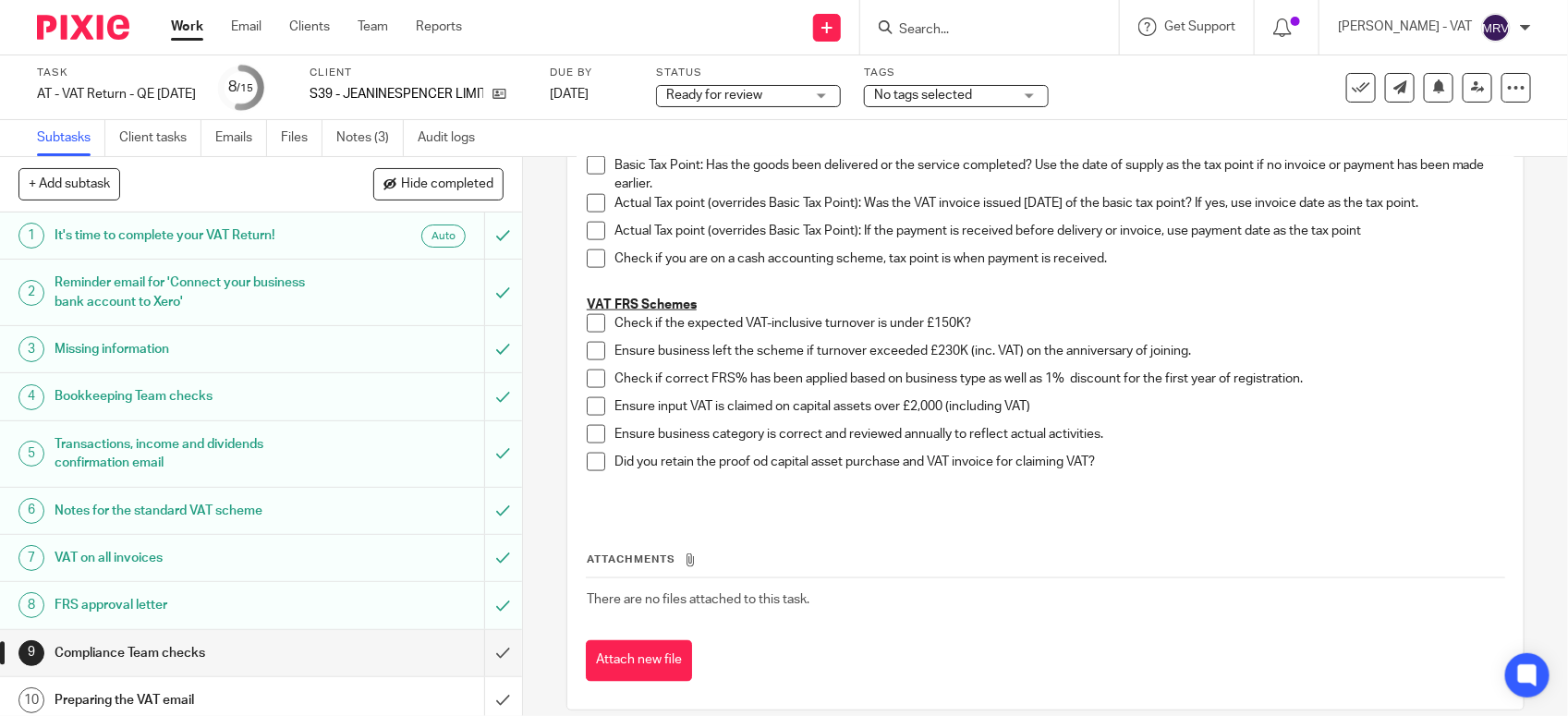
scroll to position [1069, 0]
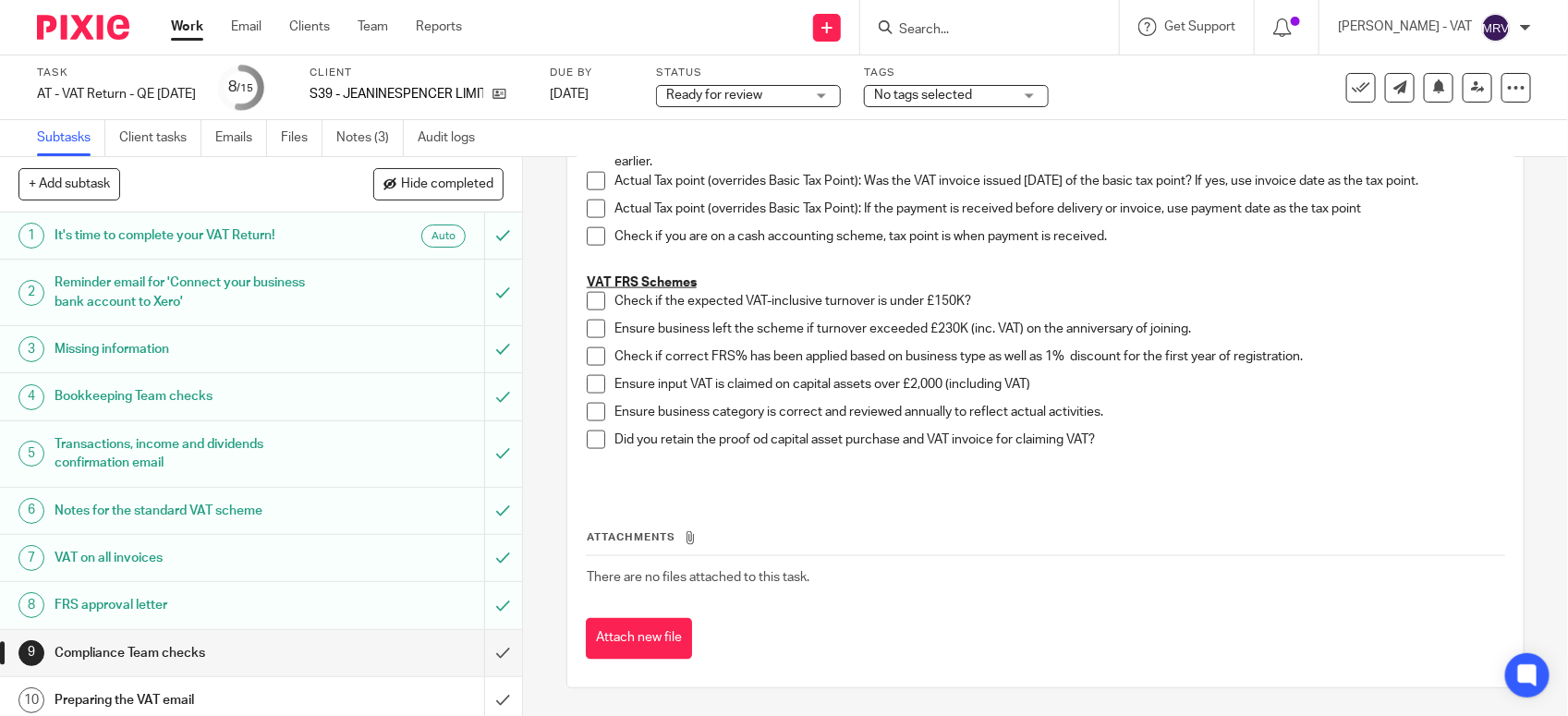
click at [587, 294] on span at bounding box center [596, 301] width 19 height 19
click at [587, 335] on span at bounding box center [596, 329] width 19 height 19
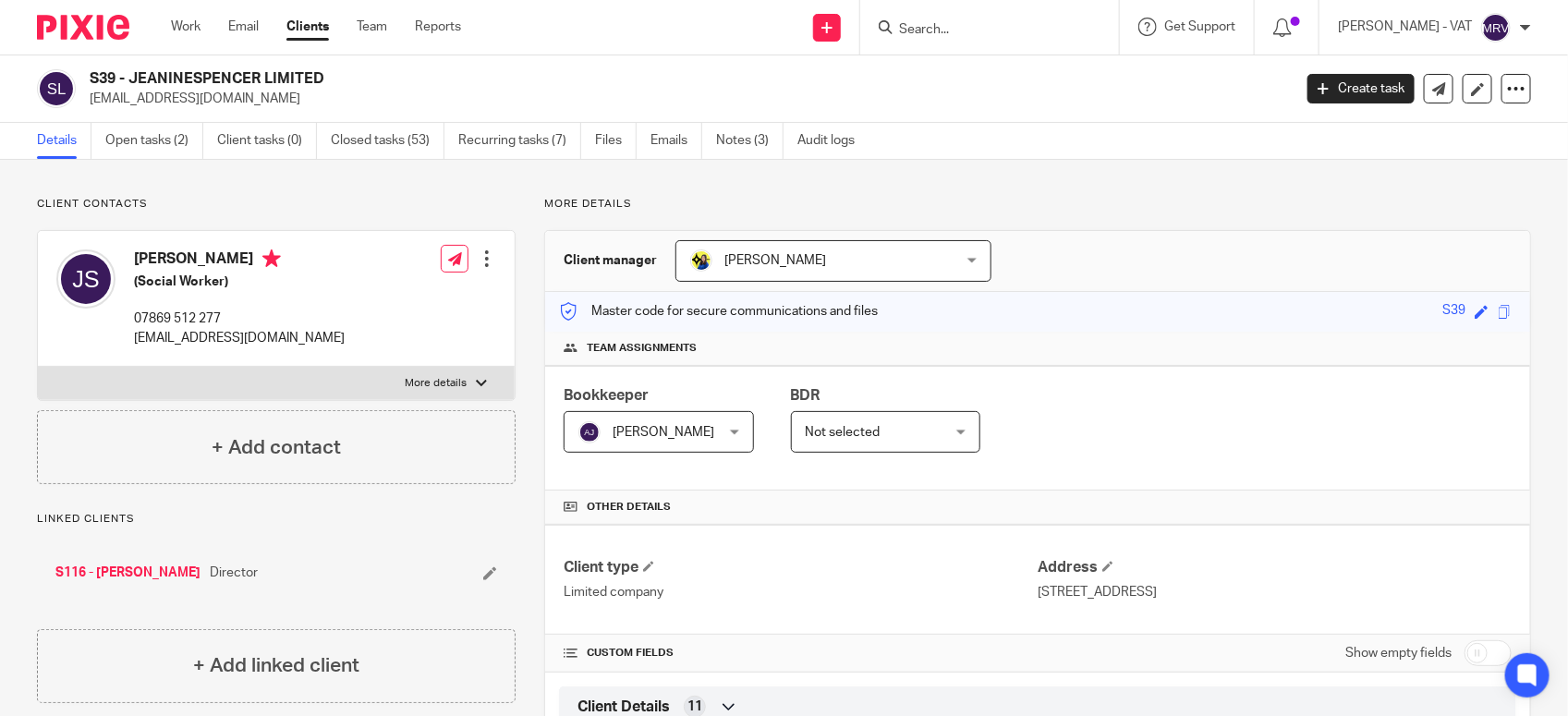
drag, startPoint x: 132, startPoint y: 75, endPoint x: 326, endPoint y: 74, distance: 194.0
click at [326, 74] on h2 "S39 - JEANINESPENCER LIMITED" at bounding box center [565, 79] width 951 height 20
copy h2 "JEANINESPENCER LIMITED"
click at [120, 71] on h2 "S39 - JEANINESPENCER LIMITED" at bounding box center [565, 79] width 951 height 20
drag, startPoint x: 129, startPoint y: 75, endPoint x: 372, endPoint y: 80, distance: 243.1
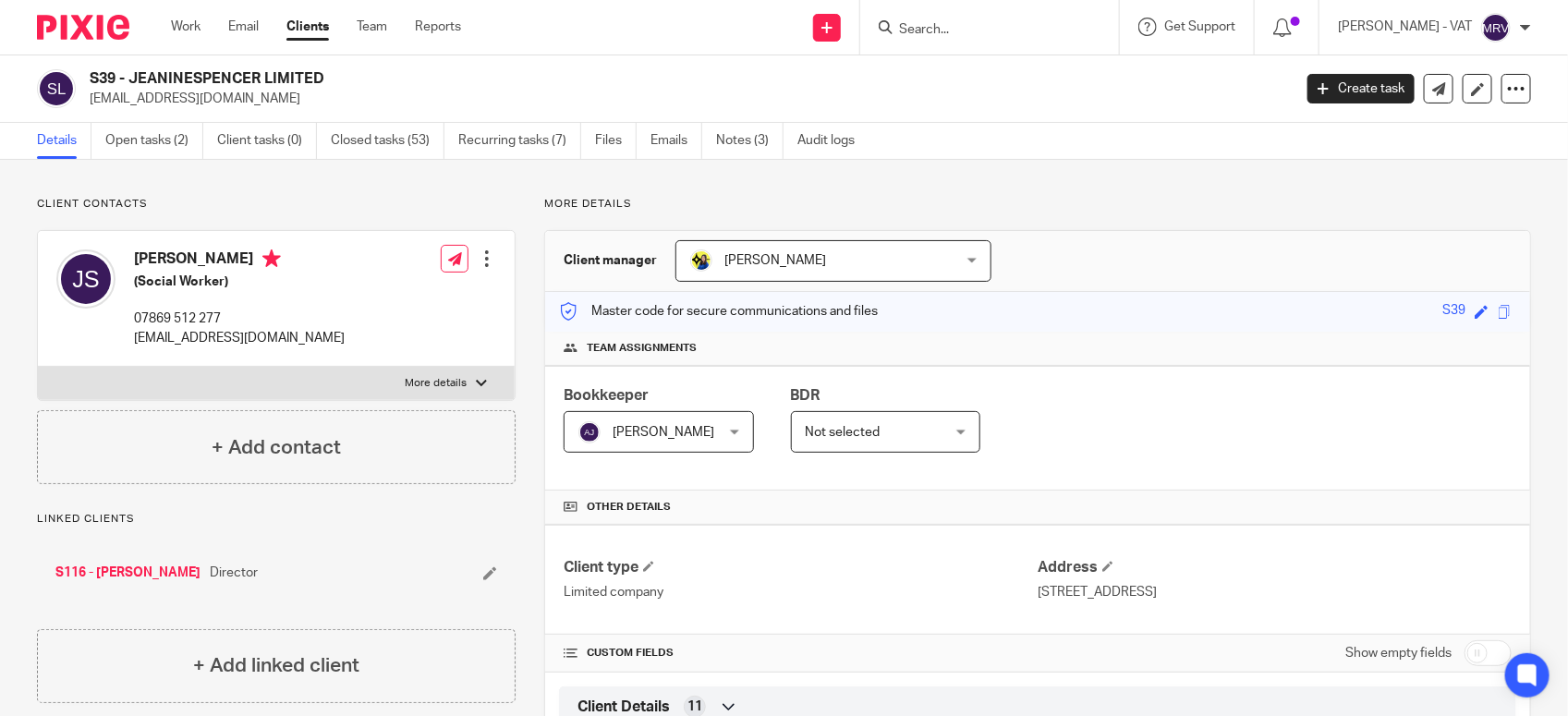
click at [372, 80] on h2 "S39 - JEANINESPENCER LIMITED" at bounding box center [565, 79] width 951 height 20
copy h2 "JEANINESPENCER LIMITED"
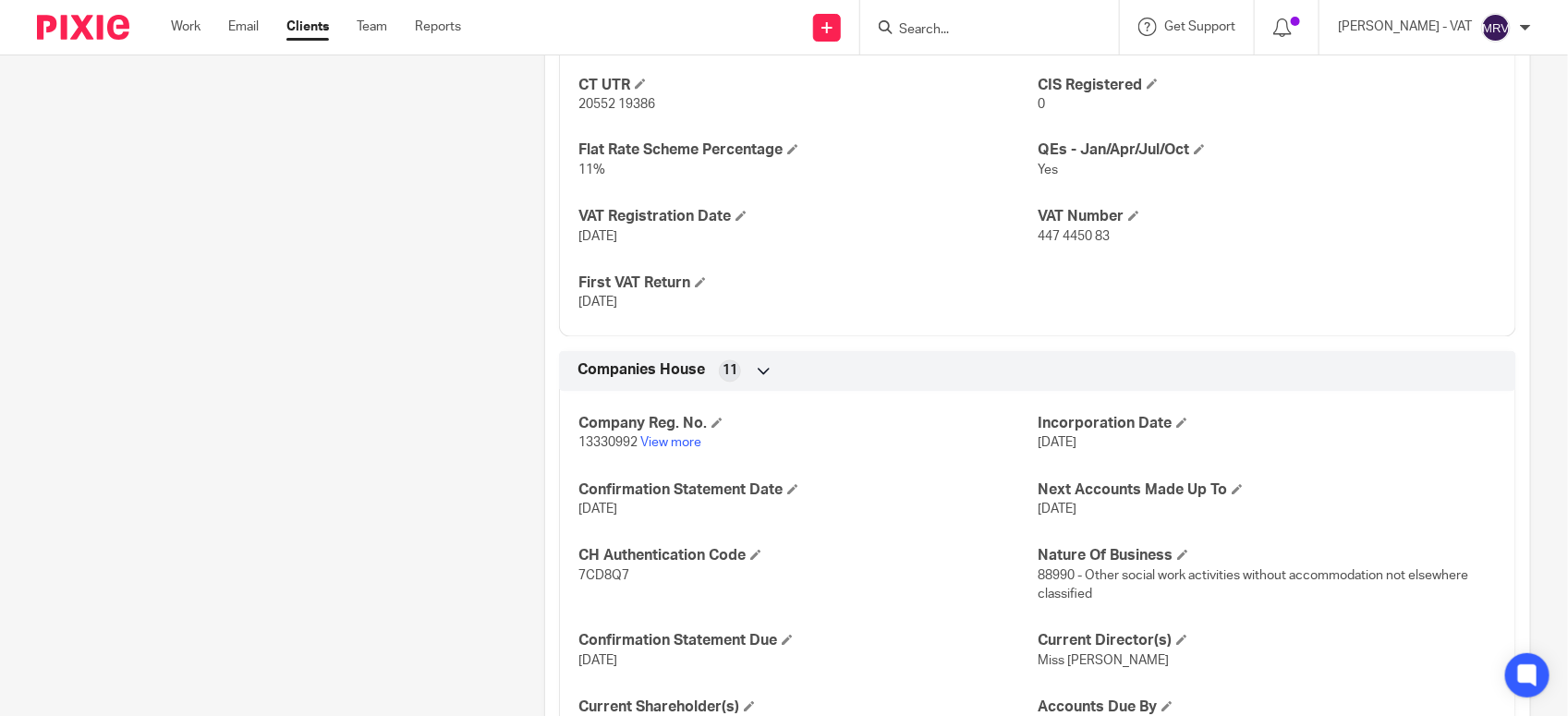
scroll to position [1386, 0]
